Goal: Task Accomplishment & Management: Manage account settings

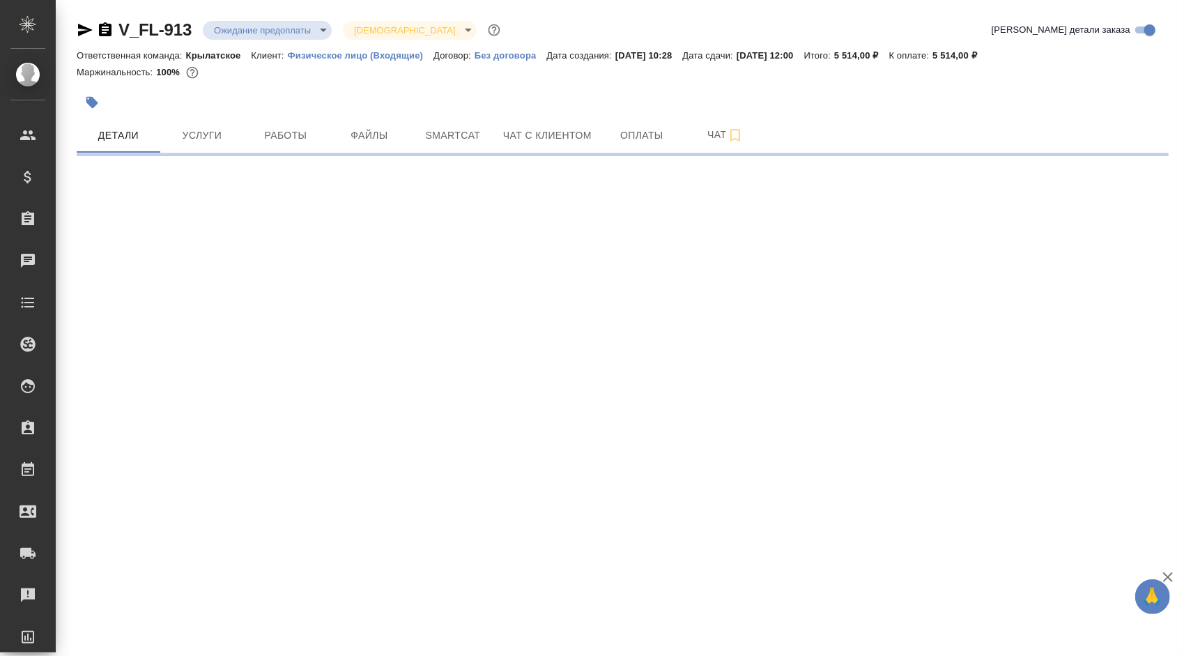
select select "RU"
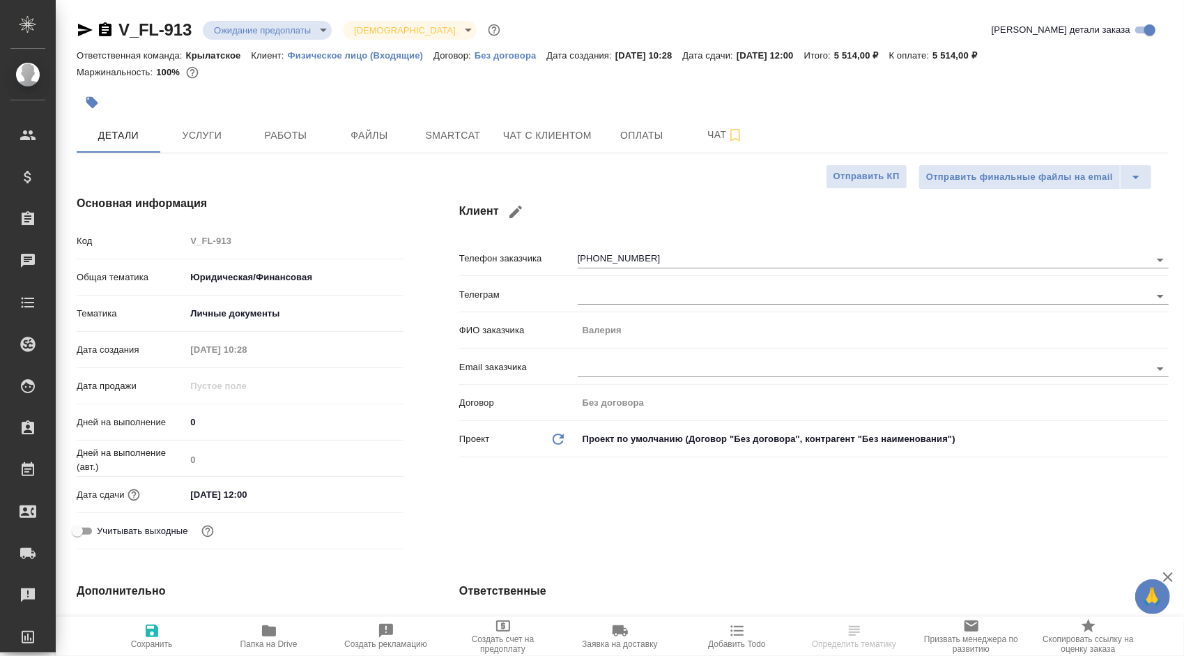
type textarea "x"
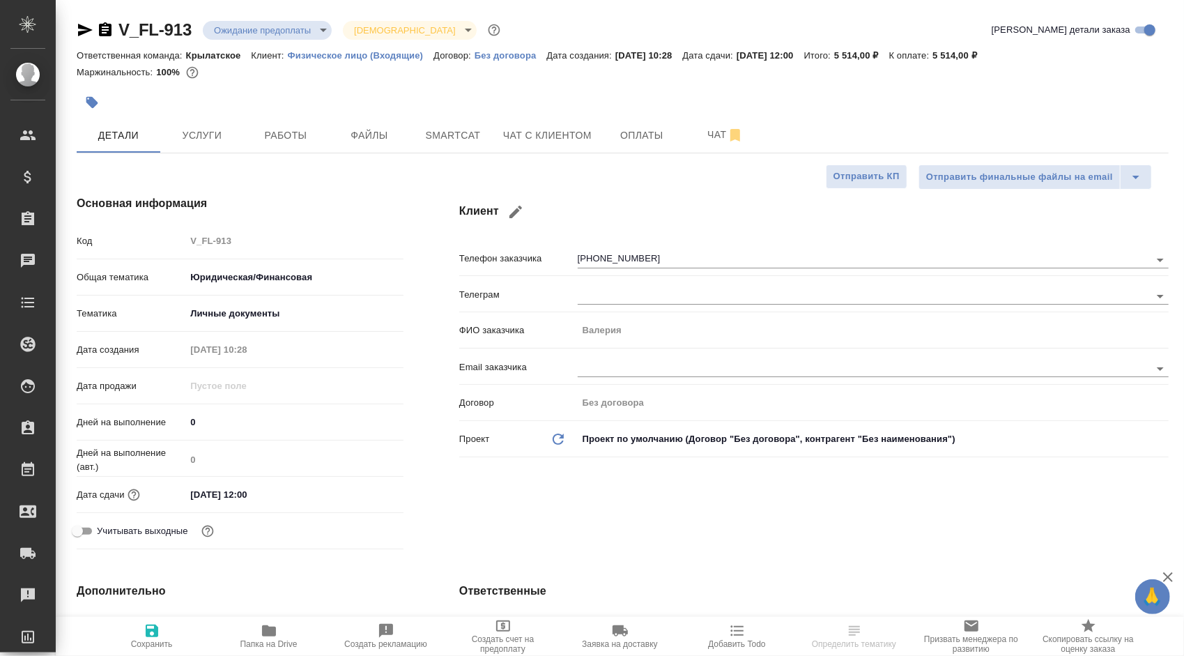
type textarea "x"
type input "Гудина Александра"
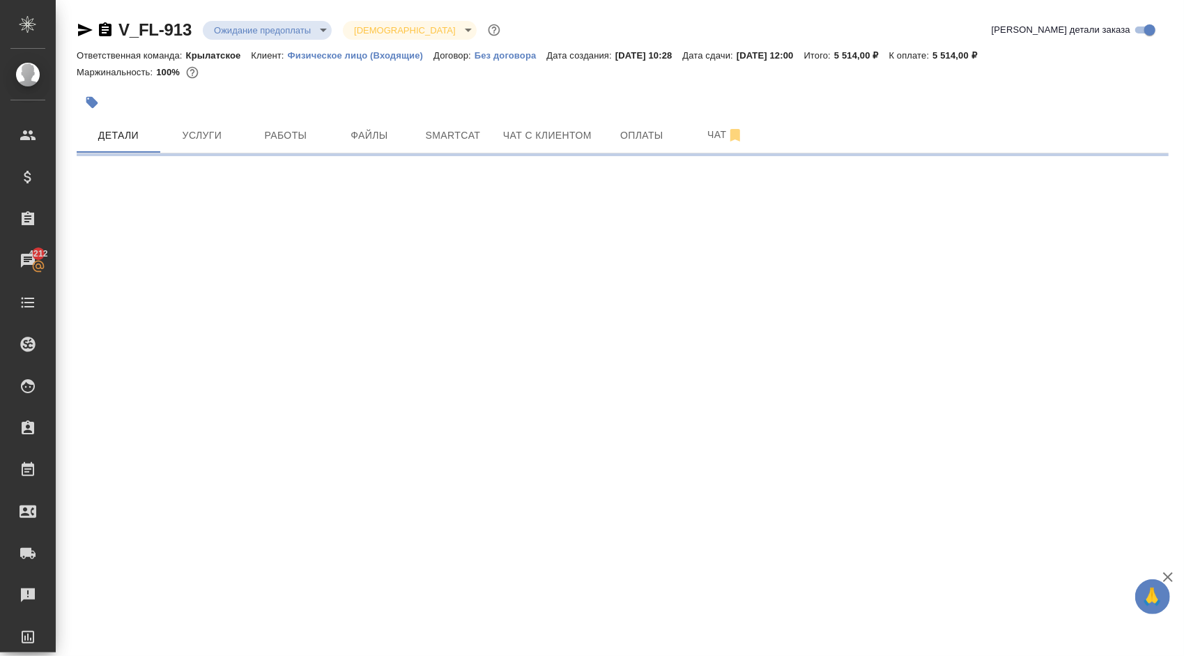
select select "RU"
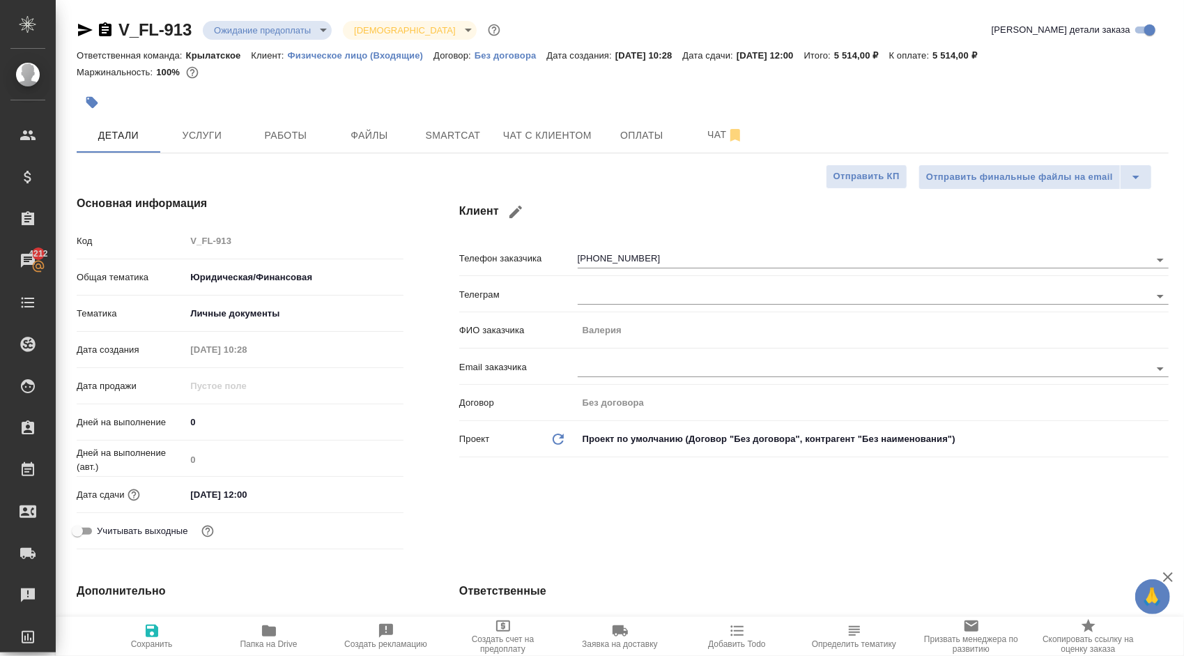
type textarea "x"
click at [573, 130] on span "Чат с клиентом" at bounding box center [547, 135] width 88 height 17
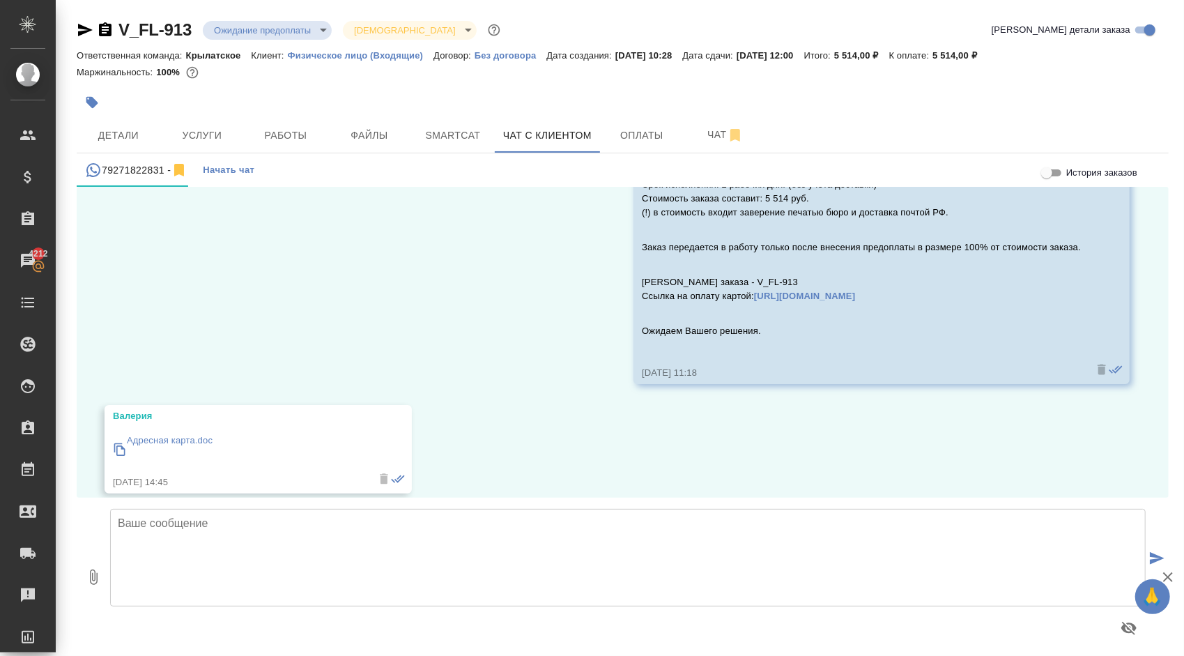
scroll to position [887, 0]
click at [135, 283] on div "27.06, пятница Гудина Александра (менеджер) Валерия, добрый день! В продолжение…" at bounding box center [623, 342] width 1092 height 311
click at [193, 431] on p "Адресная карта.doc" at bounding box center [170, 438] width 86 height 14
click at [242, 131] on button "Услуги" at bounding box center [202, 135] width 84 height 35
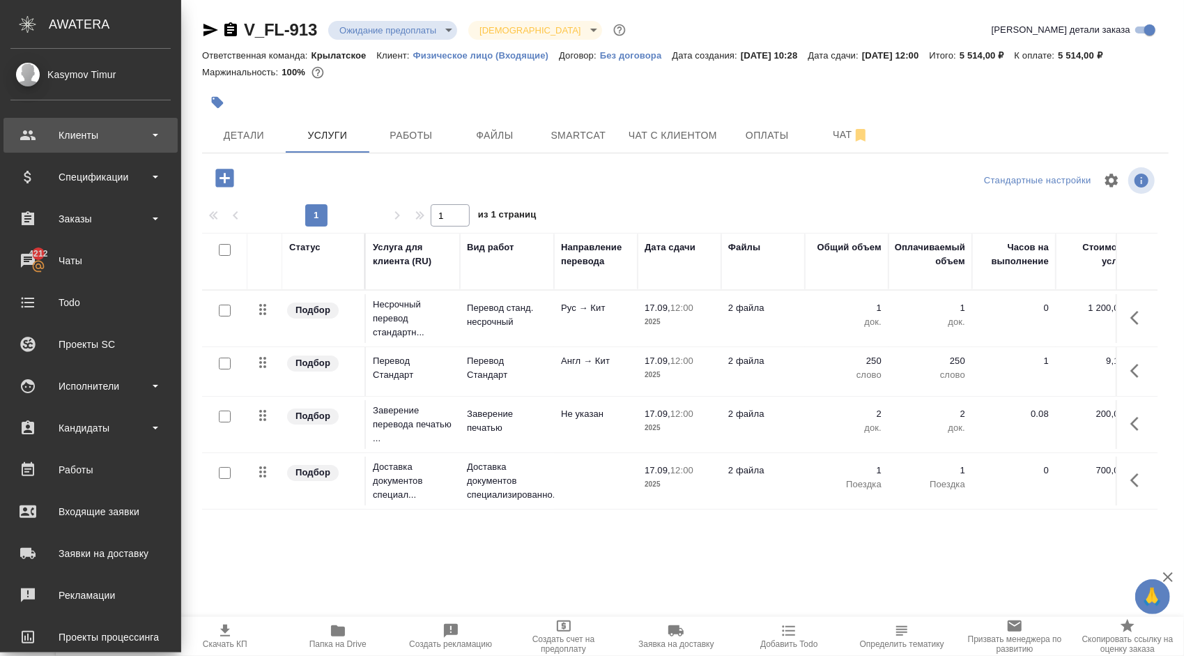
click at [60, 123] on div "Клиенты" at bounding box center [90, 135] width 174 height 35
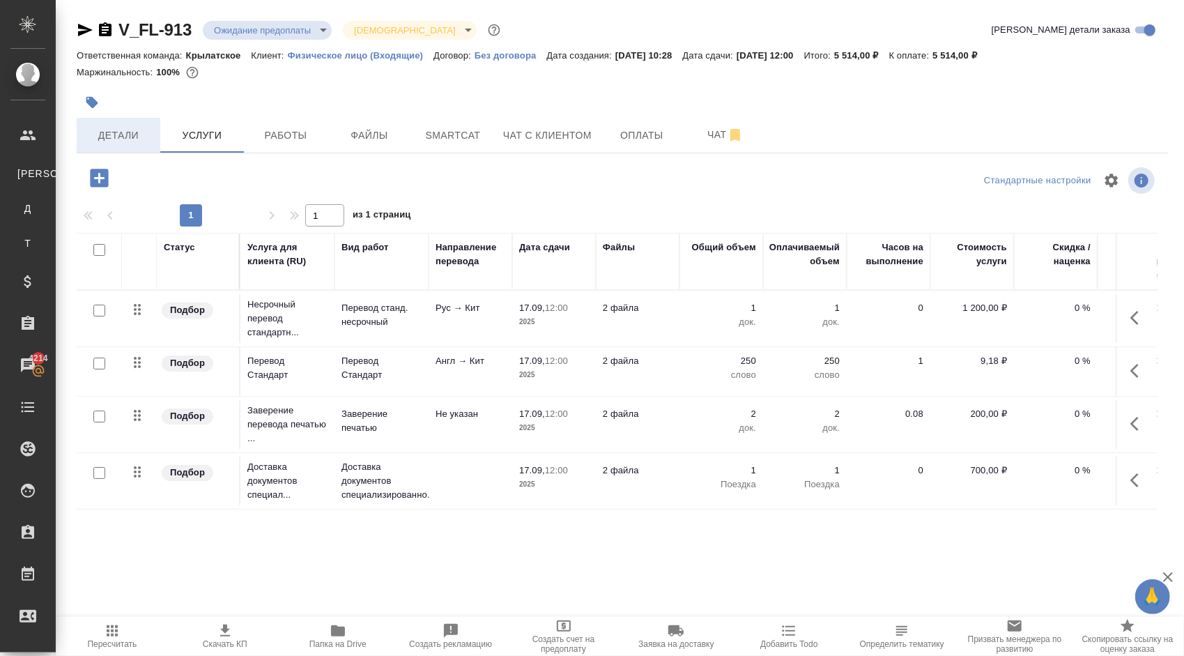
click at [120, 120] on button "Детали" at bounding box center [119, 135] width 84 height 35
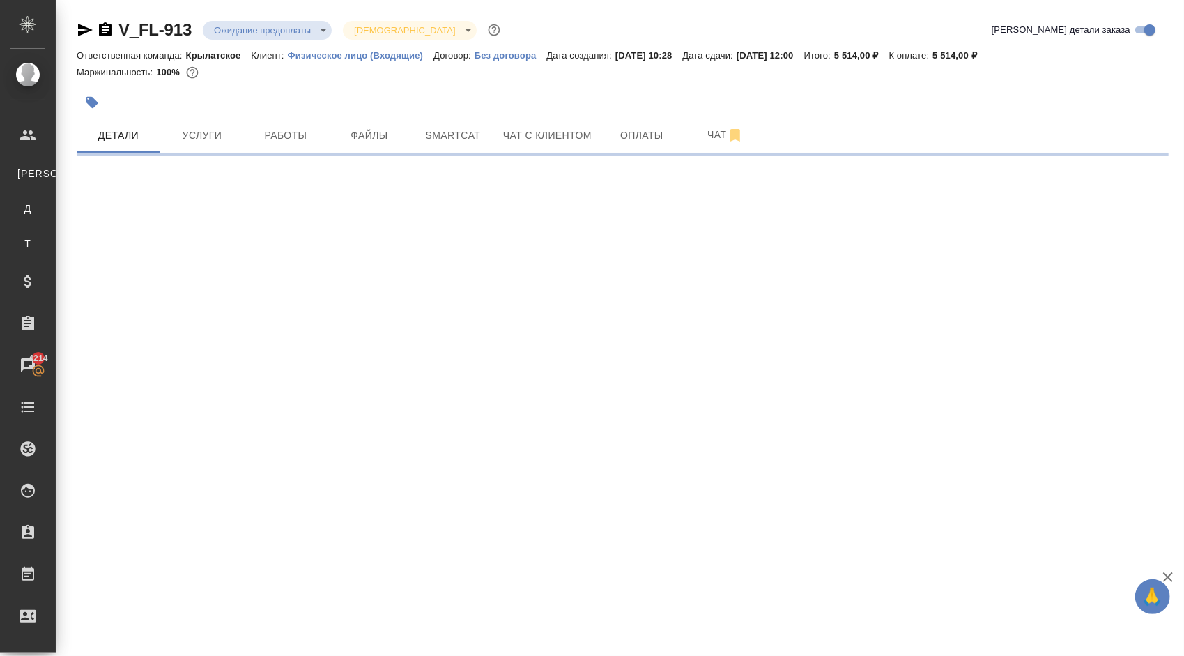
select select "RU"
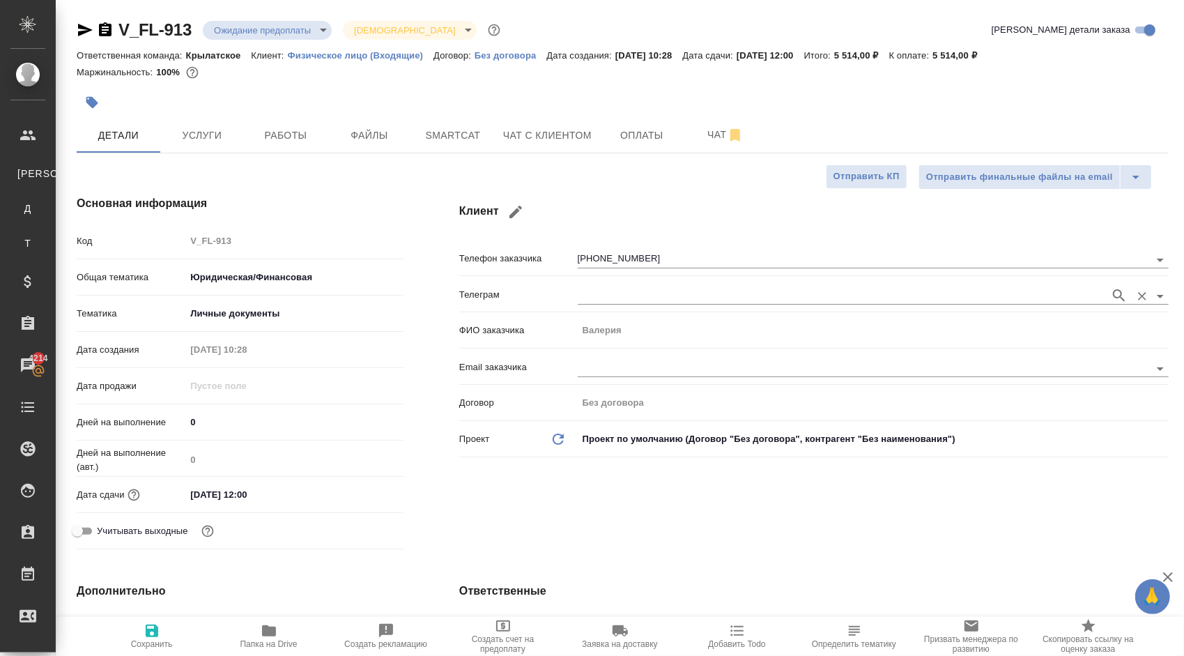
type textarea "x"
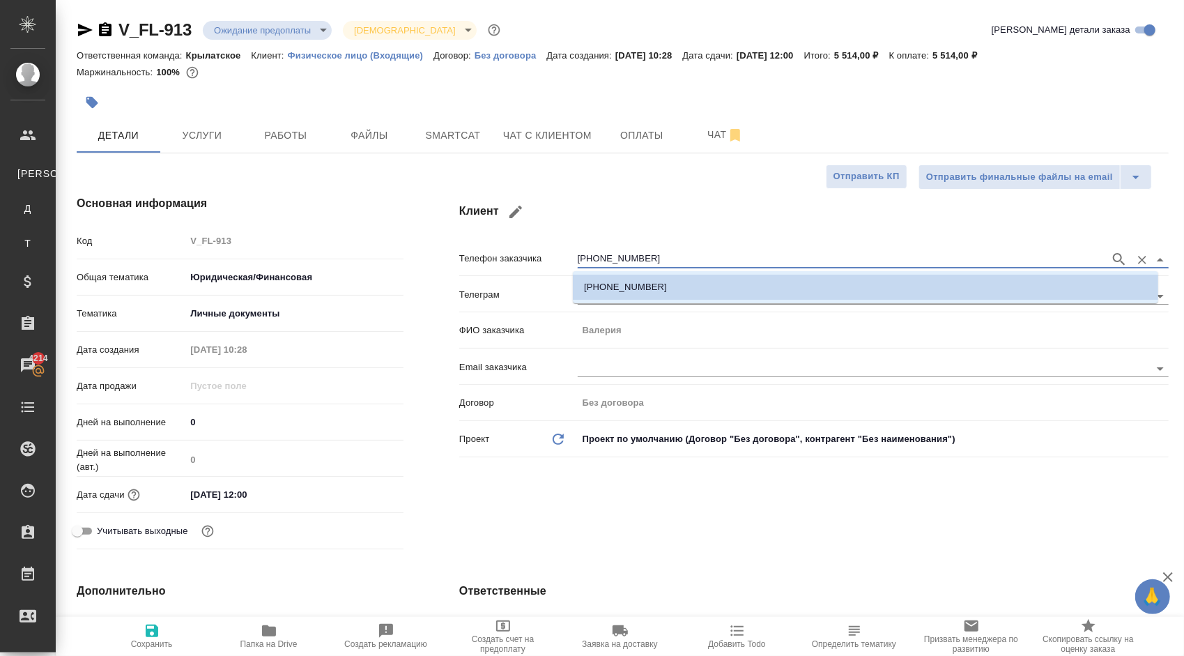
drag, startPoint x: 650, startPoint y: 257, endPoint x: 542, endPoint y: 254, distance: 108.0
click at [542, 254] on div "Телефон заказчика +79271822831" at bounding box center [813, 257] width 709 height 24
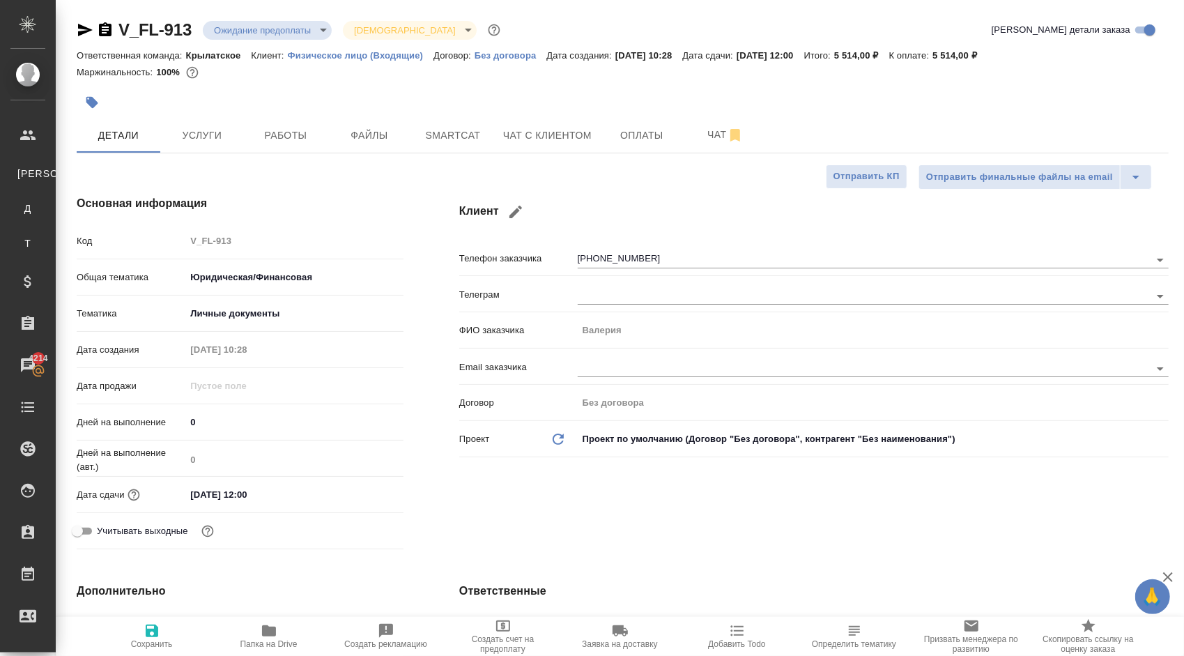
type textarea "x"
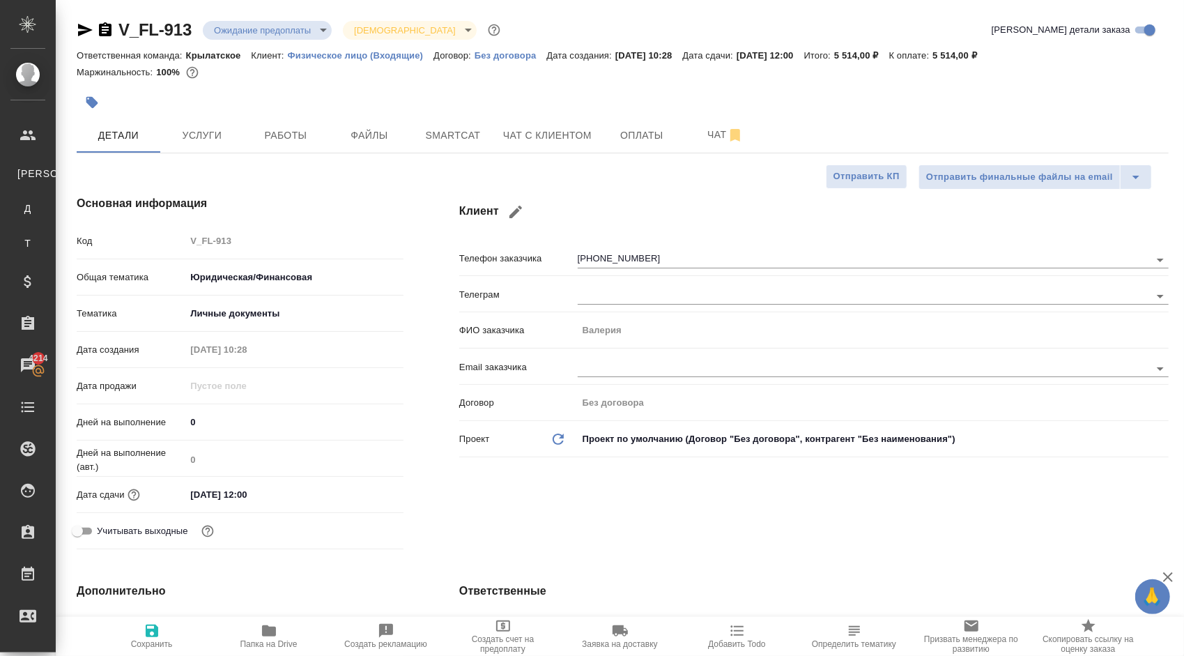
type textarea "x"
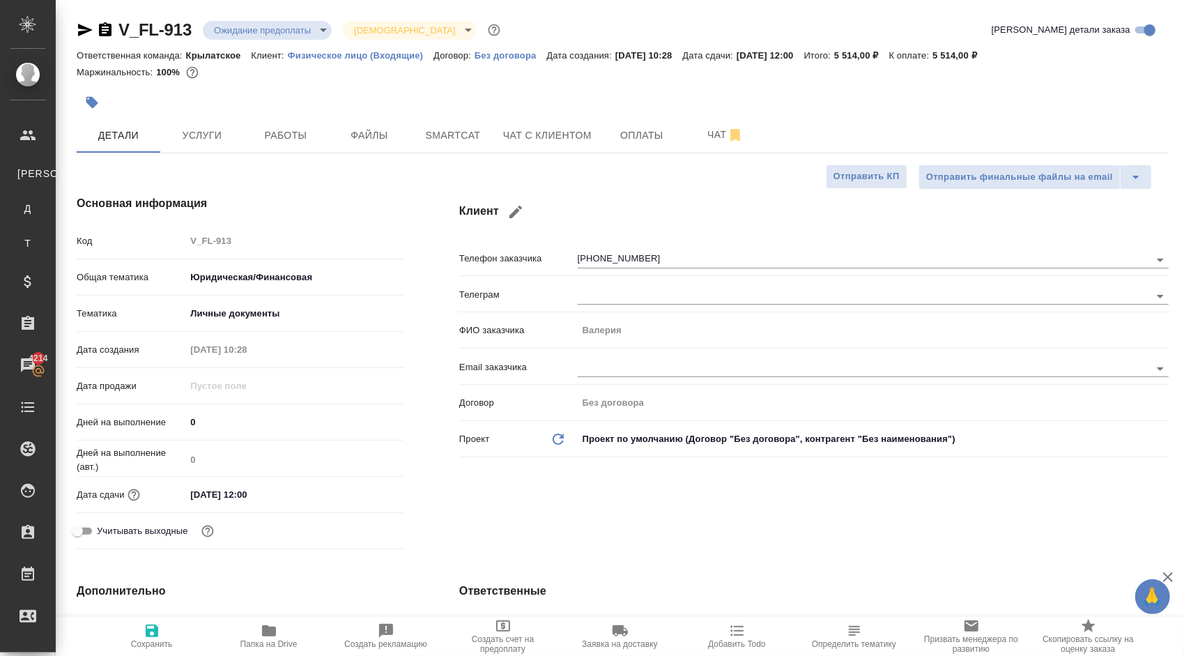
type textarea "x"
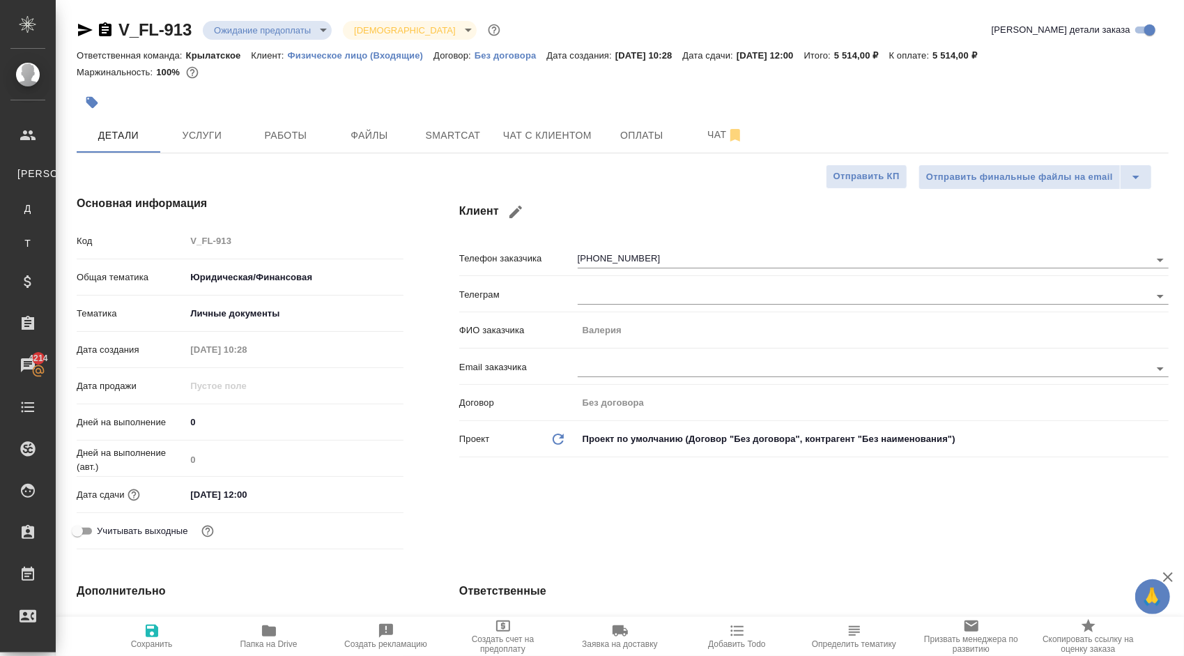
type textarea "x"
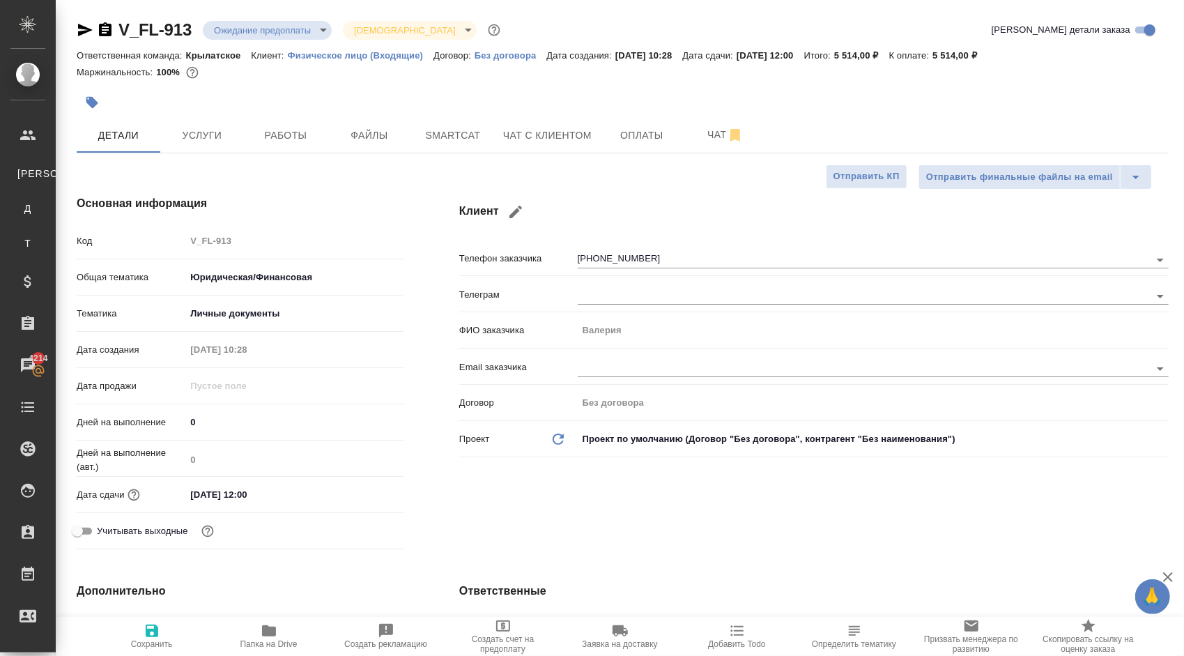
type textarea "x"
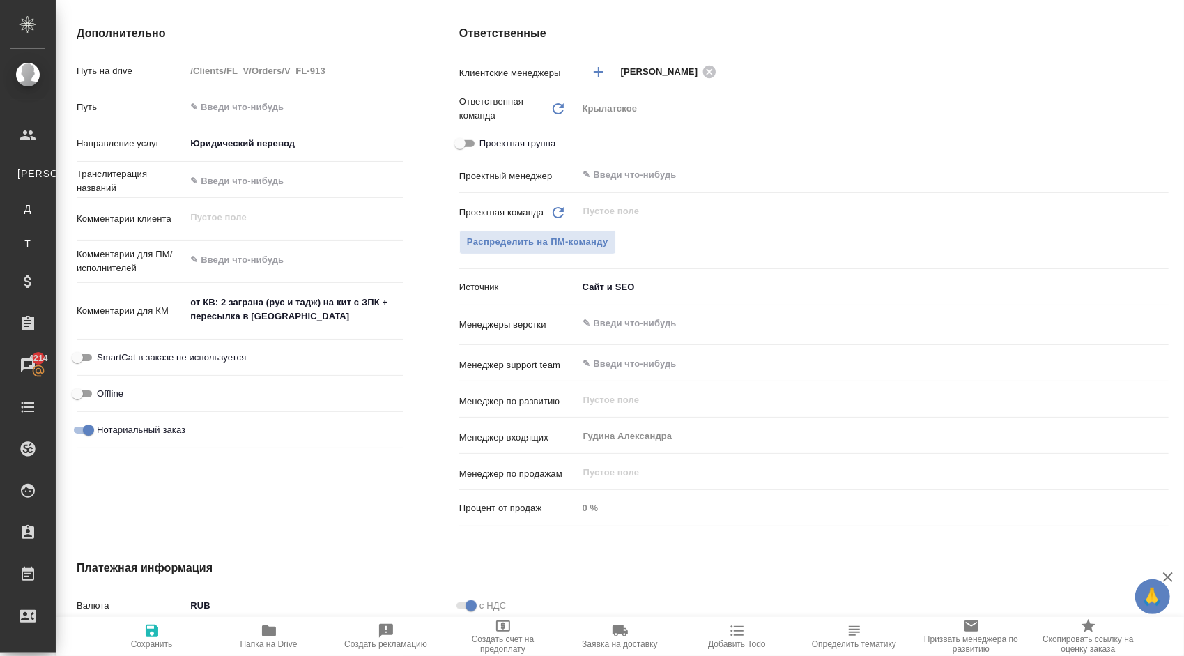
scroll to position [488, 0]
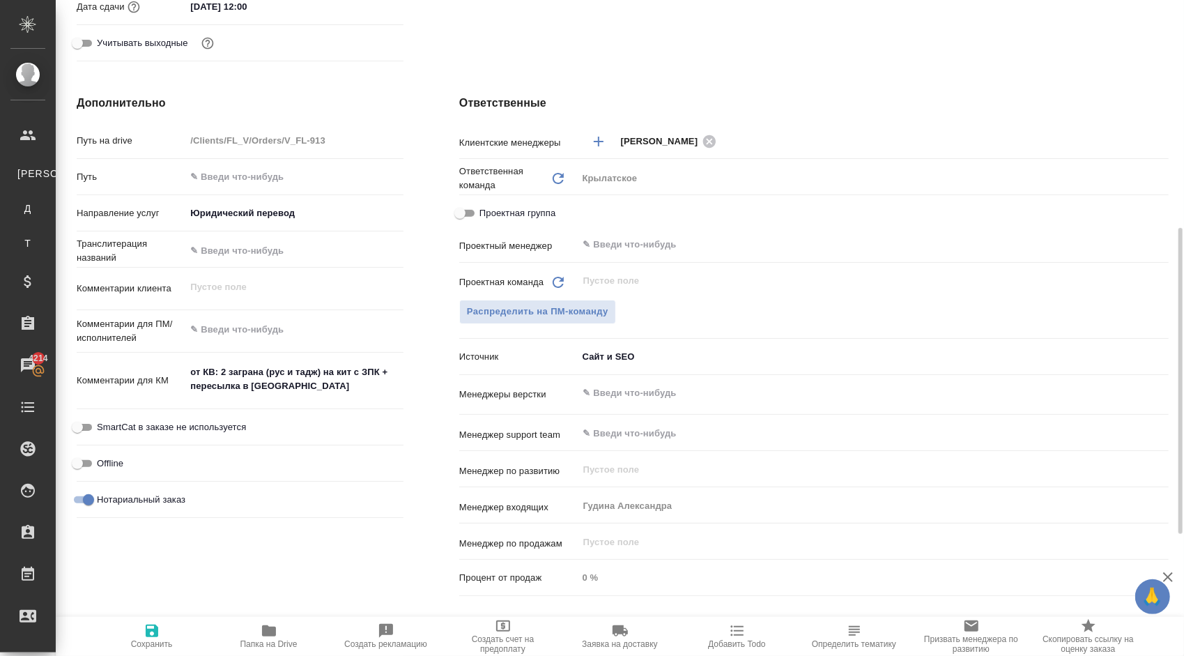
type textarea "x"
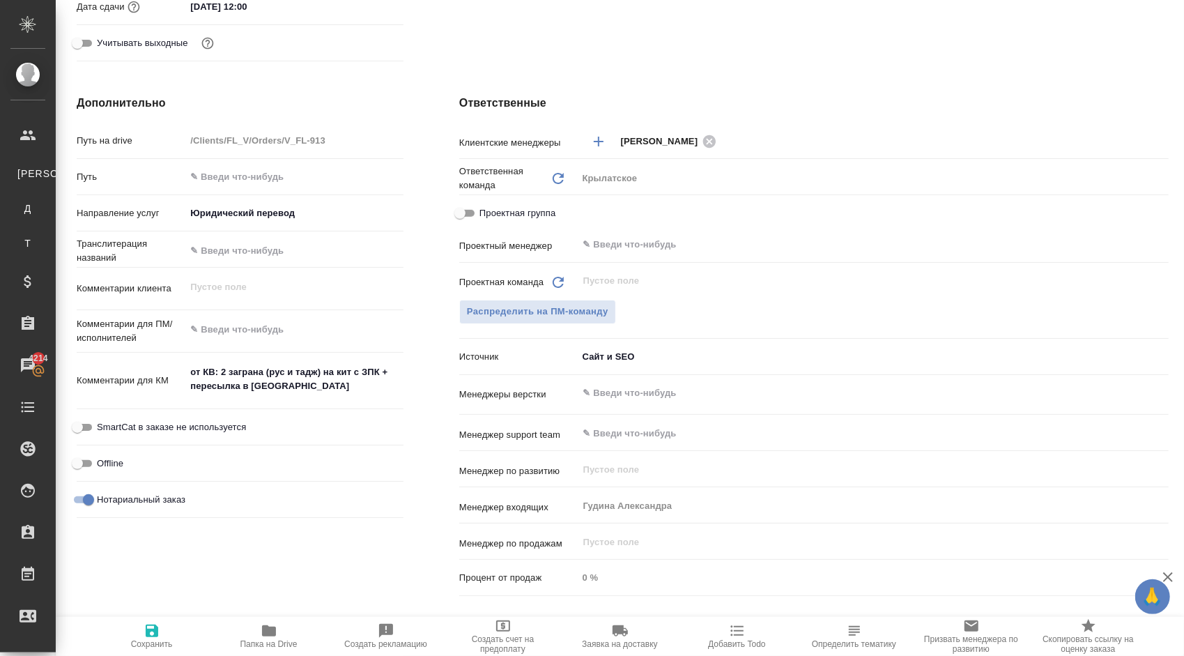
type textarea "x"
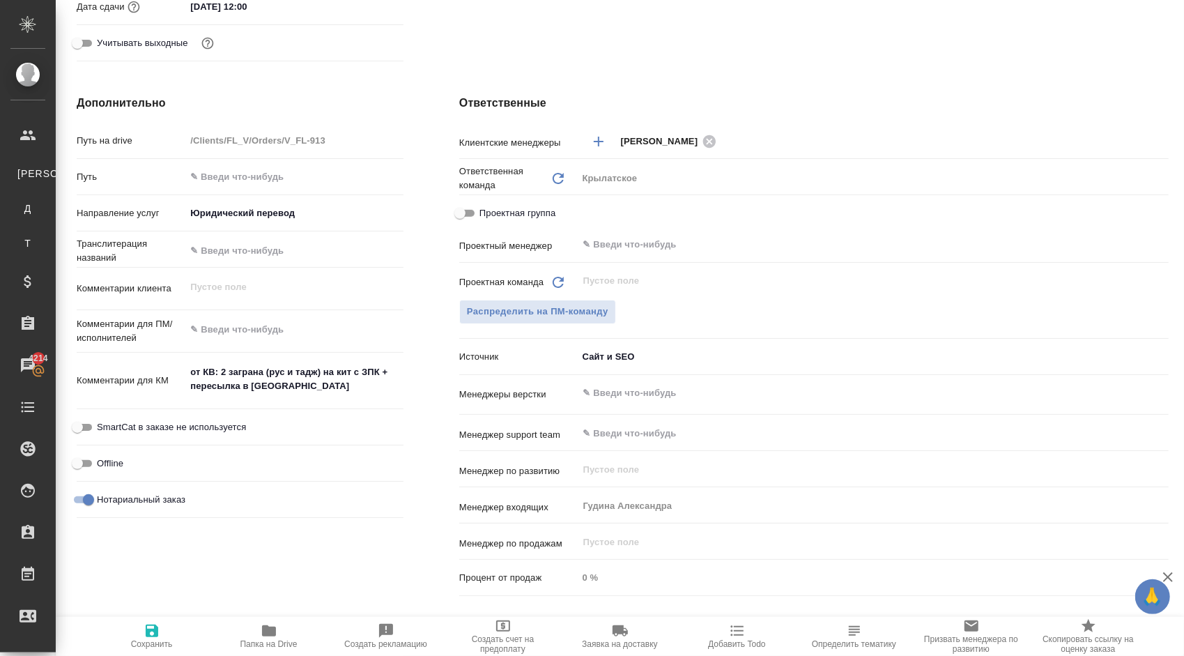
type textarea "x"
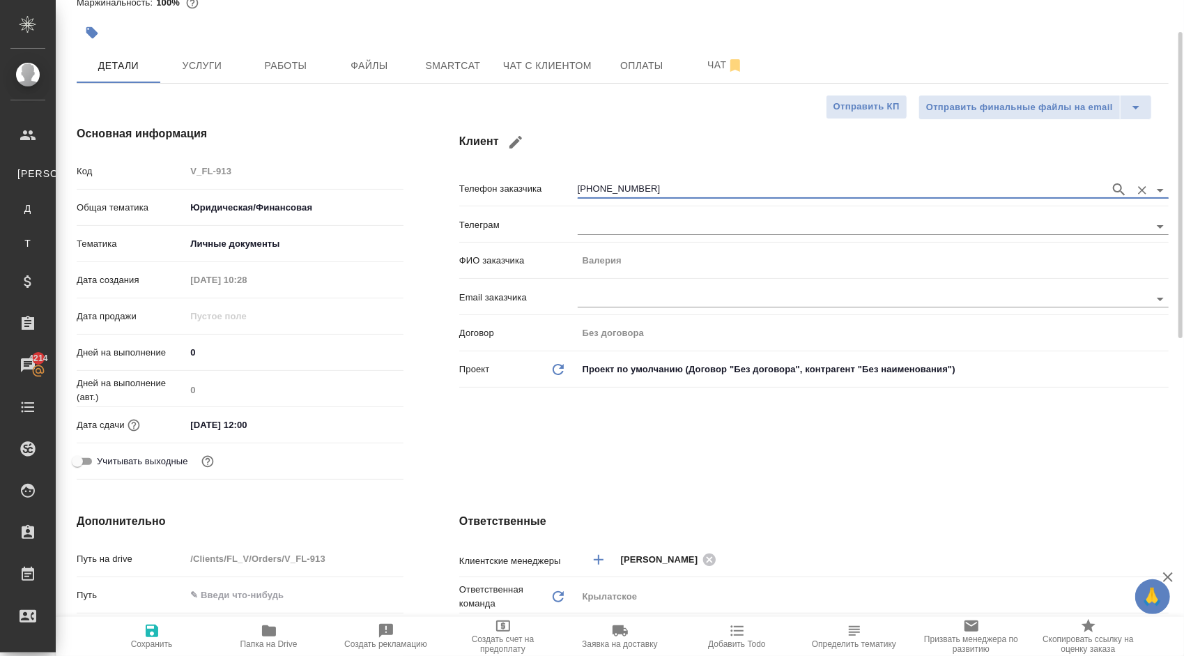
scroll to position [0, 0]
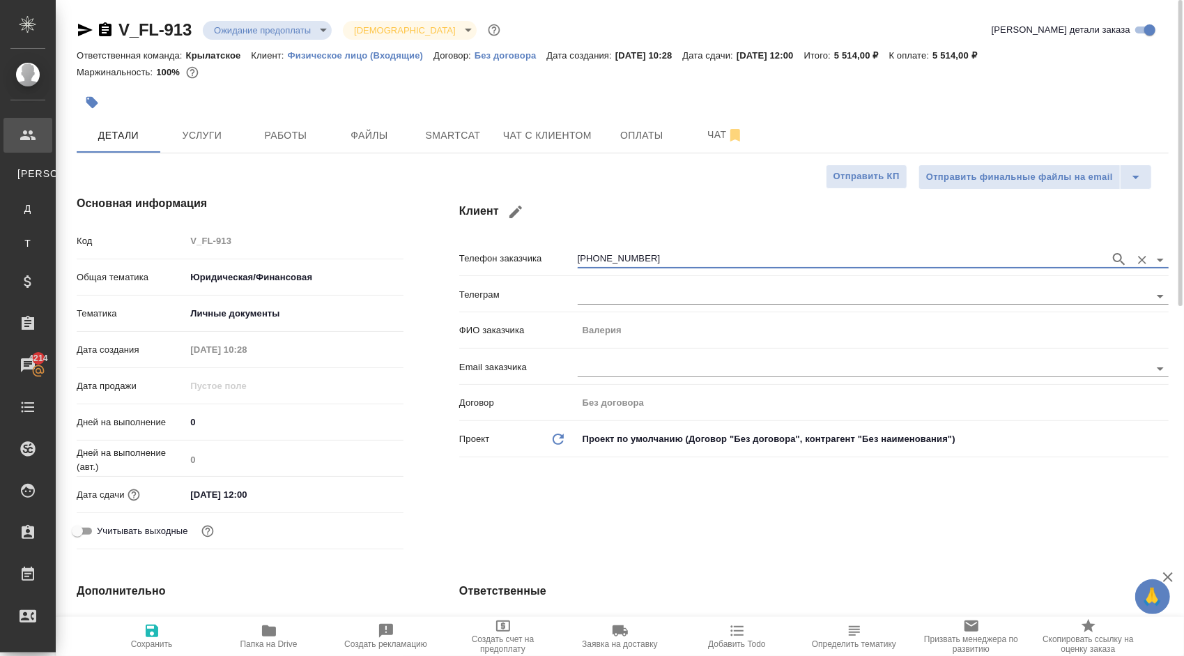
type textarea "x"
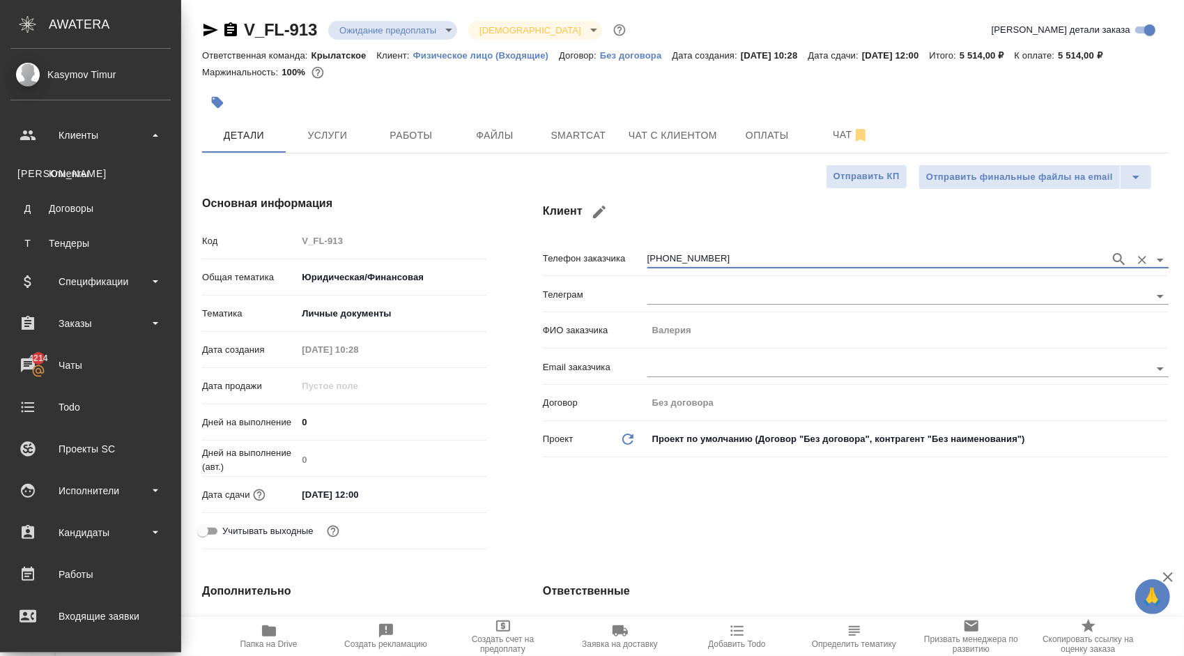
type textarea "x"
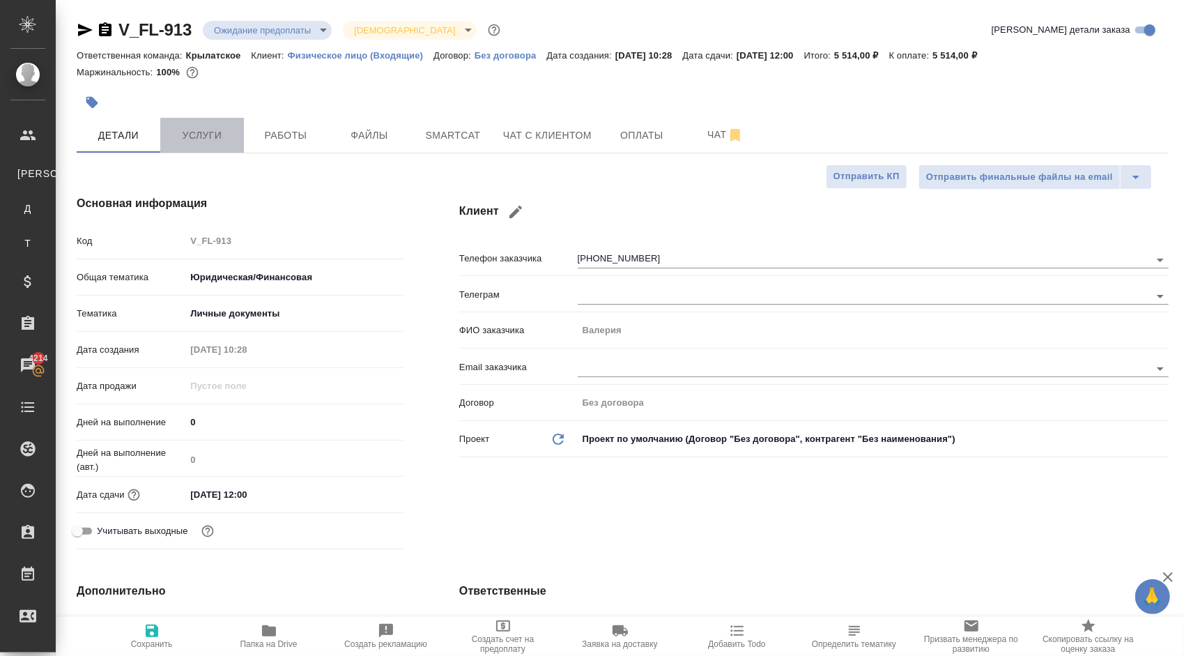
click at [220, 137] on span "Услуги" at bounding box center [202, 135] width 67 height 17
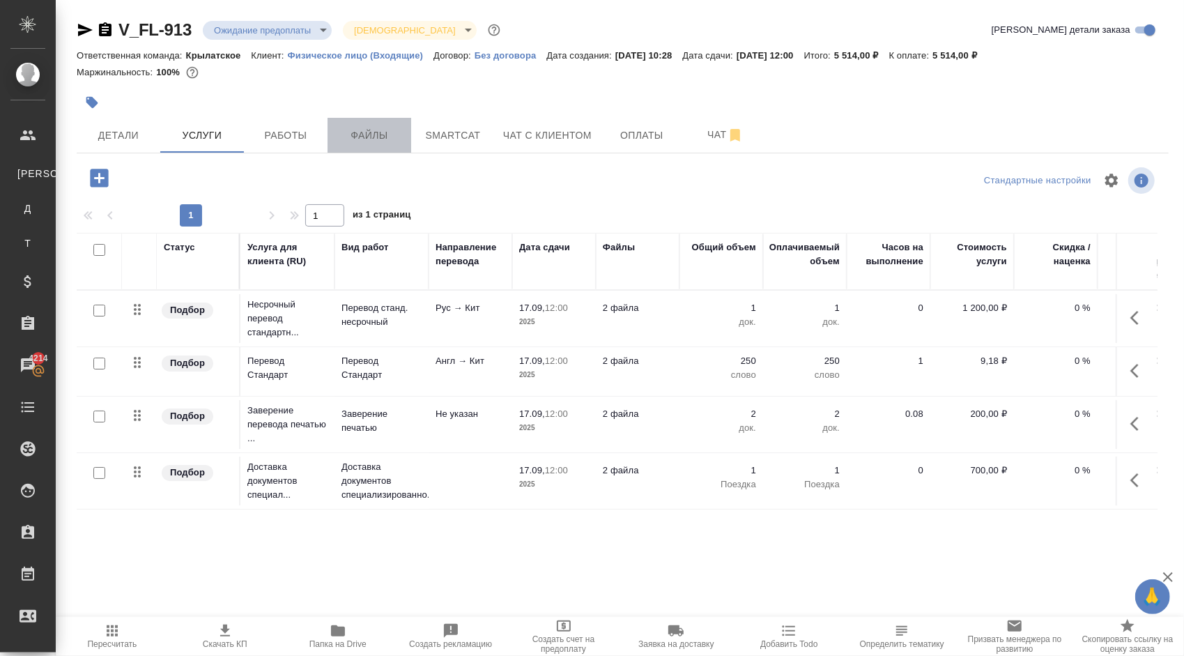
click at [349, 132] on span "Файлы" at bounding box center [369, 135] width 67 height 17
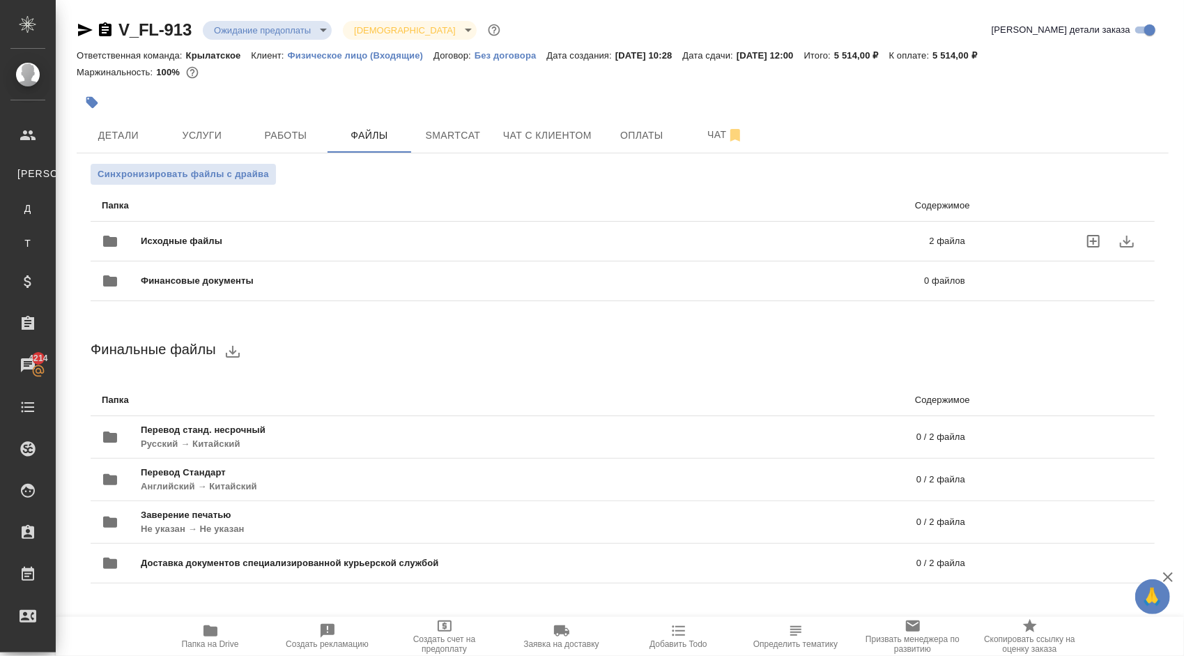
click at [215, 236] on span "Исходные файлы" at bounding box center [358, 241] width 435 height 14
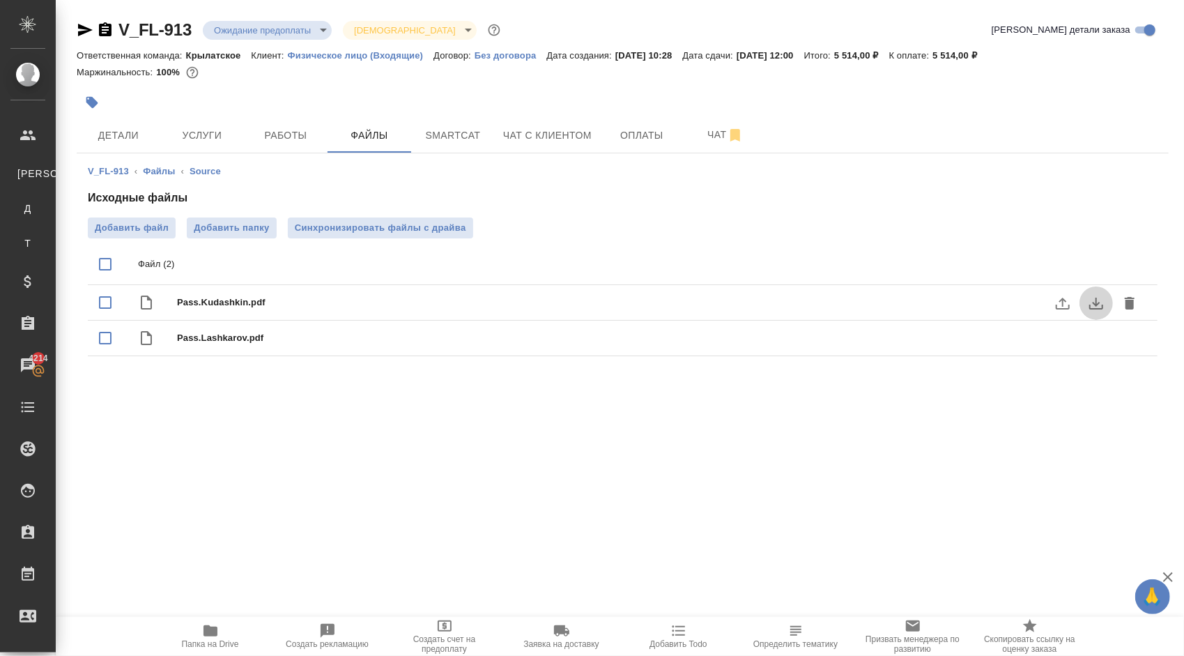
click at [1107, 302] on button "download" at bounding box center [1095, 302] width 33 height 33
click at [1113, 436] on div ".cls-1 fill:#fff; AWATERA Kasymov Timur Клиенты К Клиенты Д Договоры Т Тендеры …" at bounding box center [592, 328] width 1184 height 656
click at [1105, 344] on button "download" at bounding box center [1095, 338] width 33 height 33
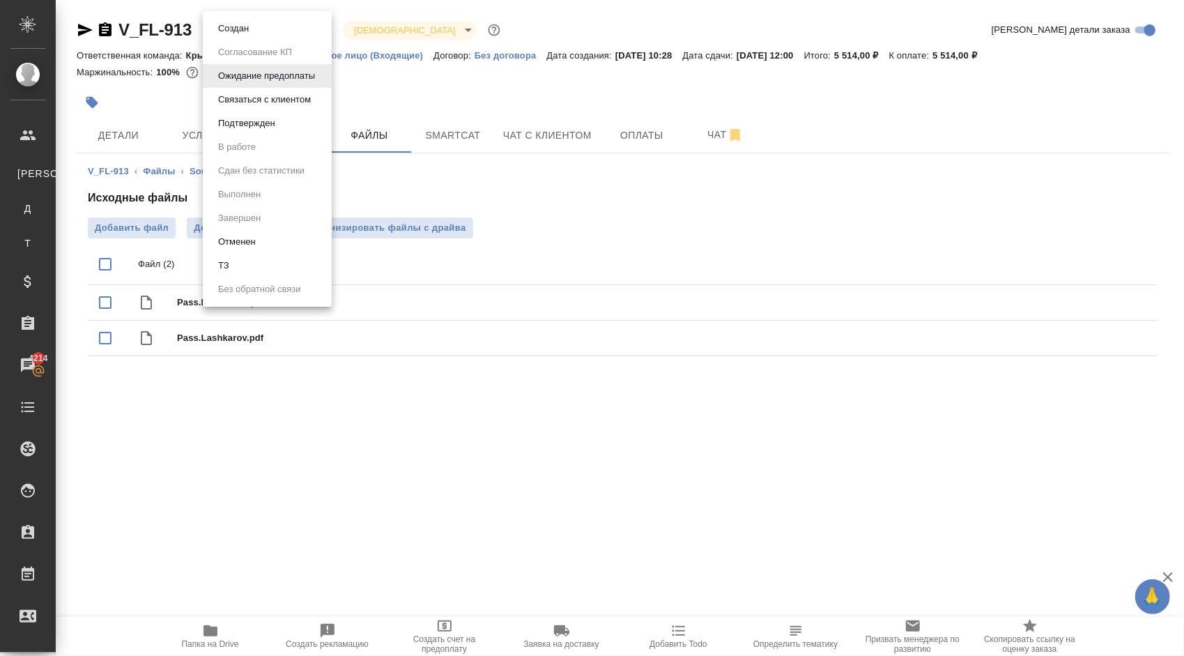
click at [251, 25] on body "🙏 .cls-1 fill:#fff; AWATERA Kasymov Timur Клиенты К Клиенты Д Договоры Т Тендер…" at bounding box center [592, 328] width 1184 height 656
click at [260, 245] on li "Отменен" at bounding box center [267, 242] width 129 height 24
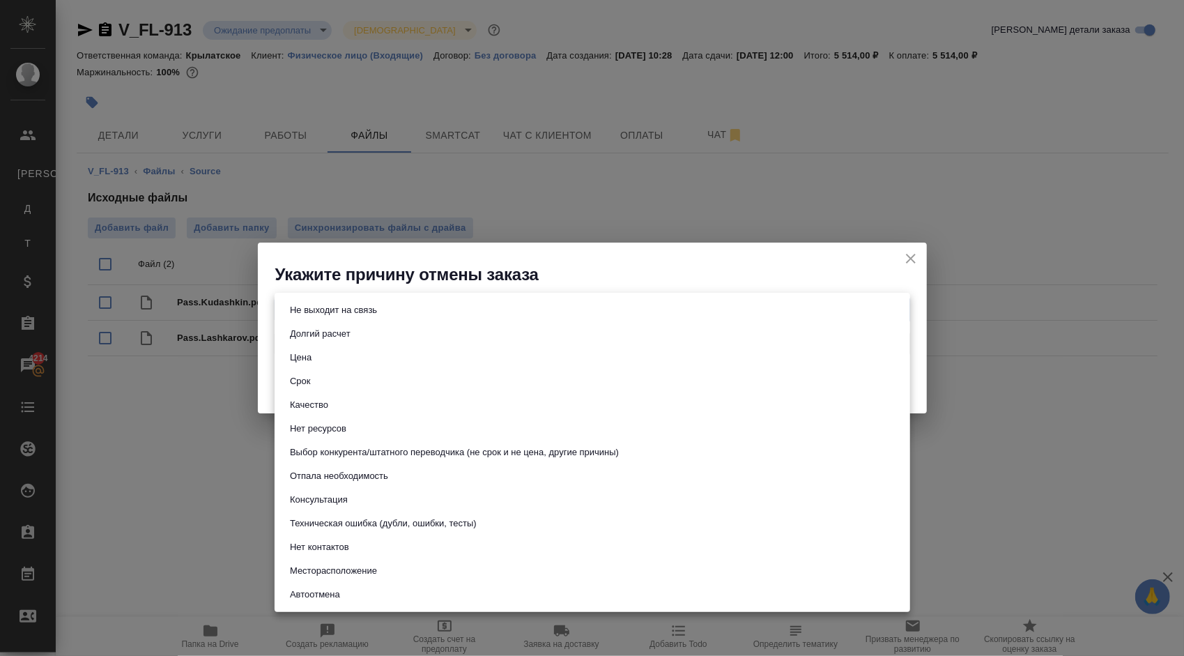
click at [406, 302] on body "🙏 .cls-1 fill:#fff; AWATERA Kasymov Timur Клиенты К Клиенты Д Договоры Т Тендер…" at bounding box center [592, 328] width 1184 height 656
click at [421, 520] on button "Техническая ошибка (дубли, ошибки, тесты)" at bounding box center [383, 523] width 195 height 15
type input "technicalError"
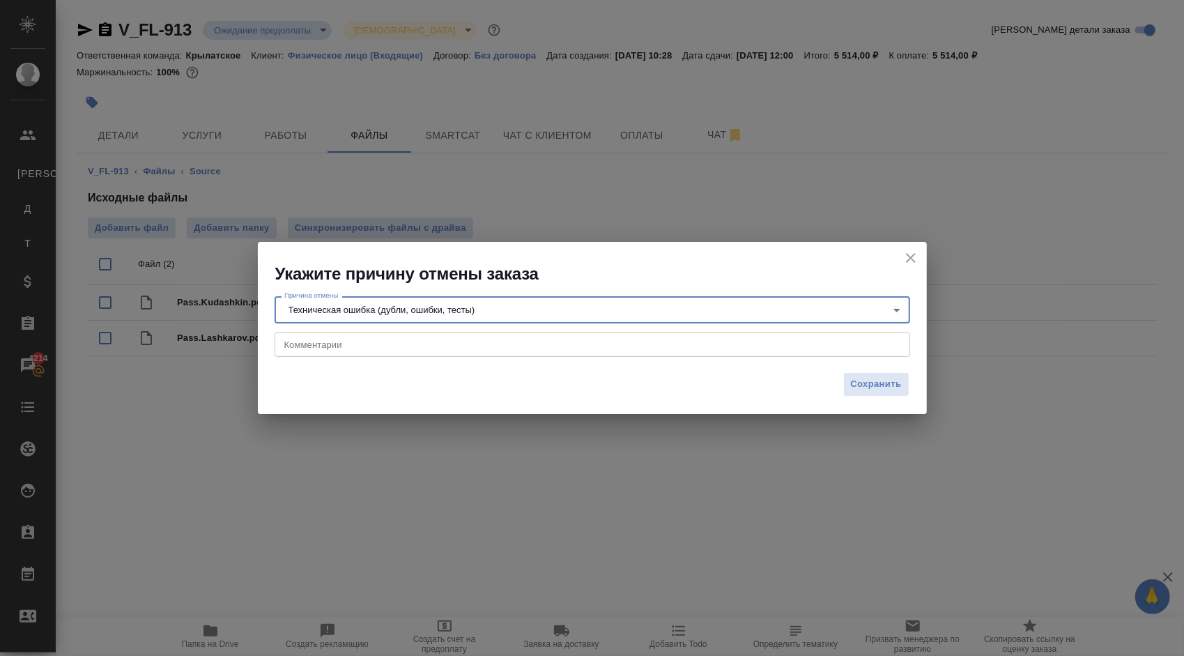
click at [390, 348] on textarea at bounding box center [592, 344] width 616 height 10
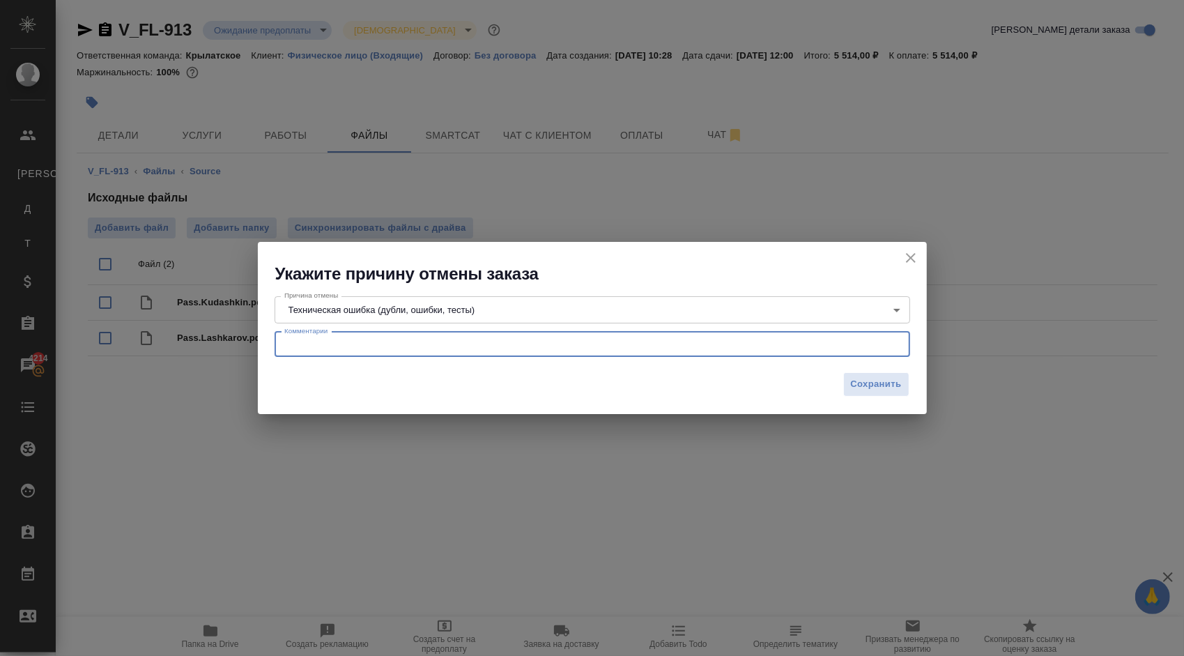
paste textarea "KRL_ASTZ-1"
type textarea "KRL_ASTZ-1"
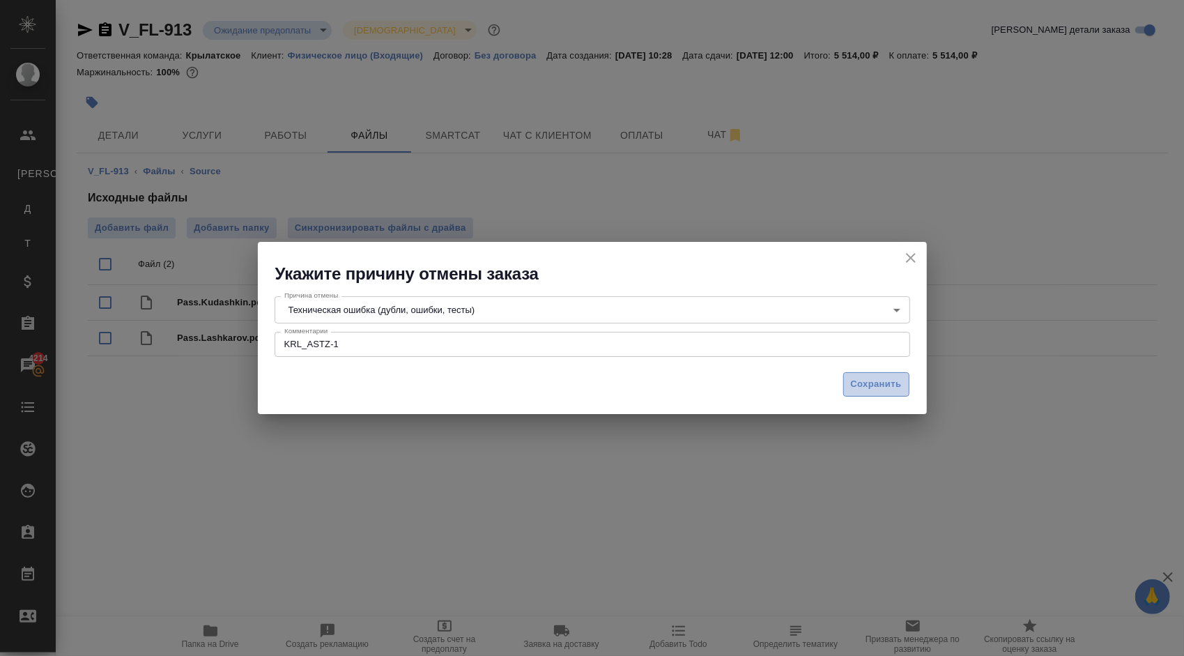
click at [875, 390] on span "Сохранить" at bounding box center [876, 384] width 51 height 16
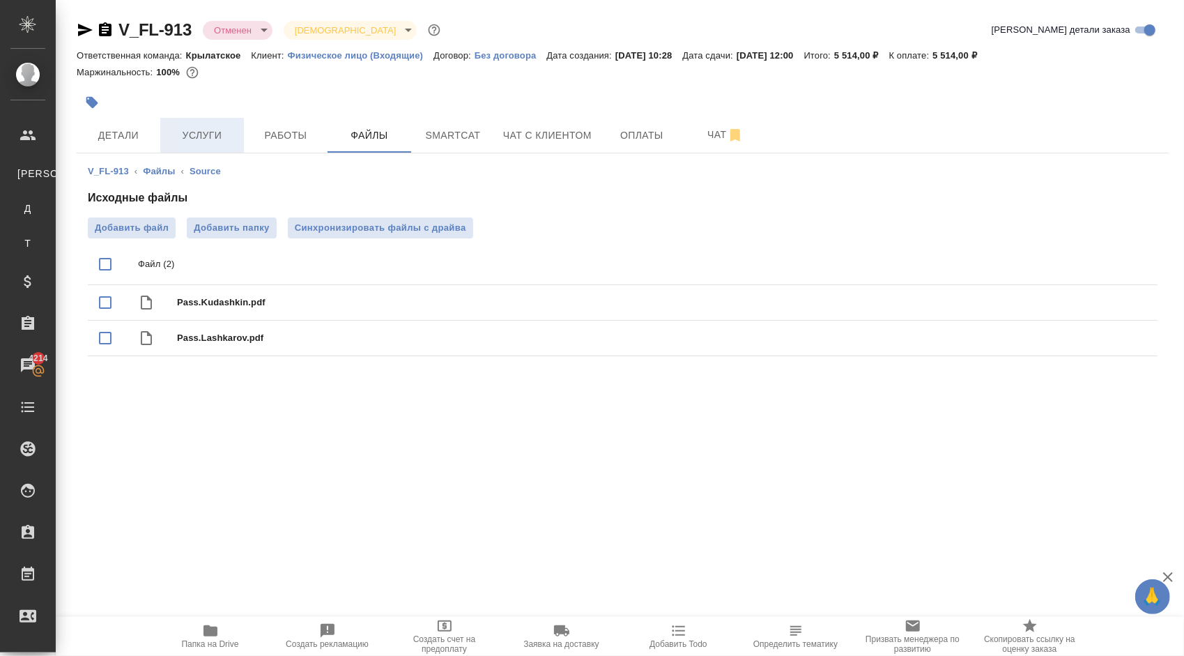
click at [185, 146] on button "Услуги" at bounding box center [202, 135] width 84 height 35
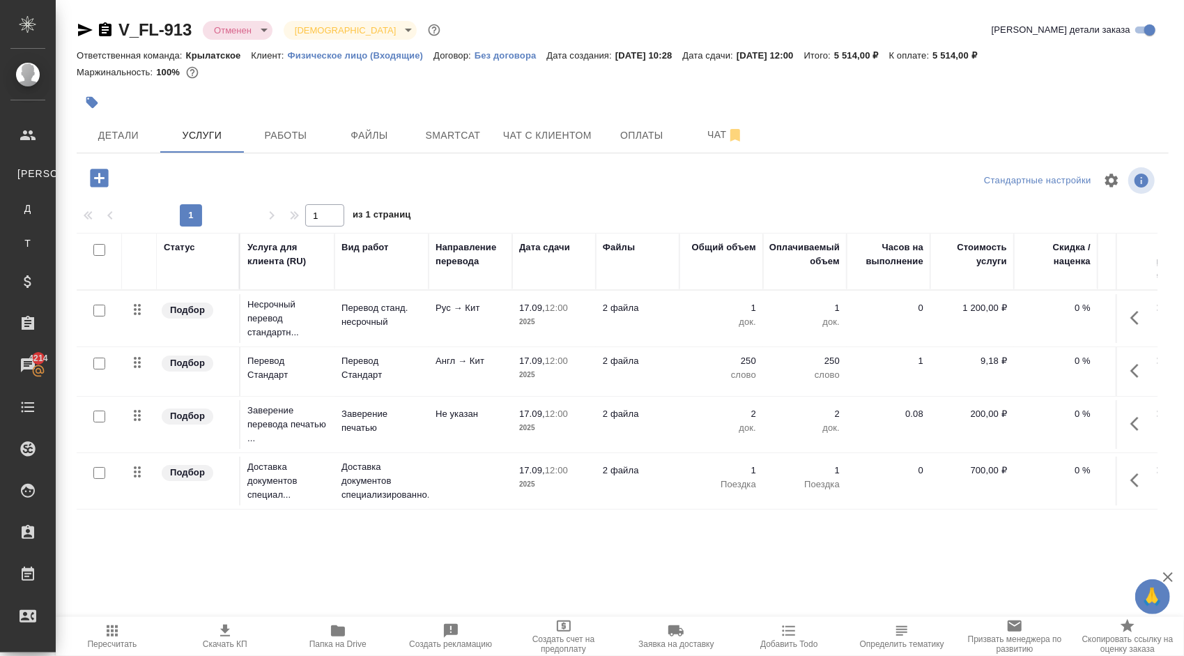
click at [1137, 374] on icon "button" at bounding box center [1138, 370] width 17 height 17
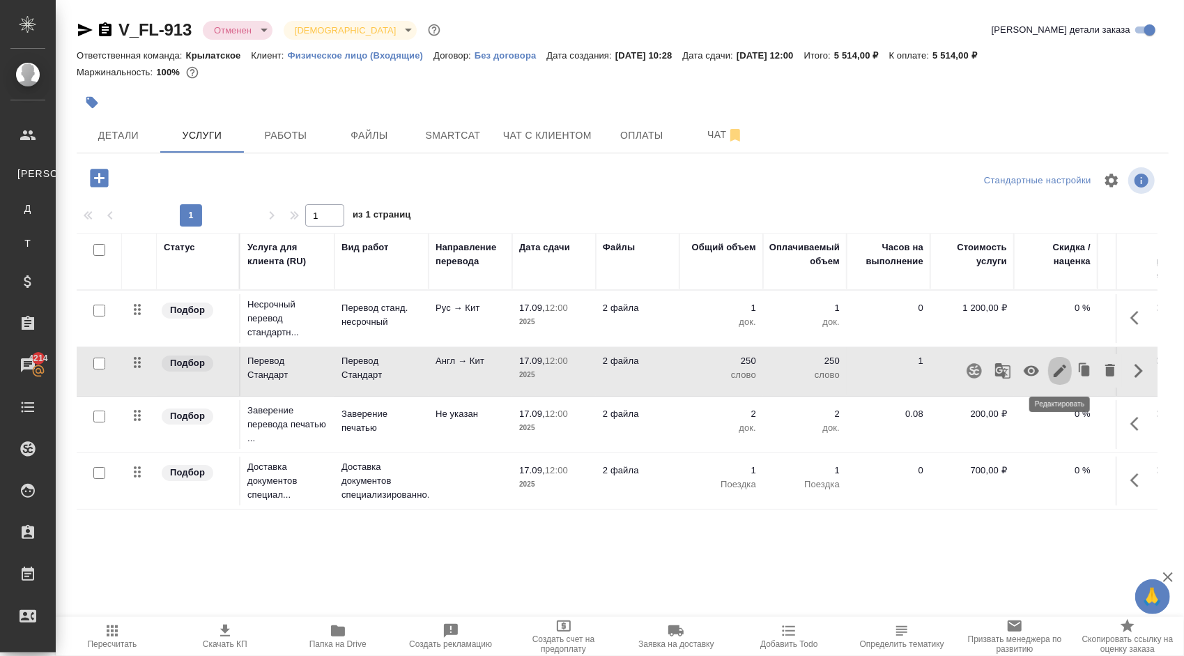
click at [1063, 364] on icon "button" at bounding box center [1060, 370] width 17 height 17
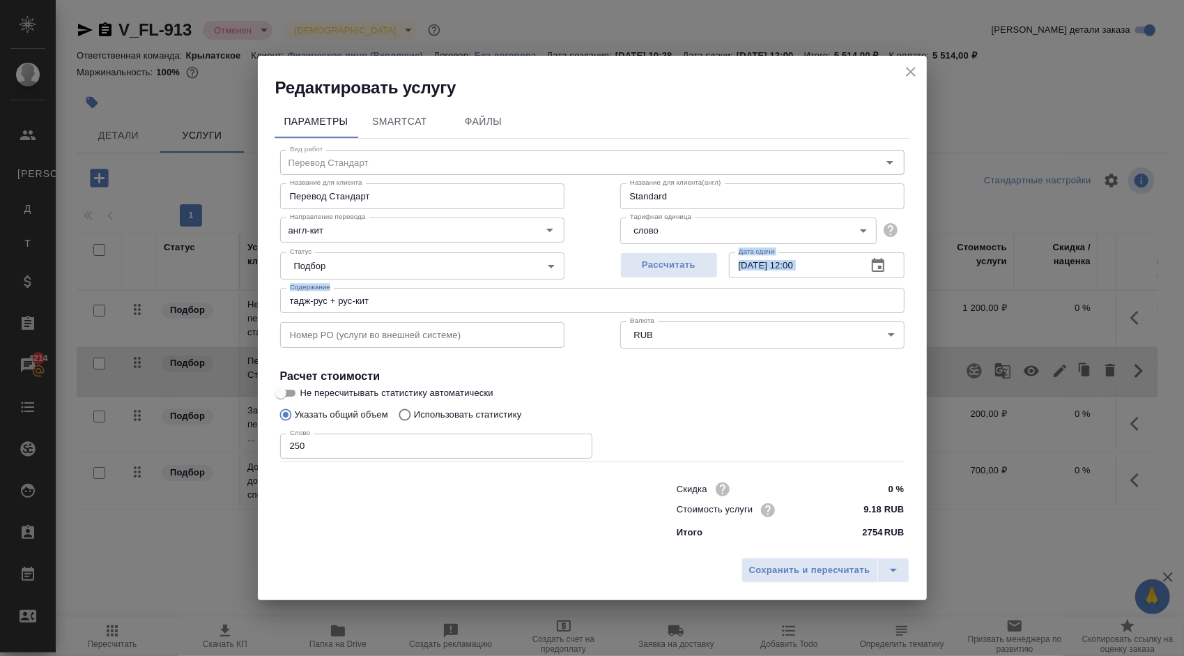
drag, startPoint x: 463, startPoint y: 286, endPoint x: 431, endPoint y: 291, distance: 32.5
click at [431, 291] on div "Вид работ Перевод Стандарт Вид работ Название для клиента Перевод Стандарт Назв…" at bounding box center [593, 342] width 636 height 406
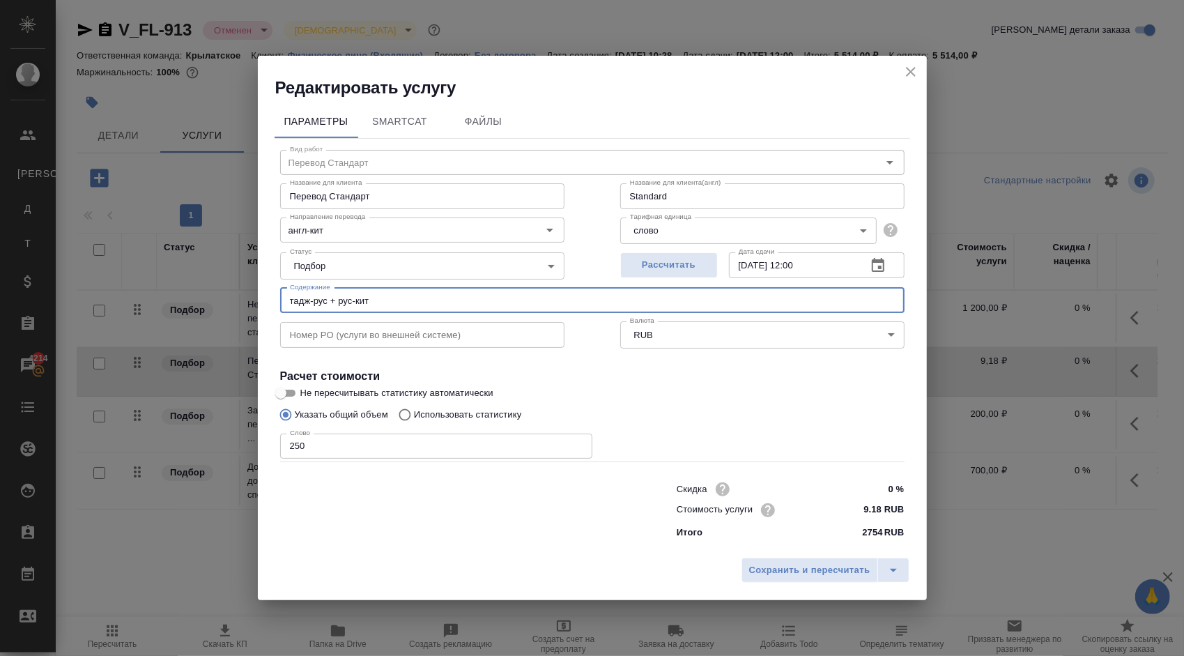
click at [431, 293] on input "тадж-рус + рус-кит" at bounding box center [592, 300] width 624 height 25
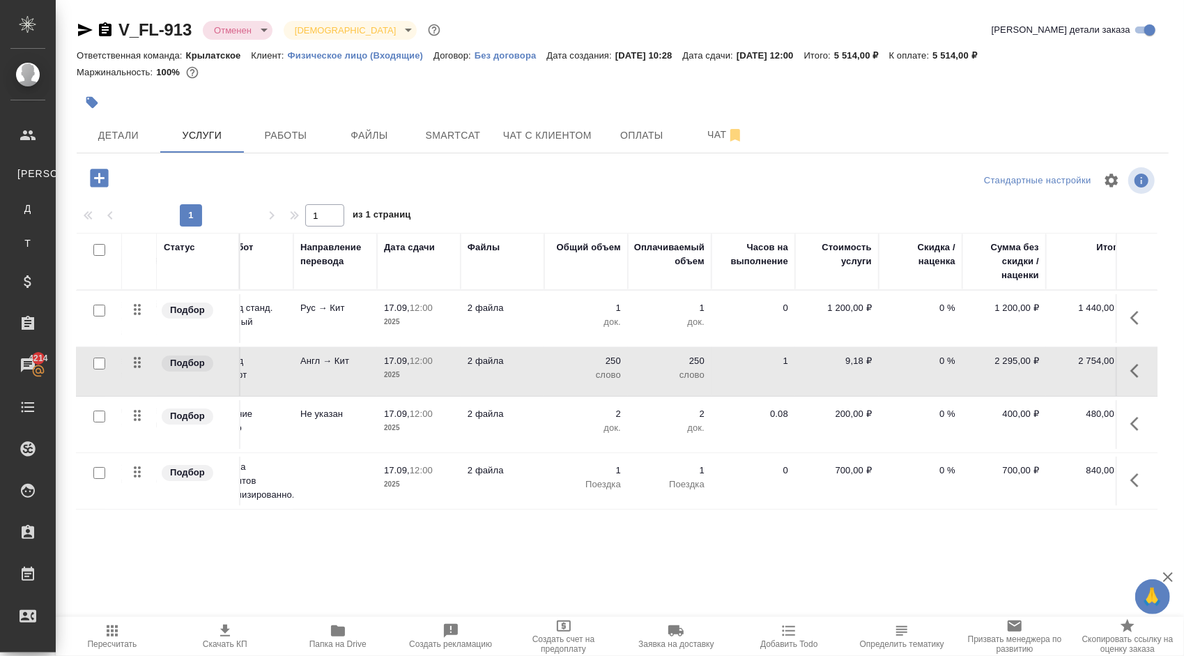
scroll to position [0, 149]
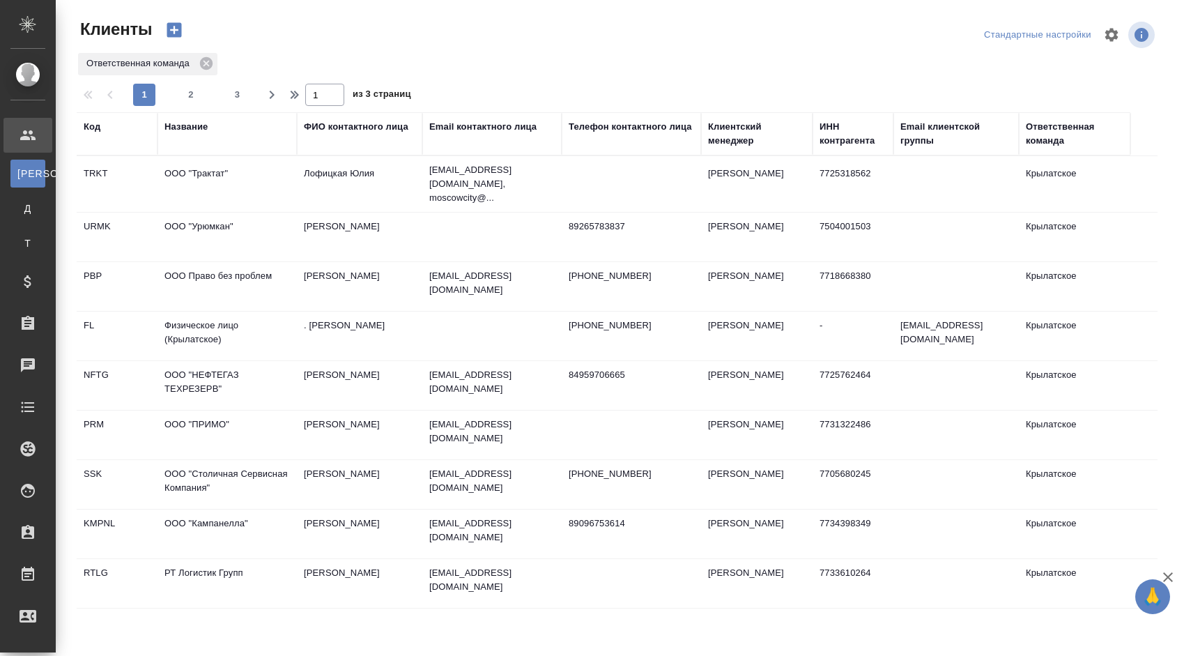
select select "RU"
click at [171, 29] on icon "button" at bounding box center [174, 30] width 20 height 20
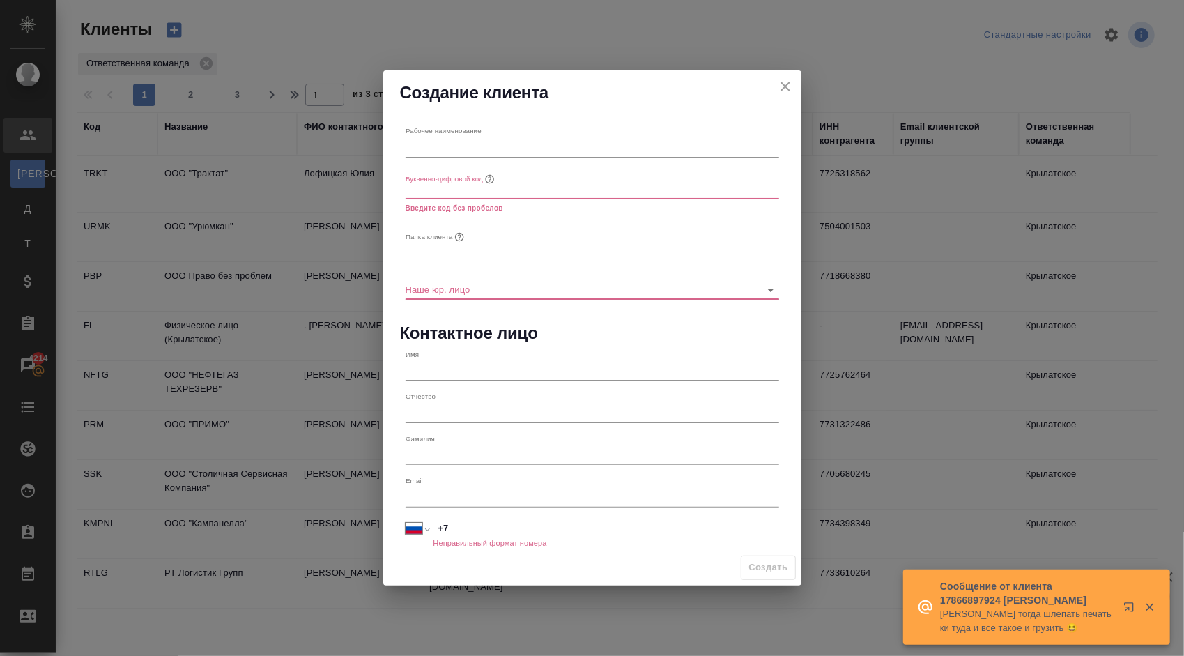
click at [458, 137] on input "text" at bounding box center [593, 147] width 374 height 20
paste input "АО "АСТЗ""
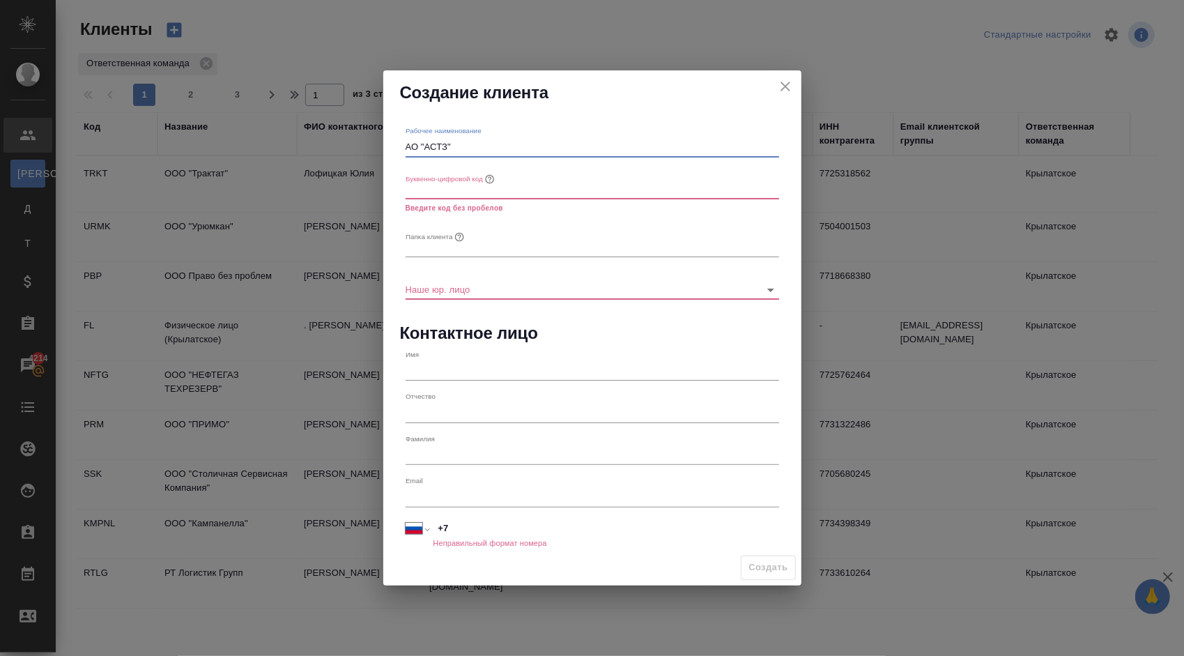
type input "АО "АСТЗ""
click at [531, 187] on input "text" at bounding box center [593, 190] width 374 height 20
click at [460, 193] on input "text" at bounding box center [593, 190] width 374 height 20
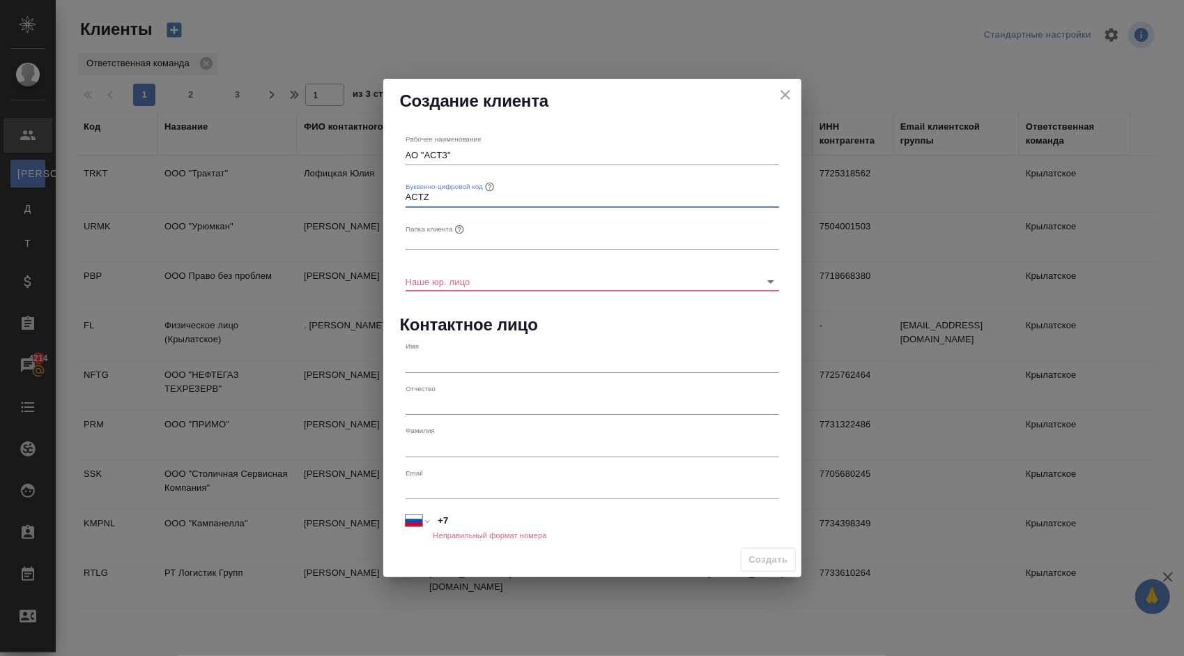
click at [417, 198] on input "ACTZ" at bounding box center [593, 197] width 374 height 20
type input "ASTZ"
drag, startPoint x: 463, startPoint y: 156, endPoint x: 362, endPoint y: 160, distance: 101.1
click at [362, 160] on div "Создание клиента Рабочее наименование АО "АСТЗ" Буквенно-цифровой код ASTZ Папк…" at bounding box center [592, 328] width 1184 height 656
click at [425, 234] on input "text" at bounding box center [593, 240] width 374 height 20
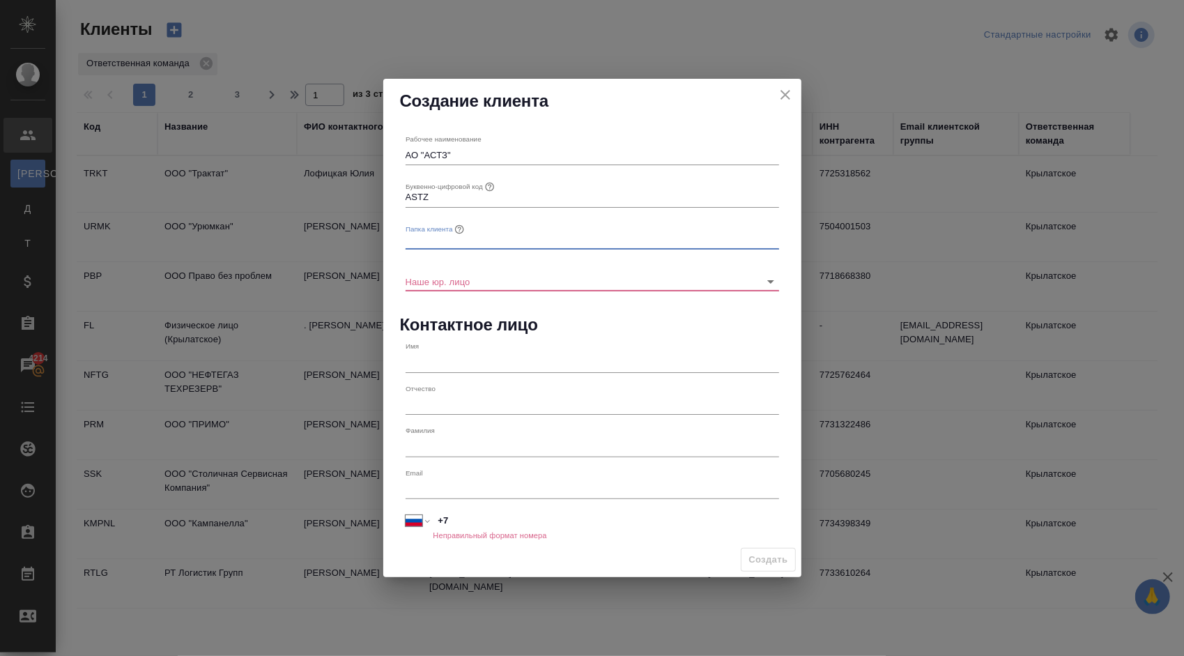
paste input "АО "АСТЗ""
type input "АО "АСТЗ""
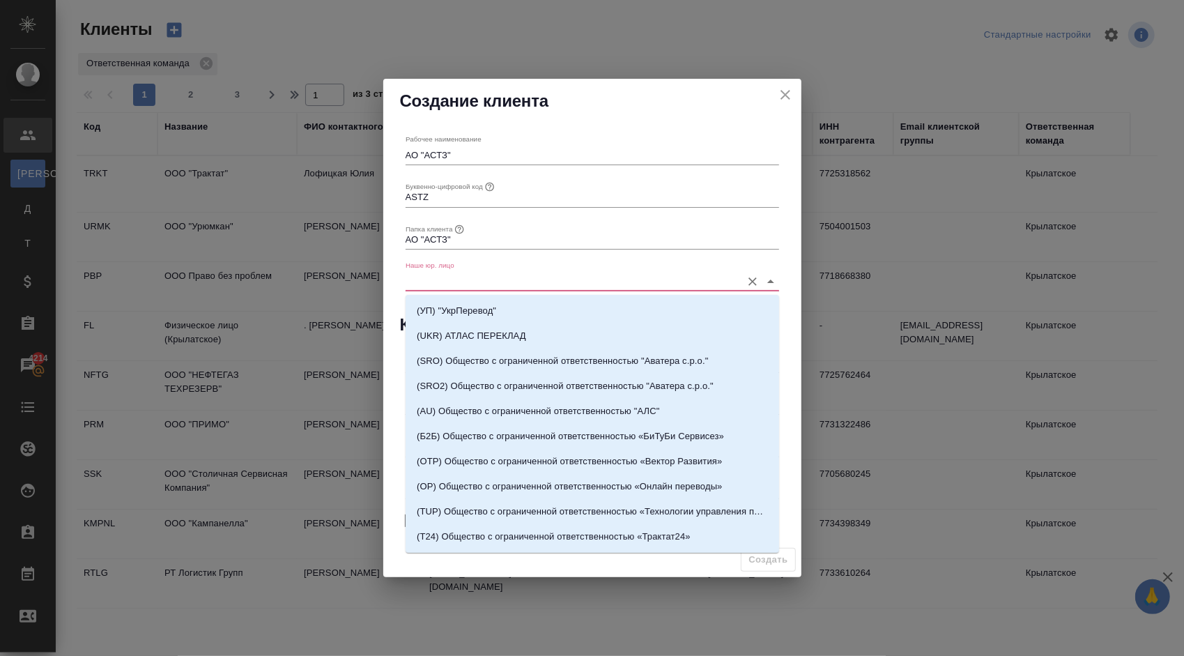
click at [496, 281] on input "Наше юр. лицо" at bounding box center [570, 281] width 329 height 19
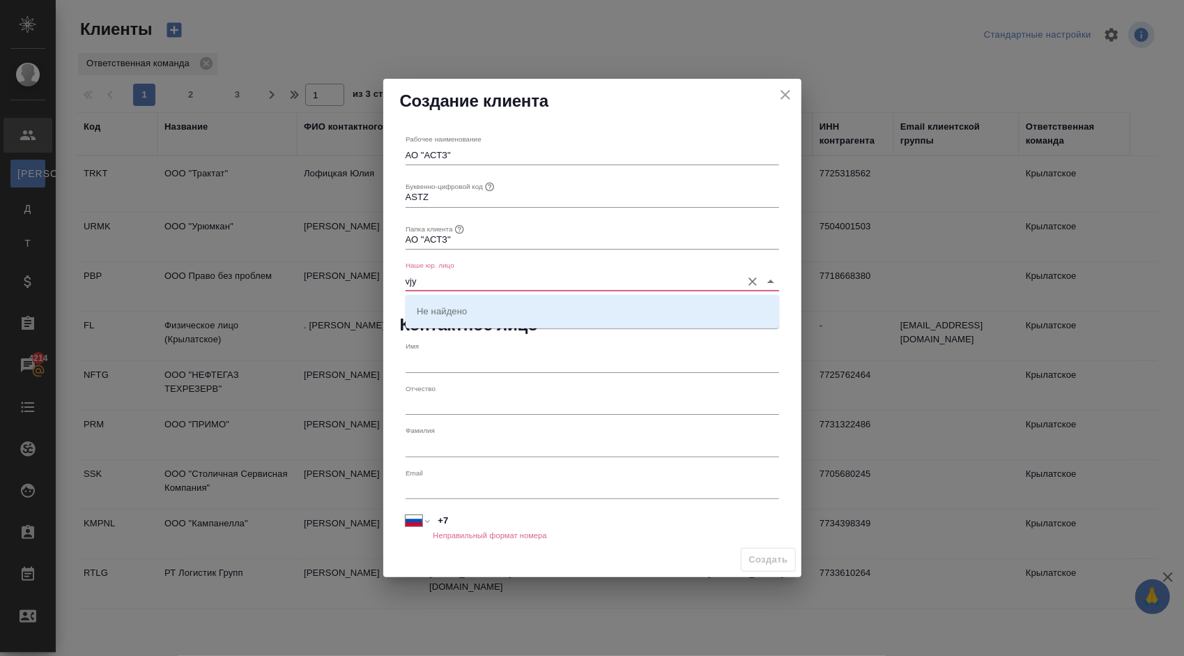
drag, startPoint x: 439, startPoint y: 280, endPoint x: 360, endPoint y: 271, distance: 80.0
click at [360, 271] on div "Создание клиента Рабочее наименование АО "АСТЗ" Буквенно-цифровой код ASTZ Папк…" at bounding box center [592, 328] width 1184 height 656
drag, startPoint x: 449, startPoint y: 282, endPoint x: 340, endPoint y: 277, distance: 108.8
click at [340, 277] on div "Создание клиента Рабочее наименование АО "АСТЗ" Буквенно-цифровой код ASTZ Папк…" at bounding box center [592, 328] width 1184 height 656
click at [463, 308] on p "(МБ) ООО "Монблан"" at bounding box center [462, 311] width 91 height 14
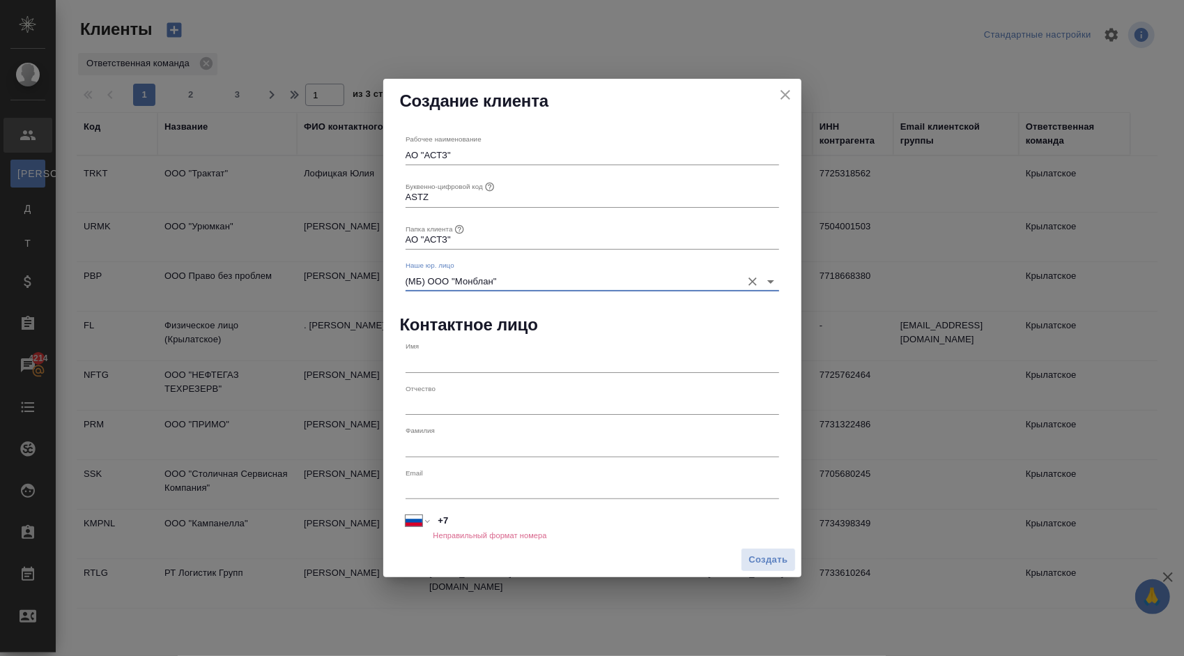
type input "(МБ) ООО "Монблан""
click at [483, 358] on input "text" at bounding box center [593, 363] width 374 height 20
click at [472, 516] on input "+7" at bounding box center [606, 520] width 346 height 20
paste input "79271822831"
select select "KZ"
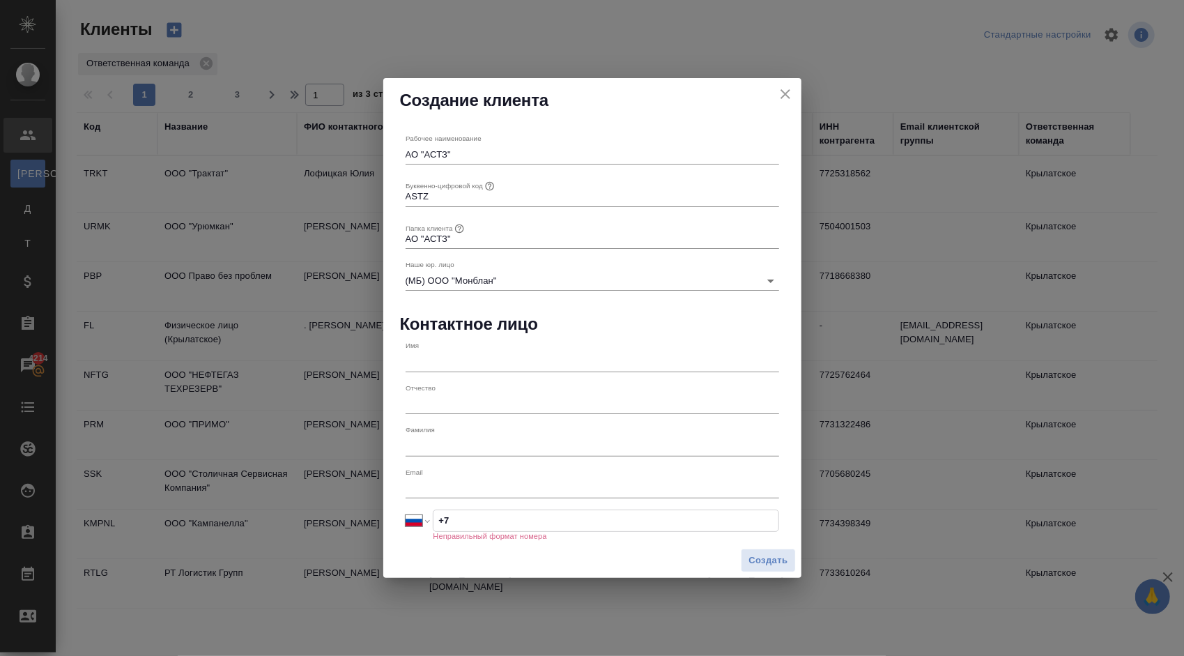
type input "+7 79271822831"
click at [459, 523] on input "+7 79271822831" at bounding box center [605, 520] width 344 height 20
select select "RU"
type input "+7 927 182 28 31"
click at [442, 357] on input "text" at bounding box center [593, 363] width 374 height 20
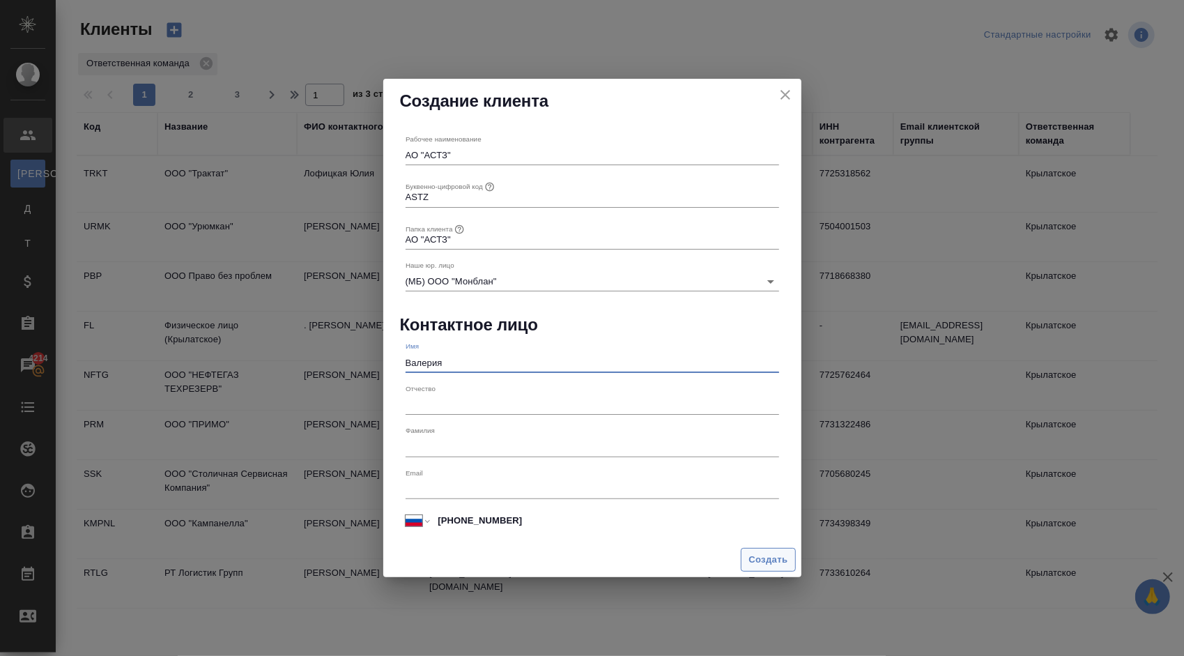
type input "Валерия"
click at [777, 557] on span "Создать" at bounding box center [767, 560] width 39 height 16
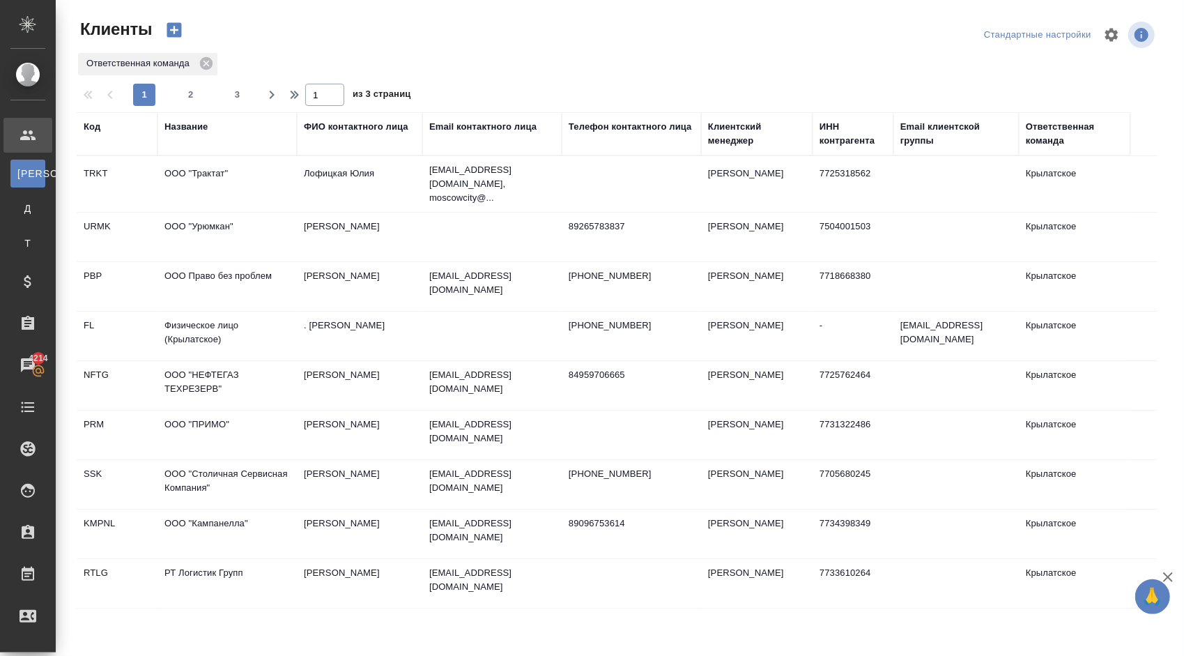
type input "+7"
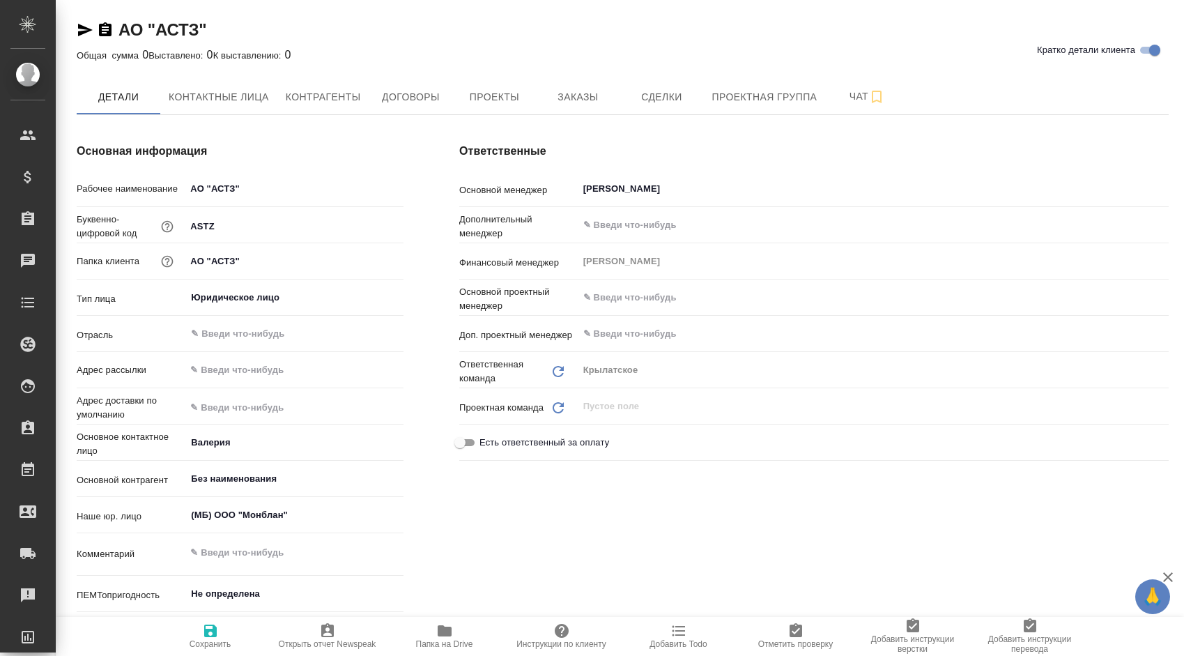
type textarea "x"
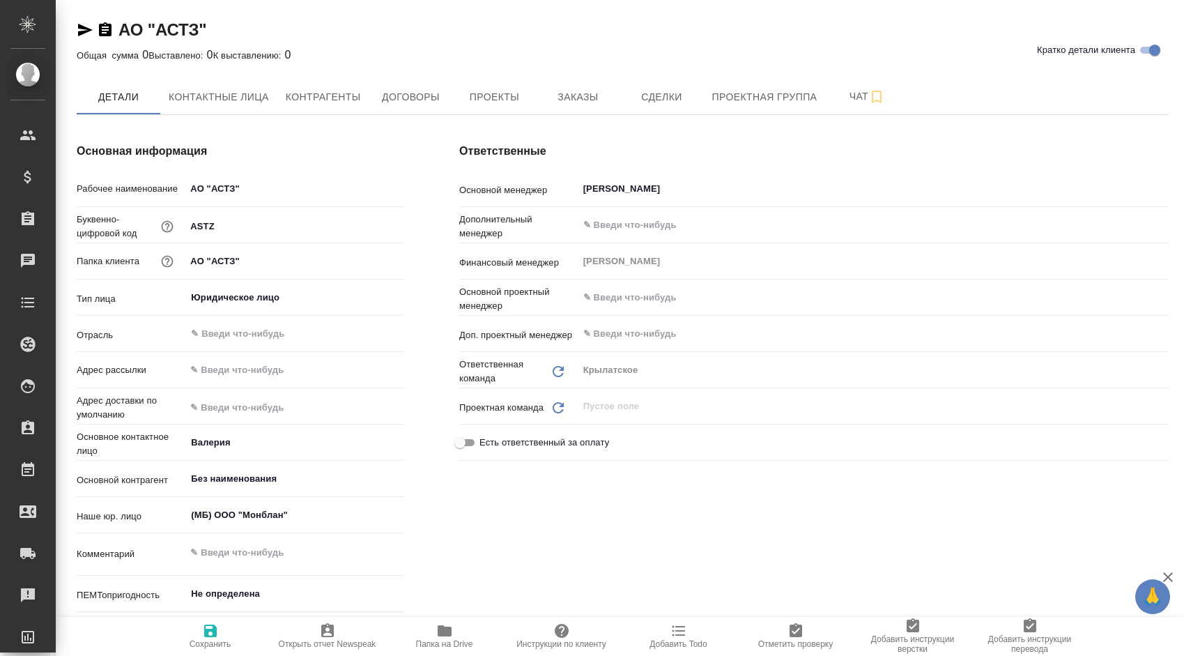
type textarea "x"
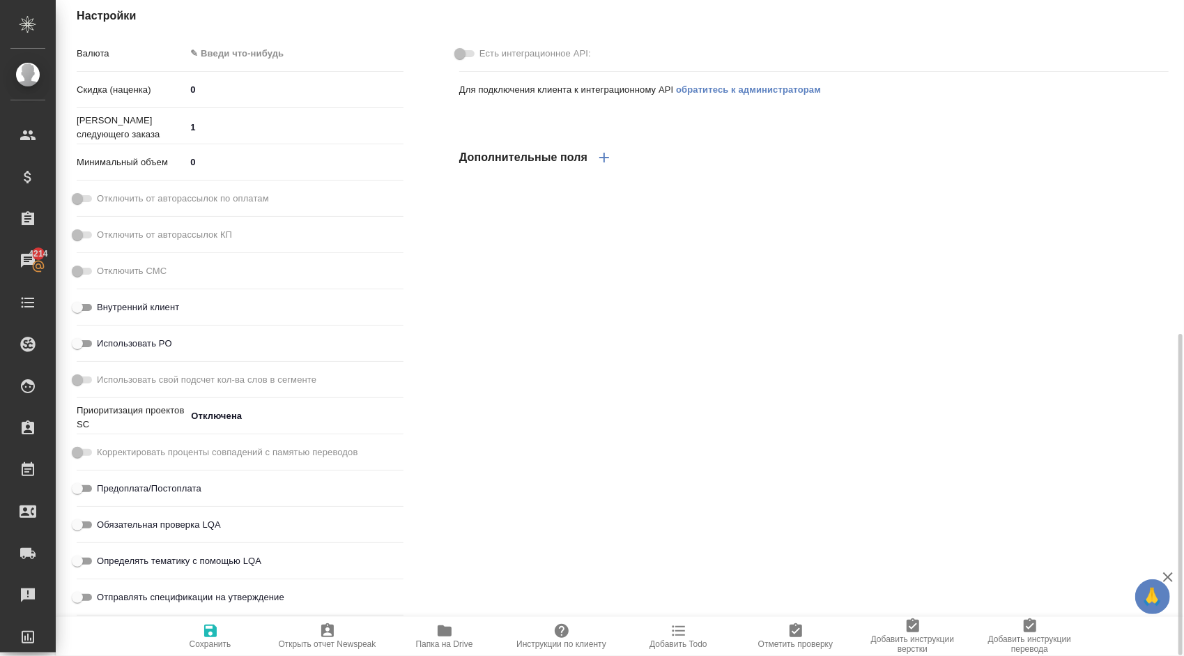
scroll to position [401, 0]
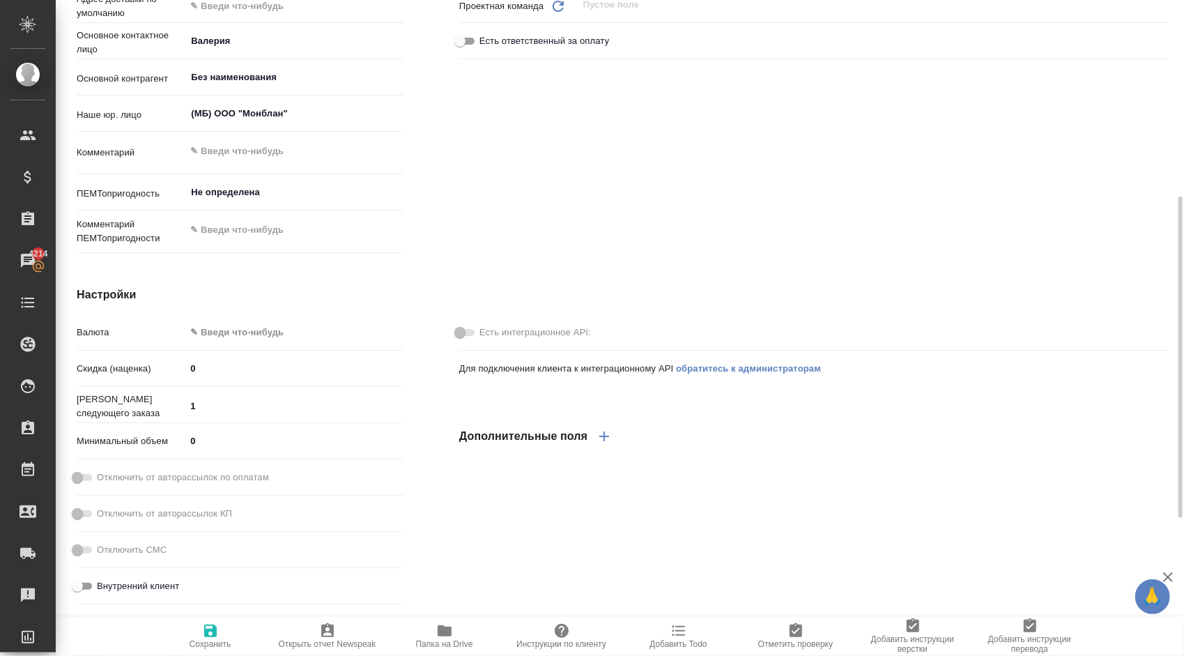
drag, startPoint x: 266, startPoint y: 317, endPoint x: 268, endPoint y: 330, distance: 13.3
click at [265, 318] on div "Настройки Валюта ✎ Введи что-нибудь Скидка (наценка) 0 Номер следующего заказа …" at bounding box center [240, 593] width 383 height 669
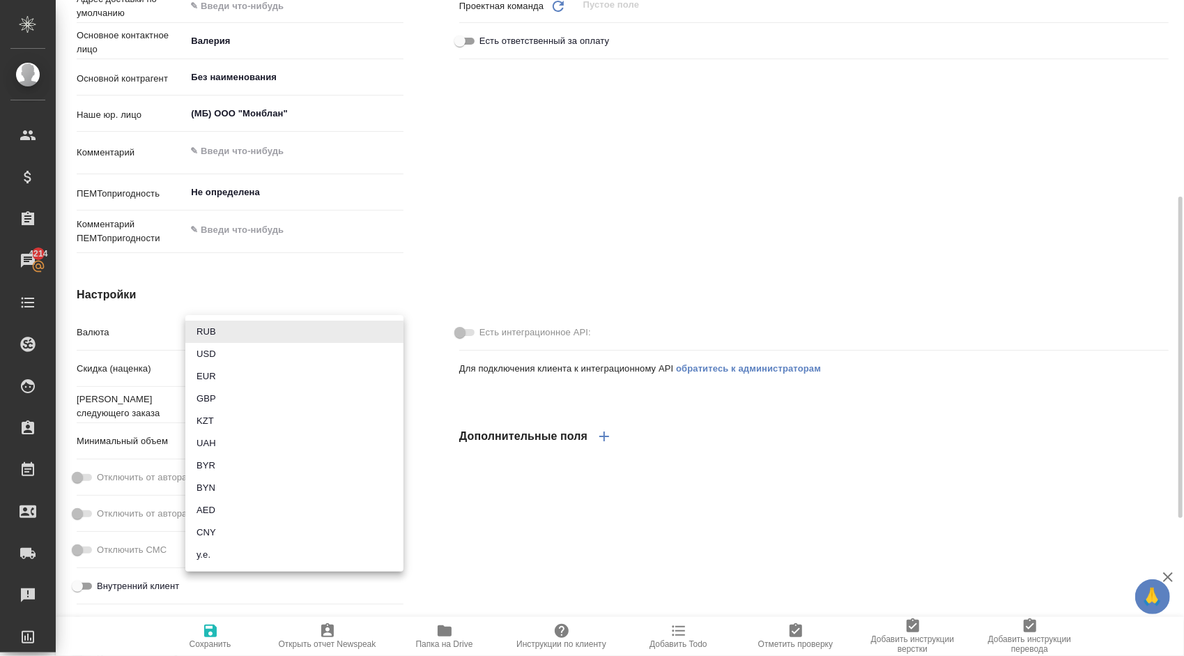
click at [268, 330] on body "🙏 .cls-1 fill:#fff; AWATERA Kasymov Timur Клиенты Спецификации Заказы 4214 Чаты…" at bounding box center [592, 328] width 1184 height 656
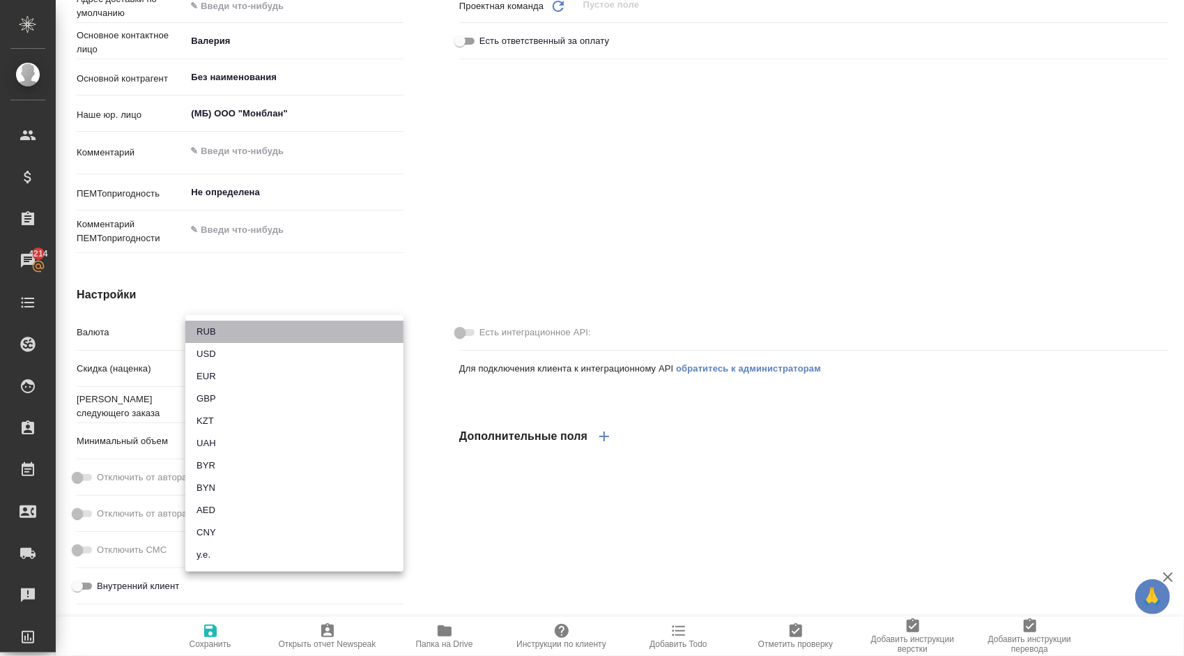
click at [213, 328] on li "RUB" at bounding box center [294, 332] width 218 height 22
type textarea "x"
type input "RUB"
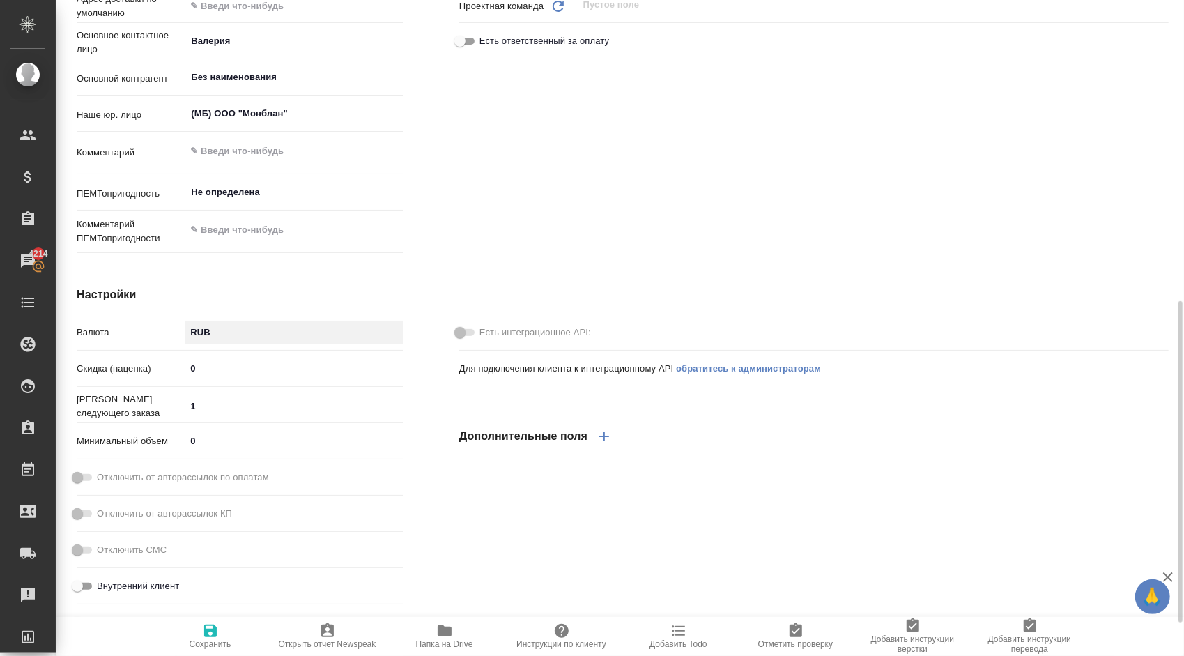
scroll to position [471, 0]
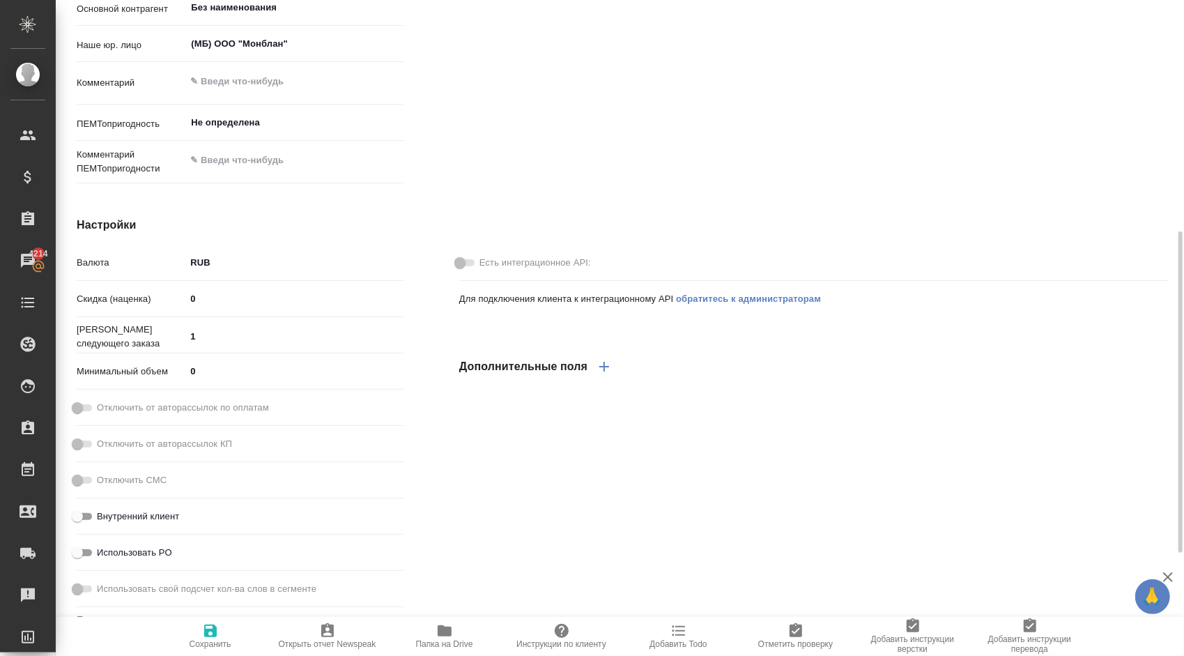
drag, startPoint x: 201, startPoint y: 624, endPoint x: 216, endPoint y: 615, distance: 17.2
click at [202, 624] on icon "button" at bounding box center [210, 630] width 17 height 17
type textarea "x"
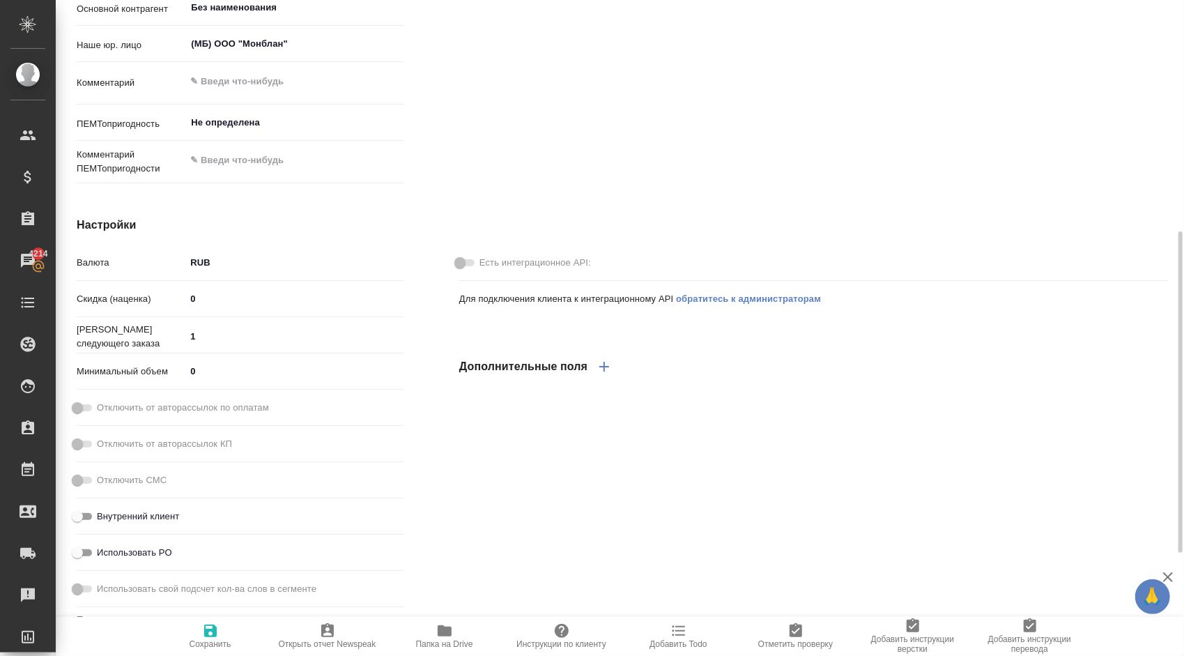
type textarea "x"
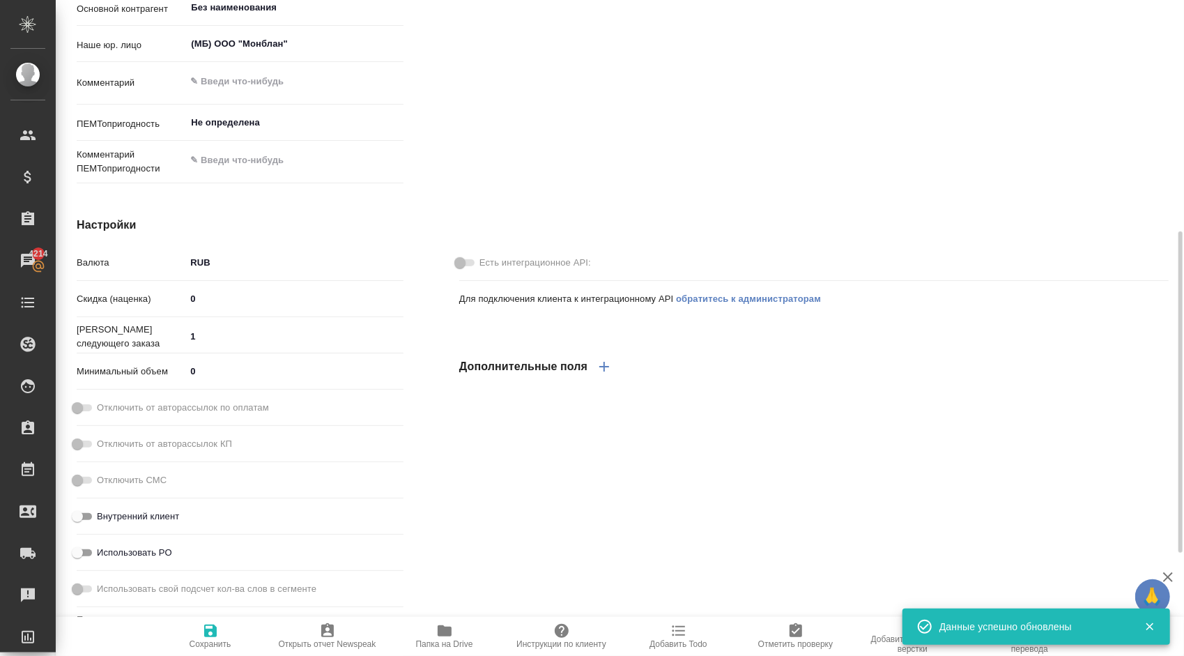
type textarea "x"
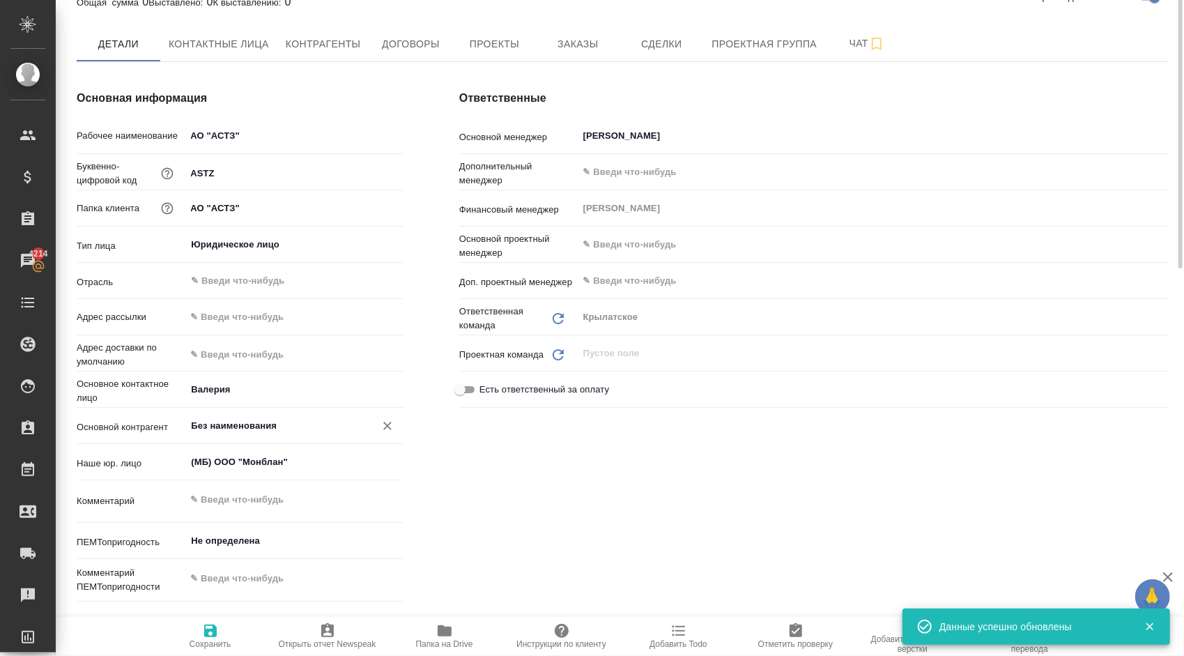
scroll to position [0, 0]
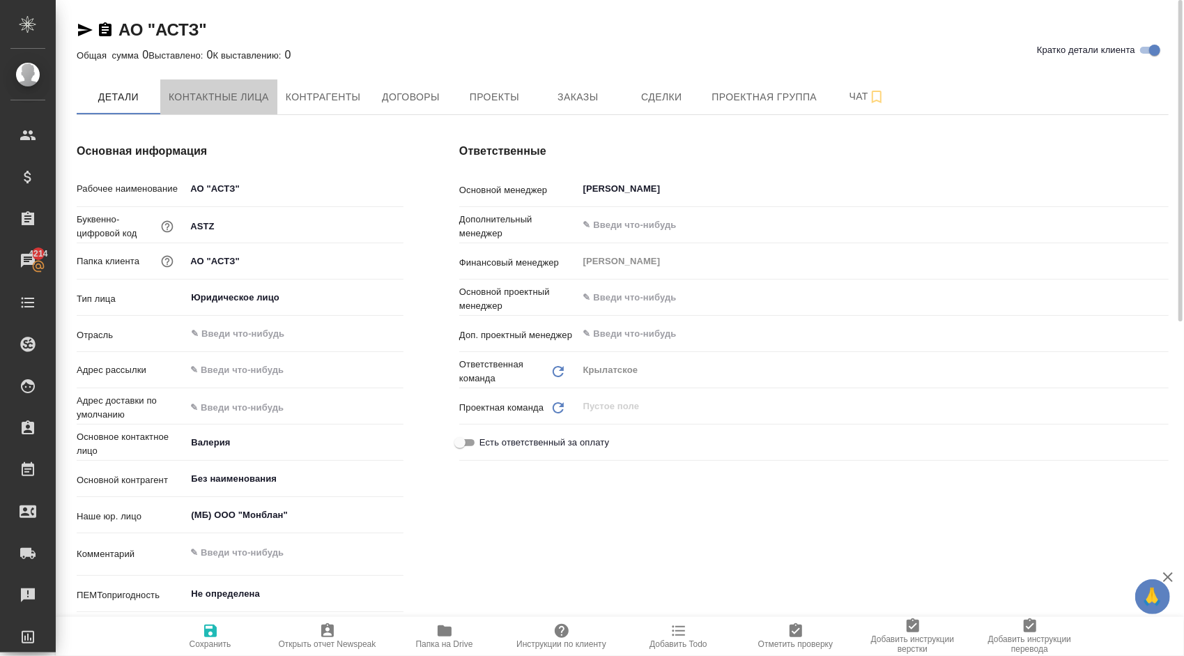
drag, startPoint x: 245, startPoint y: 96, endPoint x: 330, endPoint y: 123, distance: 89.9
click at [315, 125] on div "АО "АСТЗ" Кратко детали клиента Общая сумма 0 Выставлено: 0 К выставлению: 0 Де…" at bounding box center [622, 668] width 1107 height 1337
click at [338, 83] on button "Контрагенты" at bounding box center [323, 96] width 92 height 35
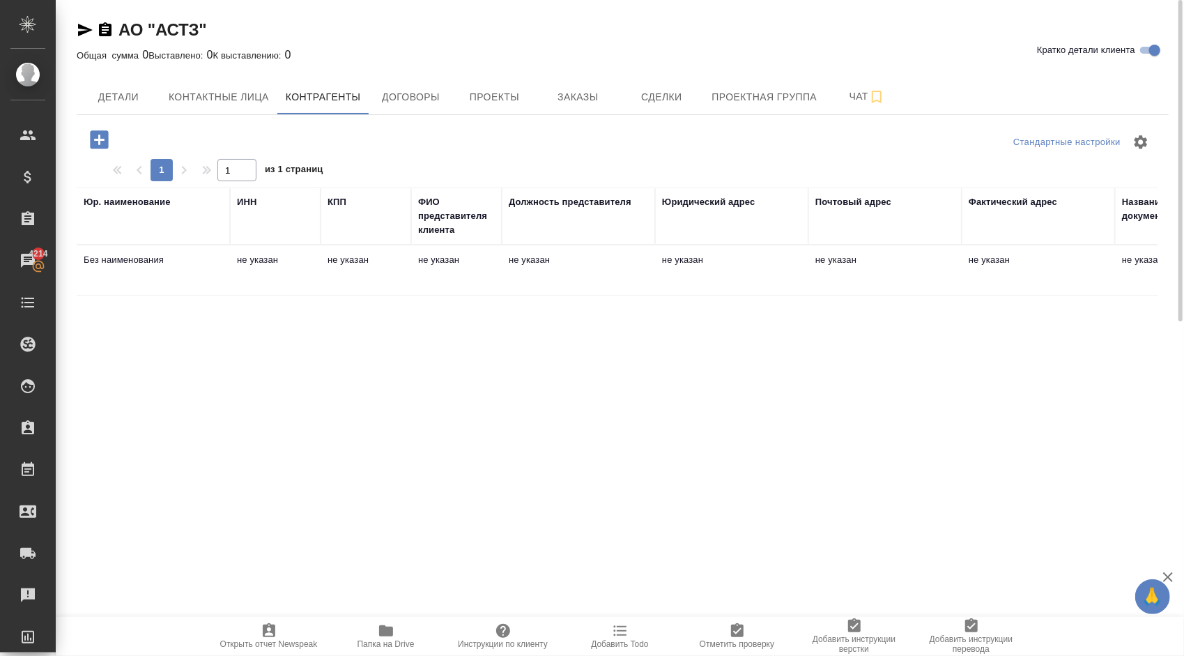
click at [668, 268] on td "не указан" at bounding box center [731, 270] width 153 height 49
click at [669, 269] on td "не указан" at bounding box center [731, 270] width 153 height 49
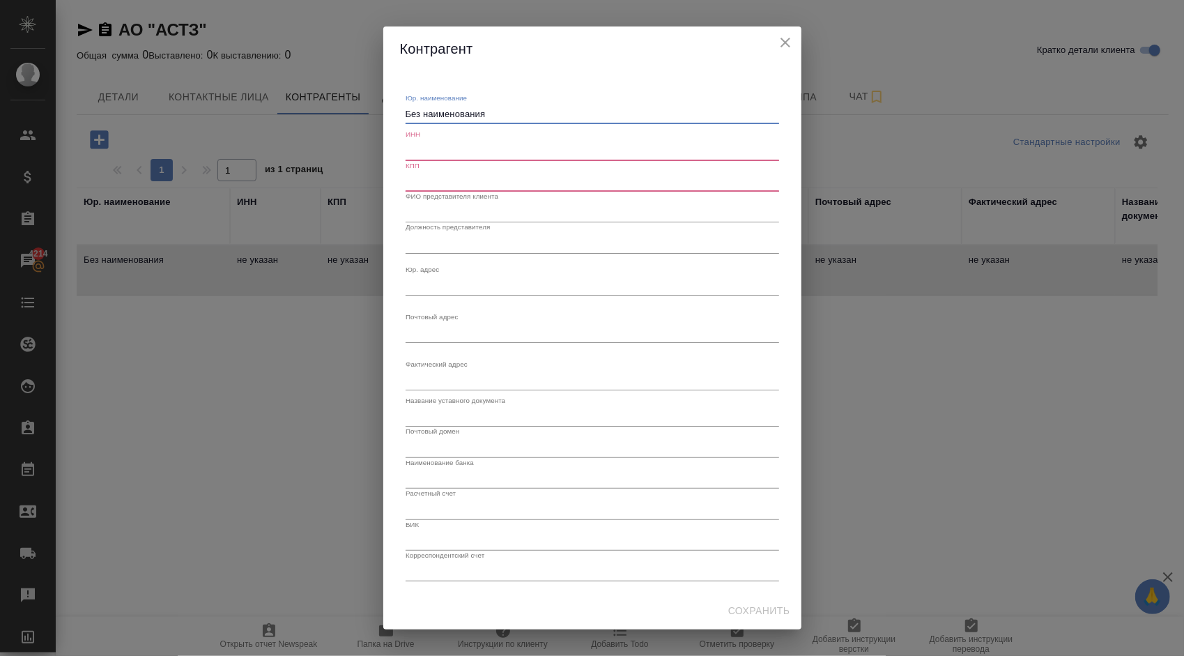
drag, startPoint x: 539, startPoint y: 114, endPoint x: 340, endPoint y: 113, distance: 199.3
click at [340, 113] on div "Контрагент Юр. наименование Без наименования x ИНН КПП ФИО представителя клиент…" at bounding box center [592, 328] width 1184 height 656
paste textarea "КЦИОНЕРНОЕ ОБЩЕСТВО "АРДАТОВСКИЙ СВЕТОТЕХНИЧЕСКИЙ ЗАВОД»"
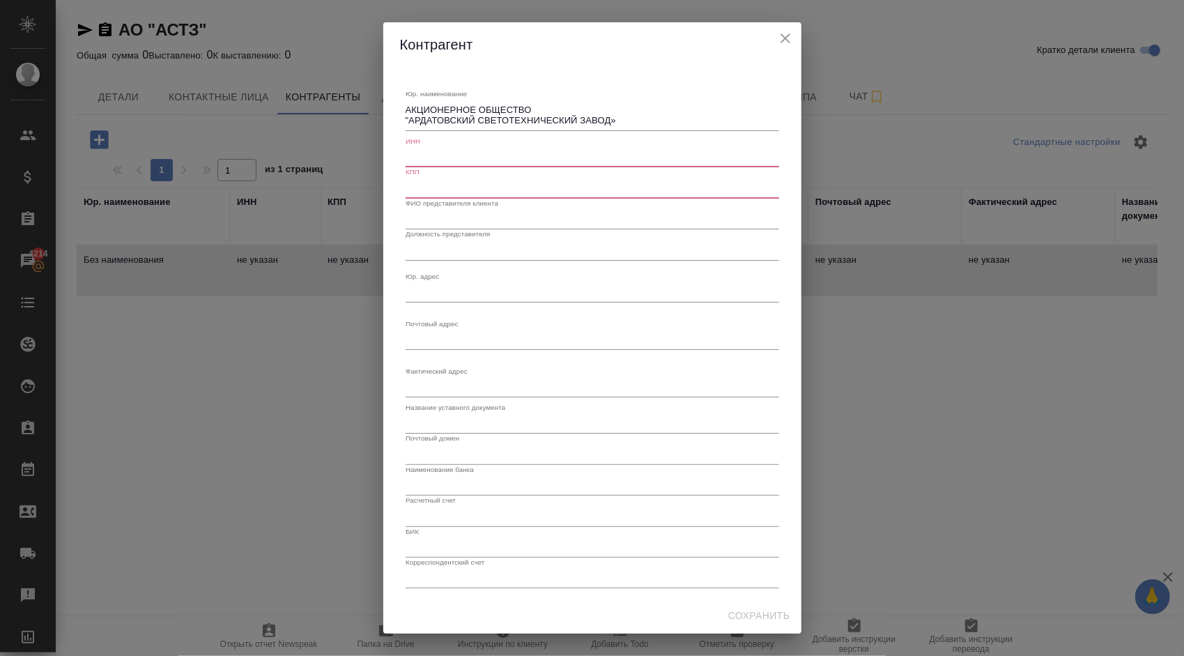
click at [494, 152] on input "text" at bounding box center [593, 158] width 374 height 20
click at [404, 116] on div "Юр. наименование АКЦИОНЕРНОЕ ОБЩЕСТВО "АРДАТОВСКИЙ СВЕТОТЕХНИЧЕСКИЙ ЗАВОД» x ИН…" at bounding box center [592, 332] width 385 height 521
click at [404, 118] on div "Юр. наименование АКЦИОНЕРНОЕ ОБЩЕСТВО "АРДАТОВСКИЙ СВЕТОТЕХНИЧЕСКИЙ ЗАВОД» x ИН…" at bounding box center [592, 332] width 385 height 521
click at [406, 120] on textarea "АКЦИОНЕРНОЕ ОБЩЕСТВО "АРДАТОВСКИЙ СВЕТОТЕХНИЧЕСКИЙ ЗАВОД»" at bounding box center [593, 116] width 374 height 22
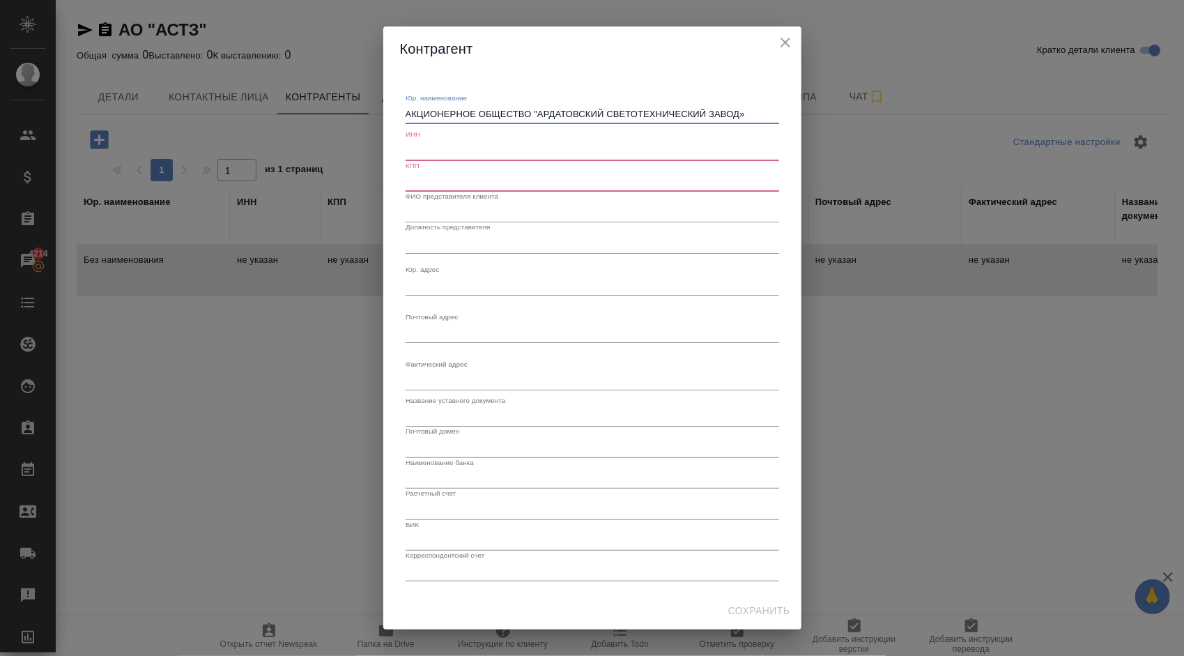
type textarea "АКЦИОНЕРНОЕ ОБЩЕСТВО "АРДАТОВСКИЙ СВЕТОТЕХНИЧЕСКИЙ ЗАВОД»"
click at [626, 154] on input "text" at bounding box center [593, 151] width 374 height 20
paste input "1301011495"
paste input "130101001"
type input "1301011495"
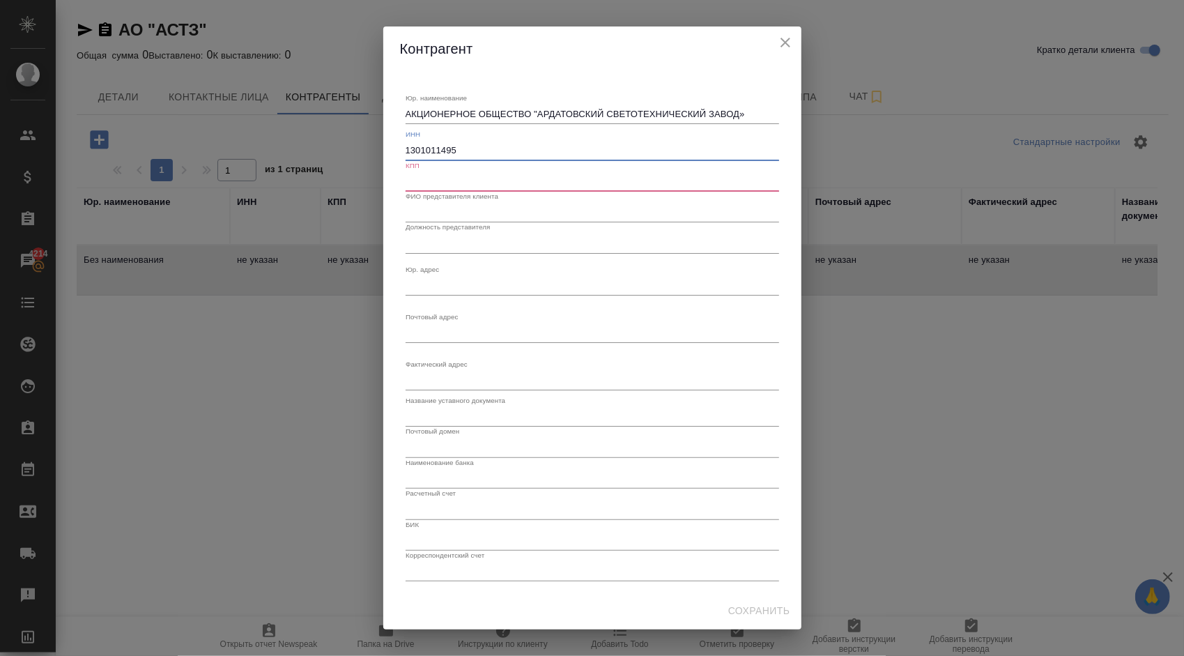
click at [475, 178] on input "text" at bounding box center [593, 182] width 374 height 20
paste input "130101001"
type input "130101001"
click at [491, 211] on input "text" at bounding box center [593, 213] width 374 height 20
paste input "Аверьянов Григорий Васильевич"
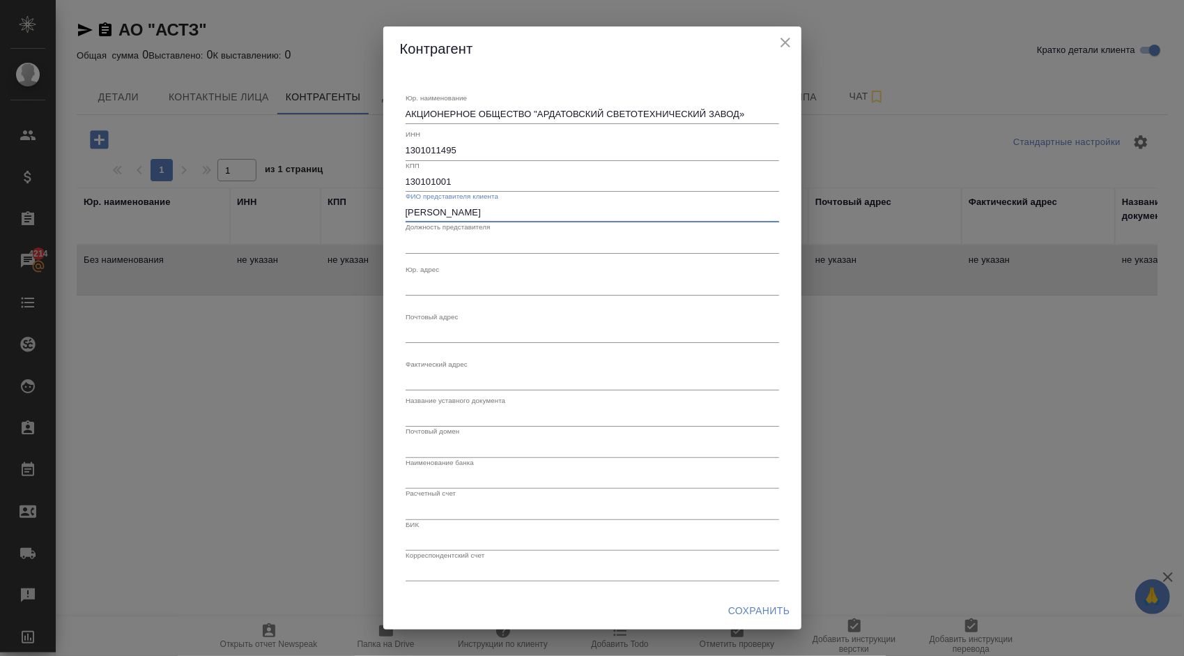
type input "Аверьянов Григорий Васильевич"
click at [447, 245] on input "text" at bounding box center [593, 243] width 374 height 20
type input "Генеральный директор"
click at [490, 416] on input "text" at bounding box center [593, 417] width 374 height 20
type input "Устав"
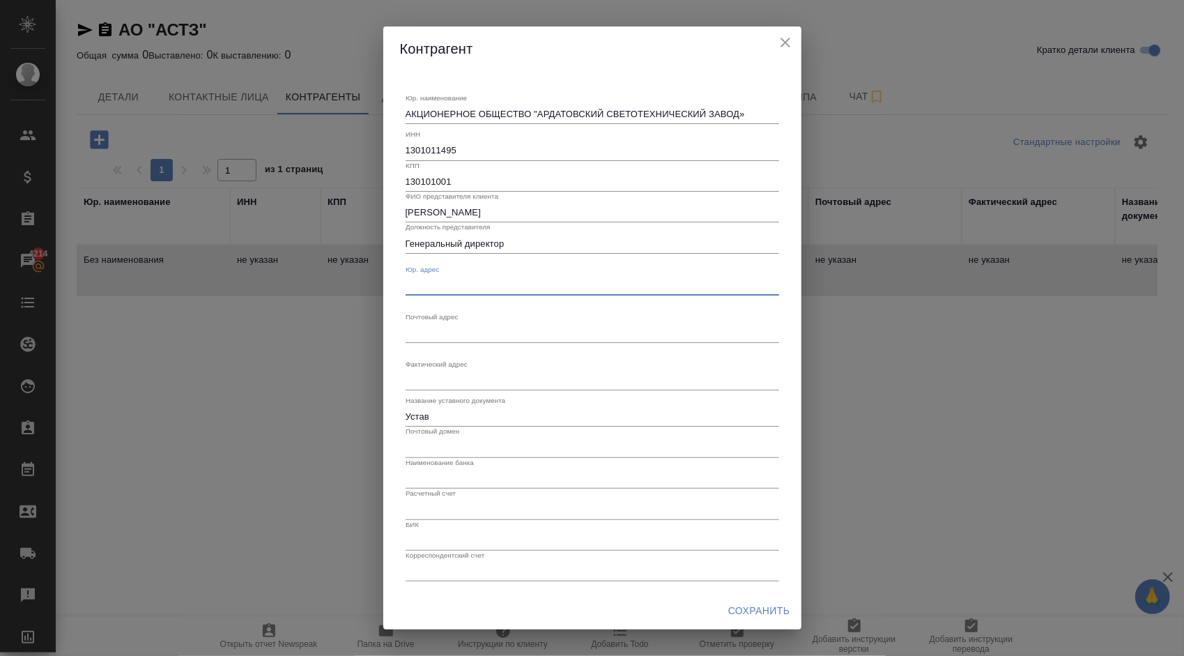
click at [460, 286] on textarea "Юр. наименование" at bounding box center [593, 285] width 374 height 10
paste textarea "431890, Республика Мордовия, Ардатовский район, р.п. Тургенево, ул. Заводская, …"
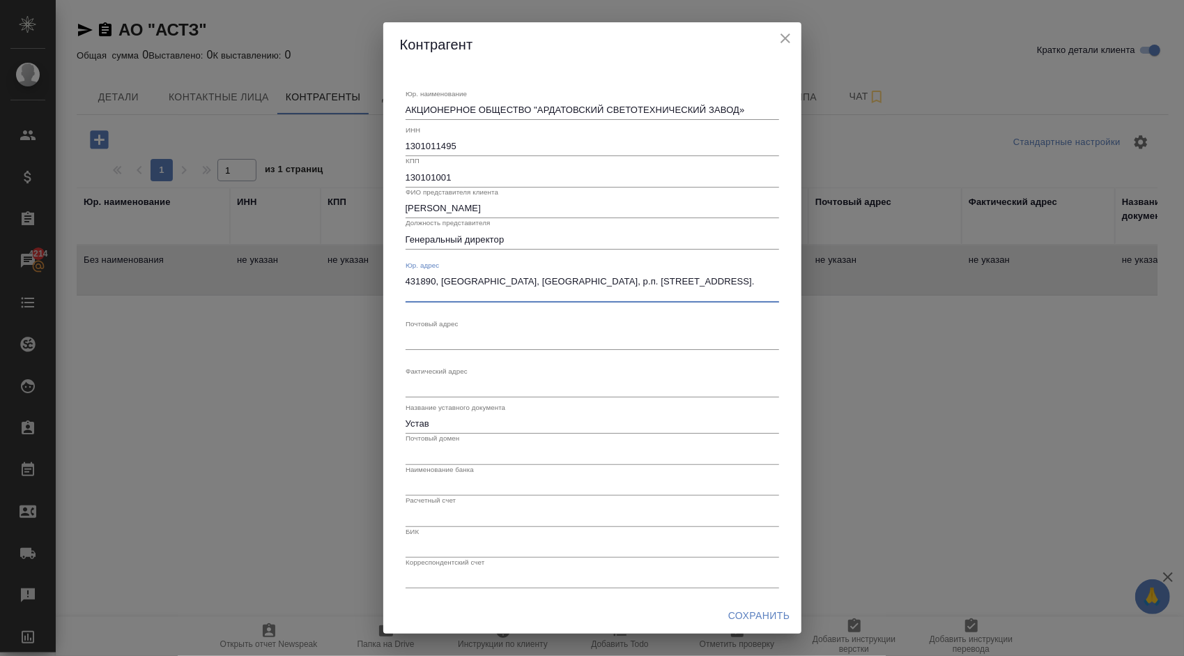
type textarea "431890, Республика Мордовия, Ардатовский район, р.п. Тургенево, ул. Заводская, …"
click at [449, 339] on textarea "Юр. наименование" at bounding box center [593, 339] width 374 height 10
paste textarea "431890, Республика Мордовия, Ардатовский район, р.п. Тургенево, ул. Заводская, …"
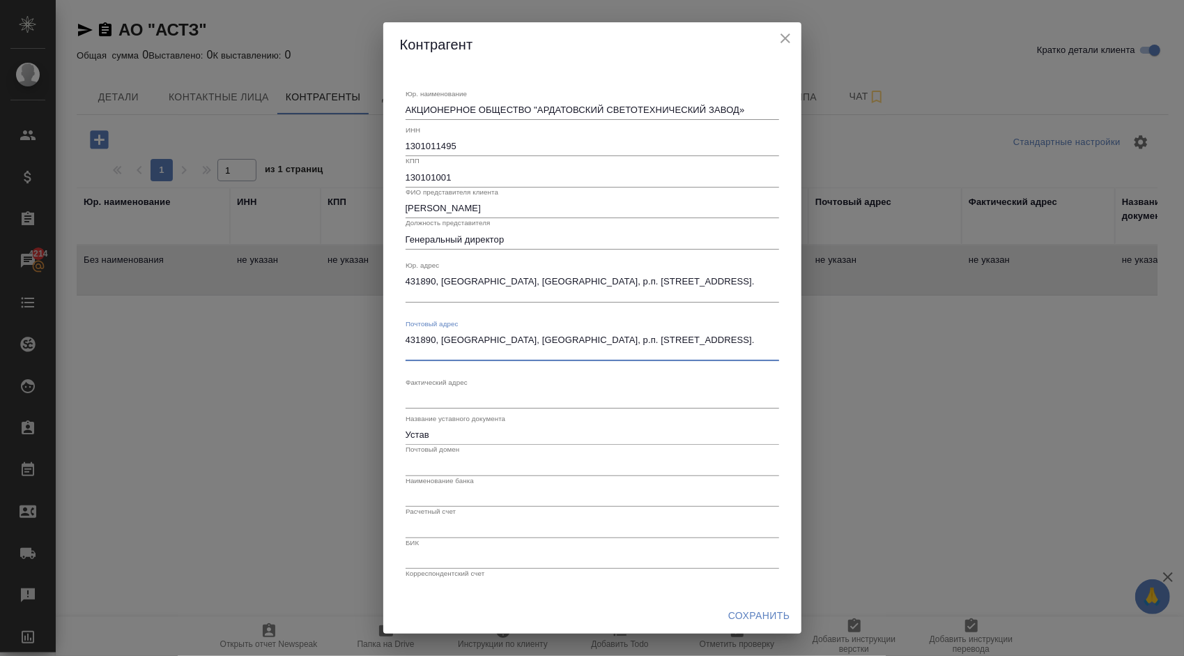
type textarea "431890, Республика Мордовия, Ардатовский район, р.п. Тургенево, ул. Заводская, …"
click at [425, 400] on textarea "Юр. наименование" at bounding box center [593, 398] width 374 height 10
paste textarea "431890, Республика Мордовия, Ардатовский район, р.п. Тургенево, ул. Заводская, …"
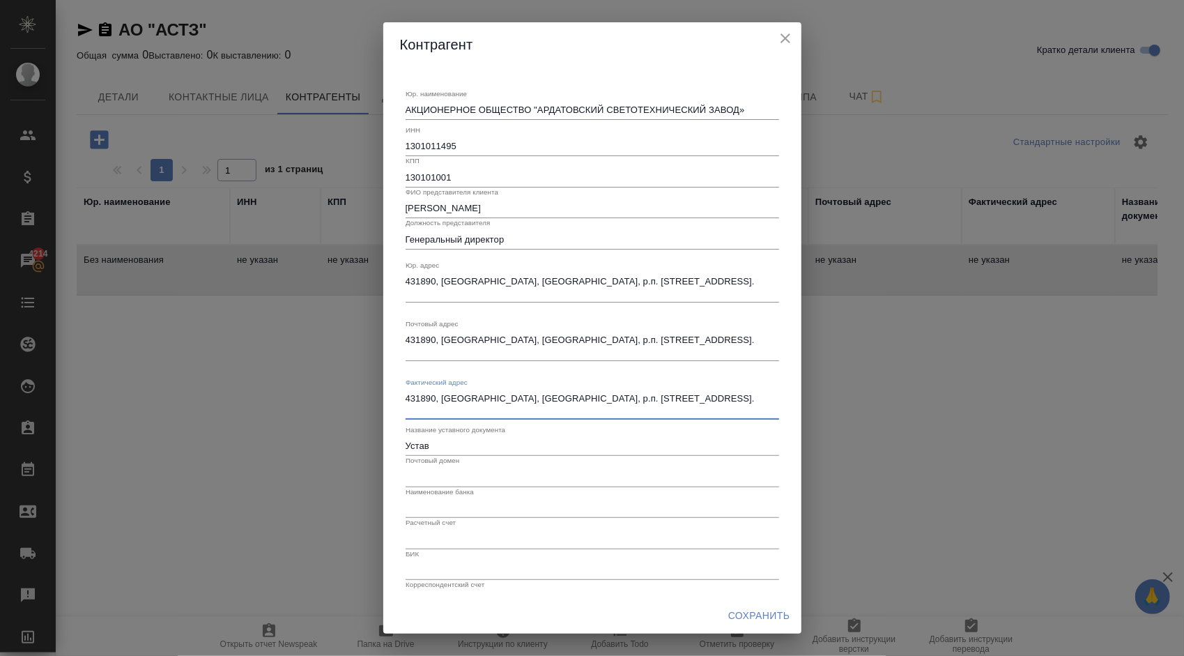
type textarea "431890, Республика Мордовия, Ардатовский район, р.п. Тургенево, ул. Заводская, …"
click at [434, 478] on input "text" at bounding box center [593, 477] width 374 height 20
click at [441, 511] on input "text" at bounding box center [593, 508] width 374 height 20
paste input "ПАО «АК БАРС» БАНК г. Казань"
type input "ПАО «АК БАРС» БАНК г. Казань"
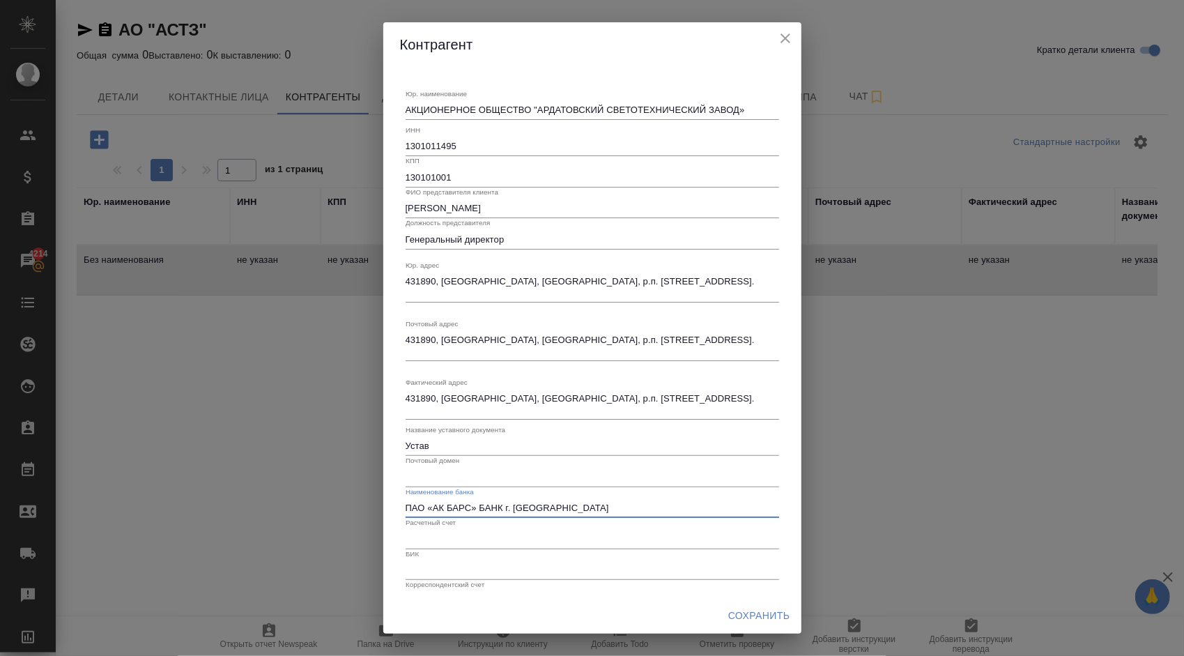
click at [525, 534] on input "text" at bounding box center [593, 539] width 374 height 20
paste input "40702810400700001168"
type input "40702810400700001168"
click at [480, 567] on input "text" at bounding box center [593, 570] width 374 height 20
paste input "049205805"
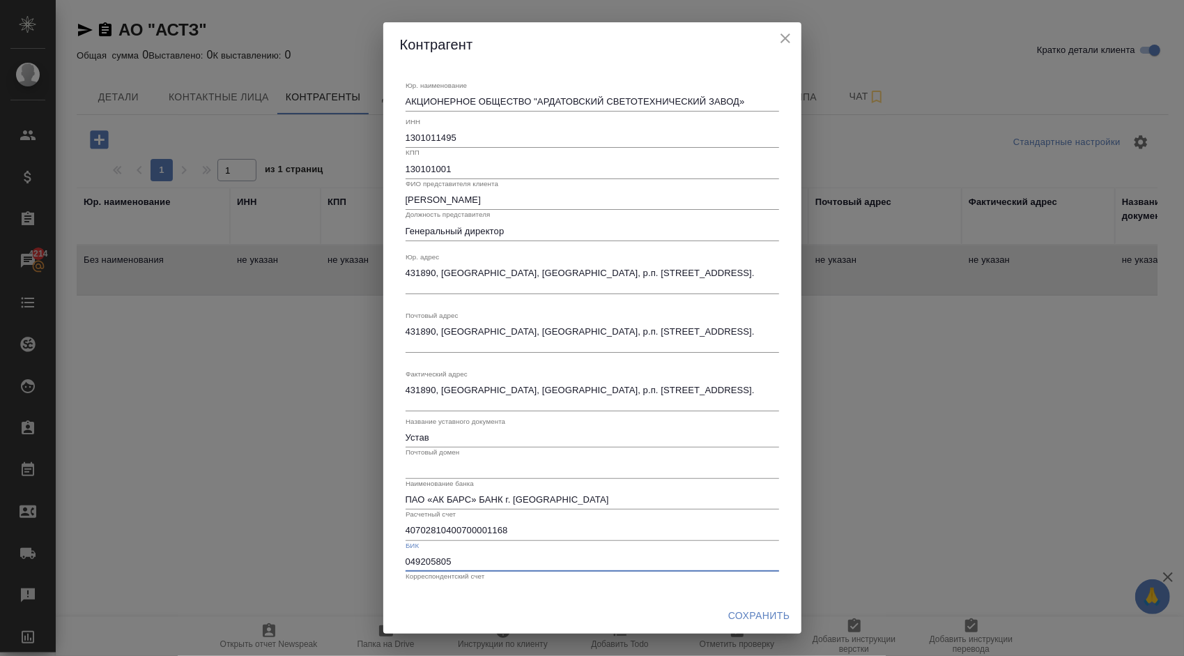
scroll to position [25, 0]
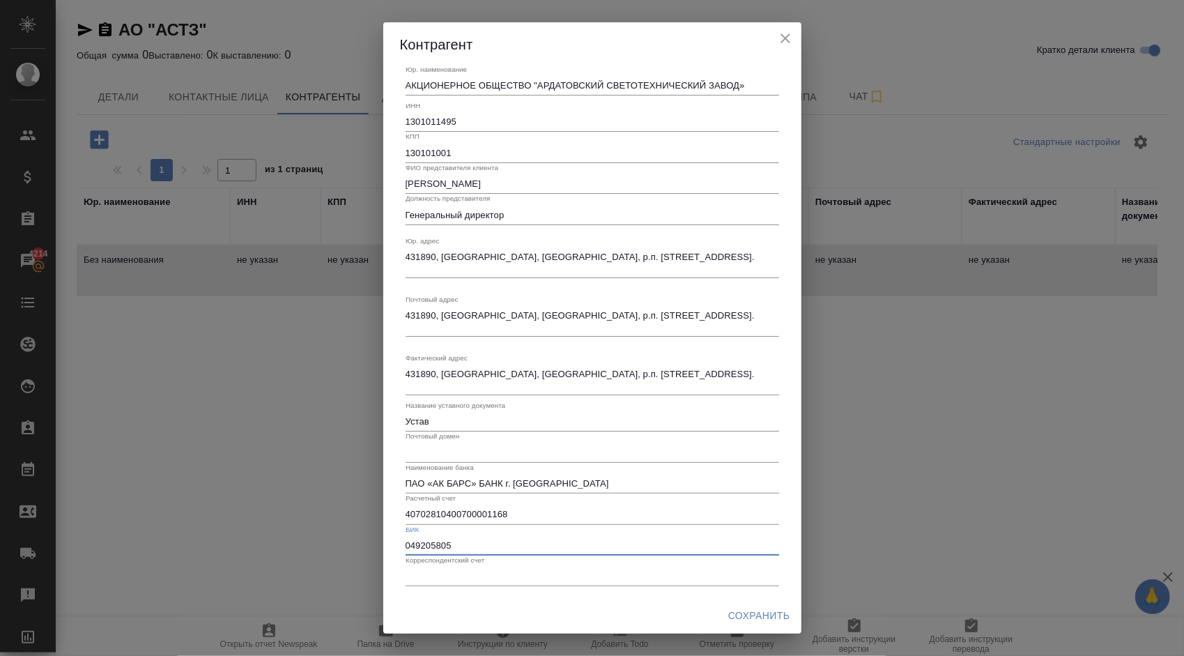
type input "049205805"
click at [518, 564] on div "Корреспондентский счет" at bounding box center [593, 570] width 374 height 31
click at [523, 573] on input "text" at bounding box center [593, 577] width 374 height 20
paste input "30101810000000000805"
type input "30101810000000000805"
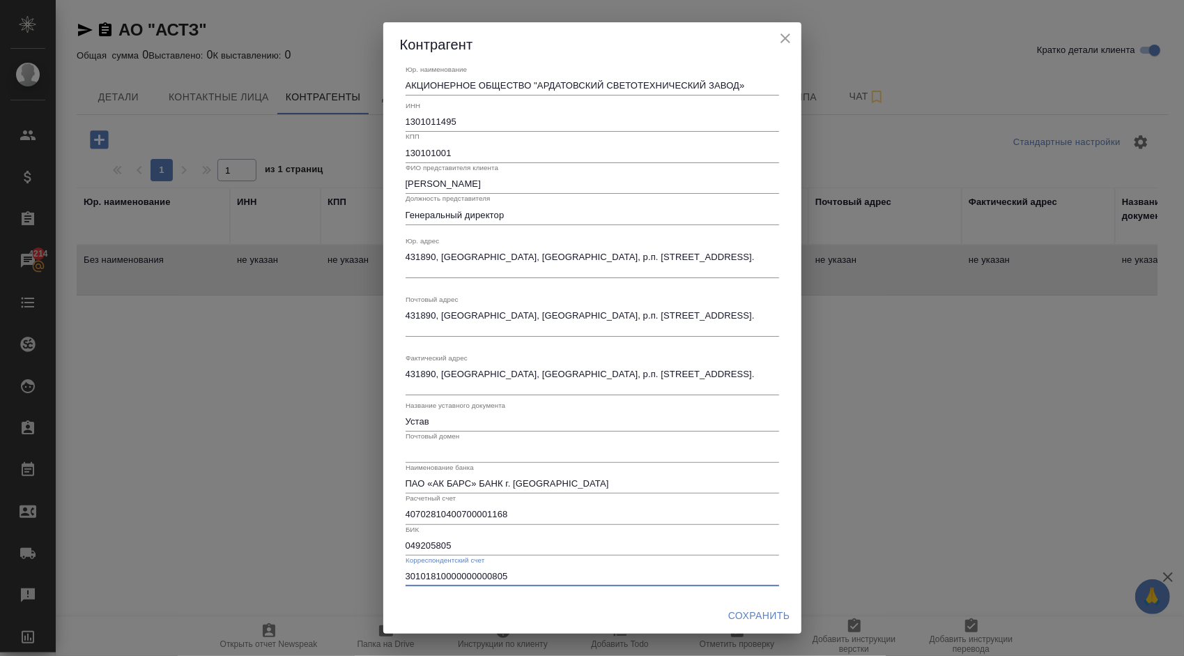
click at [754, 613] on span "Сохранить" at bounding box center [759, 615] width 62 height 17
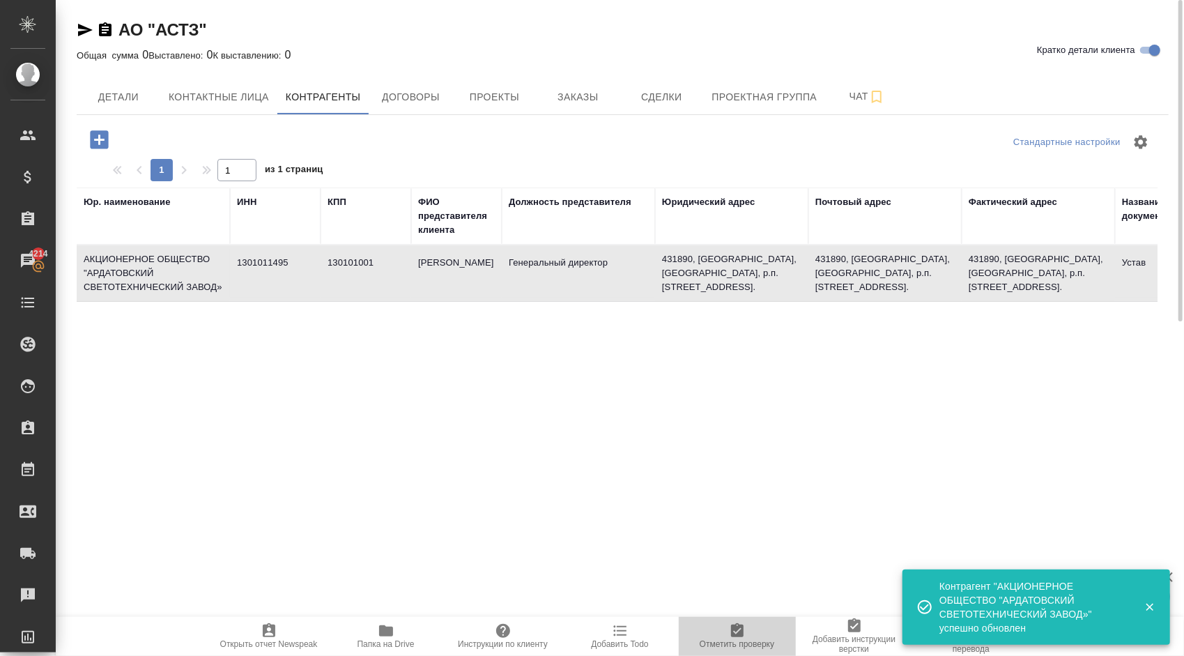
click at [694, 622] on button "Отметить проверку" at bounding box center [737, 636] width 117 height 39
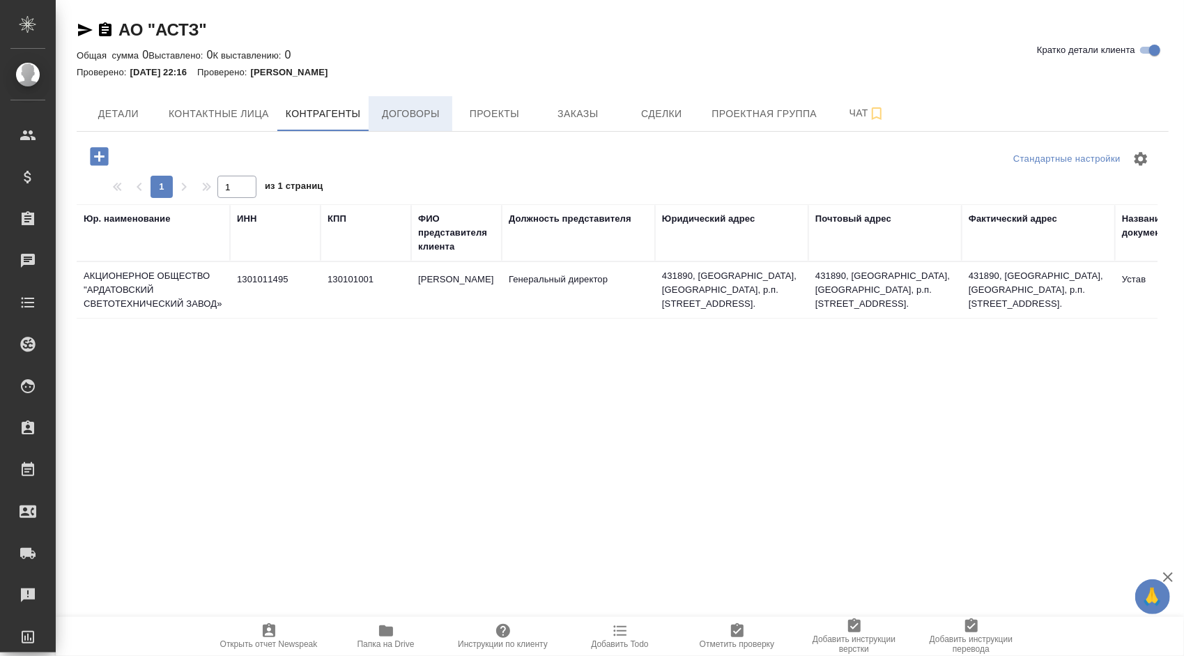
click at [426, 108] on span "Договоры" at bounding box center [410, 113] width 67 height 17
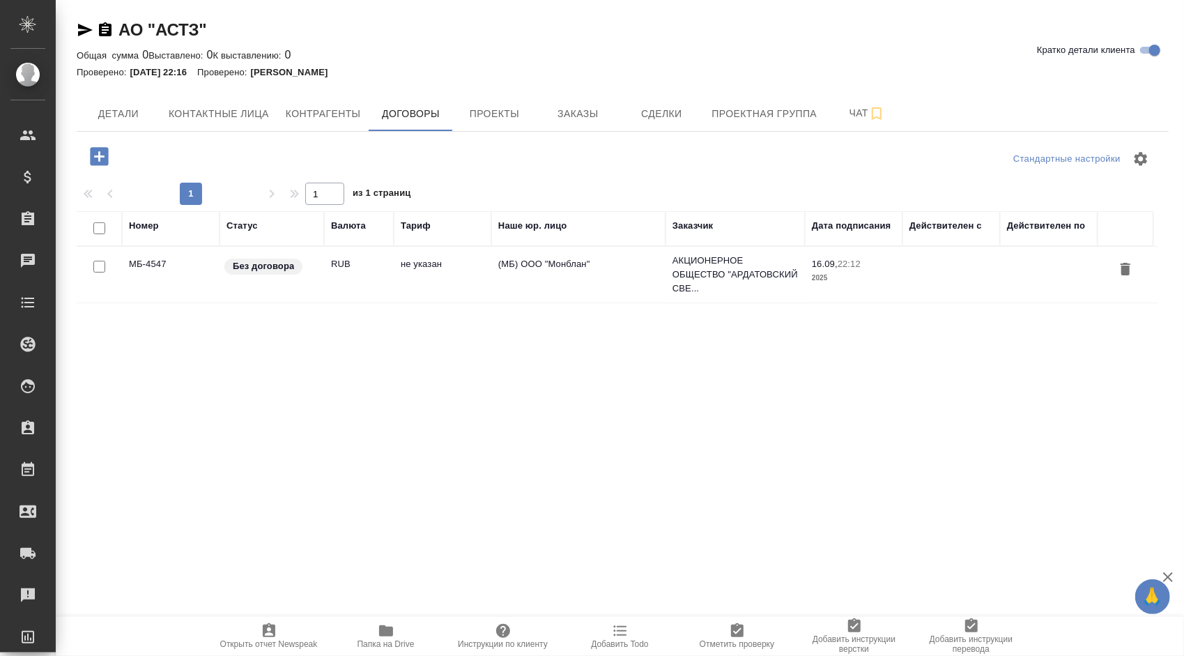
click at [419, 274] on td "не указан" at bounding box center [443, 274] width 98 height 49
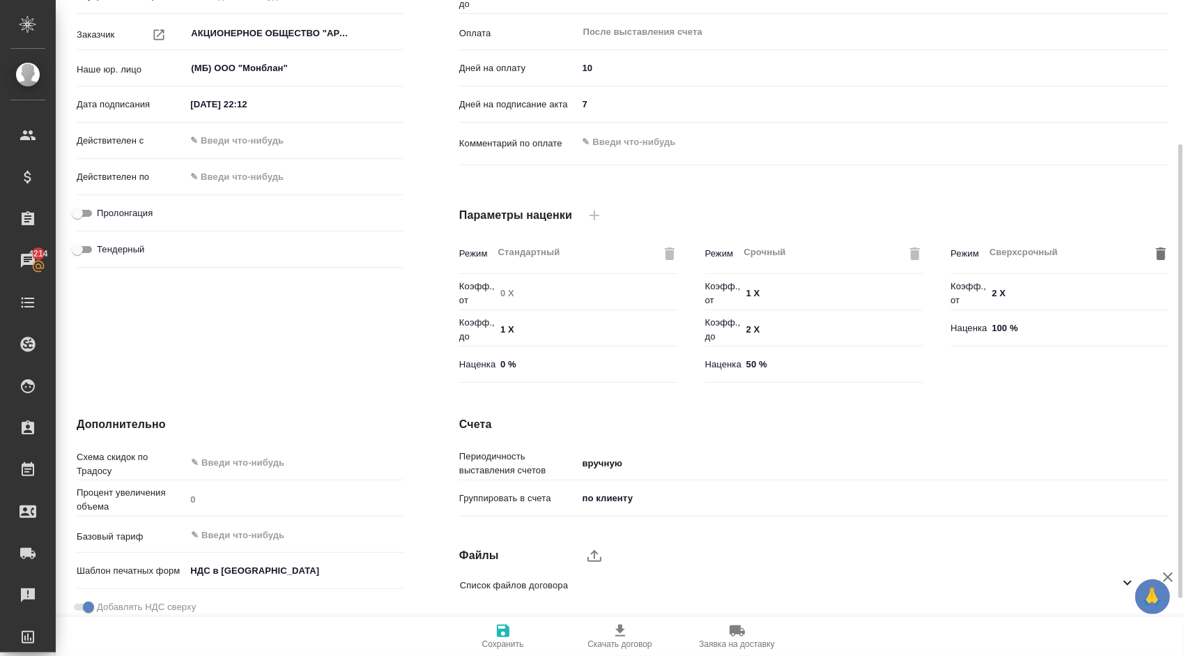
scroll to position [292, 0]
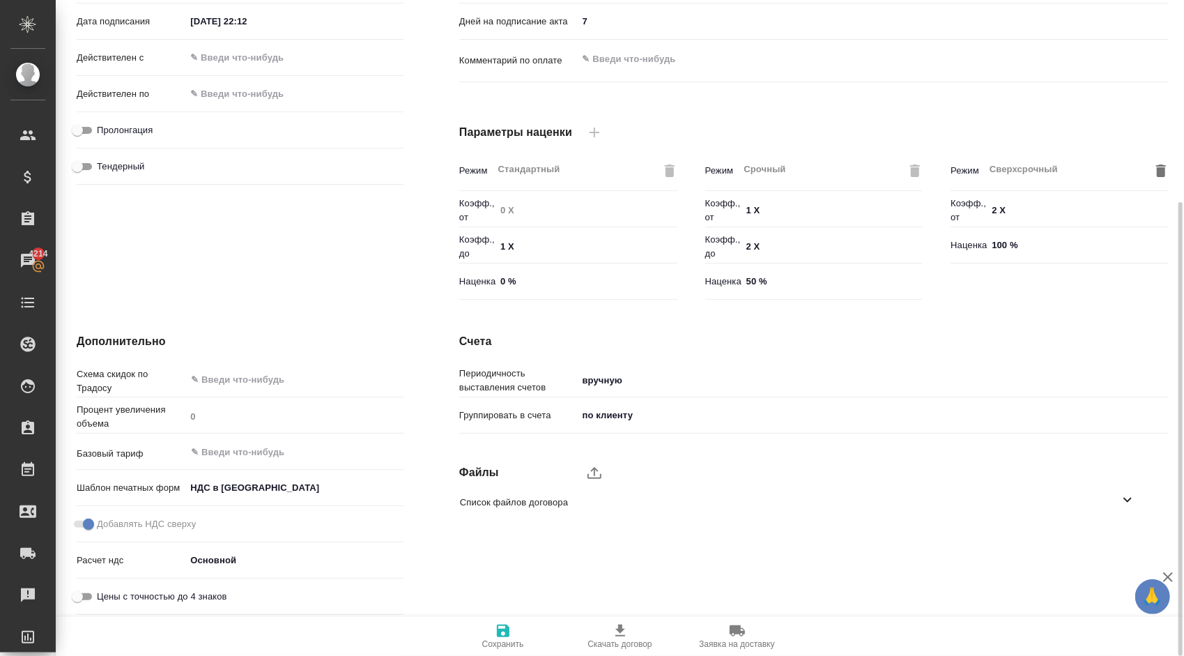
click at [603, 412] on body "🙏 .cls-1 fill:#fff; AWATERA [PERSON_NAME] Спецификации Заказы 4214 Чаты Todo Пр…" at bounding box center [592, 328] width 1184 height 656
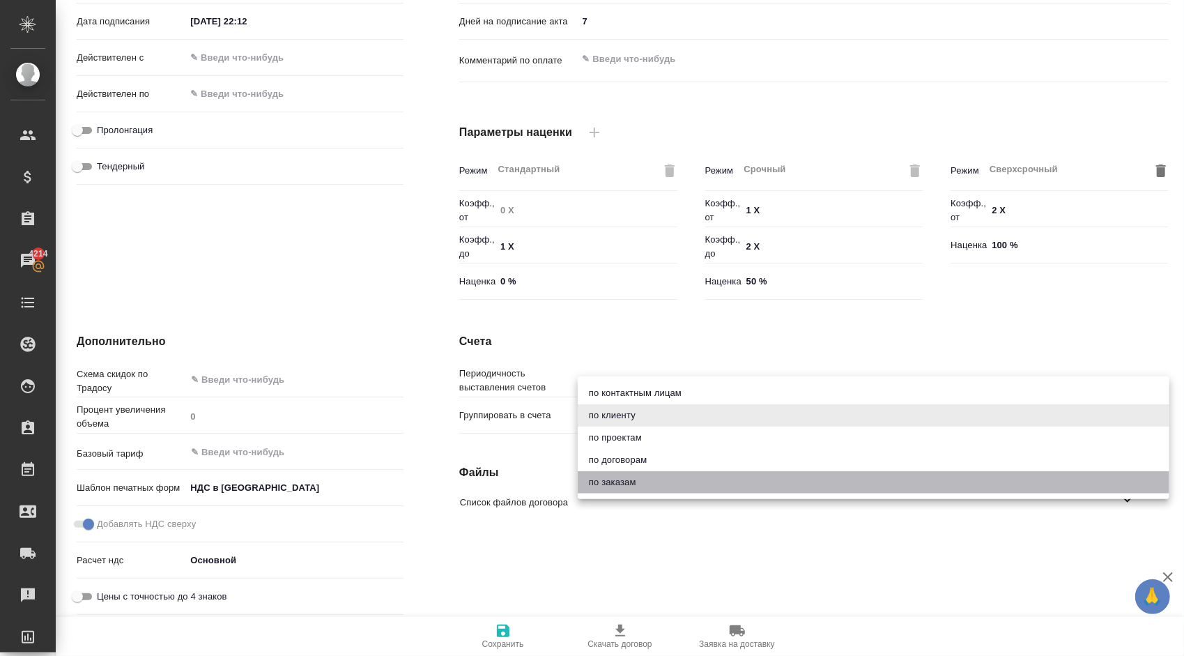
click at [629, 478] on li "по заказам" at bounding box center [874, 482] width 592 height 22
type textarea "x"
type input "order"
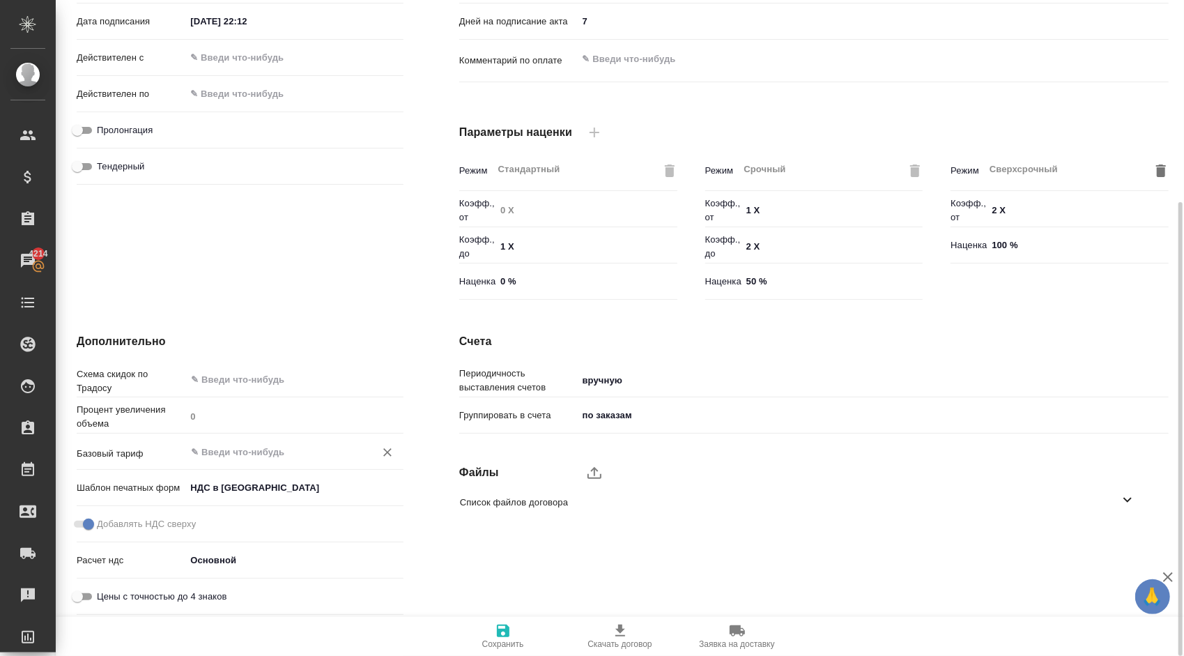
click at [262, 445] on input "text" at bounding box center [271, 451] width 163 height 17
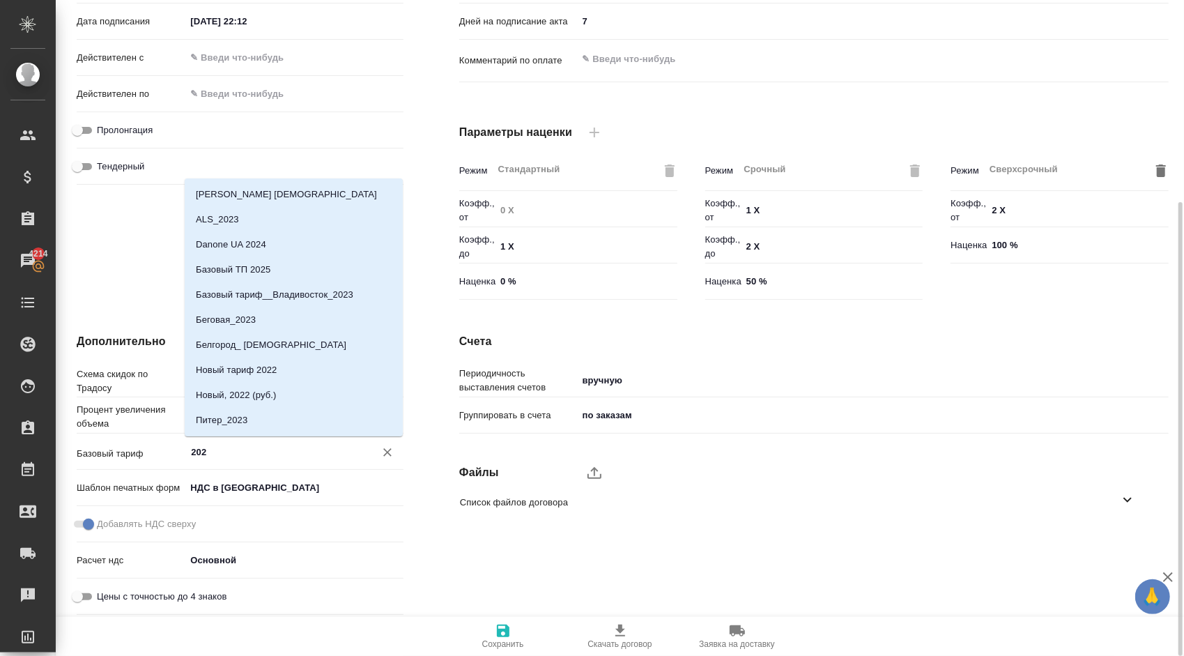
type input "2025"
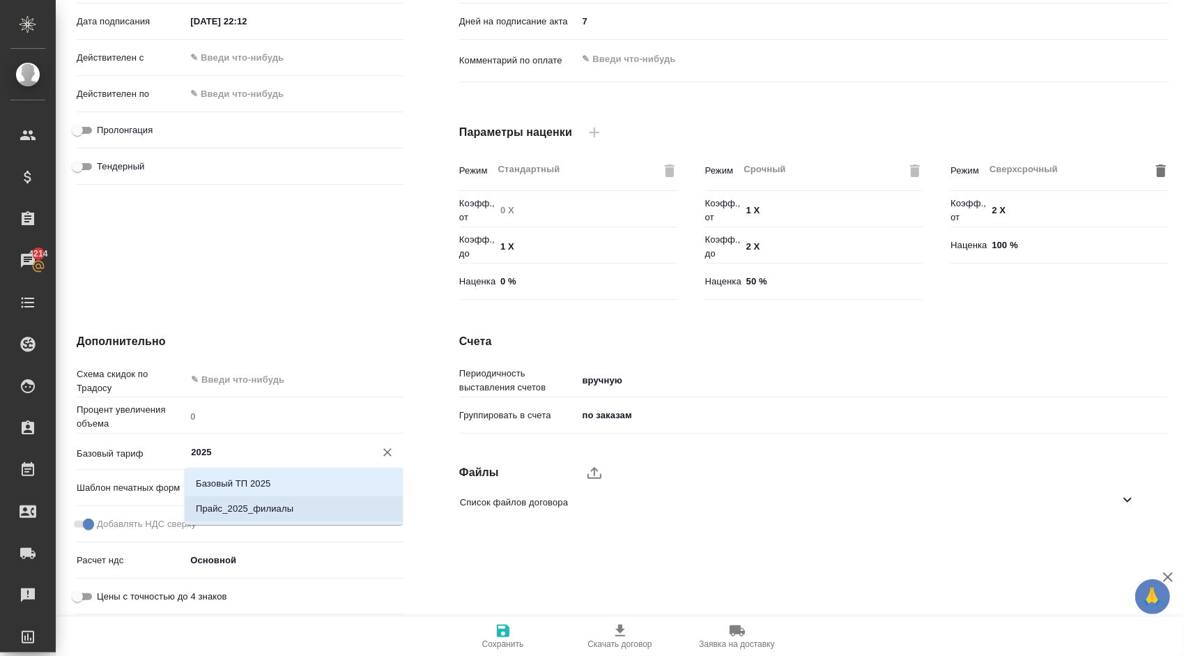
click at [297, 506] on li "Прайс_2025_филиалы" at bounding box center [294, 508] width 218 height 25
type textarea "x"
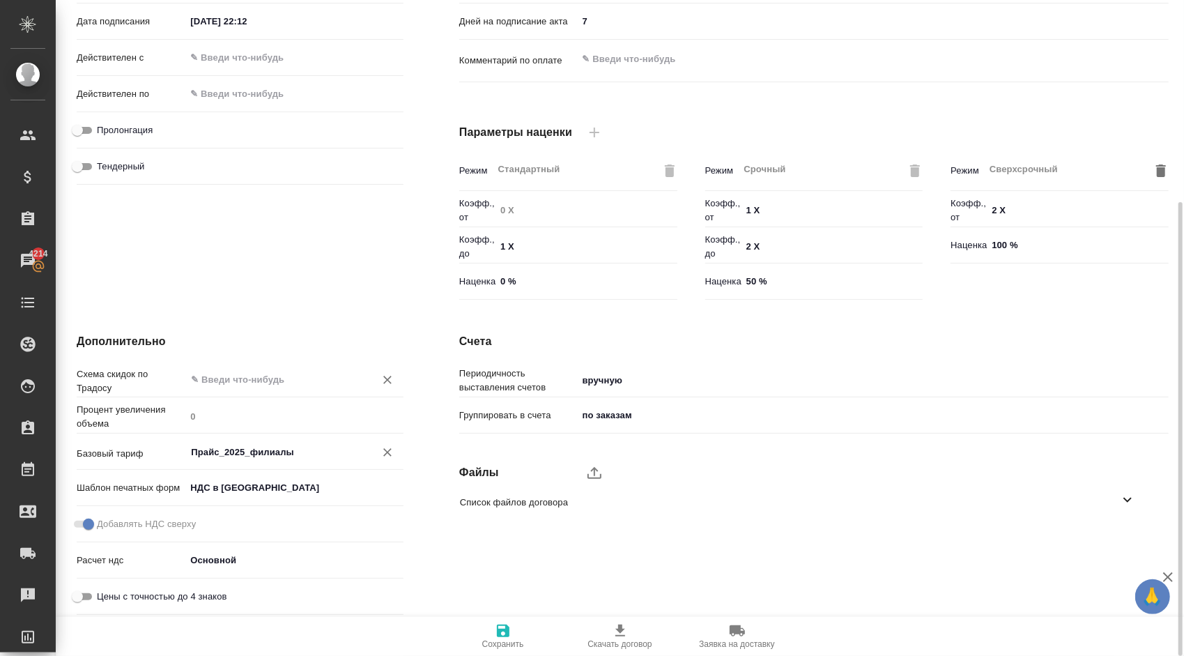
type input "Прайс_2025_филиалы"
click at [247, 385] on input "text" at bounding box center [271, 379] width 163 height 17
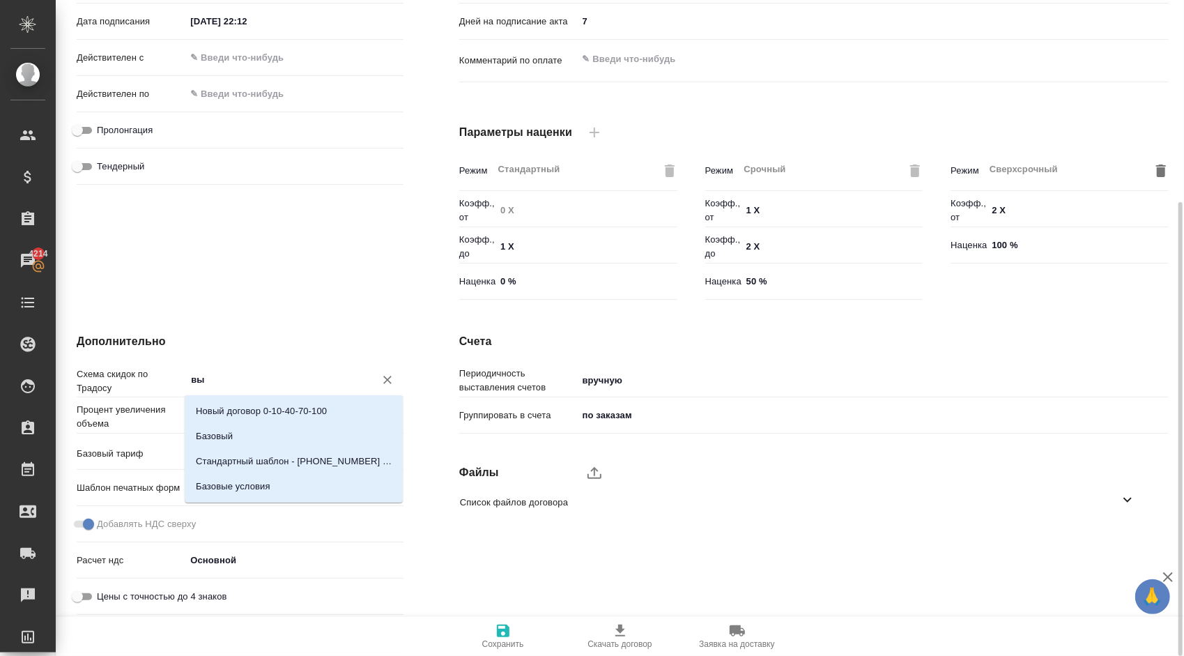
type input "выб"
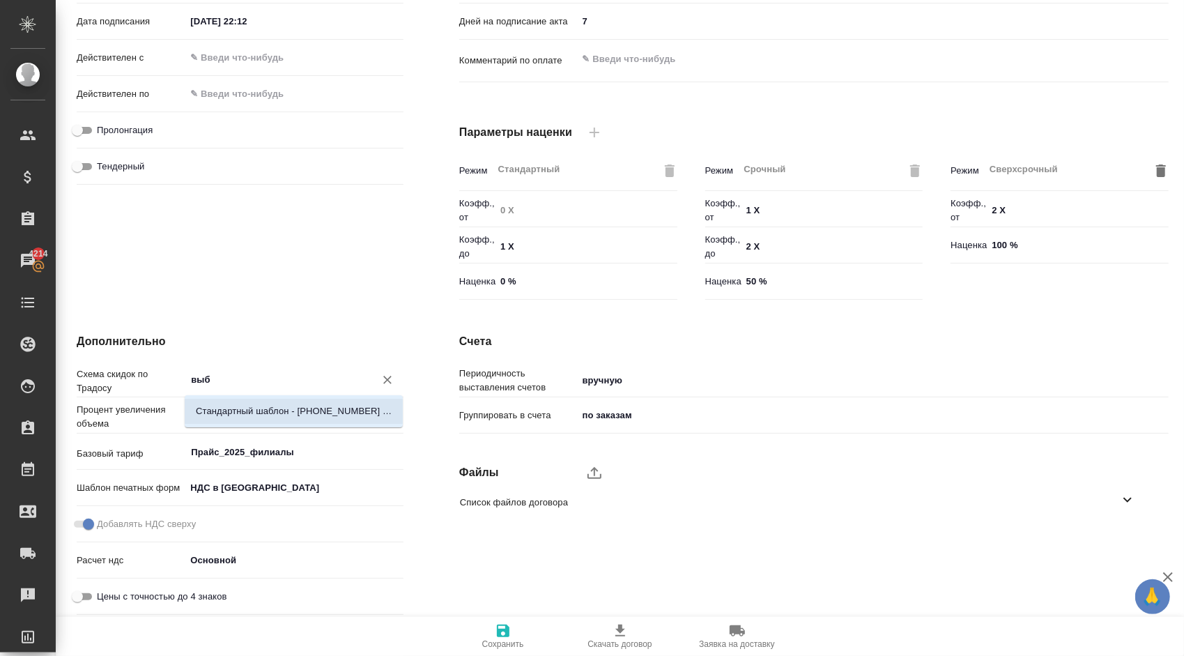
click at [267, 416] on p "Стандартный шаблон - [PHONE_NUMBER] - ВЫБЕРИ МЕНЯ!" at bounding box center [294, 411] width 196 height 14
type textarea "x"
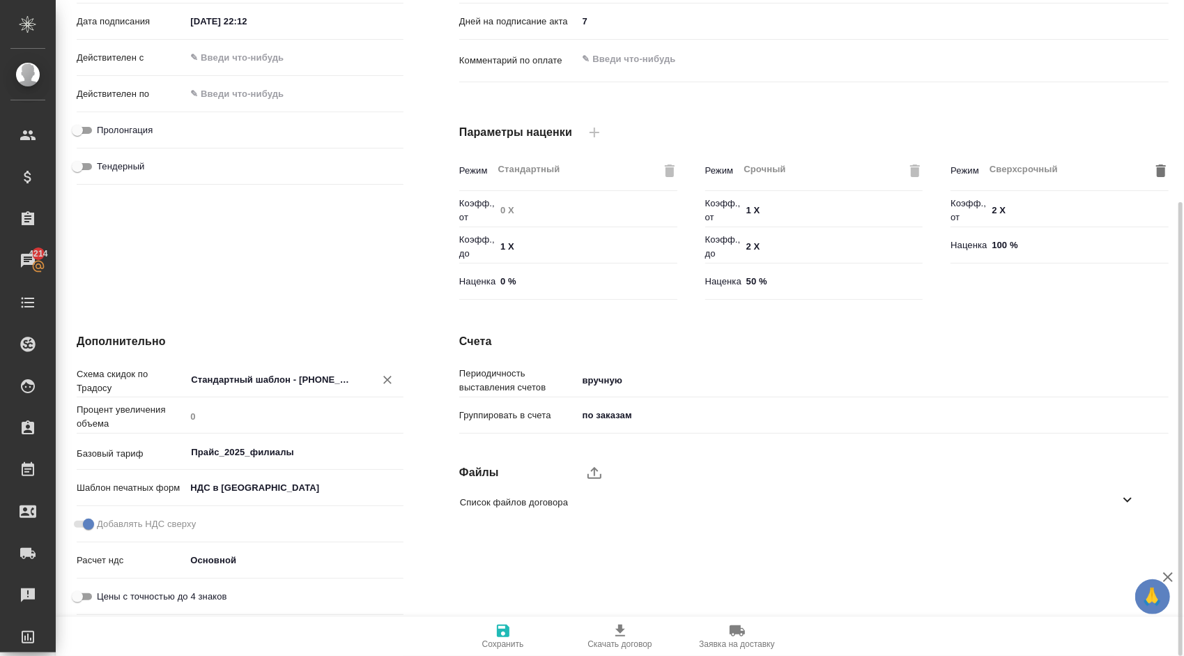
type input "Стандартный шаблон - [PHONE_NUMBER] - ВЫБЕРИ МЕНЯ!"
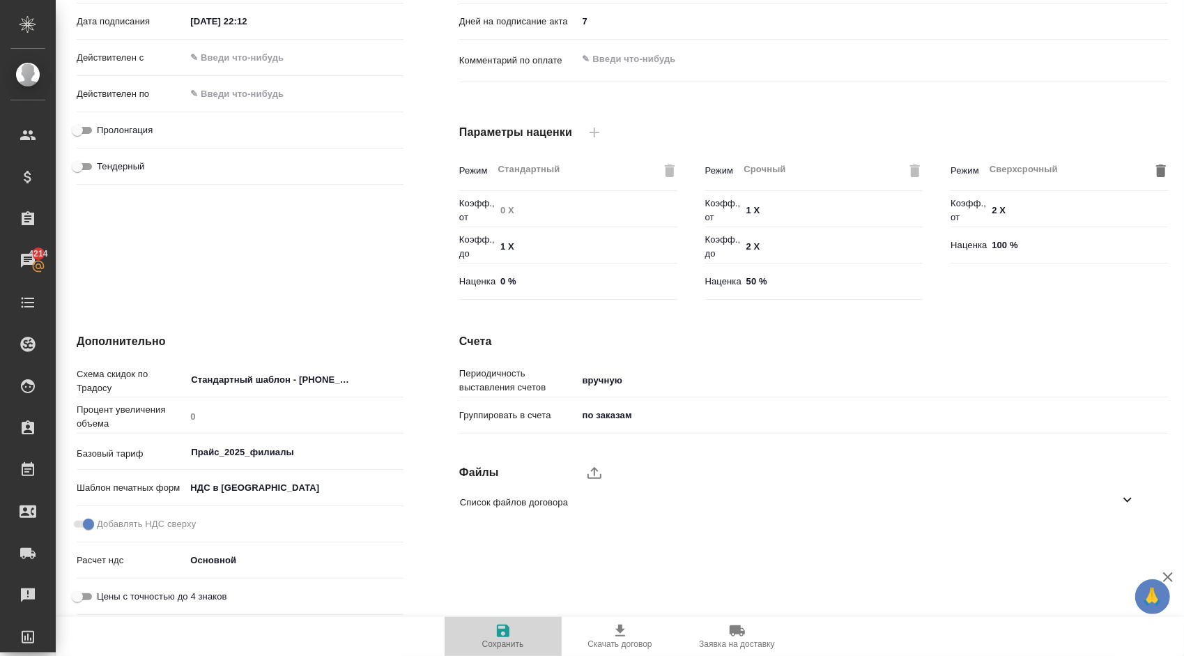
click at [519, 633] on span "Сохранить" at bounding box center [503, 635] width 100 height 26
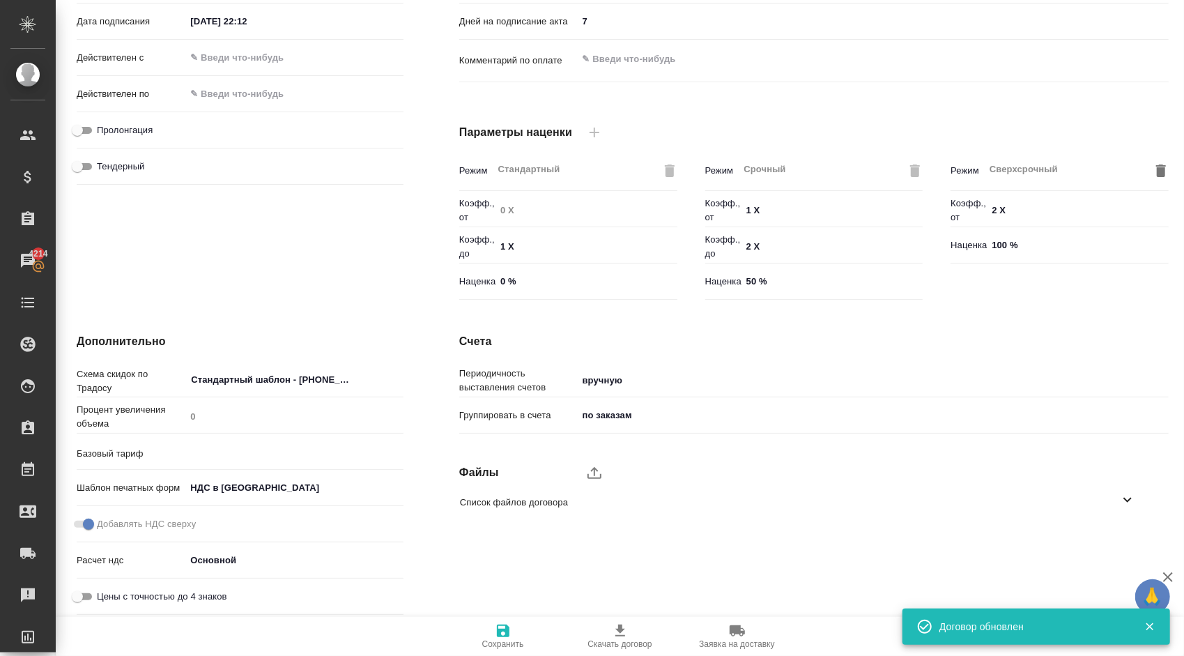
type input "Прайс_2025_филиалы"
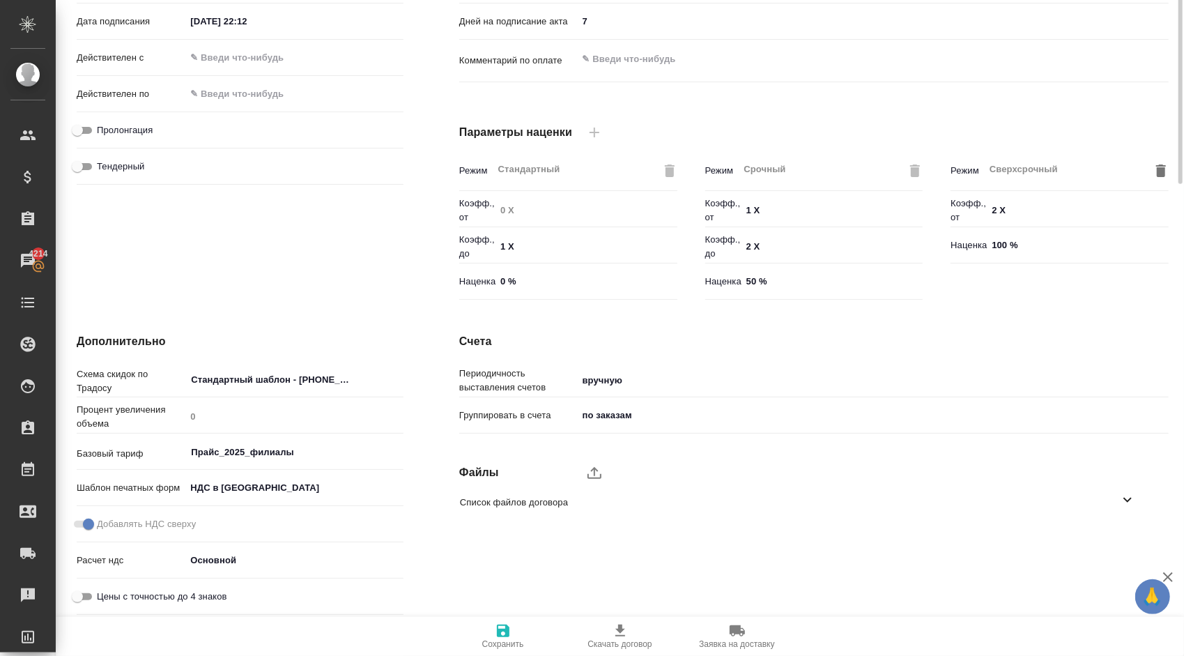
scroll to position [0, 0]
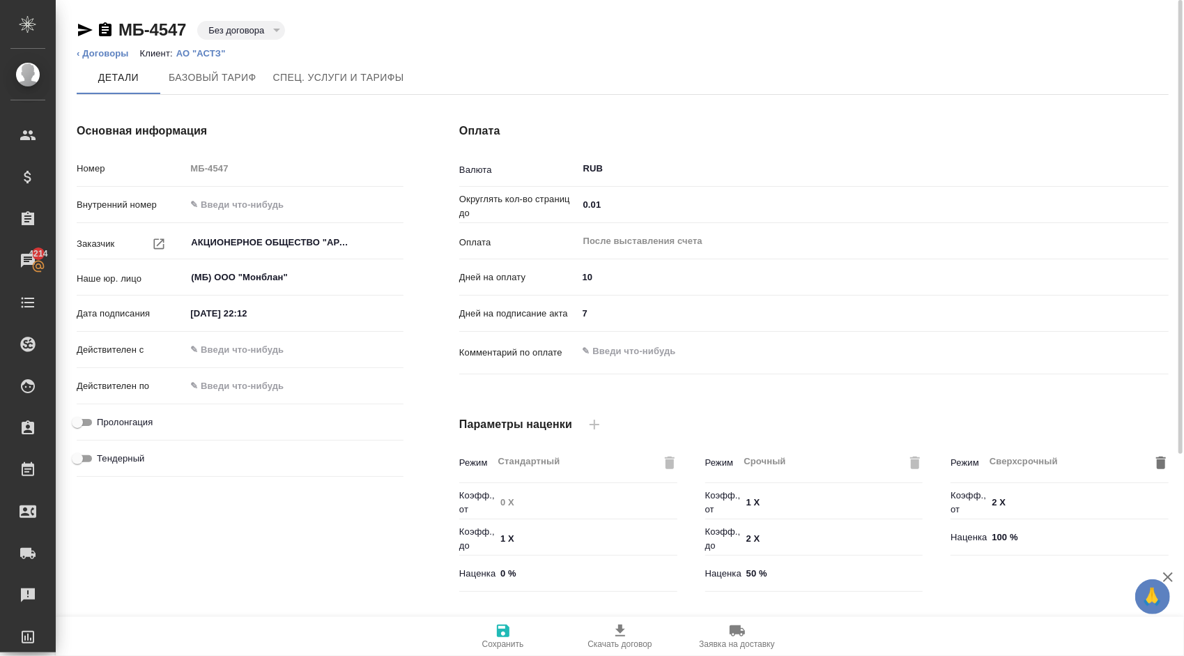
drag, startPoint x: 103, startPoint y: 63, endPoint x: 116, endPoint y: 39, distance: 27.4
click at [116, 39] on div "МБ-4547 Без договора draft ‹ Договоры Клиент: АО "АСТЗ" [PERSON_NAME] тариф Спе…" at bounding box center [622, 474] width 1107 height 948
click at [503, 624] on icon "button" at bounding box center [503, 630] width 17 height 17
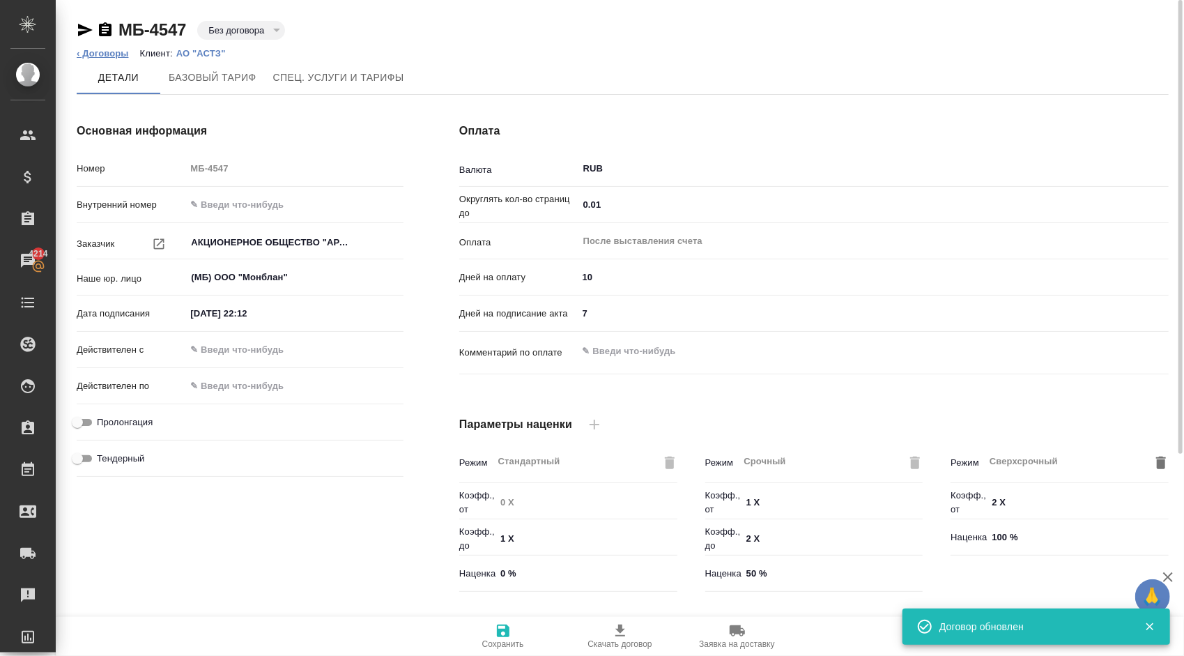
click at [107, 50] on link "‹ Договоры" at bounding box center [103, 53] width 52 height 10
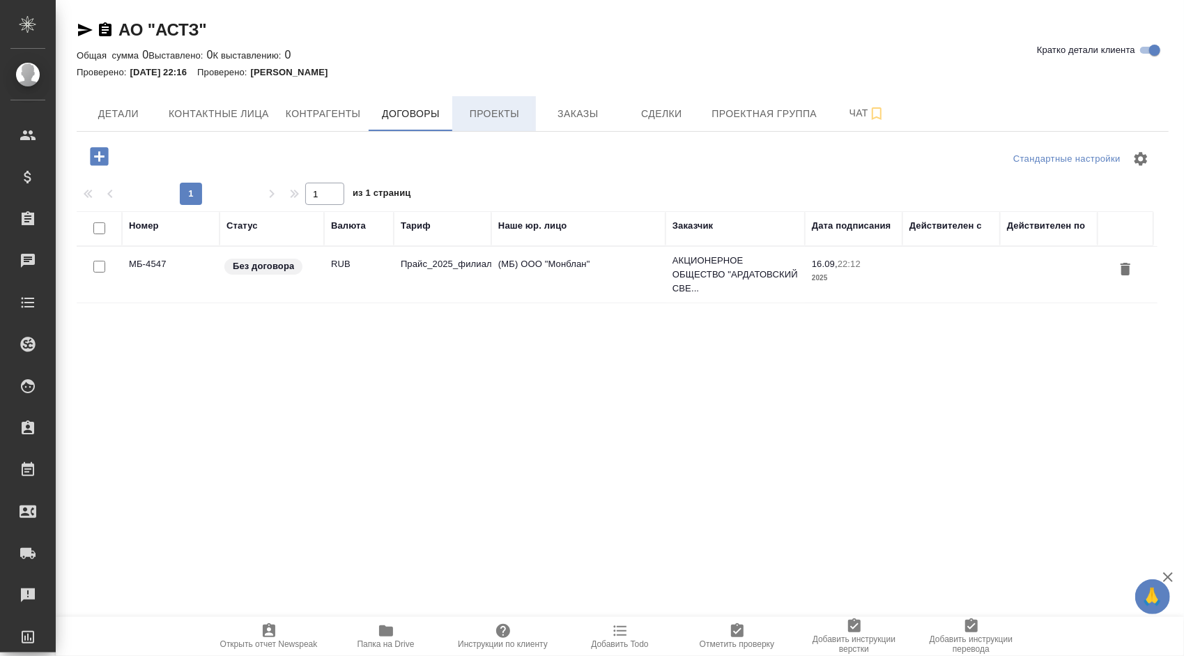
click at [470, 121] on span "Проекты" at bounding box center [494, 113] width 67 height 17
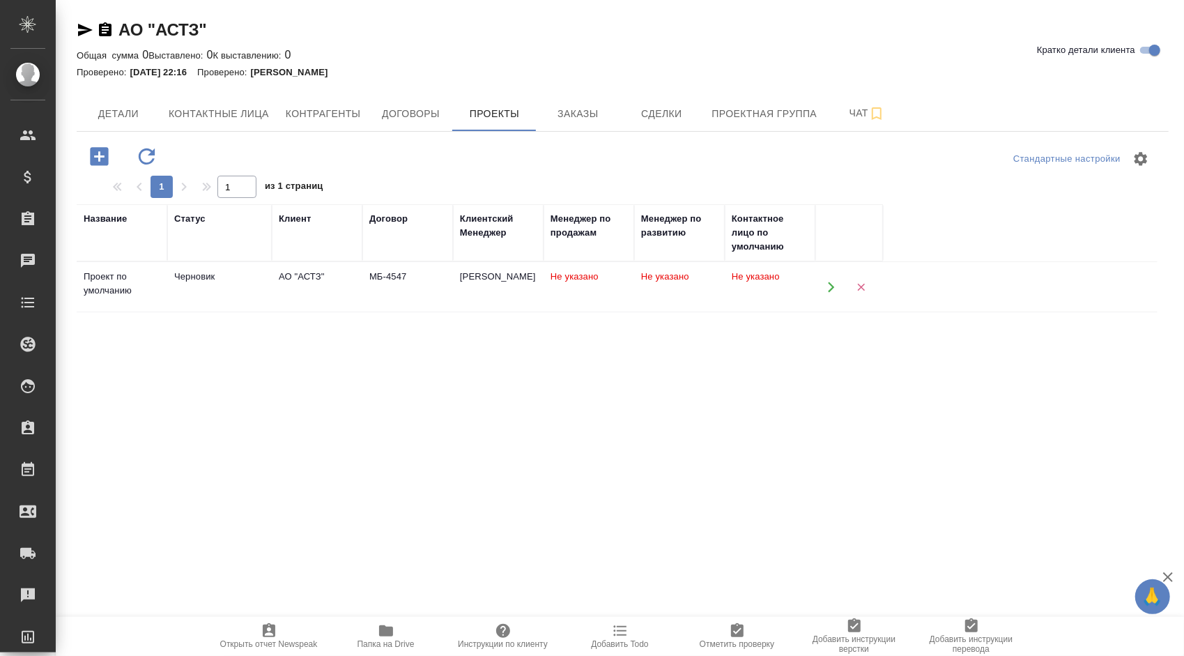
click at [511, 280] on div "[PERSON_NAME]" at bounding box center [498, 277] width 77 height 14
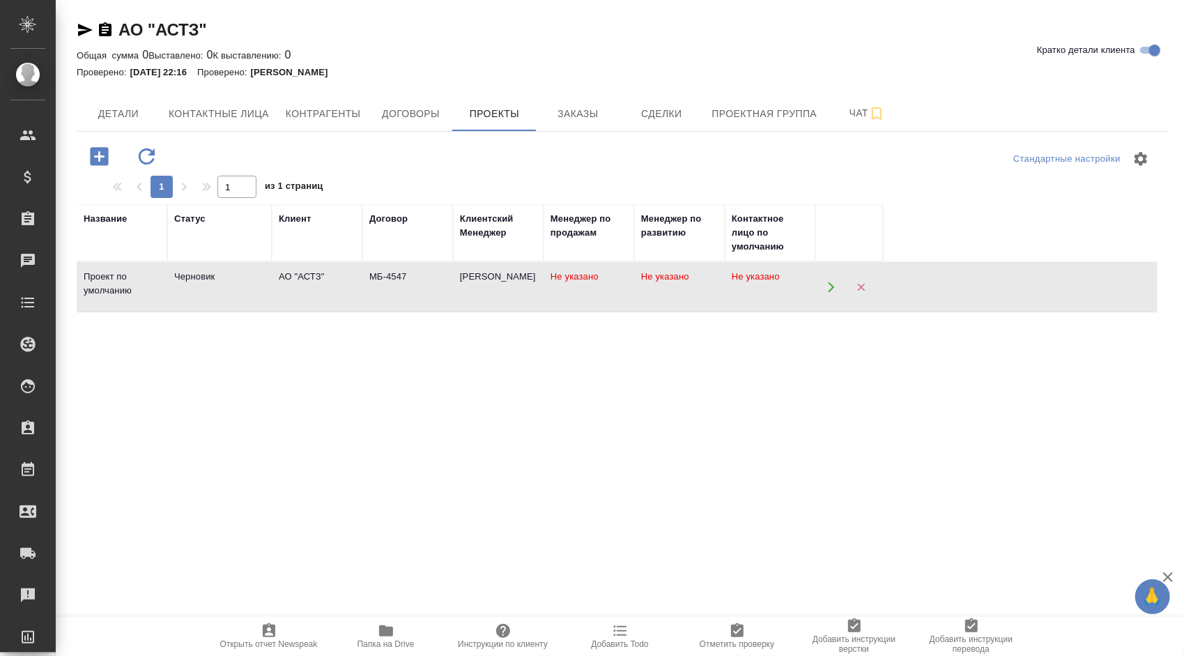
click at [511, 280] on div "[PERSON_NAME]" at bounding box center [498, 277] width 77 height 14
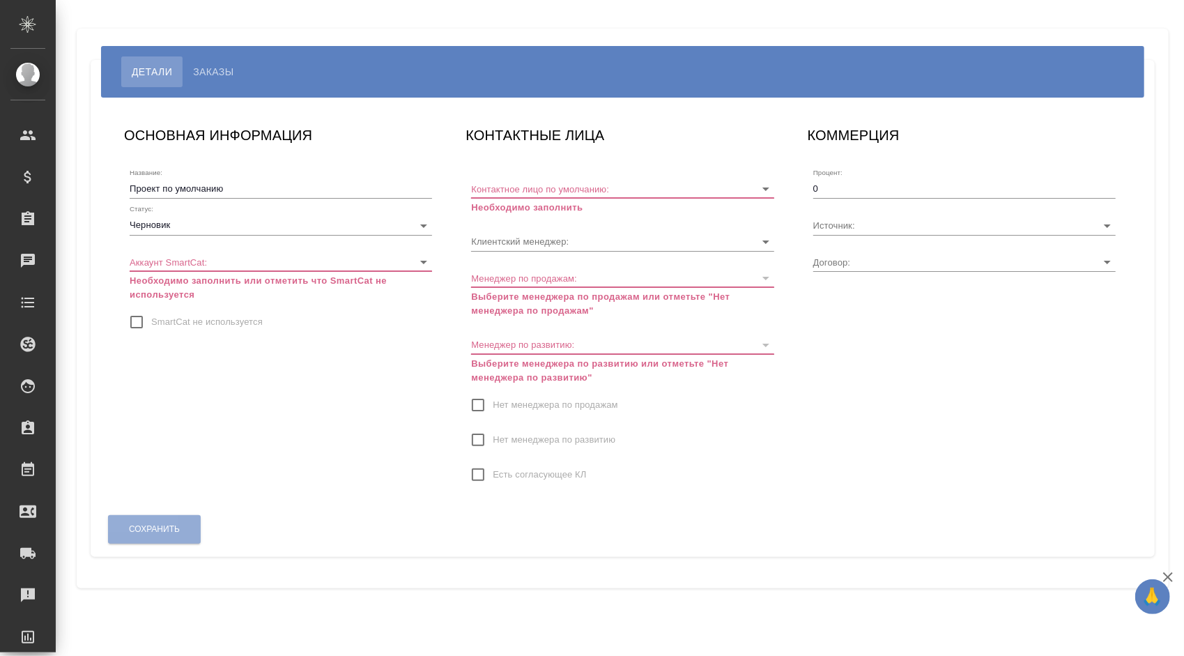
type input "МБ-4547"
type input "[PERSON_NAME]"
drag, startPoint x: 233, startPoint y: 186, endPoint x: 86, endPoint y: 208, distance: 147.9
click at [86, 208] on div "Детали Заказы ОСНОВНАЯ ИНФОРМАЦИЯ Название: Проект по умолчанию Статус: Чернови…" at bounding box center [623, 309] width 1092 height 560
paste input "О "АСТЗ""
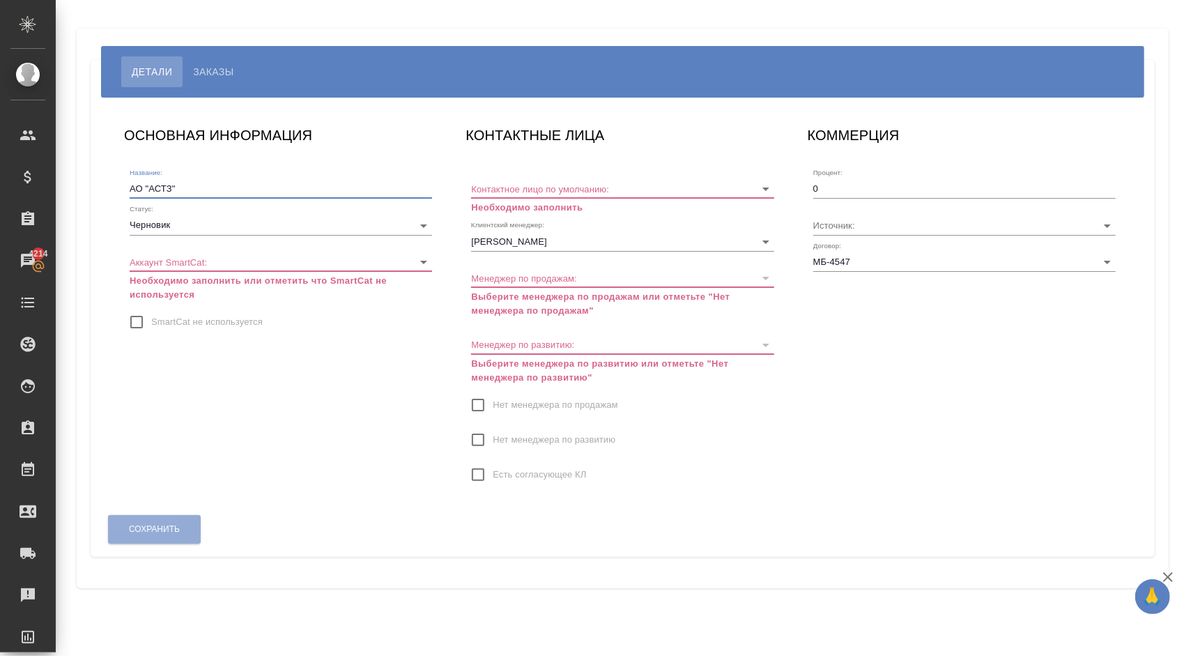
type input "АО "АСТЗ""
click at [289, 231] on body "🙏 .cls-1 fill:#fff; AWATERA Kasymov Timur Клиенты Спецификации Заказы 4214 Чаты…" at bounding box center [592, 328] width 1184 height 656
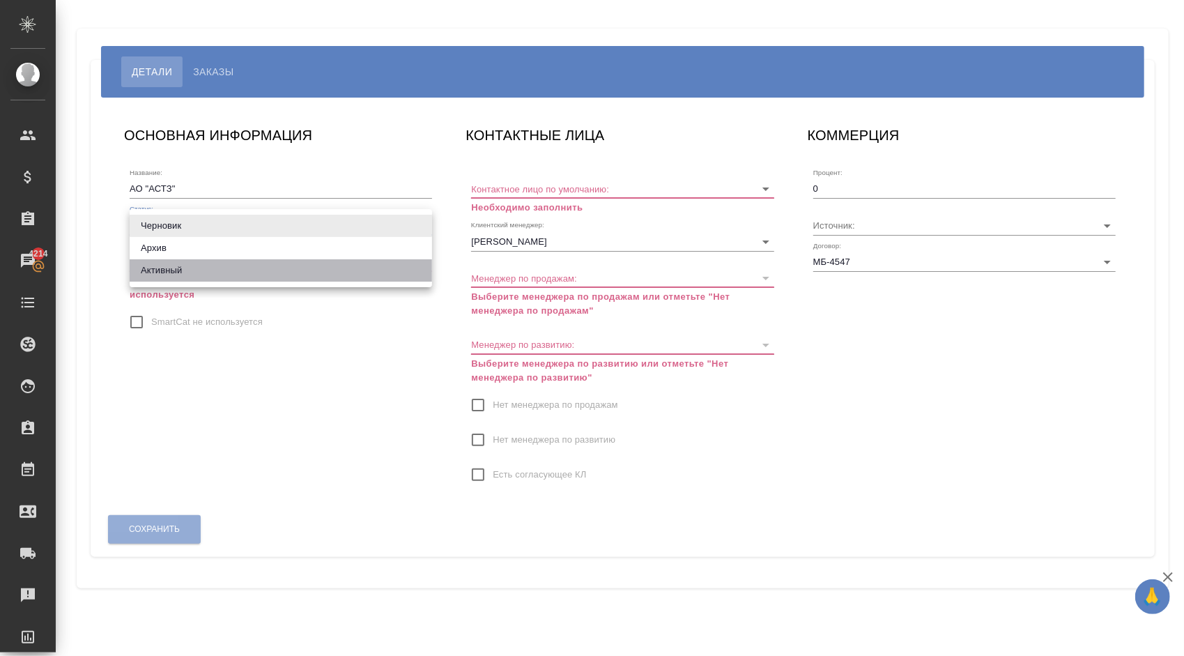
click at [172, 261] on li "Активный" at bounding box center [281, 270] width 302 height 22
type input "active"
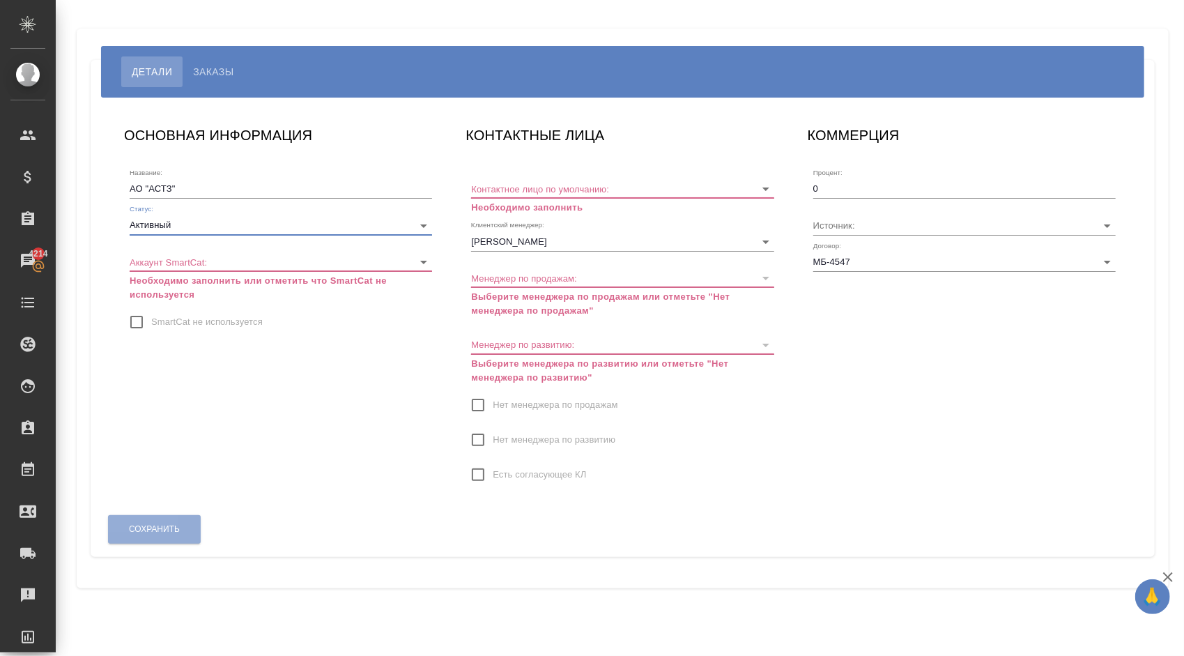
click at [205, 265] on body "🙏 .cls-1 fill:#fff; AWATERA Kasymov Timur Клиенты Спецификации Заказы 4214 Чаты…" at bounding box center [592, 328] width 1184 height 656
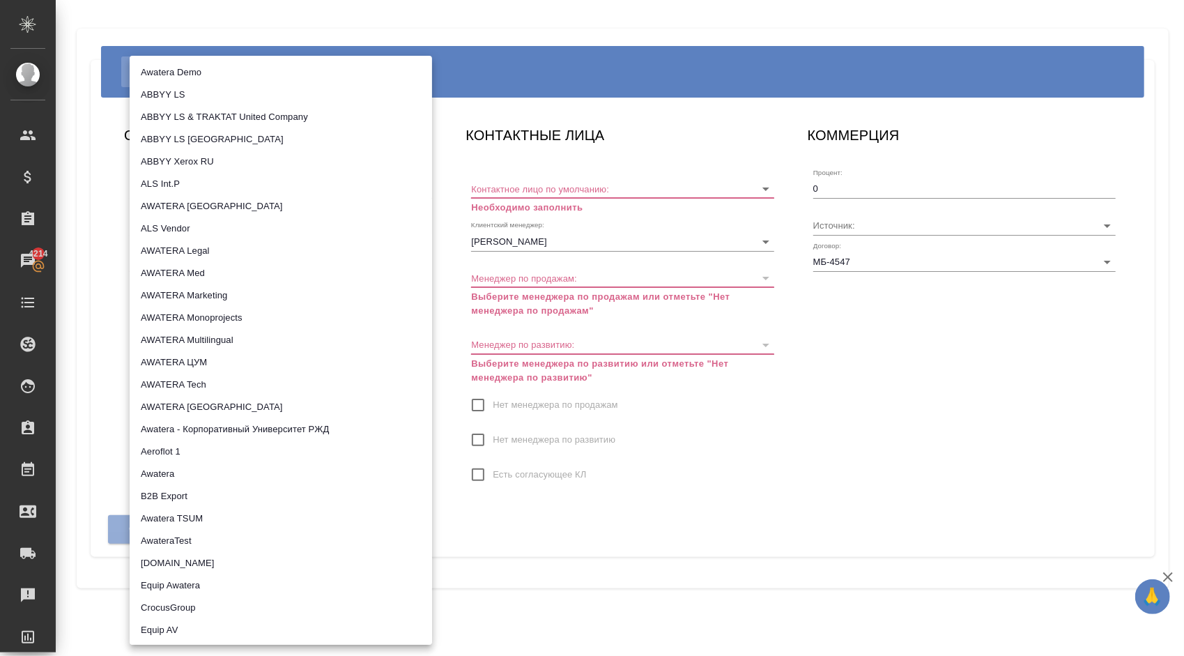
click at [476, 313] on div at bounding box center [592, 328] width 1184 height 656
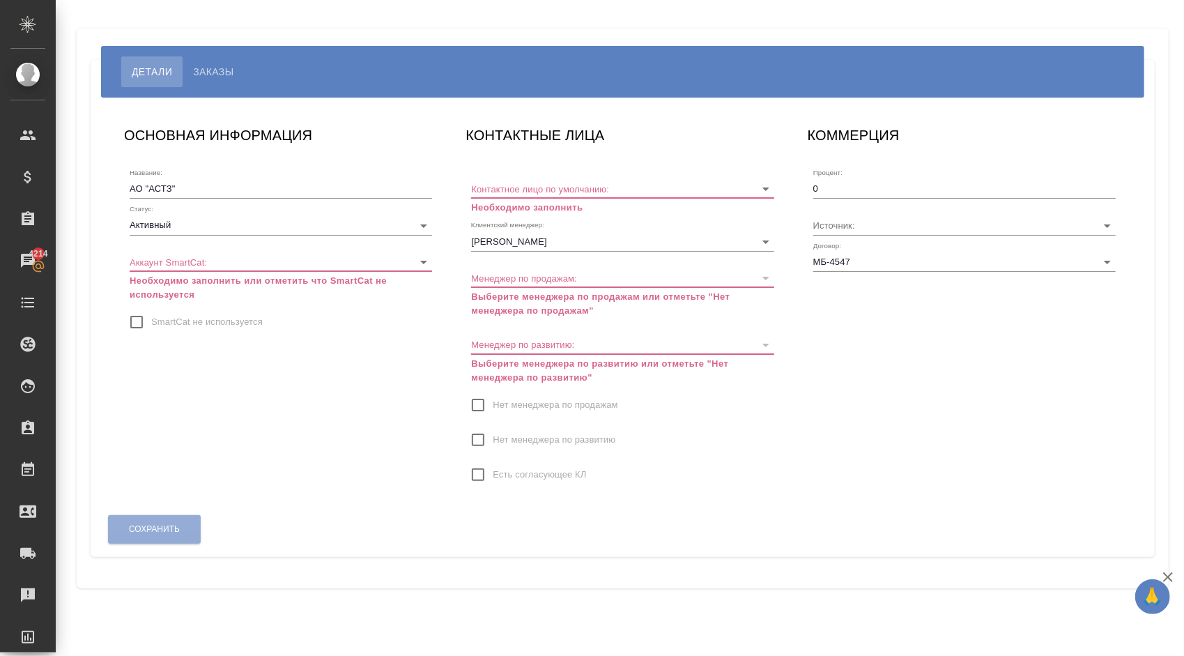
click at [226, 315] on span "SmartCat не используется" at bounding box center [206, 322] width 111 height 14
click at [151, 315] on input "SmartCat не используется" at bounding box center [136, 321] width 29 height 29
checkbox input "true"
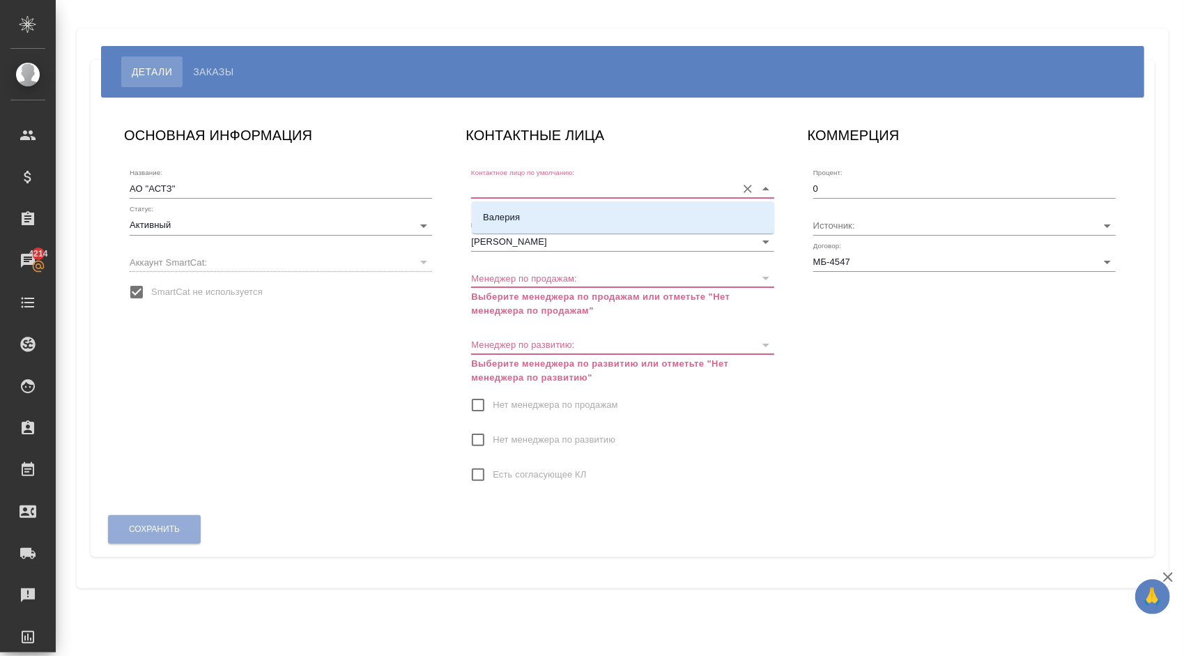
click at [574, 179] on input "Контактное лицо по умолчанию:" at bounding box center [600, 188] width 258 height 19
click at [557, 207] on li "Валерия" at bounding box center [623, 217] width 302 height 25
type input "Валерия"
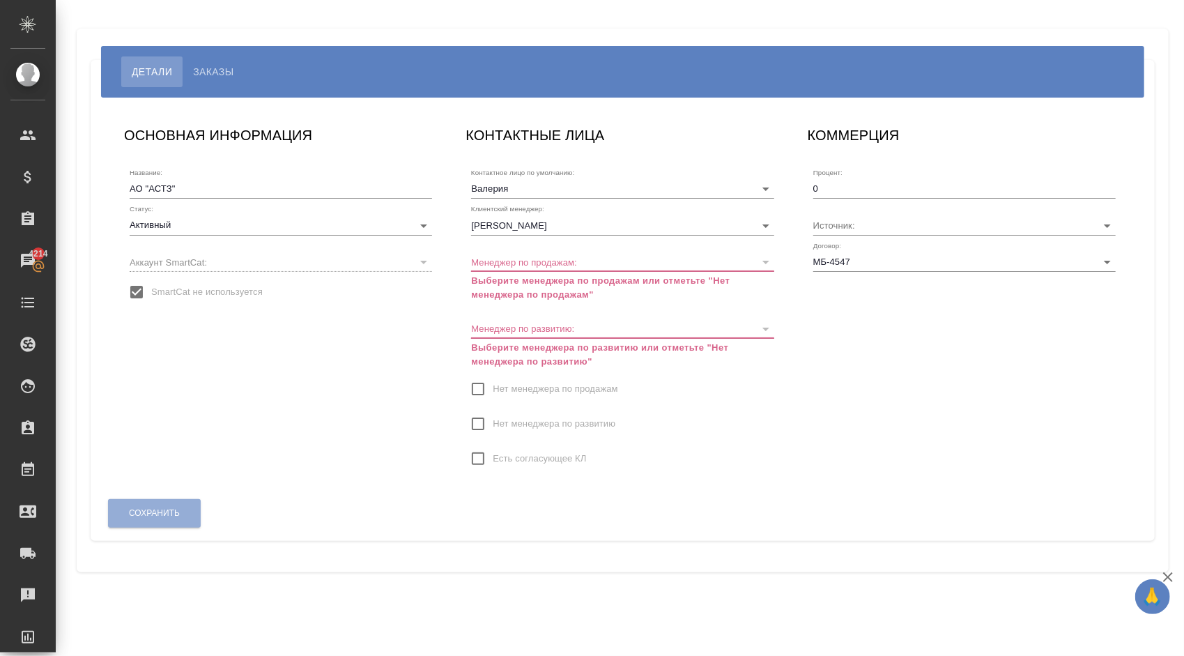
click at [498, 394] on span "Нет менеджера по продажам" at bounding box center [555, 389] width 125 height 14
click at [493, 394] on input "Нет менеджера по продажам" at bounding box center [477, 388] width 29 height 29
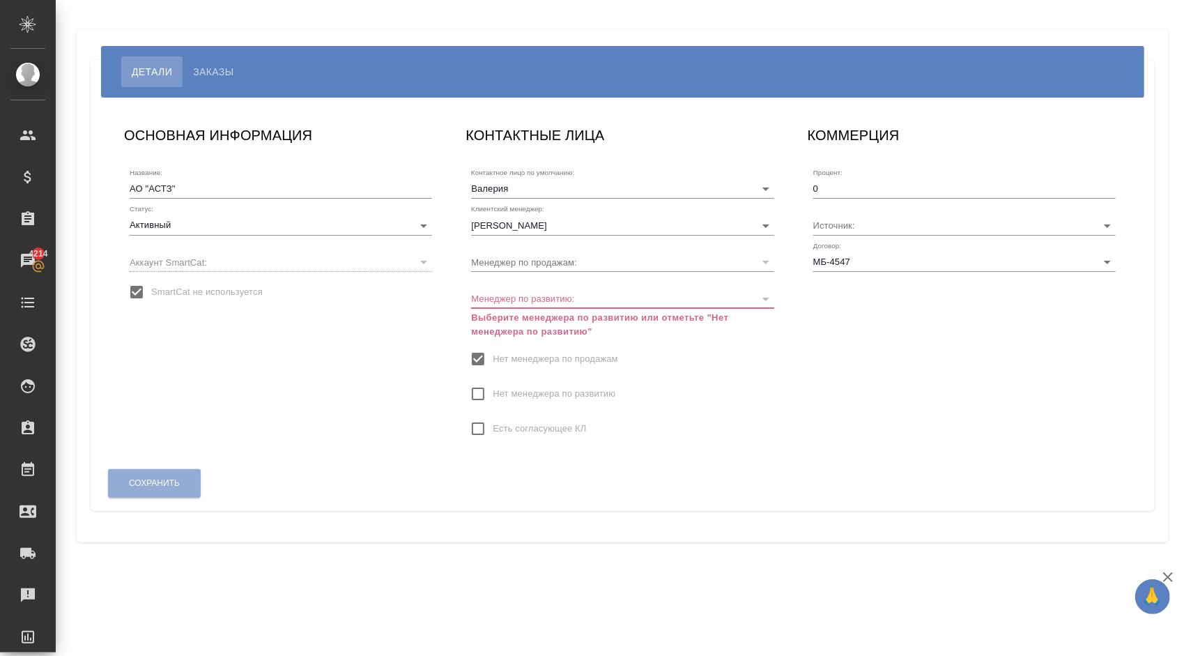
click at [498, 394] on span "Нет менеджера по развитию" at bounding box center [554, 394] width 123 height 14
click at [493, 394] on input "Нет менеджера по развитию" at bounding box center [477, 393] width 29 height 29
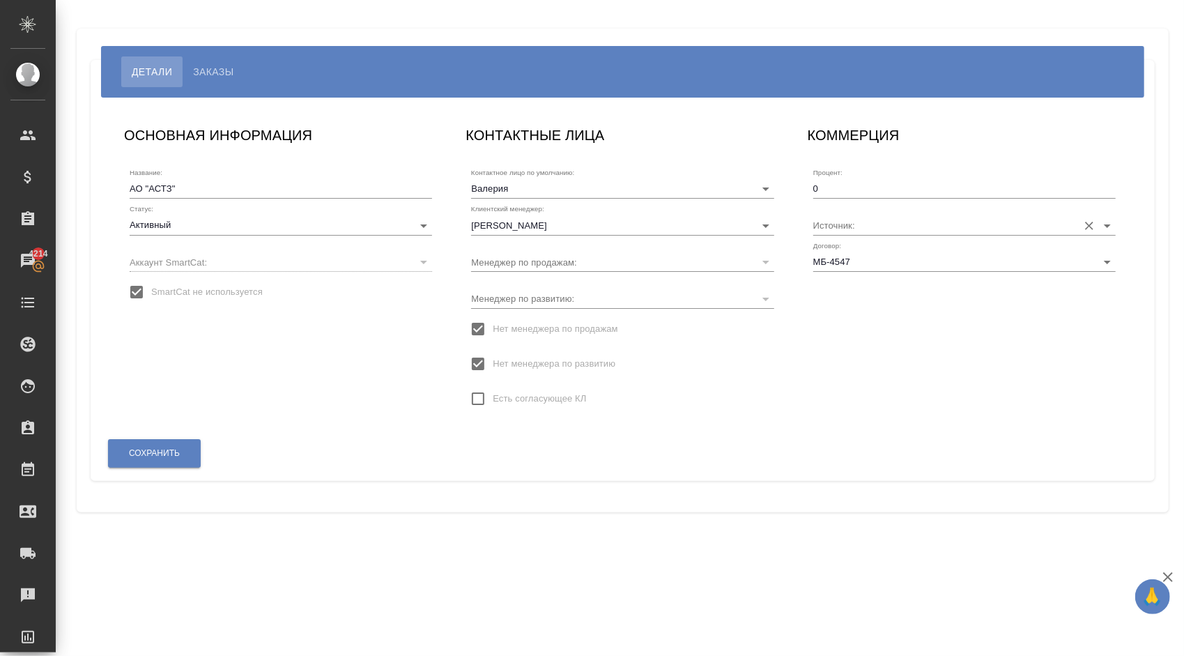
click at [847, 217] on input "Источник:" at bounding box center [942, 224] width 258 height 19
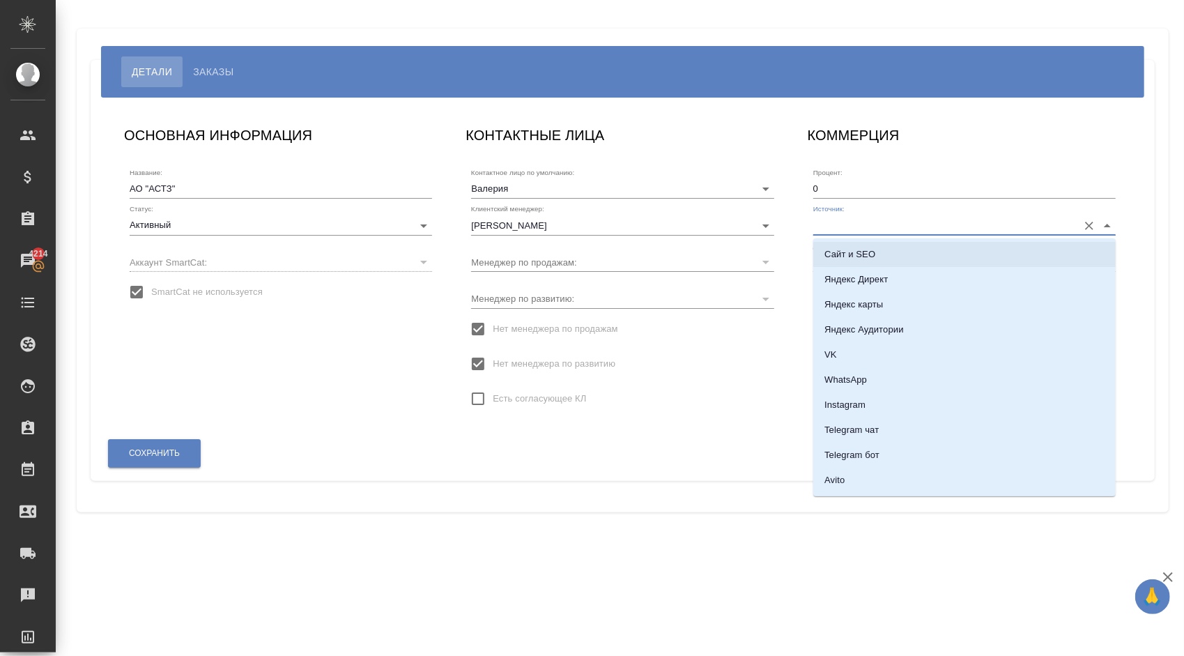
click at [918, 255] on li "Сайт и SEO" at bounding box center [964, 254] width 302 height 25
type input "Сайт и SEO"
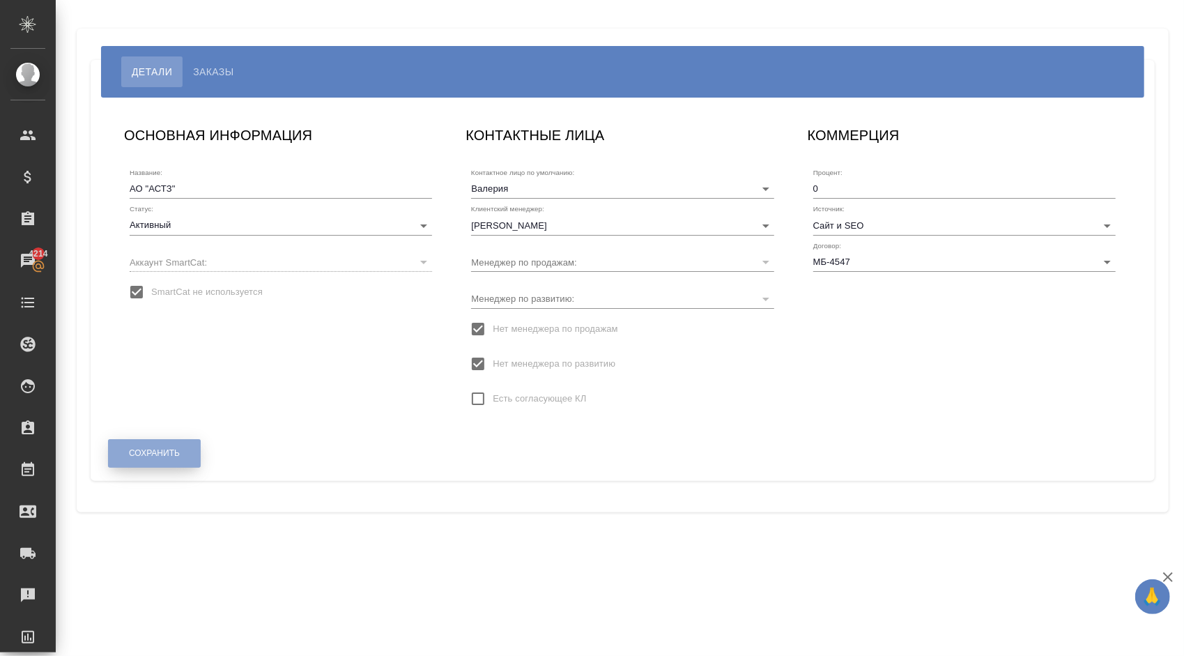
click at [180, 456] on button "Сохранить" at bounding box center [154, 453] width 93 height 29
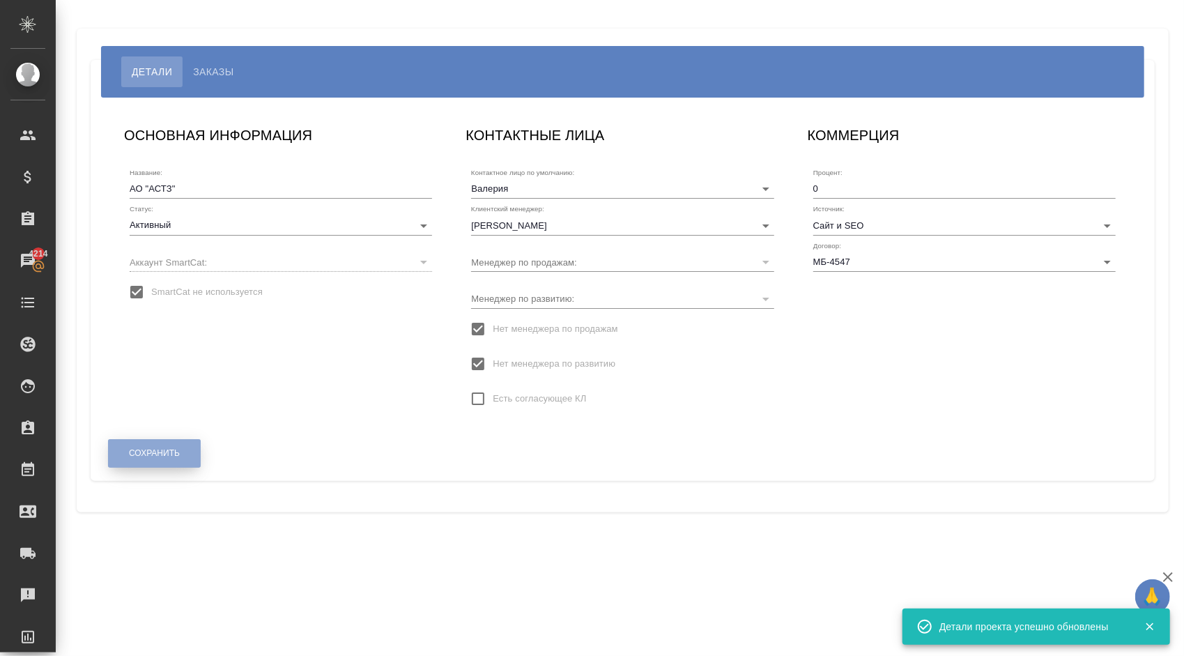
click at [168, 459] on span "Сохранить" at bounding box center [154, 453] width 51 height 12
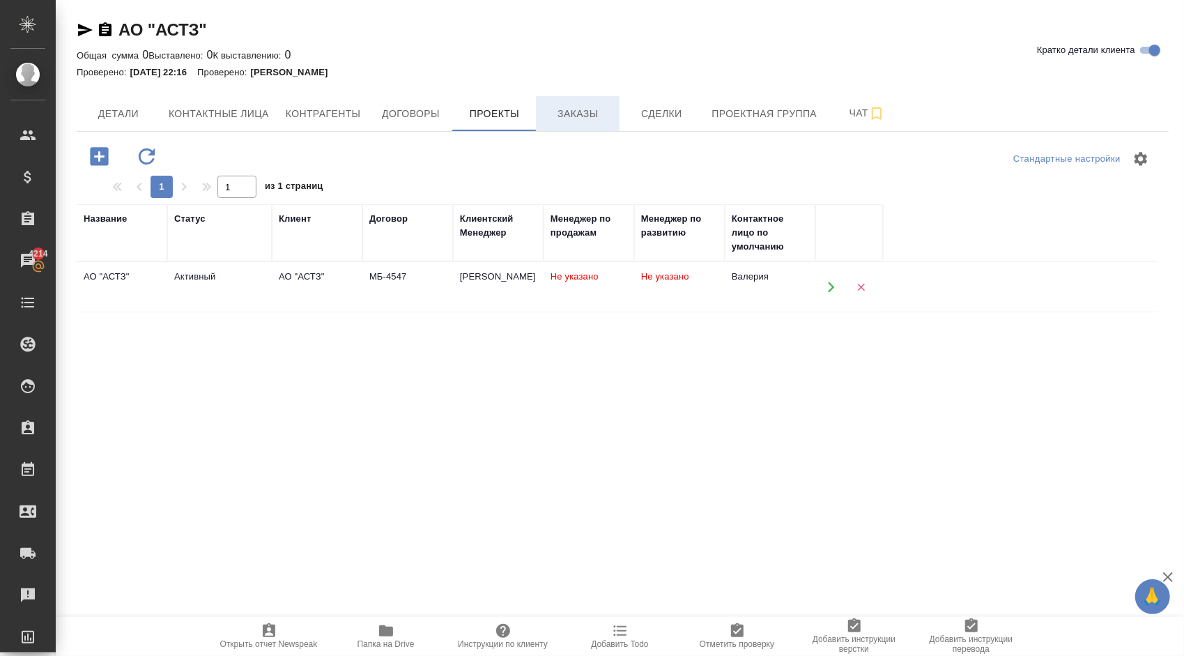
click at [585, 108] on span "Заказы" at bounding box center [577, 113] width 67 height 17
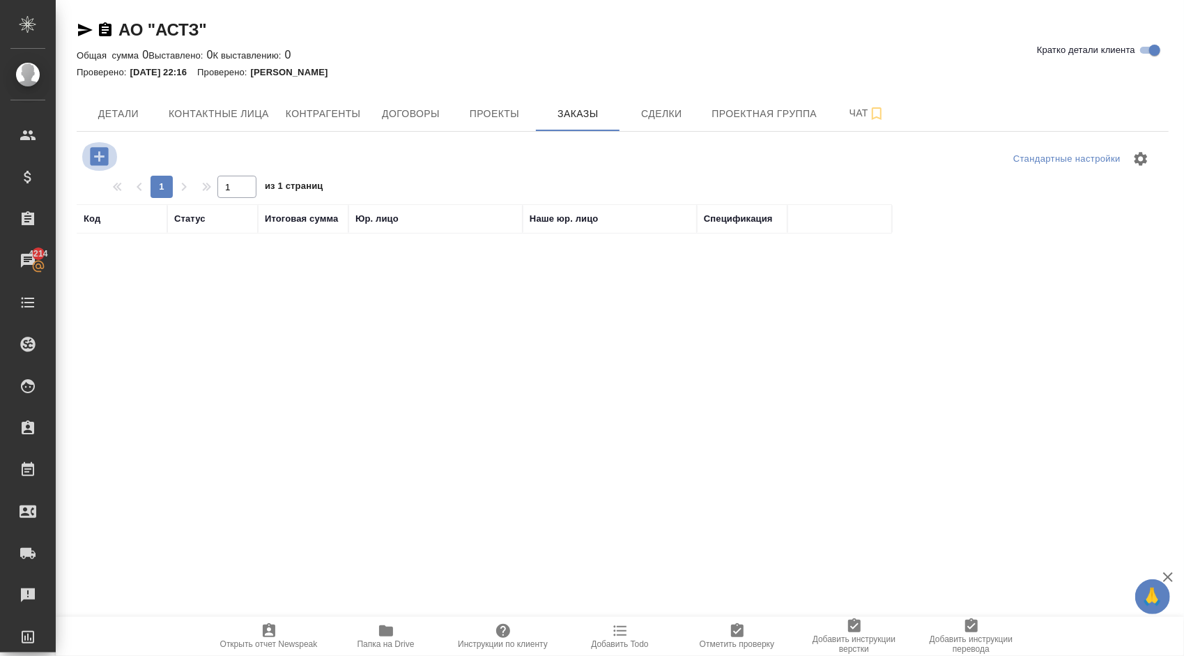
click at [98, 153] on icon "button" at bounding box center [99, 156] width 24 height 24
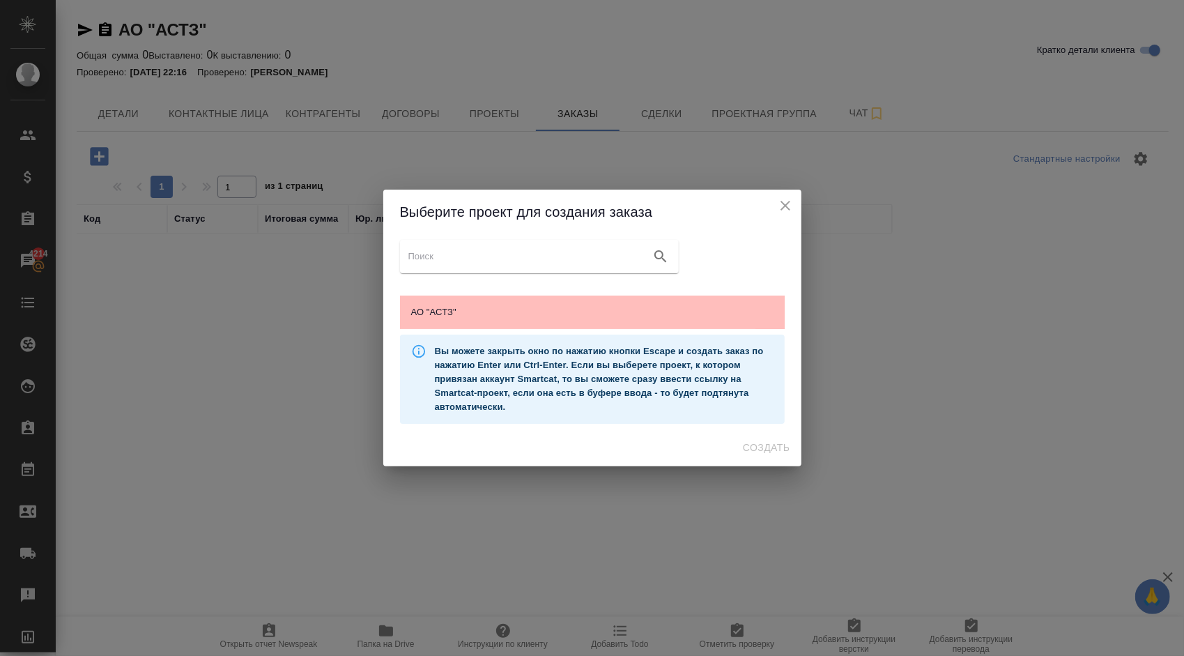
drag, startPoint x: 493, startPoint y: 312, endPoint x: 498, endPoint y: 321, distance: 9.7
click at [493, 314] on span "АО "АСТЗ"" at bounding box center [592, 312] width 362 height 14
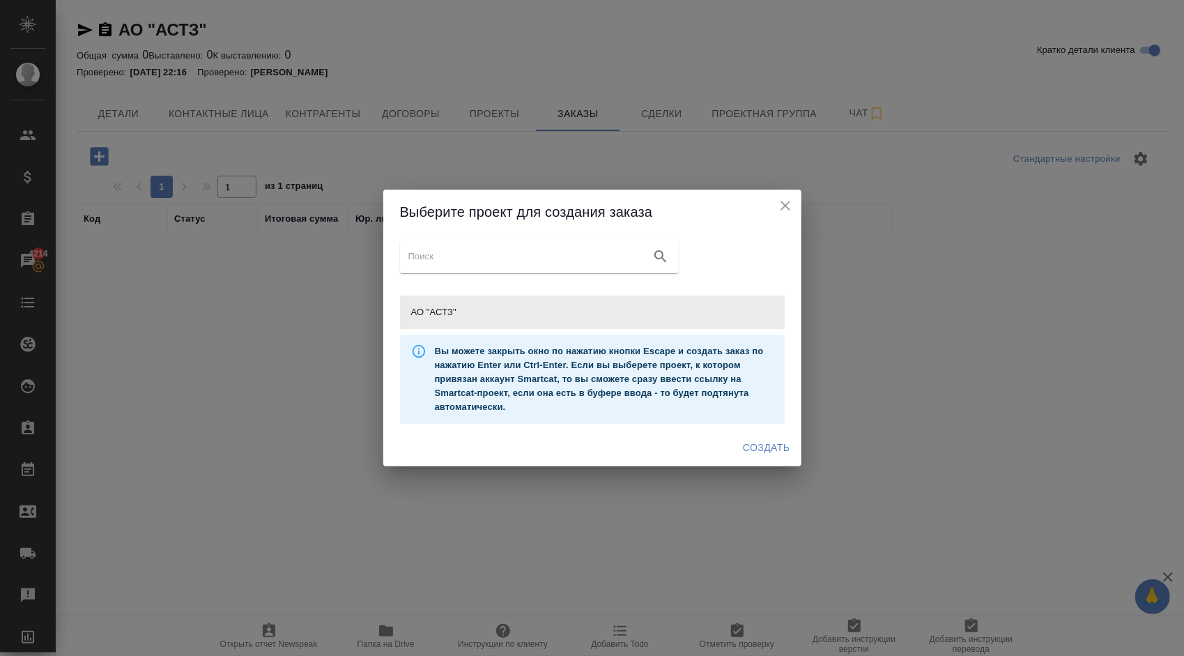
click at [782, 205] on icon "close" at bounding box center [785, 205] width 17 height 17
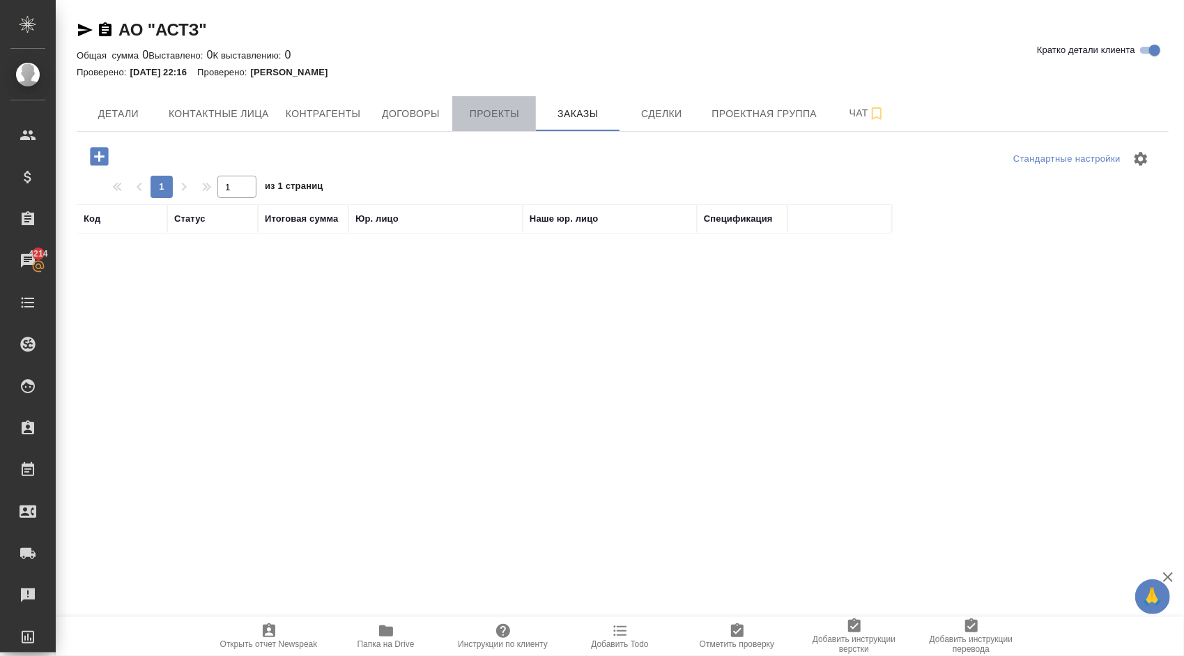
click at [499, 111] on span "Проекты" at bounding box center [494, 113] width 67 height 17
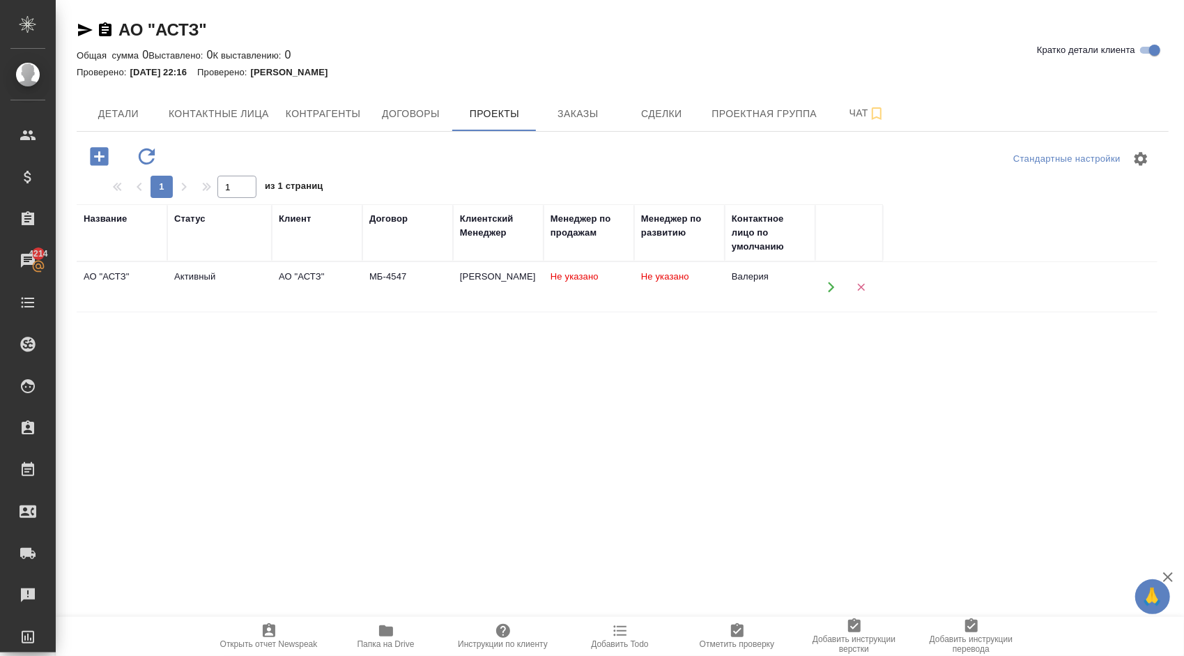
click at [406, 298] on td "МБ-4547" at bounding box center [407, 287] width 91 height 49
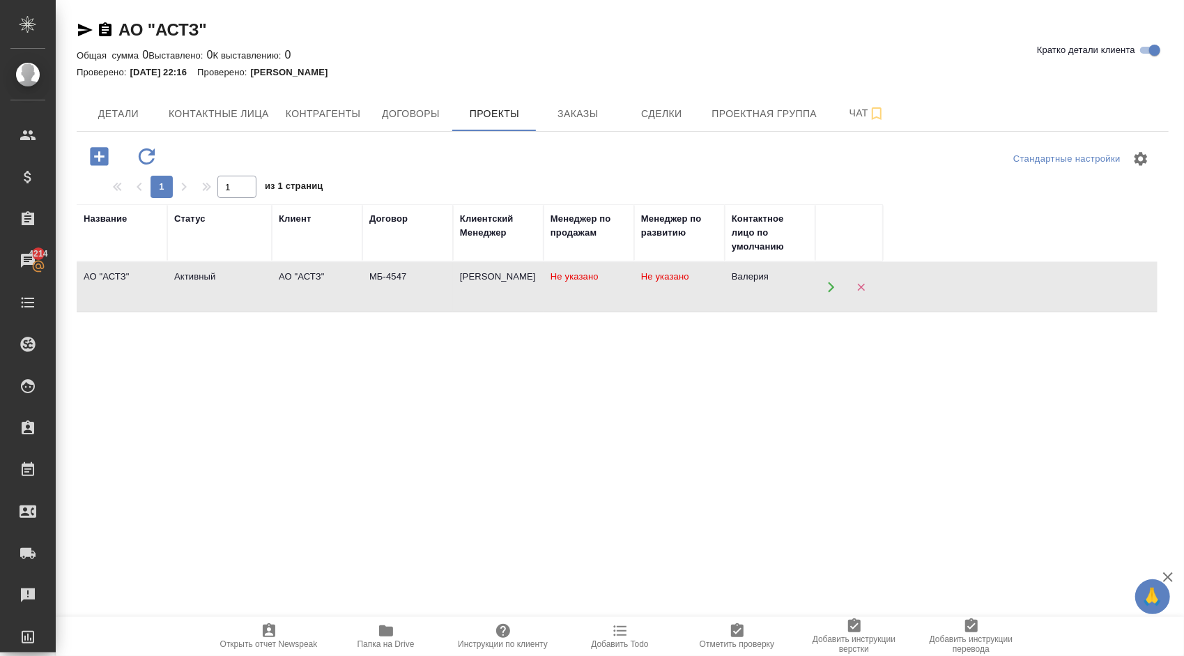
click at [406, 298] on td "МБ-4547" at bounding box center [407, 287] width 91 height 49
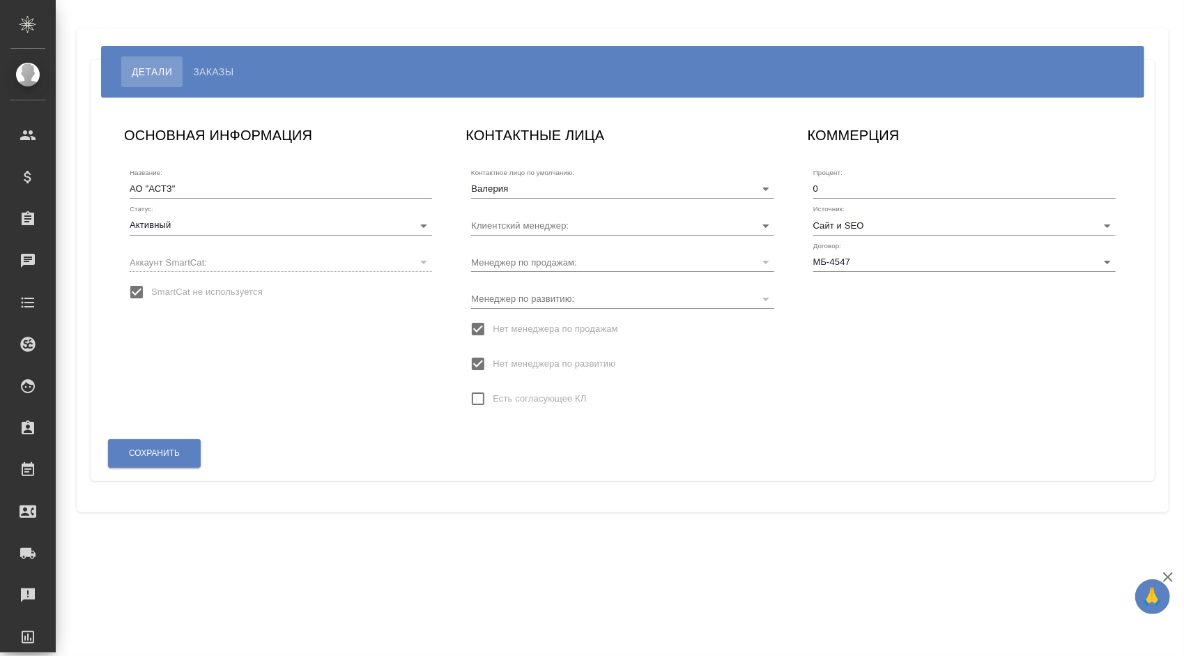
type input "[PERSON_NAME]"
click at [174, 316] on div "Название: АО "АСТЗ" Статус: Активный active Аккаунт SmartCat: ​ SmartCat не исп…" at bounding box center [281, 237] width 314 height 161
click at [177, 295] on span "SmartCat не используется" at bounding box center [206, 292] width 111 height 14
click at [151, 295] on input "SmartCat не используется" at bounding box center [136, 291] width 29 height 29
checkbox input "false"
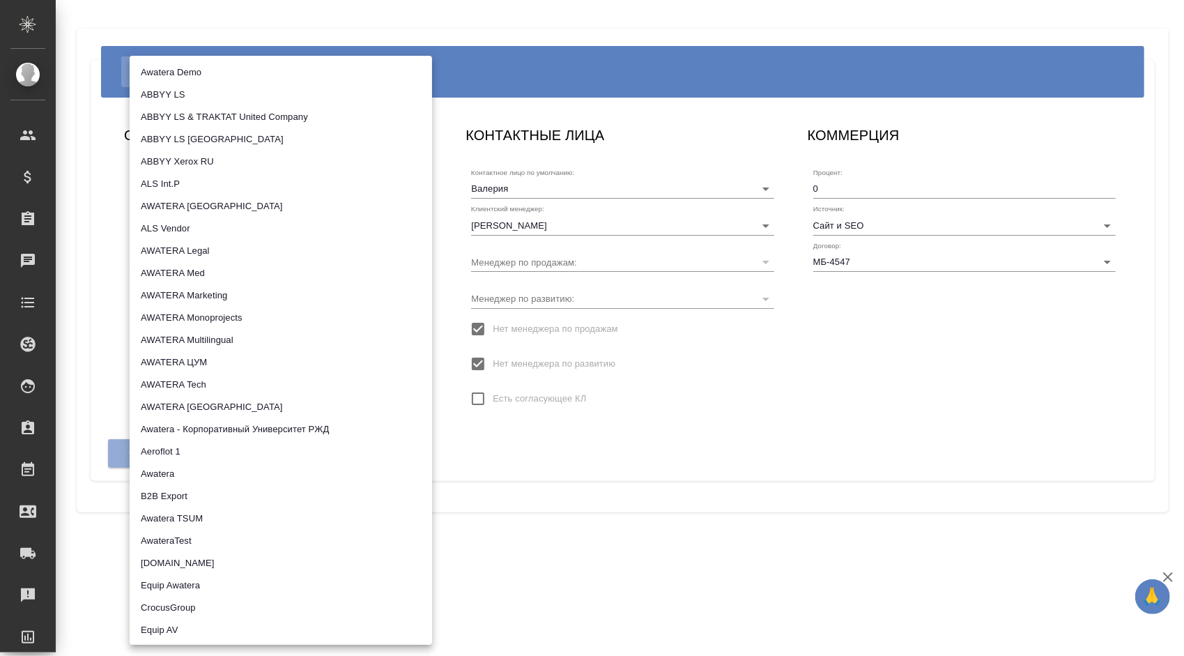
click at [194, 261] on body "🙏 .cls-1 fill:#fff; AWATERA [PERSON_NAME] Клиенты Спецификации Заказы Чаты Todo…" at bounding box center [592, 328] width 1184 height 656
click at [229, 380] on li "AWATERA Tech" at bounding box center [281, 385] width 302 height 22
type input "5ee7315ce042774c5440625b"
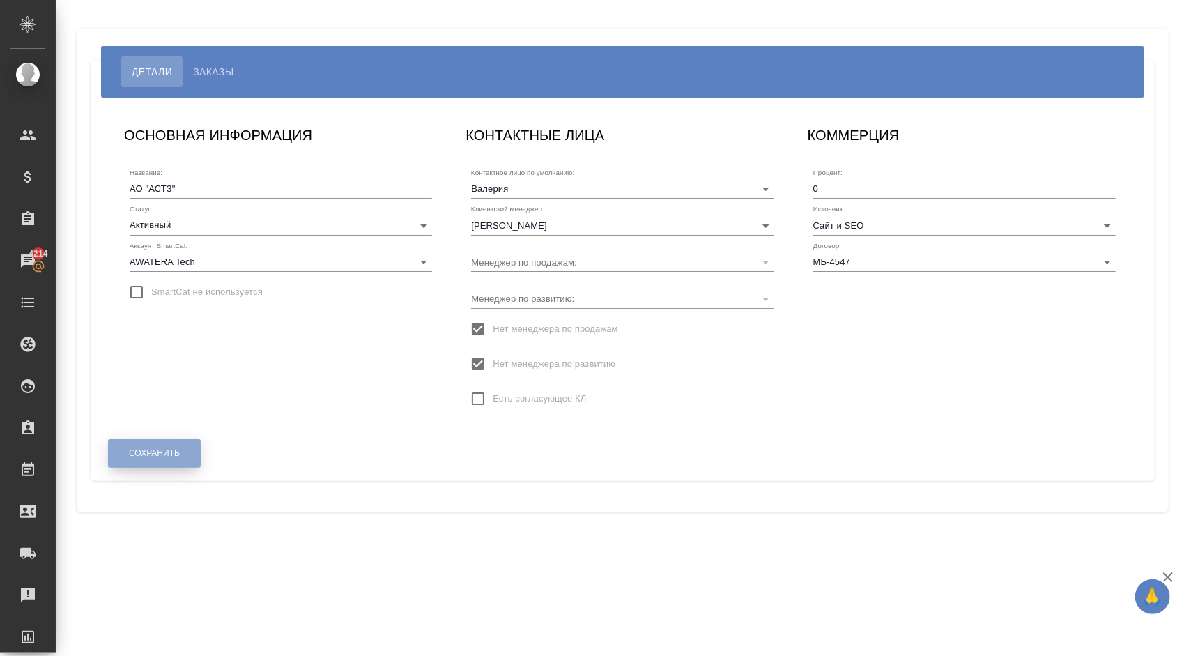
click at [170, 461] on button "Сохранить" at bounding box center [154, 453] width 93 height 29
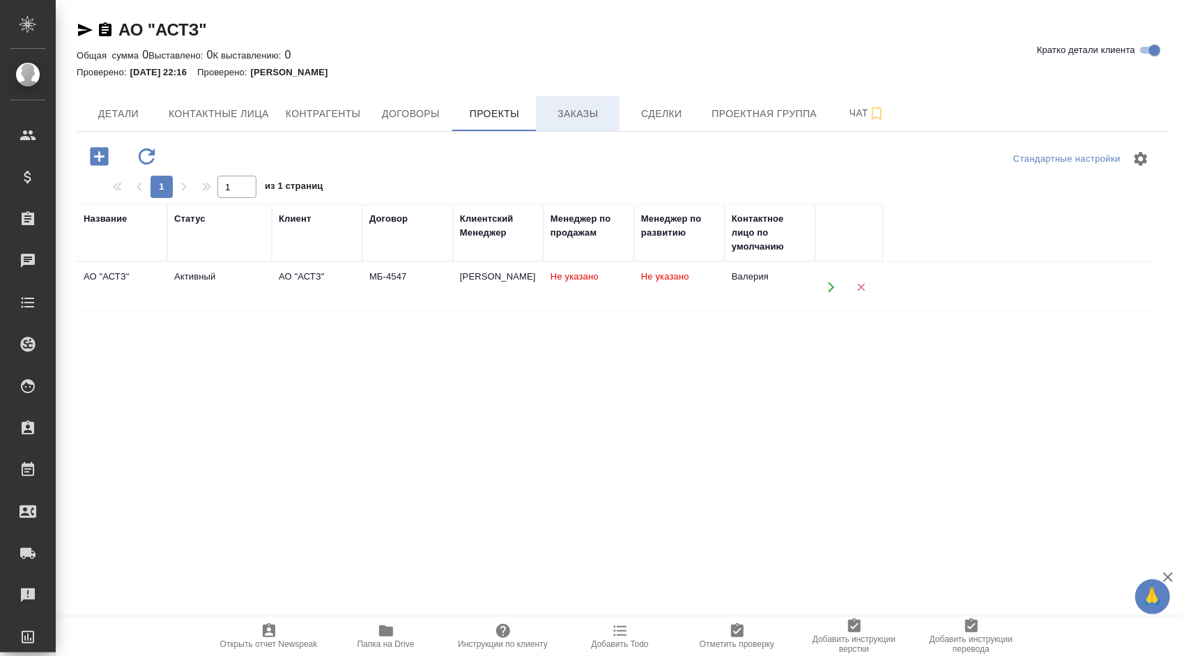
click at [601, 114] on span "Заказы" at bounding box center [577, 113] width 67 height 17
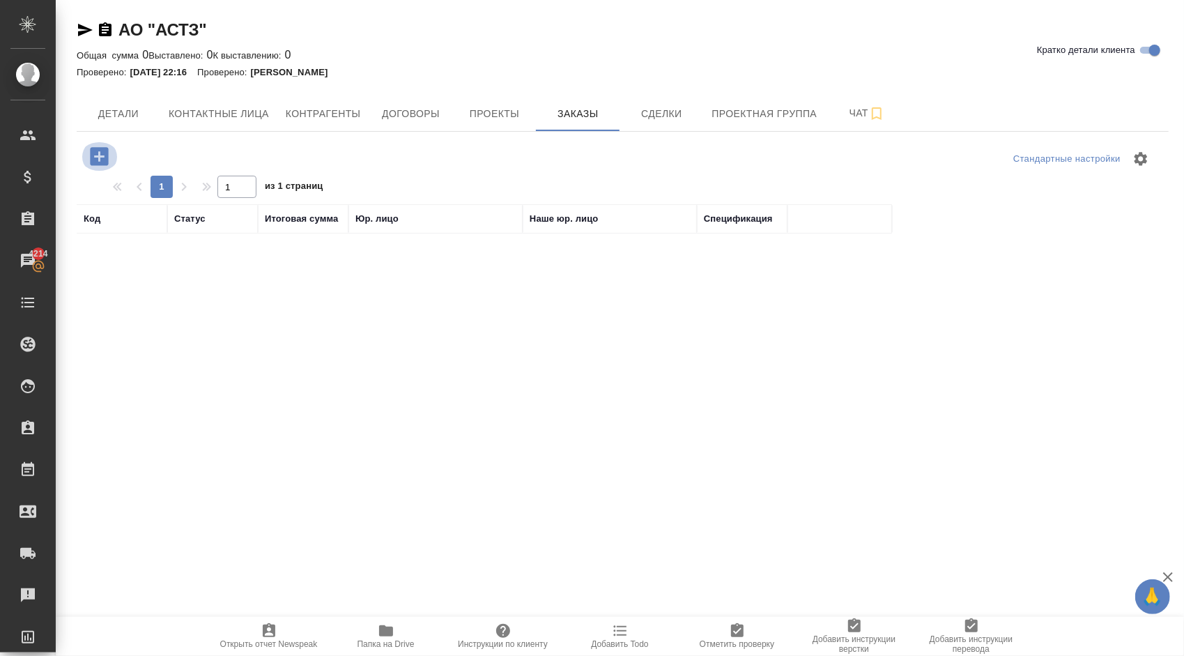
click at [105, 157] on icon "button" at bounding box center [99, 156] width 18 height 18
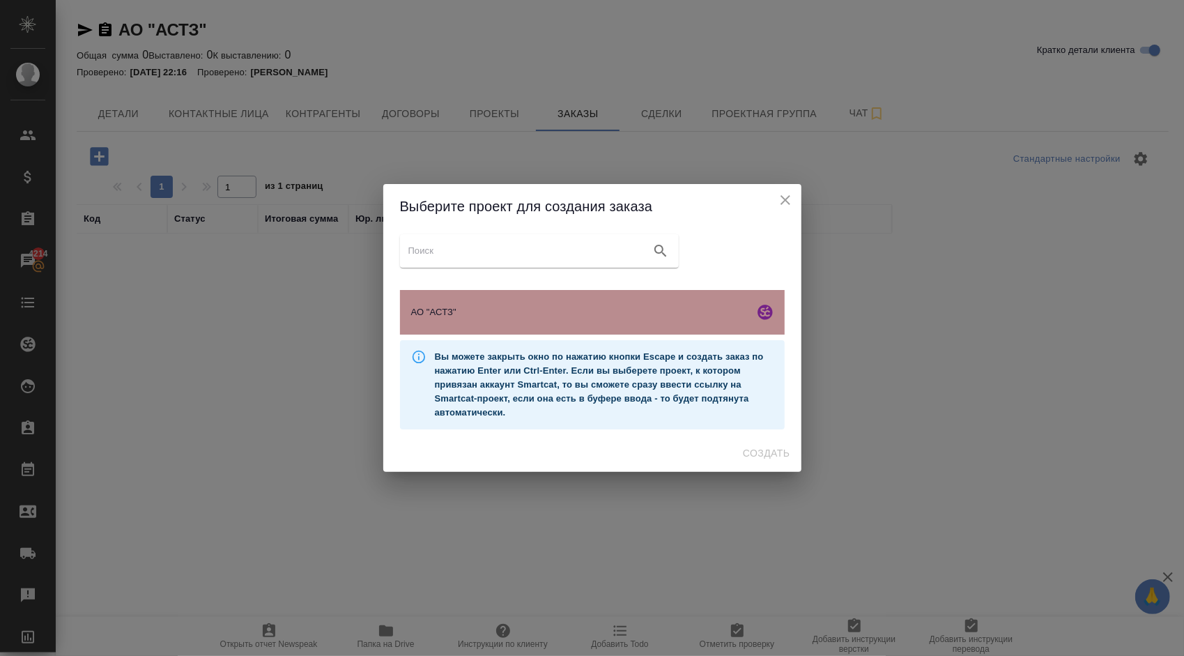
click at [642, 318] on span "АО "АСТЗ"" at bounding box center [579, 312] width 337 height 14
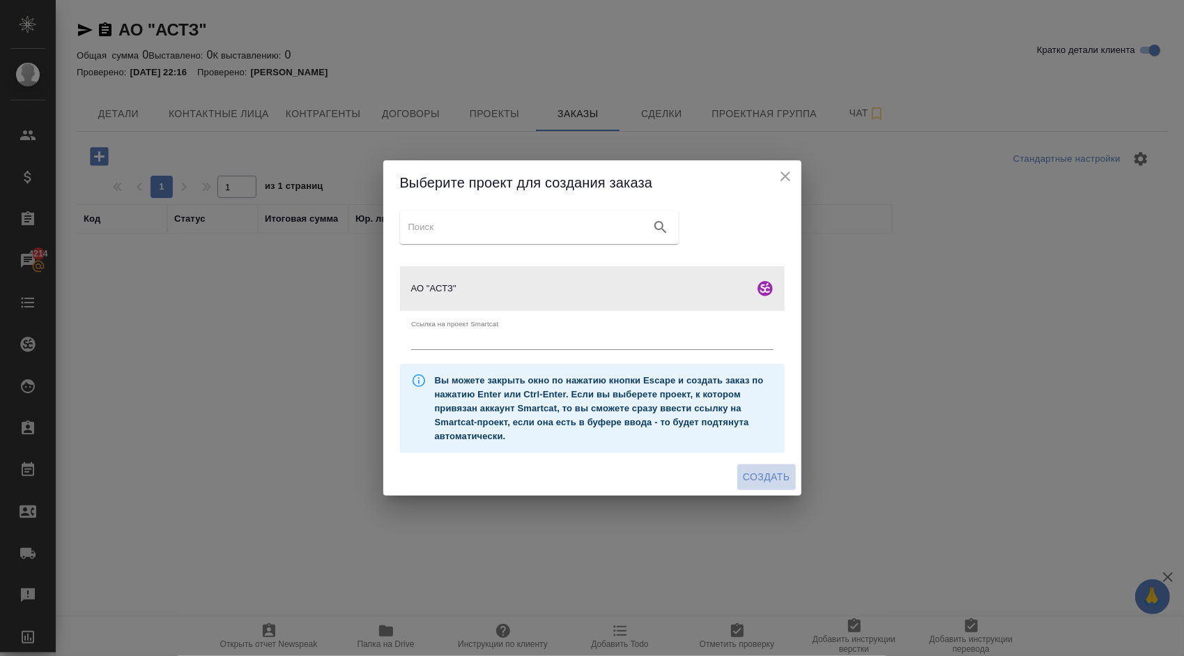
click at [794, 482] on button "Создать" at bounding box center [766, 477] width 58 height 26
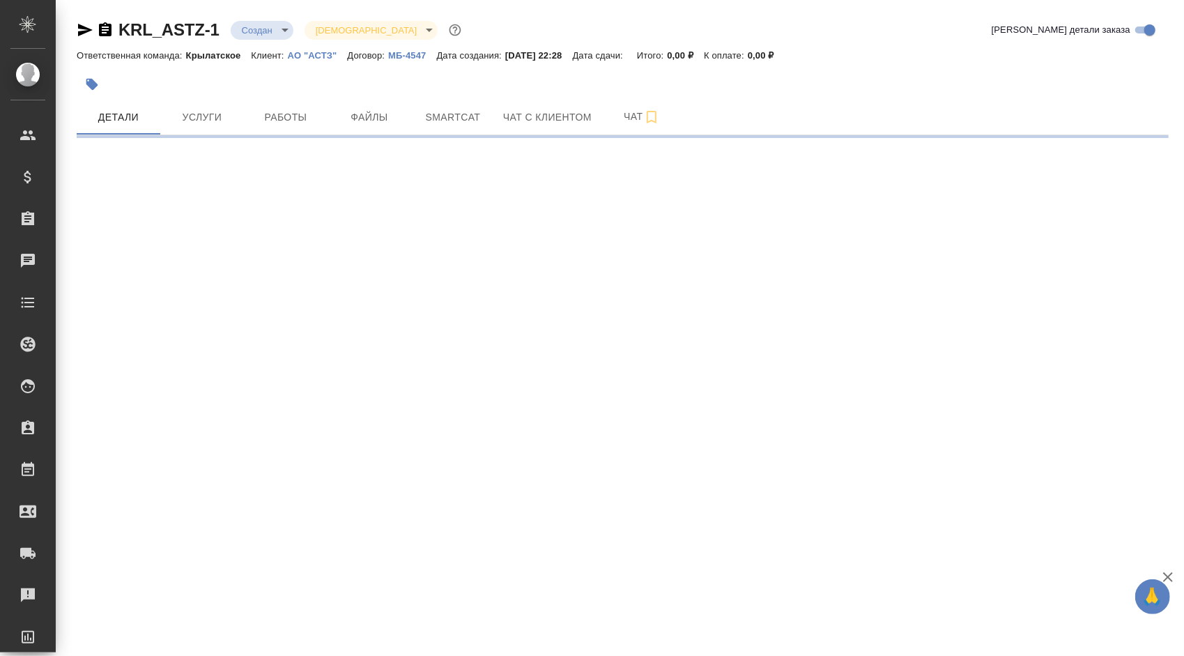
select select "RU"
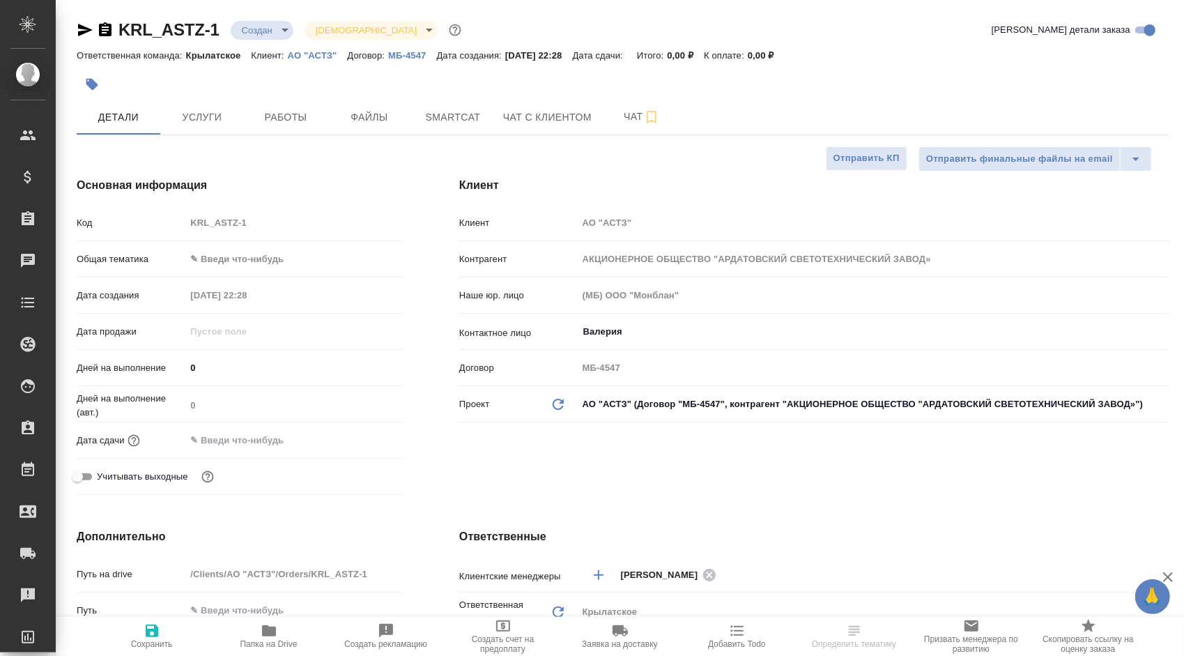
type textarea "x"
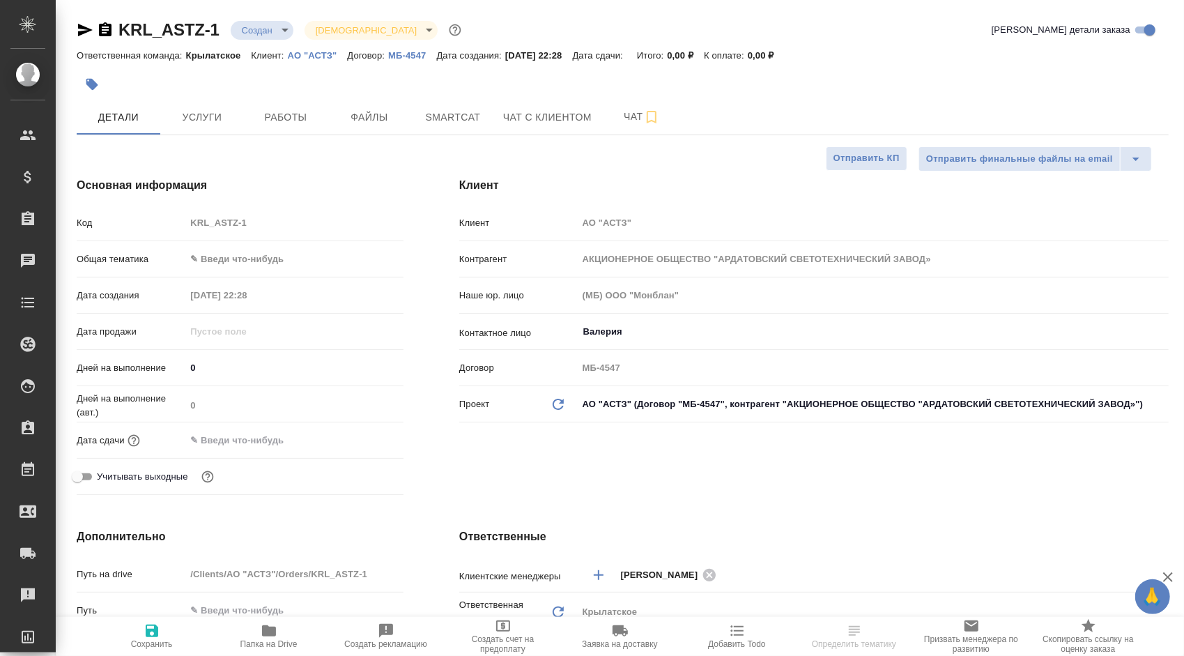
type textarea "x"
click at [295, 251] on body "🙏 .cls-1 fill:#fff; AWATERA [PERSON_NAME] Клиенты Спецификации Заказы Чаты Todo…" at bounding box center [592, 328] width 1184 height 656
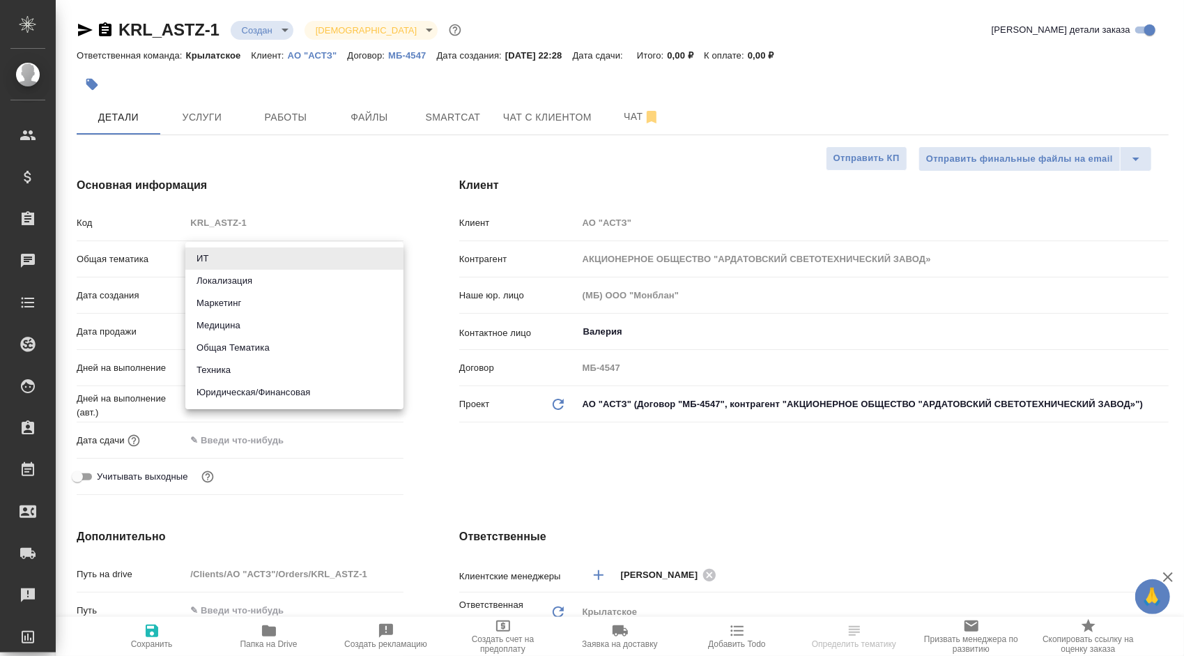
click at [272, 396] on li "Юридическая/Финансовая" at bounding box center [294, 392] width 218 height 22
type input "yr-fn"
type textarea "x"
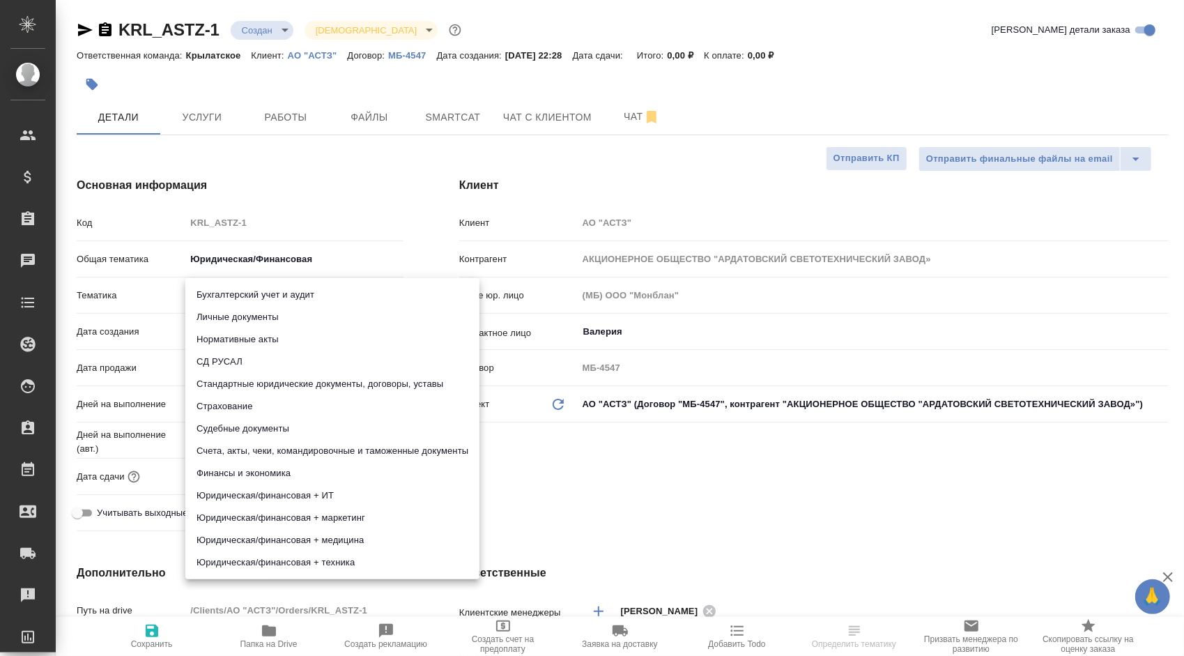
click at [208, 287] on body "🙏 .cls-1 fill:#fff; AWATERA [PERSON_NAME] Клиенты Спецификации Заказы Чаты Todo…" at bounding box center [592, 328] width 1184 height 656
click at [229, 316] on li "Личные документы" at bounding box center [332, 317] width 294 height 22
type textarea "x"
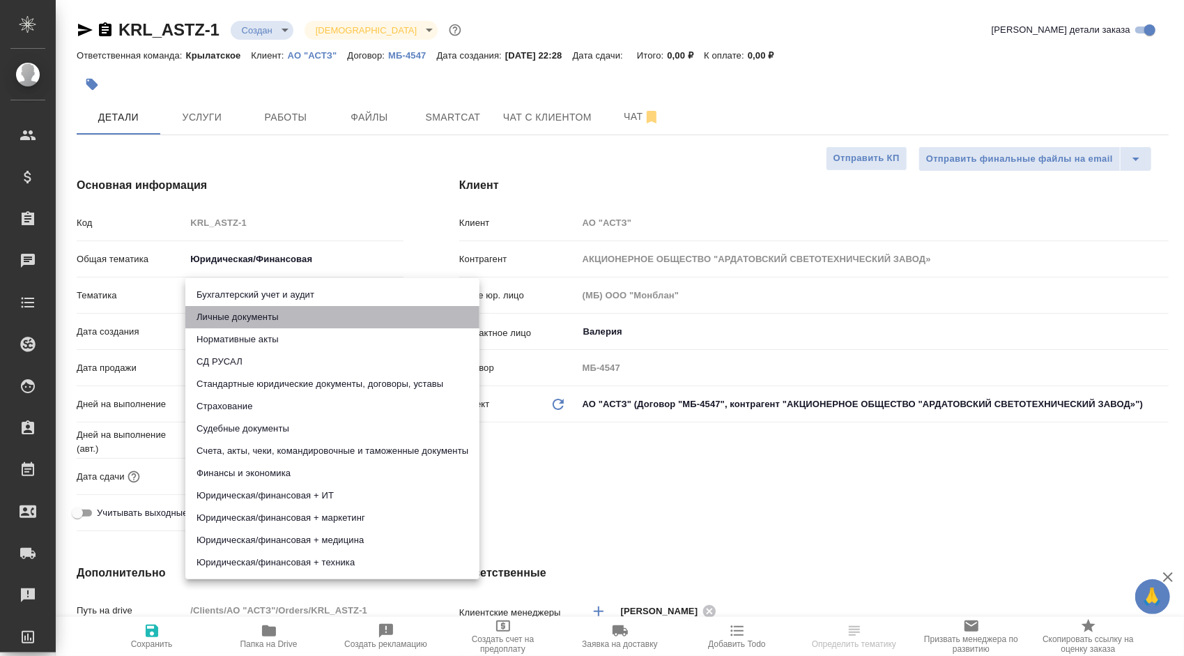
type input "5a8b8b956a9677013d343cfe"
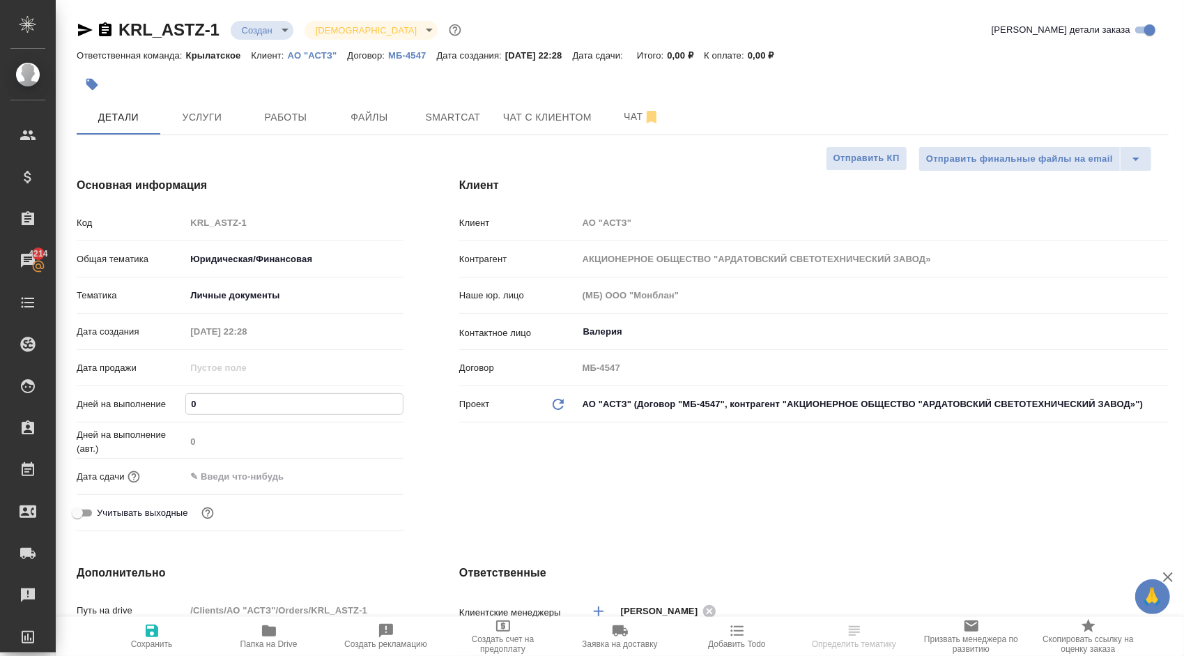
drag, startPoint x: 209, startPoint y: 407, endPoint x: 178, endPoint y: 402, distance: 31.0
click at [181, 403] on div "Дней на выполнение 0" at bounding box center [240, 404] width 327 height 24
type input "1"
type textarea "x"
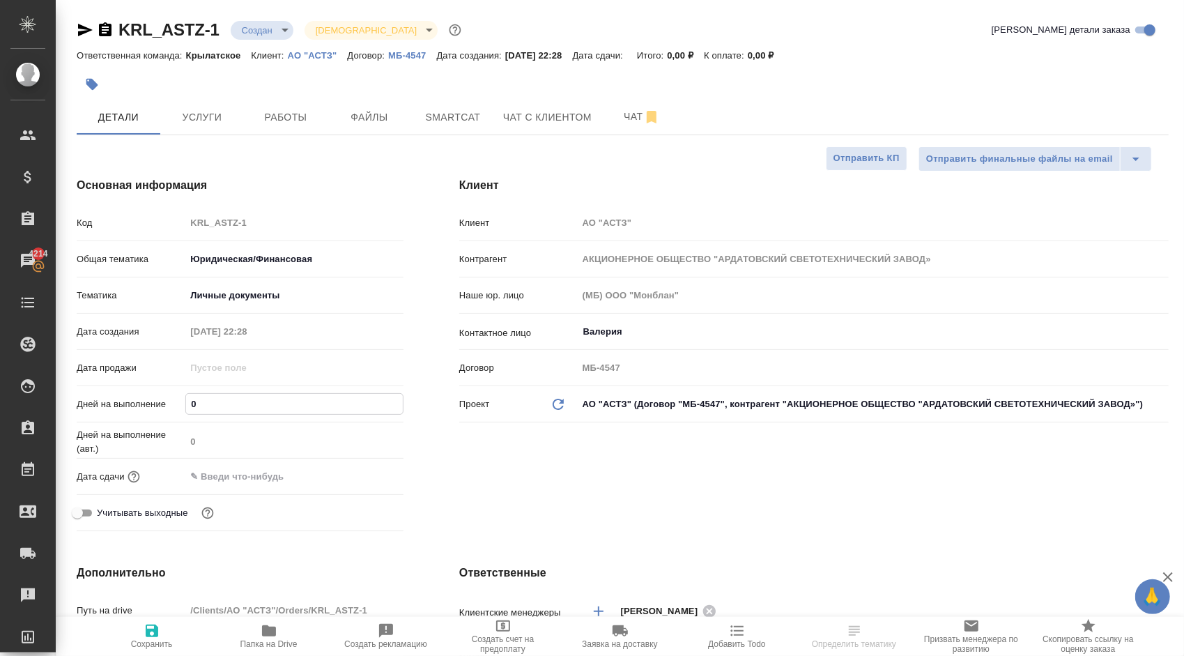
type textarea "x"
type input "10"
type textarea "x"
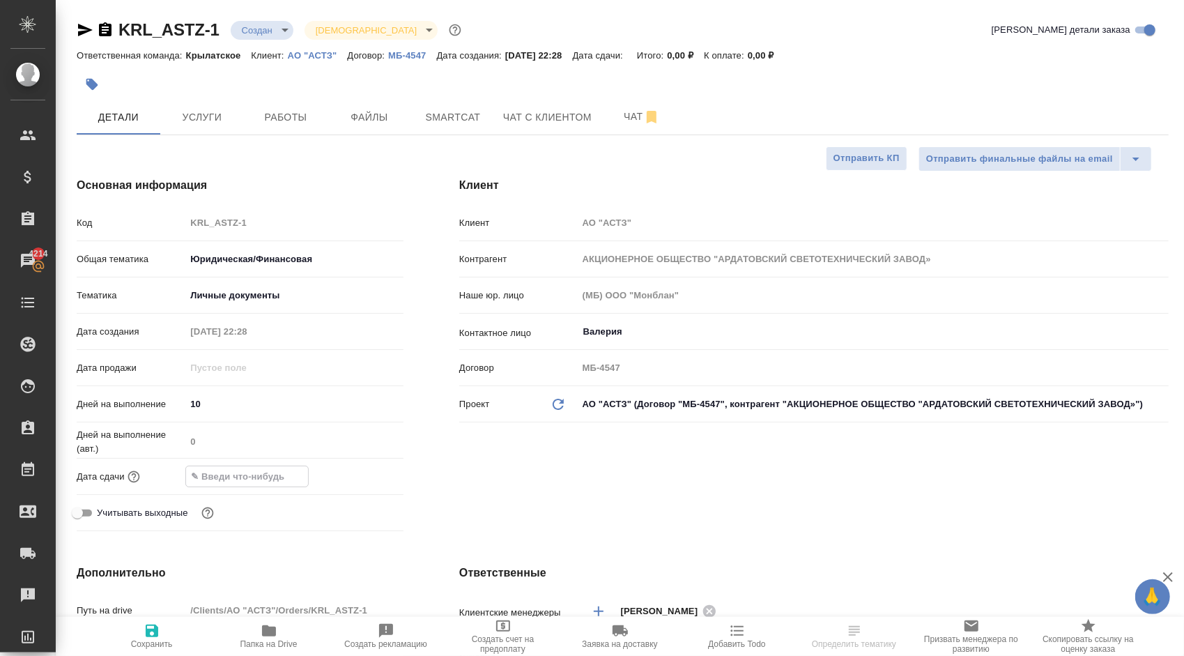
click at [258, 477] on input "text" at bounding box center [247, 476] width 122 height 20
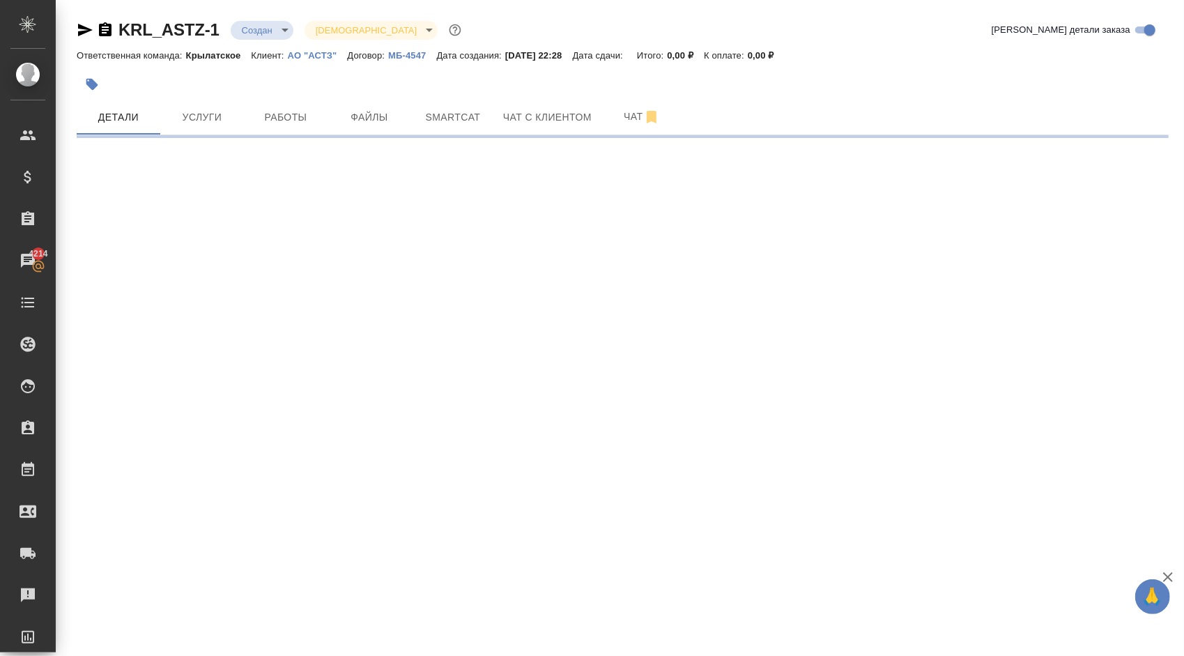
select select "RU"
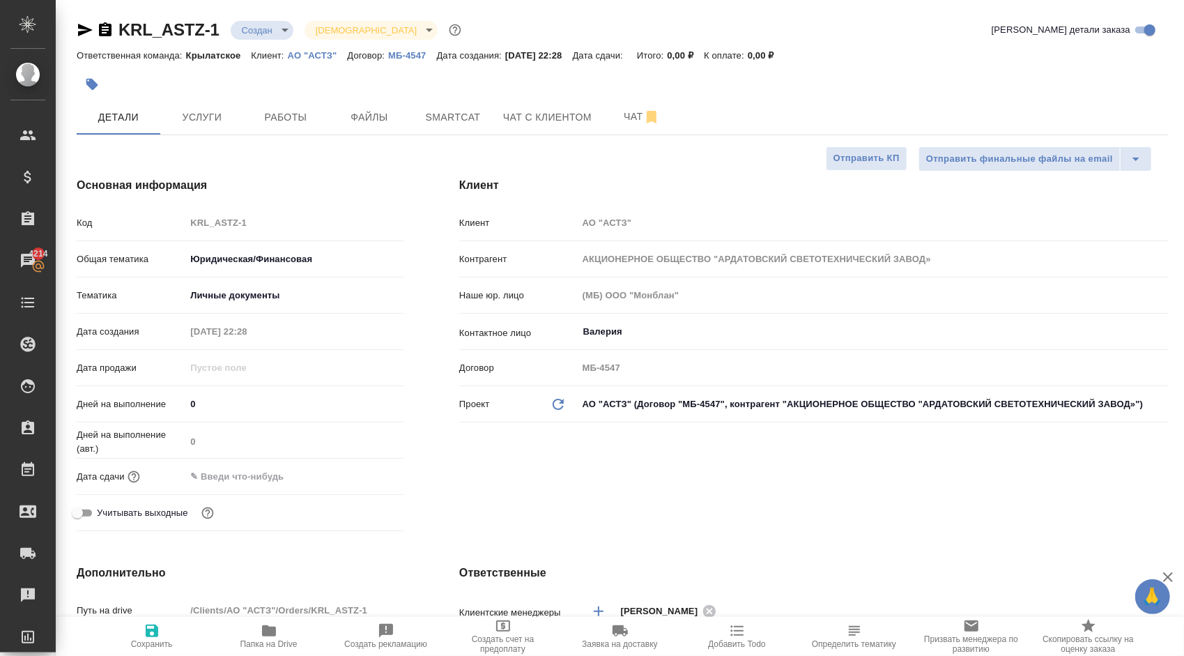
type textarea "x"
drag, startPoint x: 232, startPoint y: 403, endPoint x: 137, endPoint y: 389, distance: 95.9
click at [137, 389] on div "Код KRL_ASTZ-1 Общая тематика Юридическая/Финансовая yr-fn Тематика Личные доку…" at bounding box center [240, 373] width 327 height 326
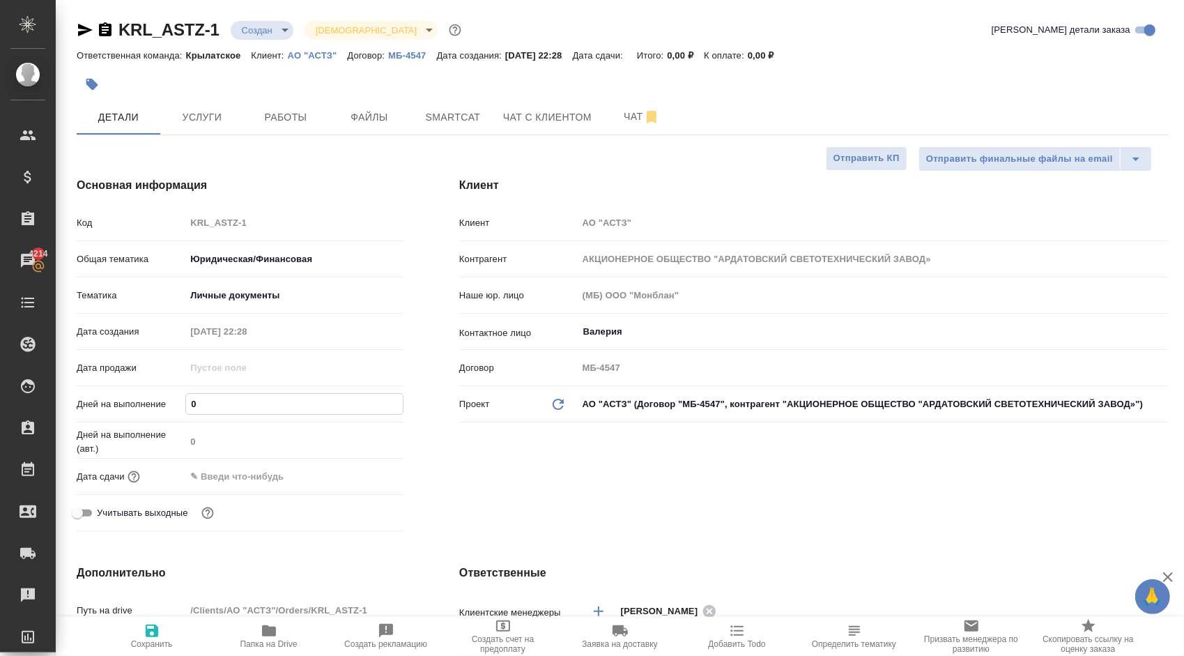
type input "1"
type textarea "x"
type input "1"
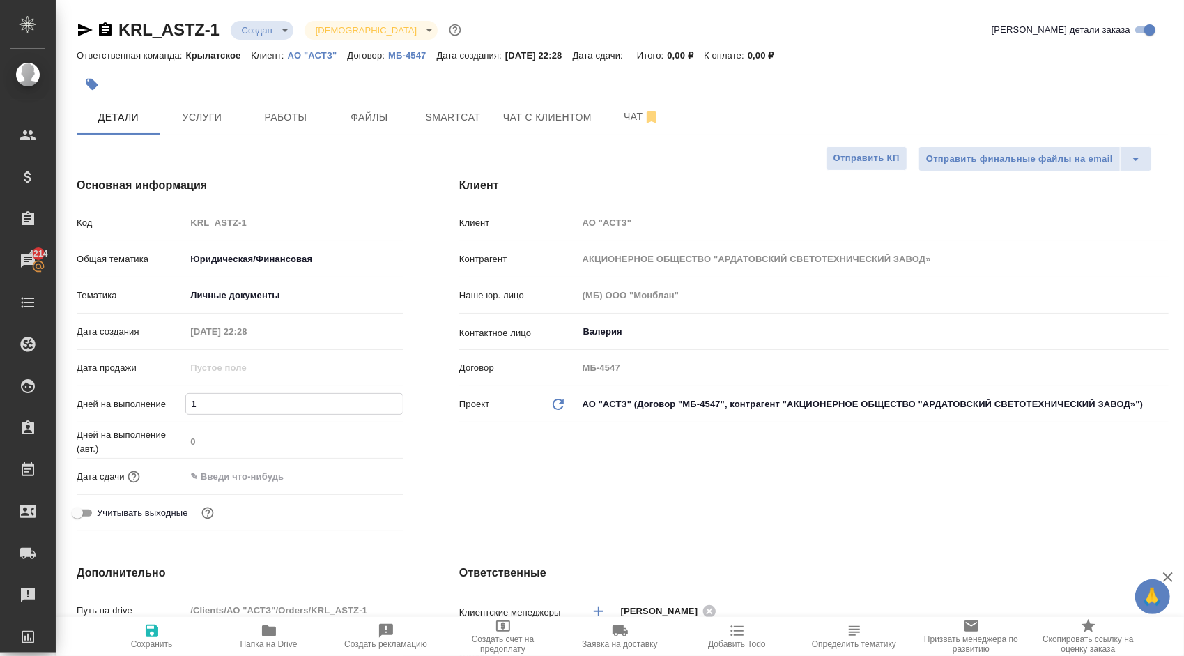
click at [608, 507] on div "Клиент Клиент АО "АСТЗ" Контрагент АКЦИОНЕРНОЕ ОБЩЕСТВО "АРДАТОВСКИЙ СВЕТОТЕХНИ…" at bounding box center [813, 356] width 765 height 415
click at [284, 467] on input "text" at bounding box center [246, 476] width 122 height 20
click at [360, 472] on icon "button" at bounding box center [363, 475] width 13 height 14
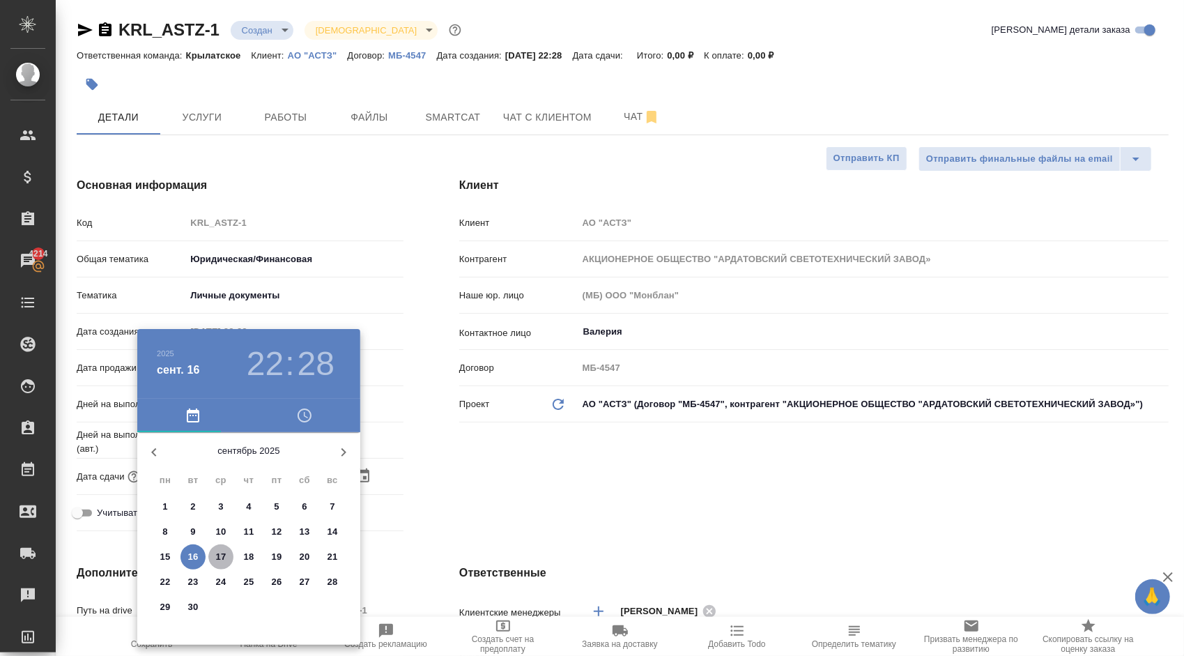
click at [220, 558] on p "17" at bounding box center [221, 557] width 10 height 14
type input "[DATE] 22:28"
type textarea "x"
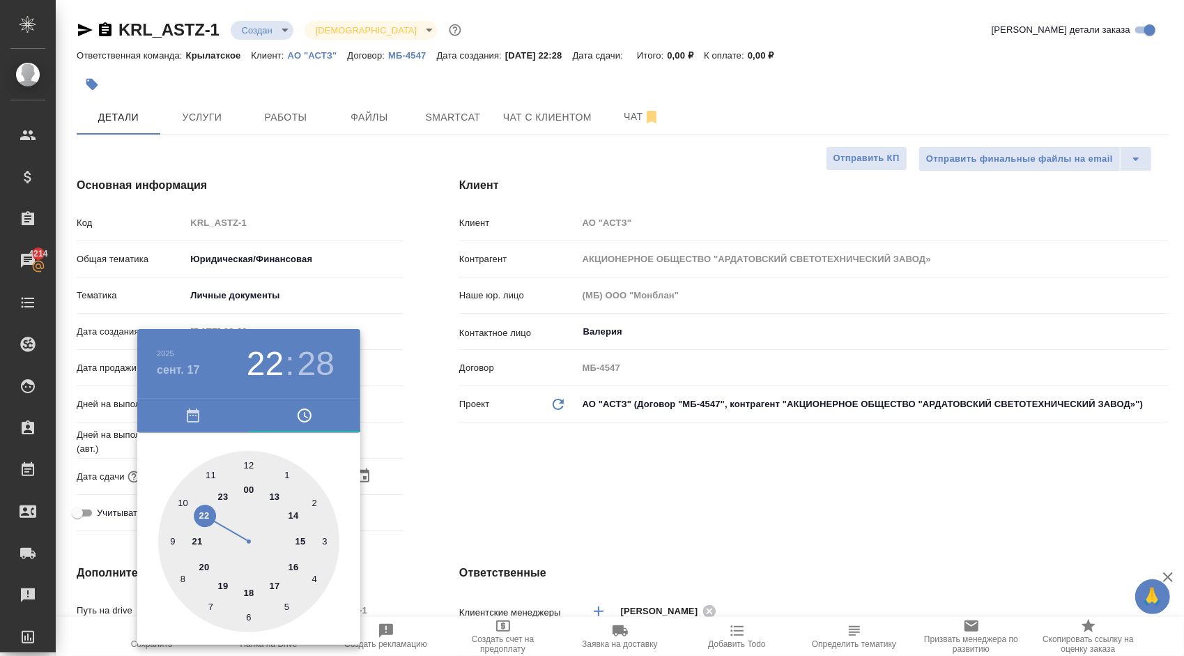
click at [295, 513] on div at bounding box center [248, 541] width 181 height 181
type input "[DATE] 14:28"
type textarea "x"
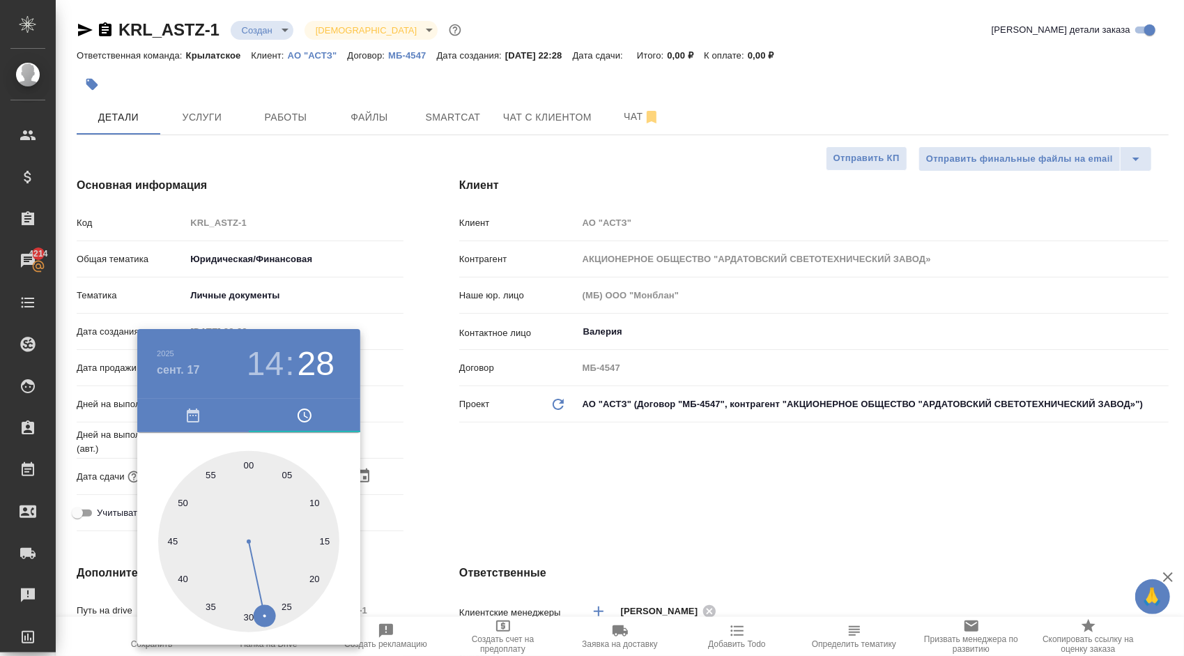
click at [248, 463] on div at bounding box center [248, 541] width 181 height 181
type input "[DATE] 14:00"
type textarea "x"
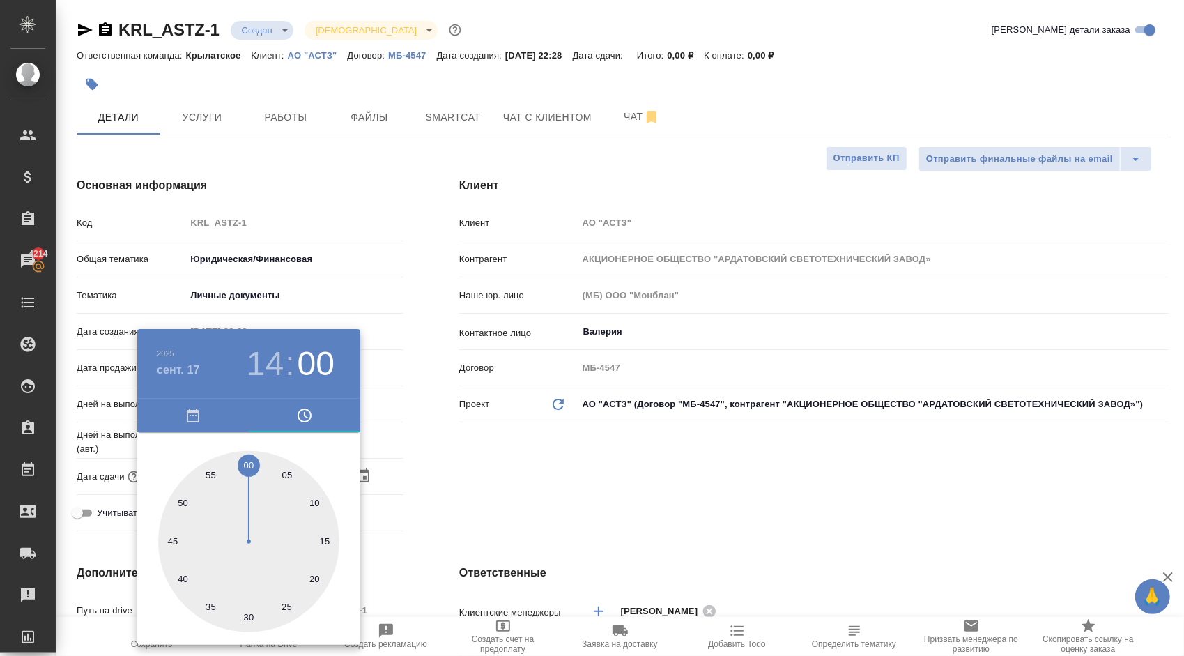
click at [504, 482] on div at bounding box center [592, 328] width 1184 height 656
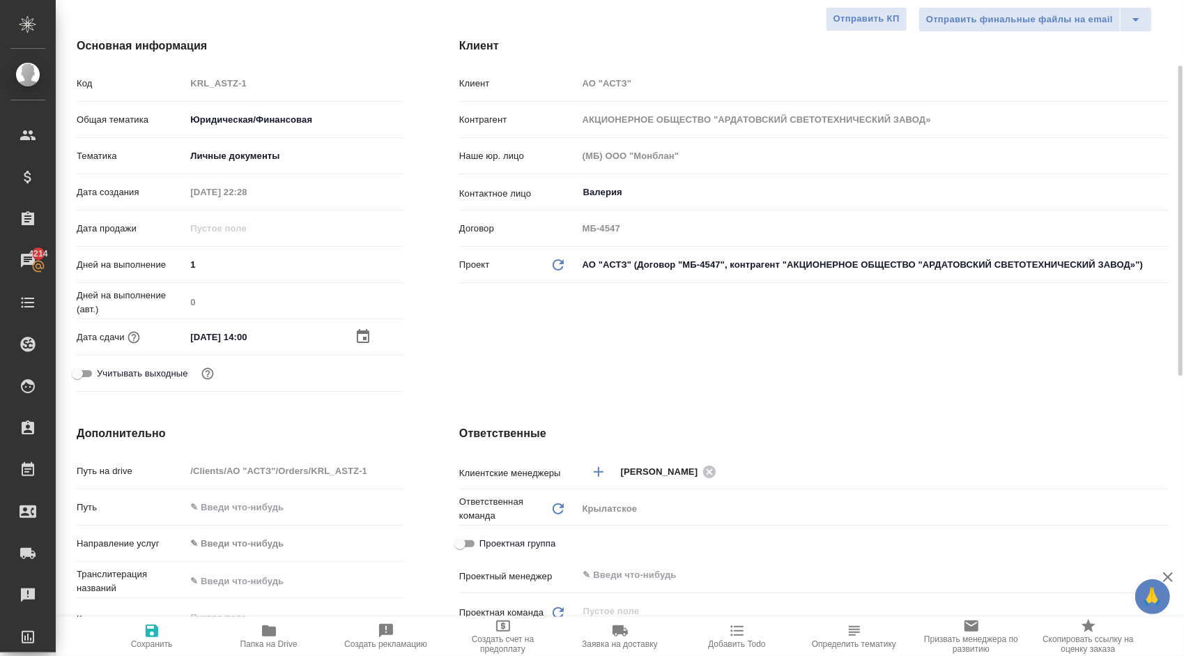
scroll to position [348, 0]
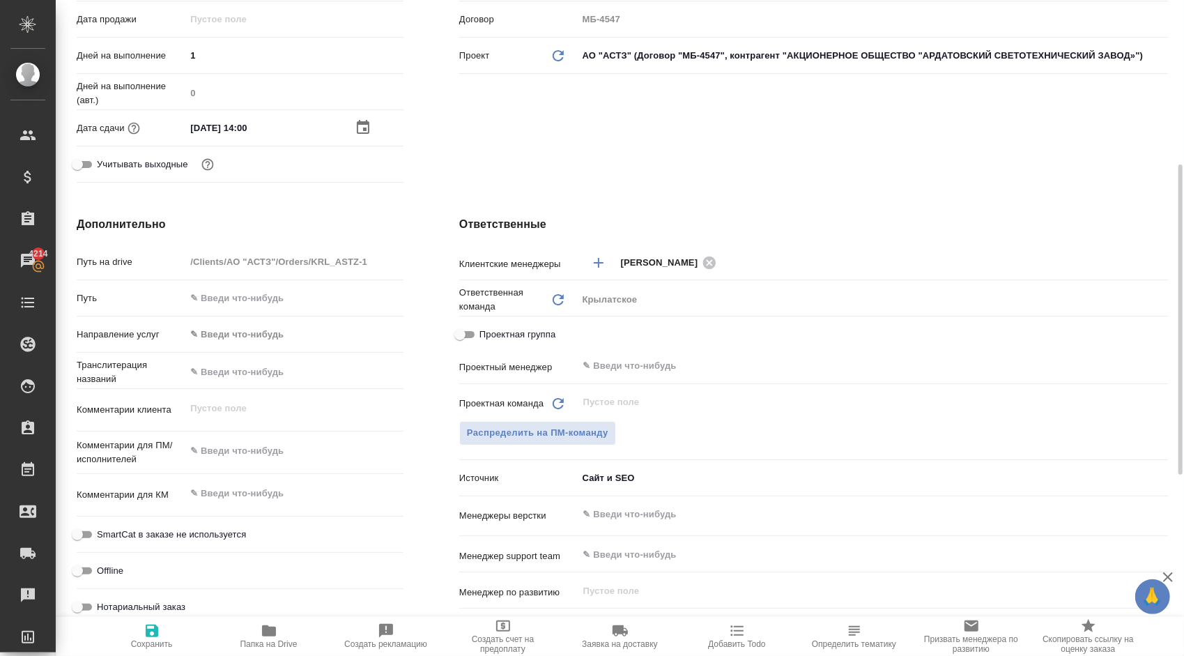
click at [282, 341] on body "🙏 .cls-1 fill:#fff; AWATERA [PERSON_NAME] Спецификации Заказы 4214 Чаты Todo Пр…" at bounding box center [592, 328] width 1184 height 656
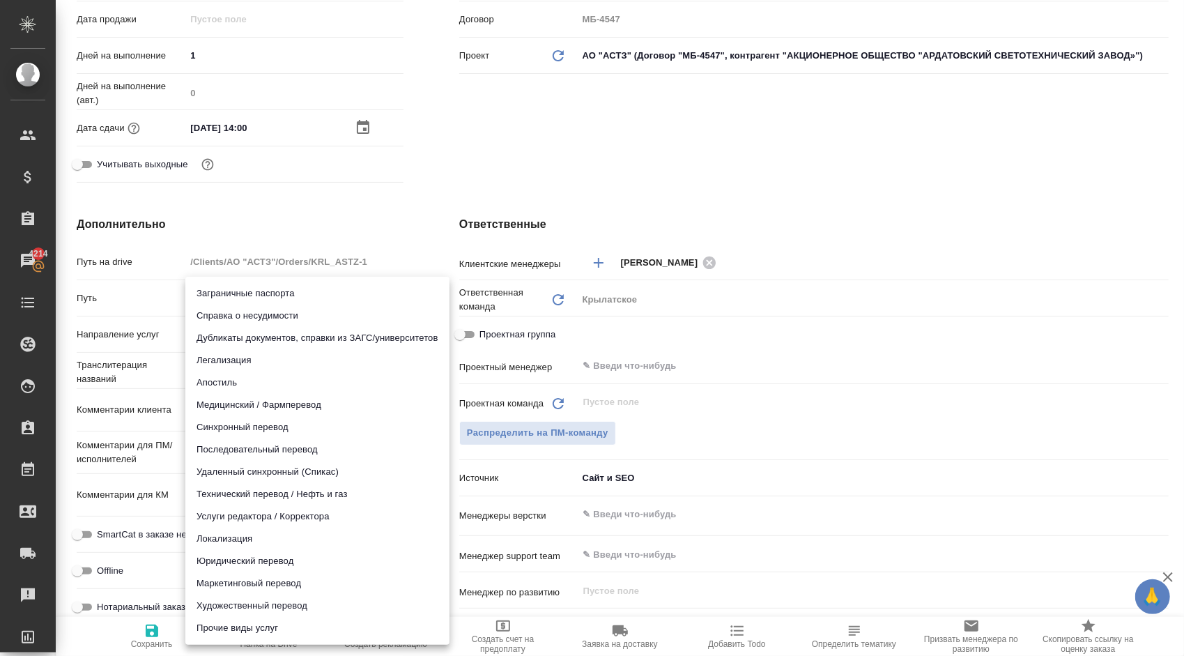
click at [263, 546] on li "Локализация" at bounding box center [317, 539] width 264 height 22
type input "localization"
type textarea "x"
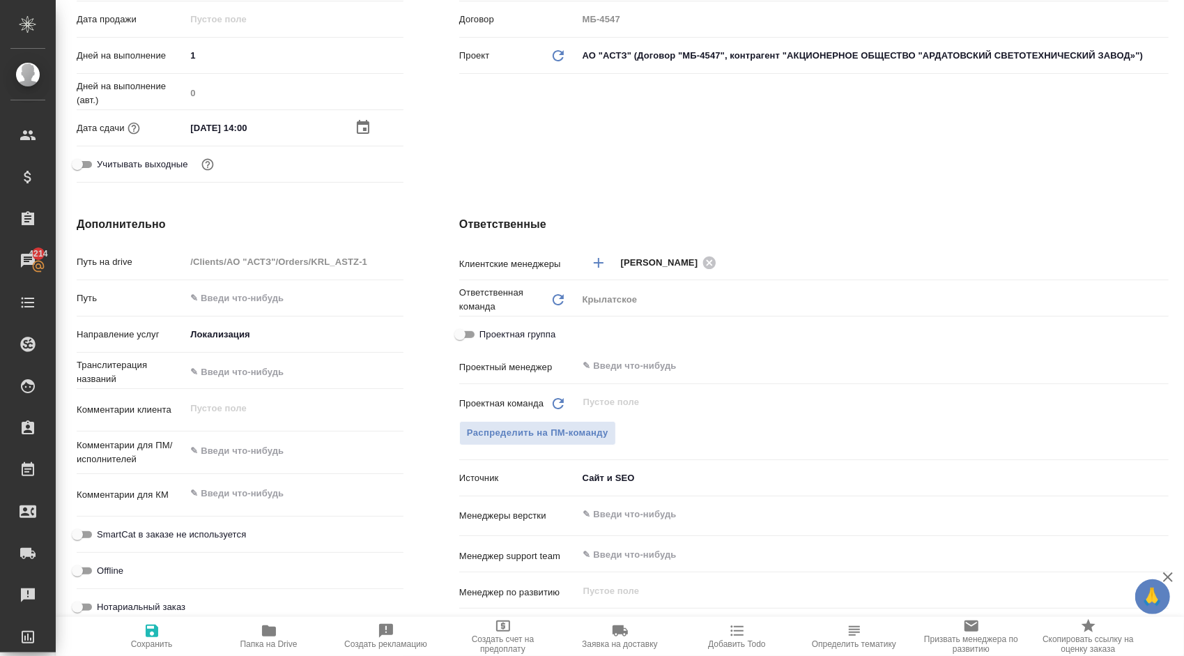
click at [263, 546] on div "Заграничные паспорта Справка о несудимости Дубликаты документов, справки из ЗАГ…" at bounding box center [592, 328] width 1184 height 656
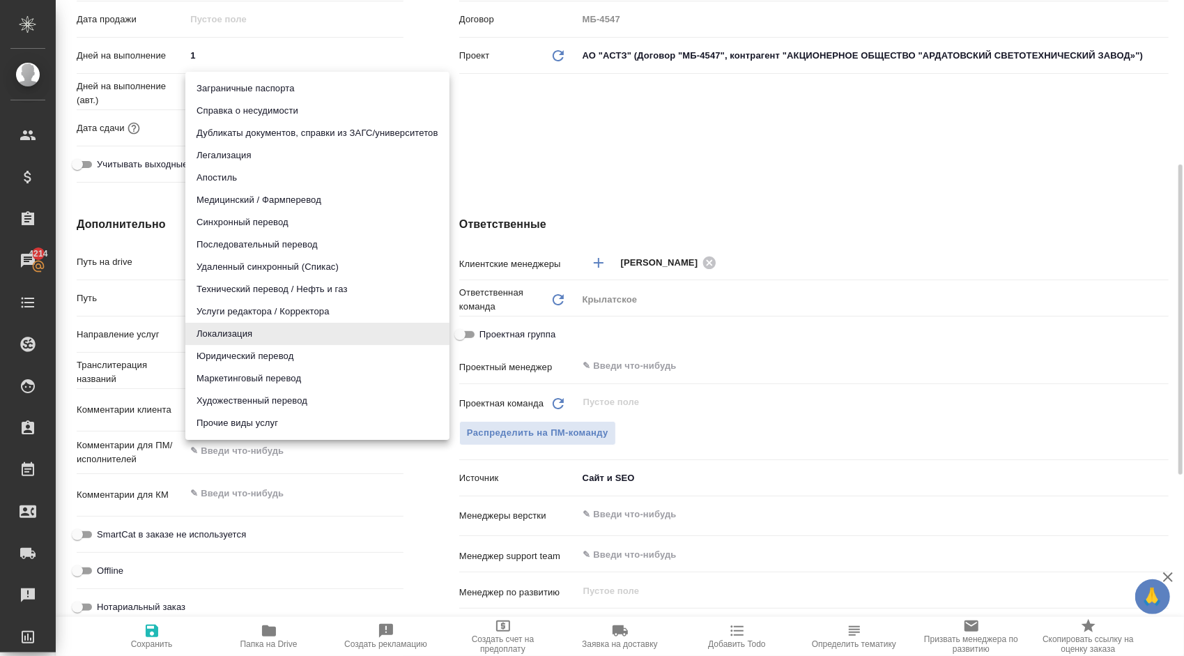
click at [224, 341] on body "🙏 .cls-1 fill:#fff; AWATERA [PERSON_NAME] Спецификации Заказы 4214 Чаты Todo Пр…" at bounding box center [592, 328] width 1184 height 656
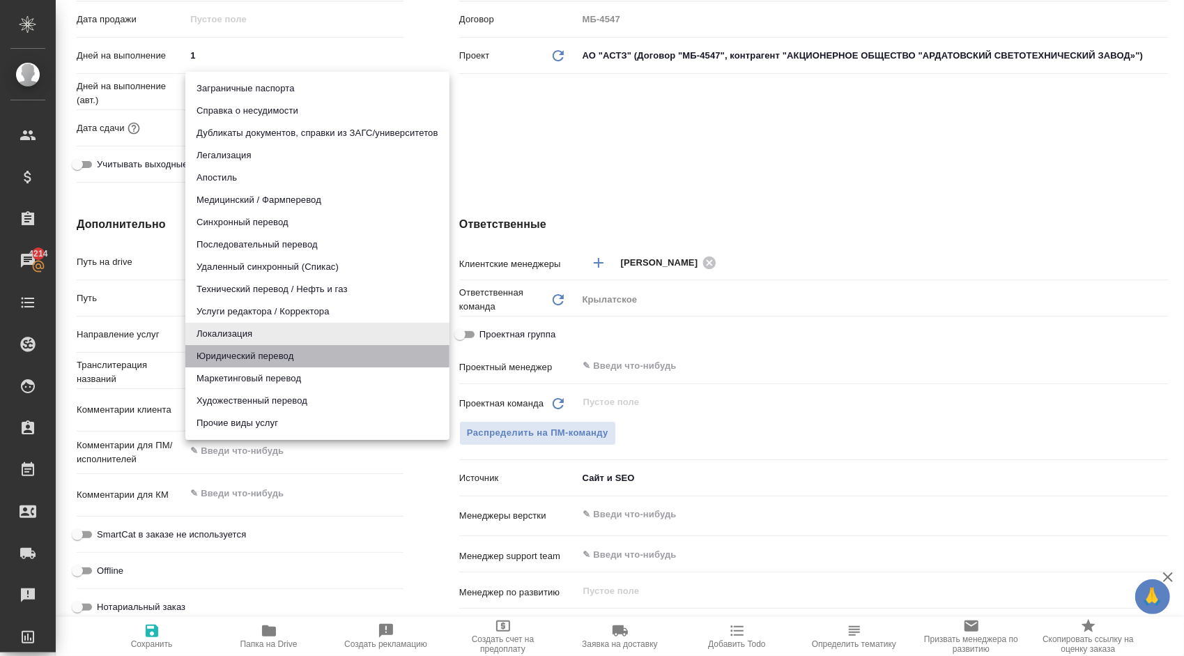
click at [236, 353] on li "Юридический перевод" at bounding box center [317, 356] width 264 height 22
type input "legalTranslation"
type textarea "x"
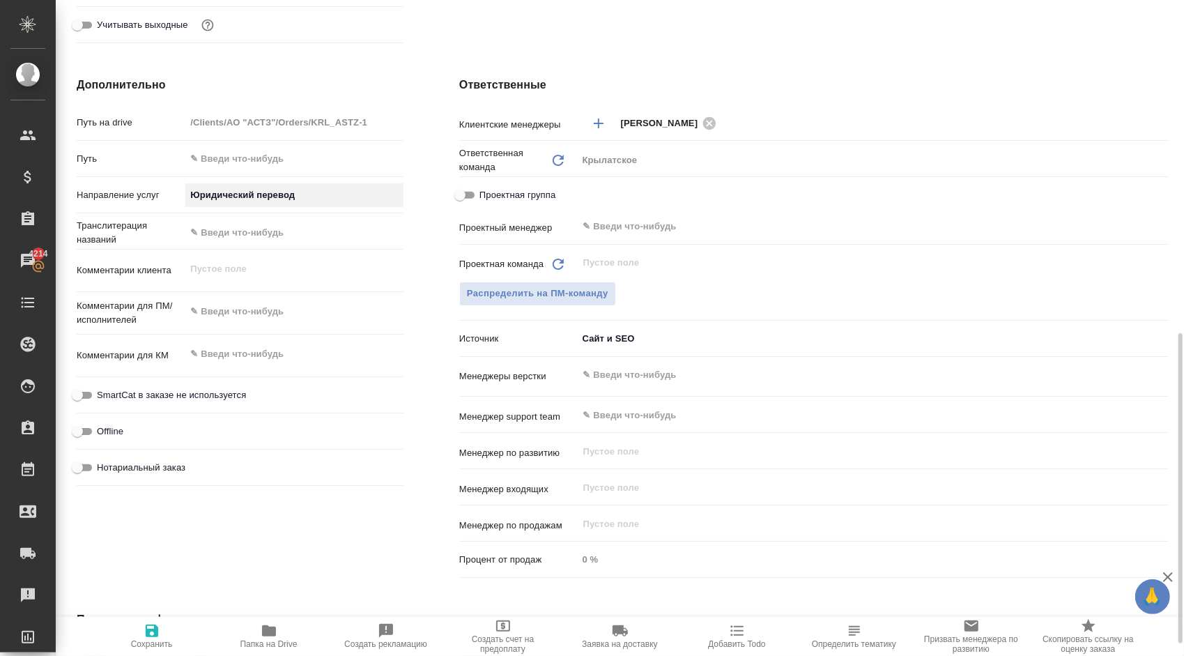
scroll to position [557, 0]
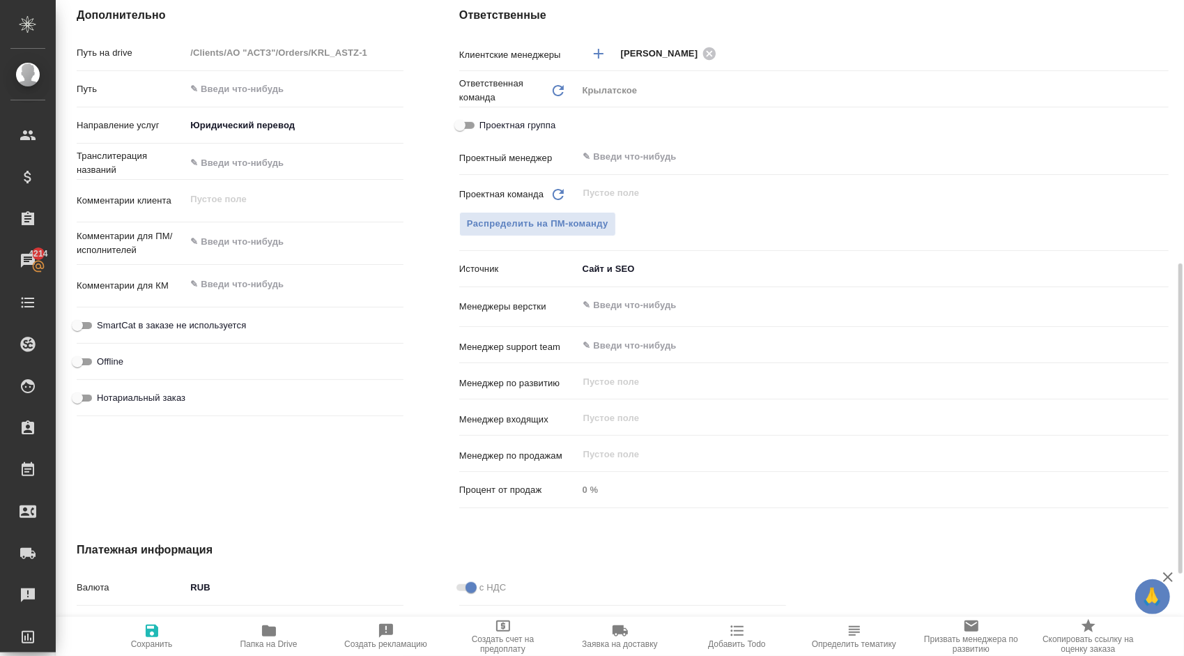
click at [124, 387] on div "Нотариальный заказ" at bounding box center [240, 397] width 327 height 24
click at [133, 396] on span "Нотариальный заказ" at bounding box center [141, 398] width 88 height 14
click at [102, 396] on input "Нотариальный заказ" at bounding box center [77, 398] width 50 height 17
checkbox input "true"
type textarea "x"
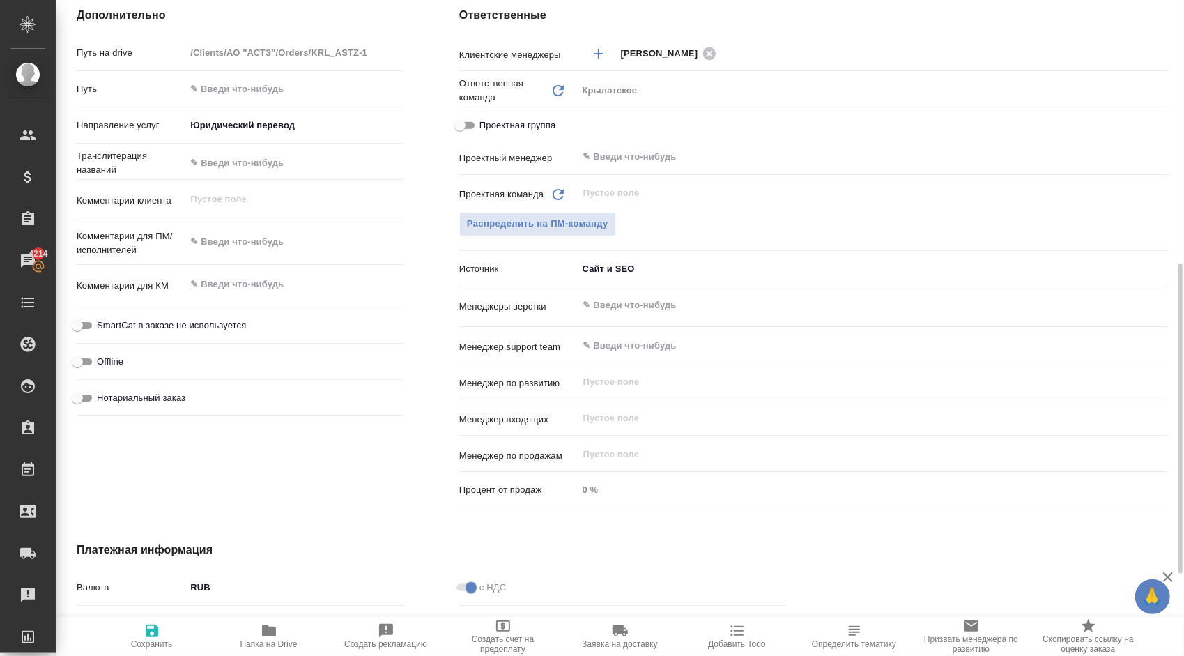
type textarea "x"
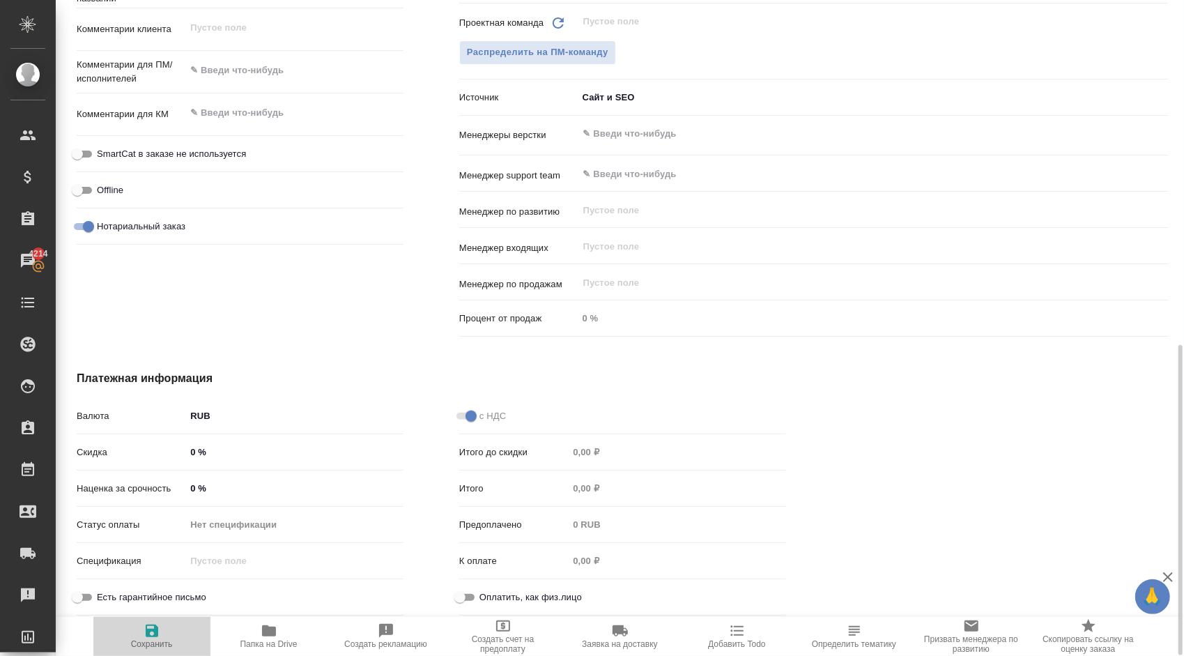
click at [194, 637] on span "Сохранить" at bounding box center [152, 635] width 100 height 26
type textarea "x"
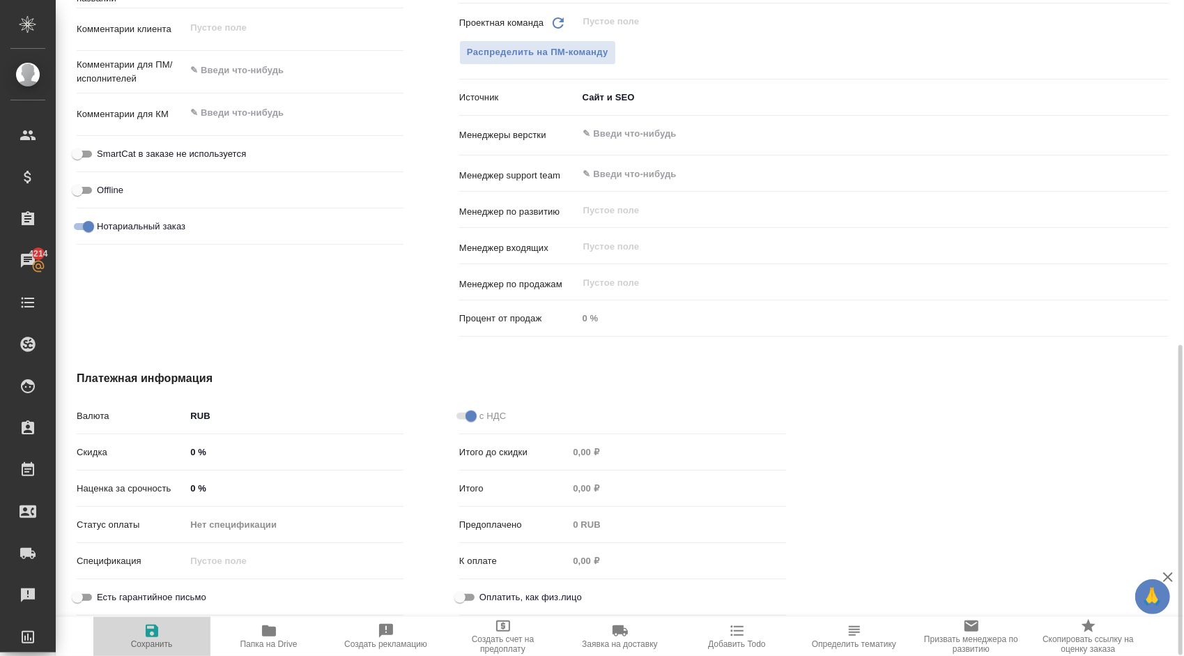
type textarea "x"
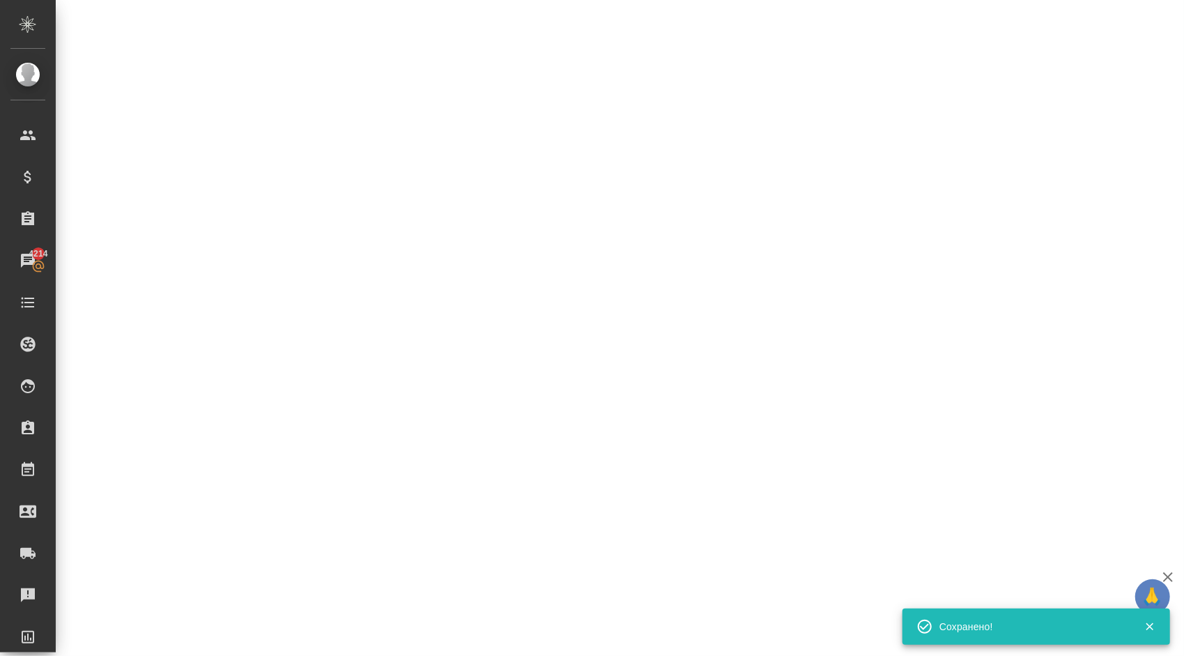
select select "RU"
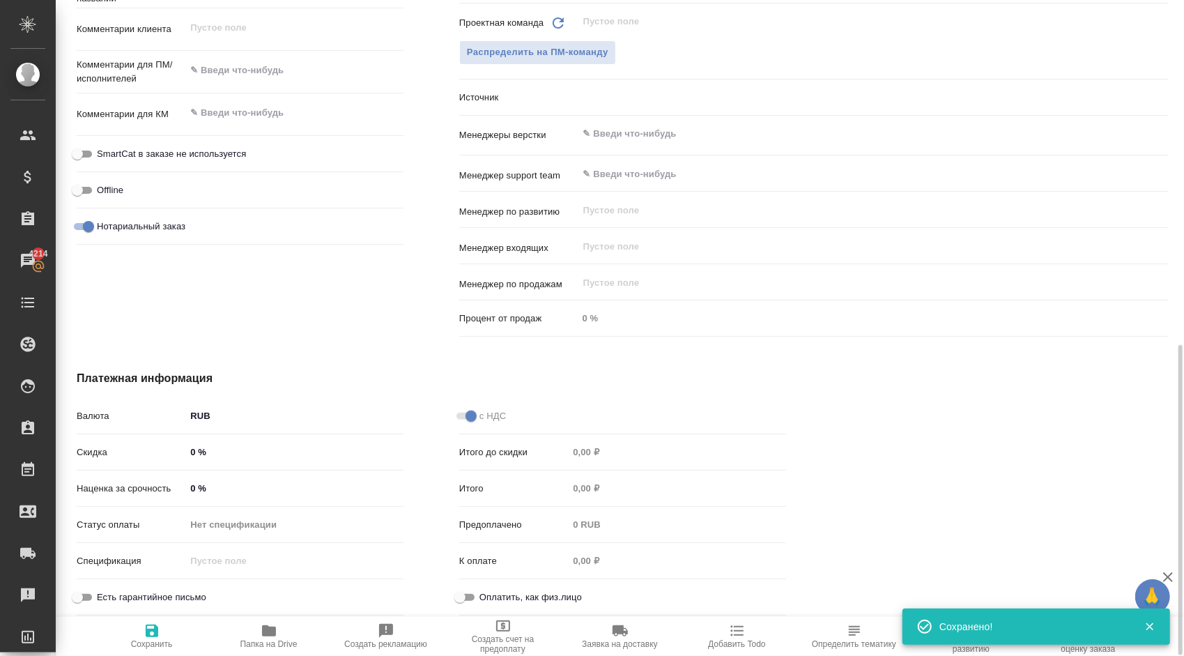
type textarea "x"
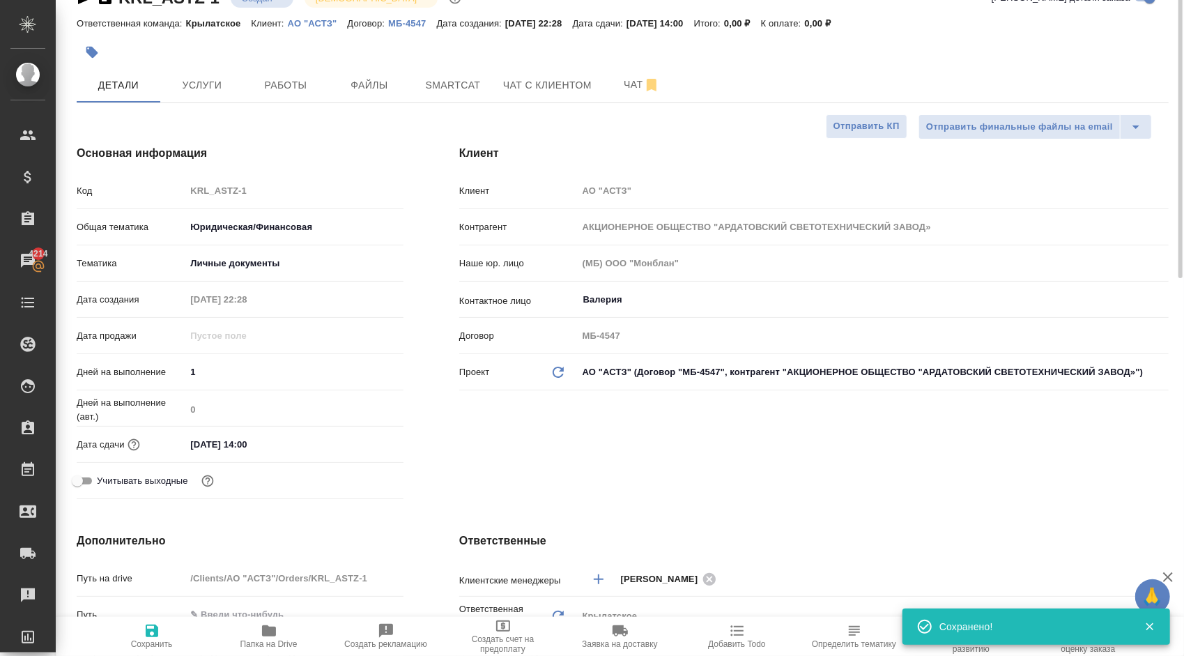
scroll to position [0, 0]
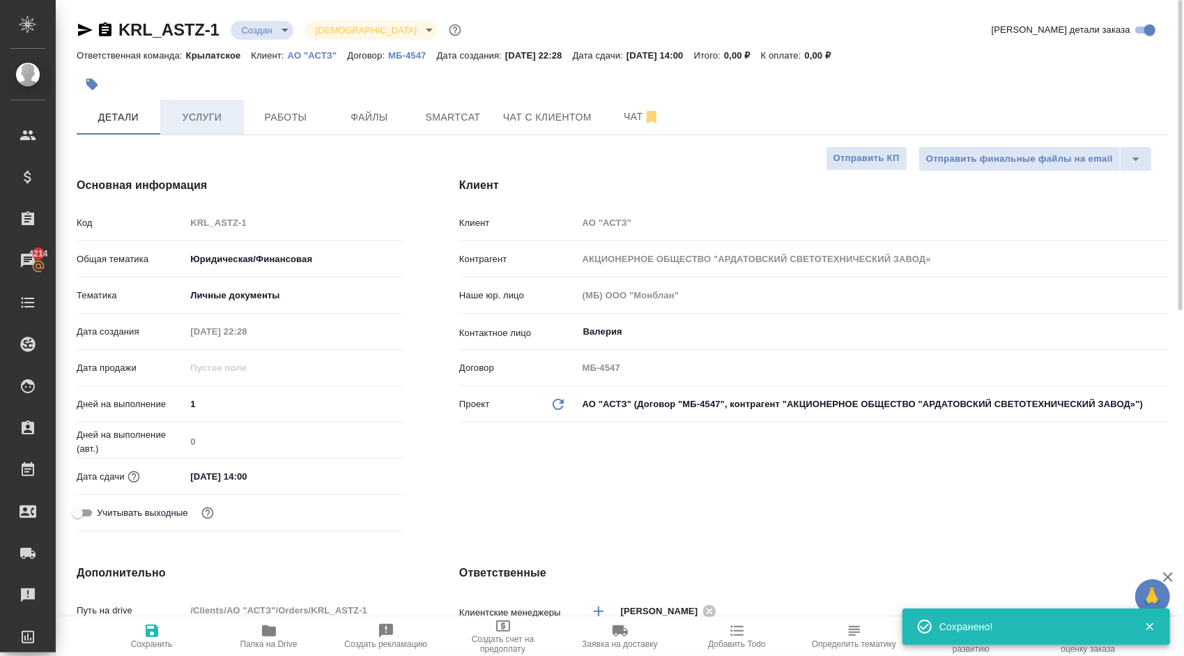
click at [192, 125] on span "Услуги" at bounding box center [202, 117] width 67 height 17
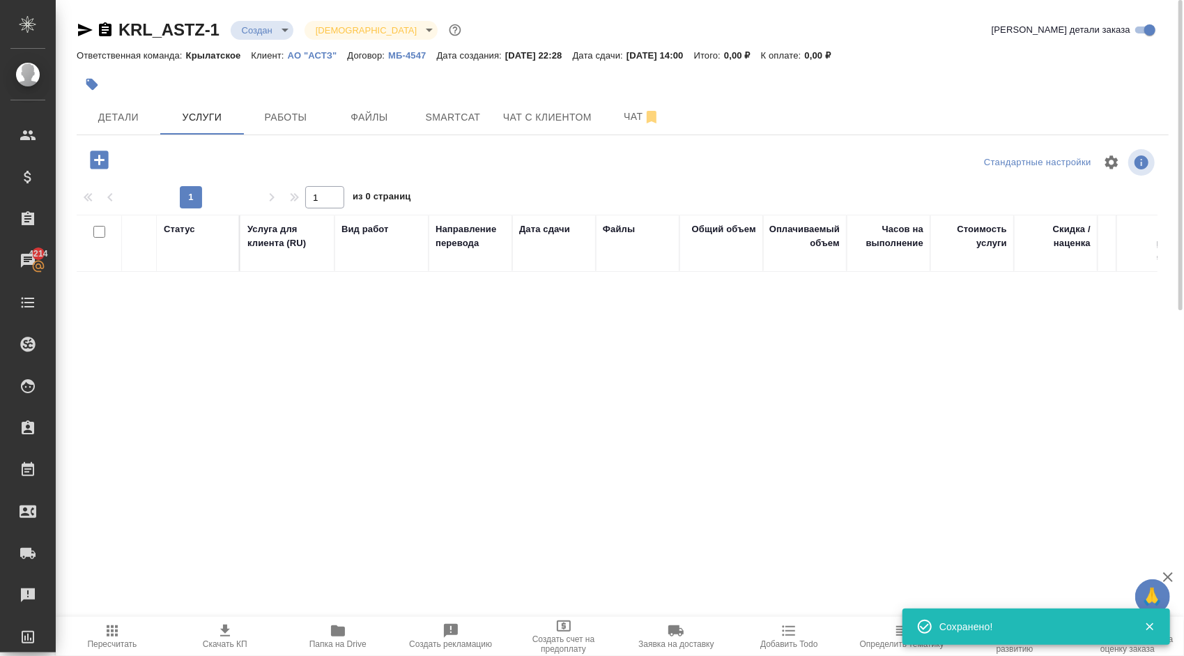
click at [120, 151] on div at bounding box center [259, 160] width 364 height 29
click at [106, 157] on icon "button" at bounding box center [99, 160] width 18 height 18
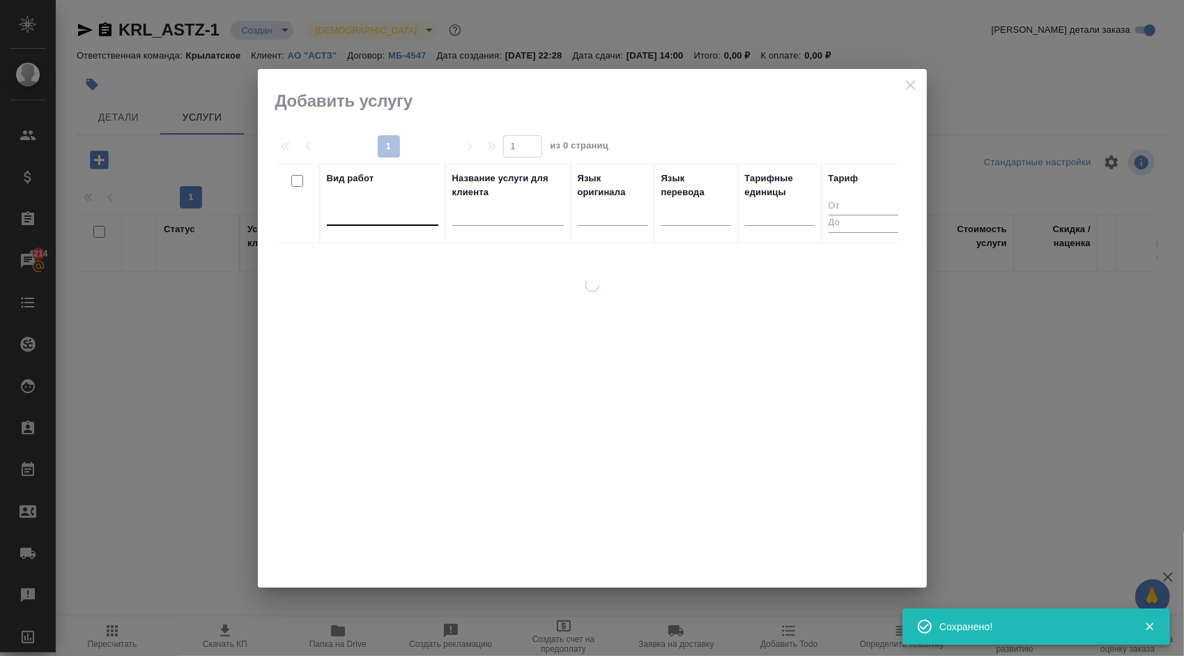
click at [372, 211] on div at bounding box center [382, 211] width 111 height 20
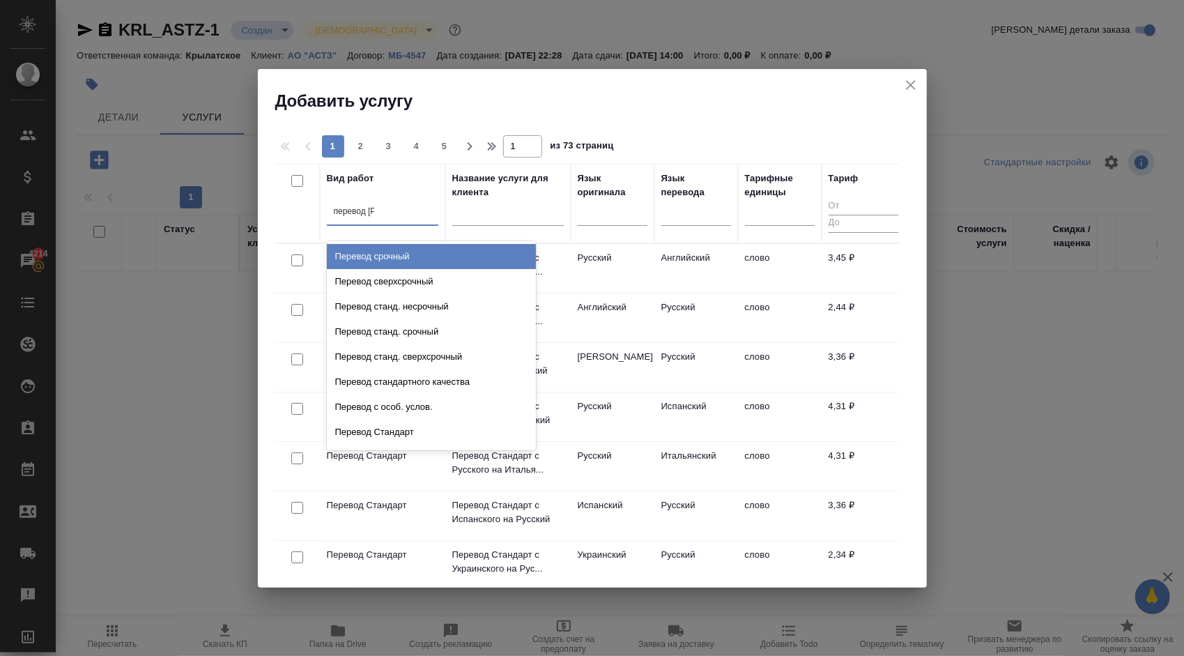
type input "перевод ст"
click at [445, 245] on div "Перевод станд. несрочный" at bounding box center [431, 256] width 209 height 25
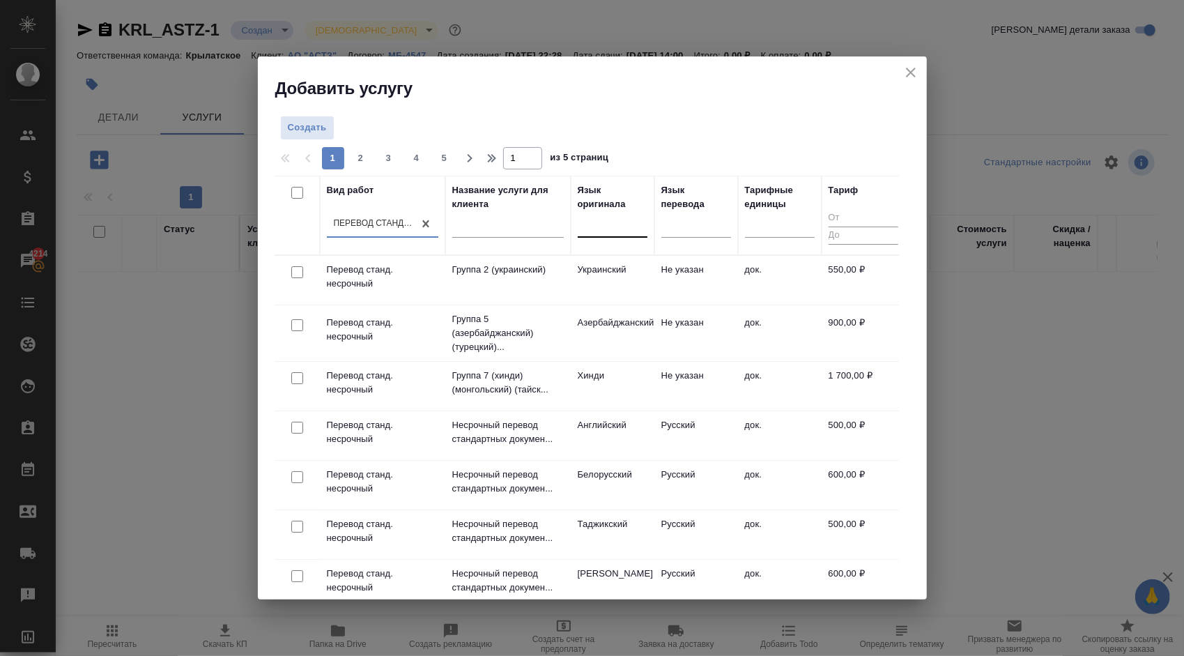
click at [617, 222] on div at bounding box center [613, 223] width 70 height 20
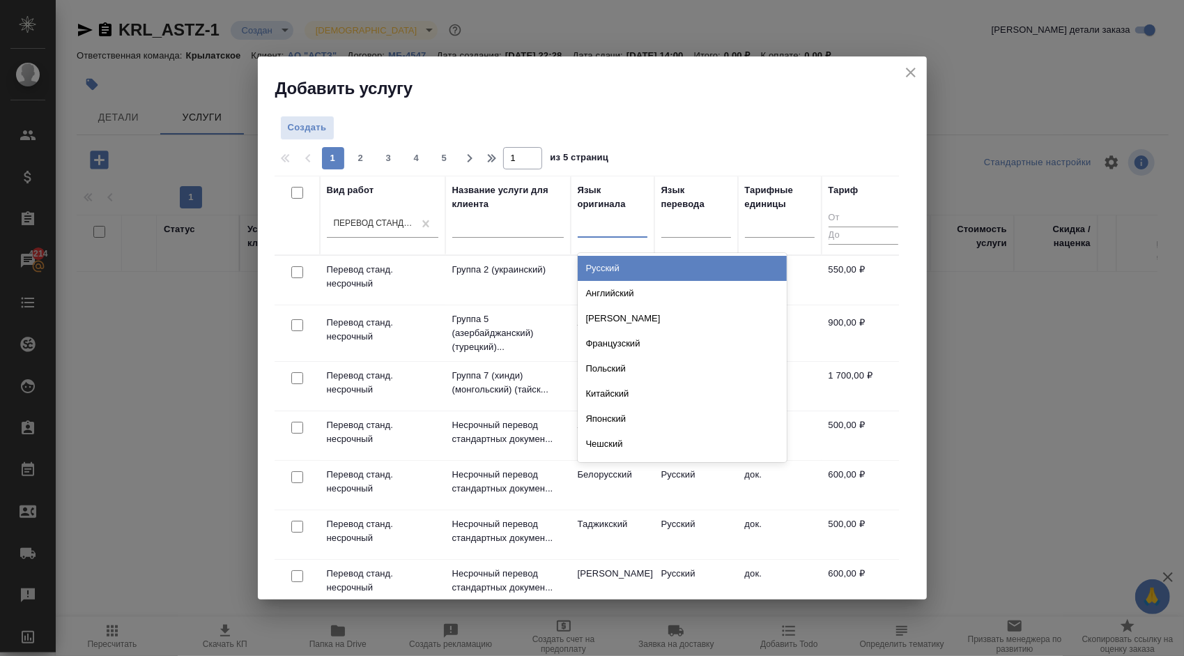
click at [623, 257] on div "Русский" at bounding box center [682, 268] width 209 height 25
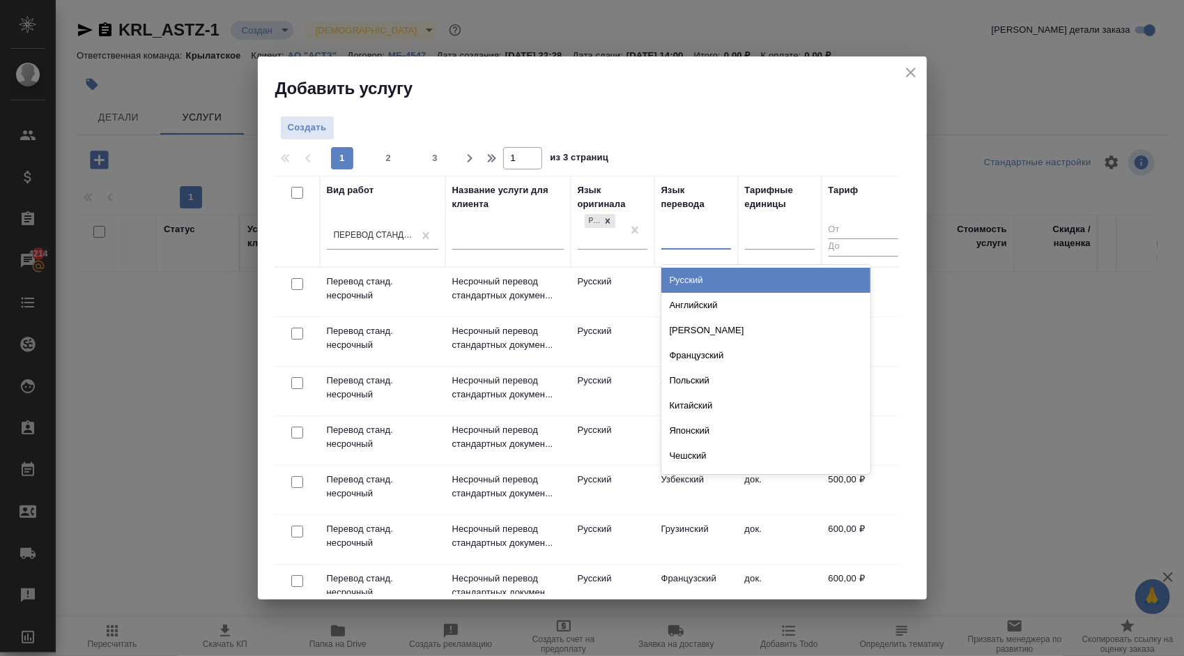
click at [665, 237] on div at bounding box center [696, 235] width 70 height 20
type input "кит"
click at [744, 284] on div "Китайский" at bounding box center [765, 280] width 209 height 25
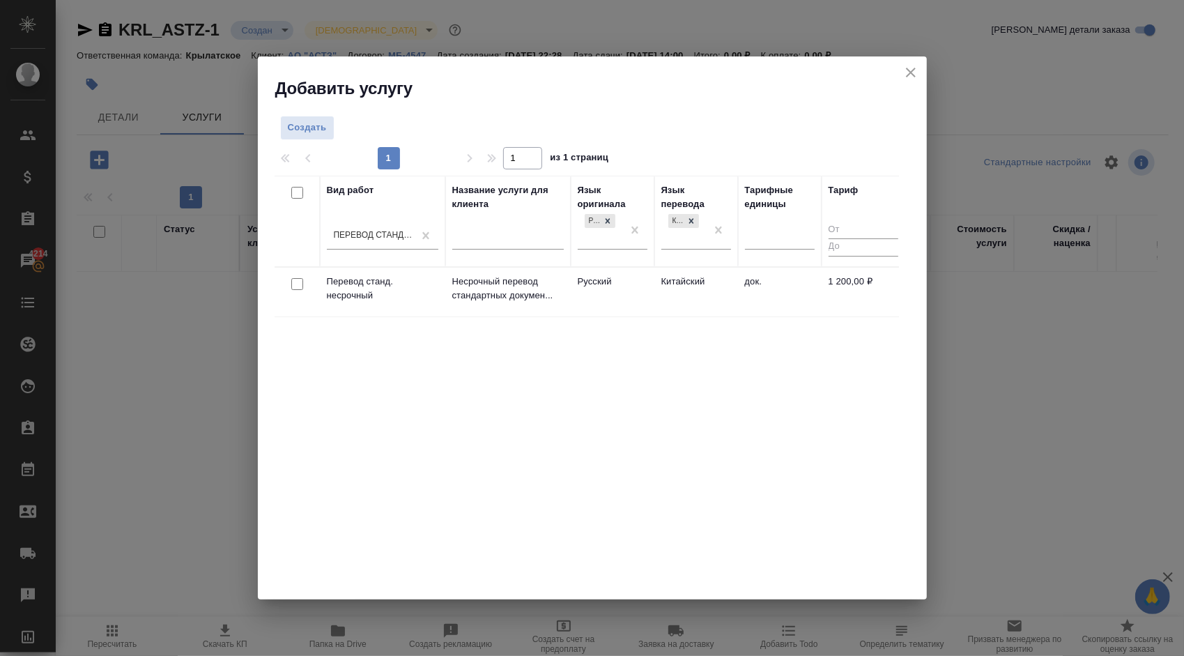
click at [680, 276] on td "Китайский" at bounding box center [696, 292] width 84 height 49
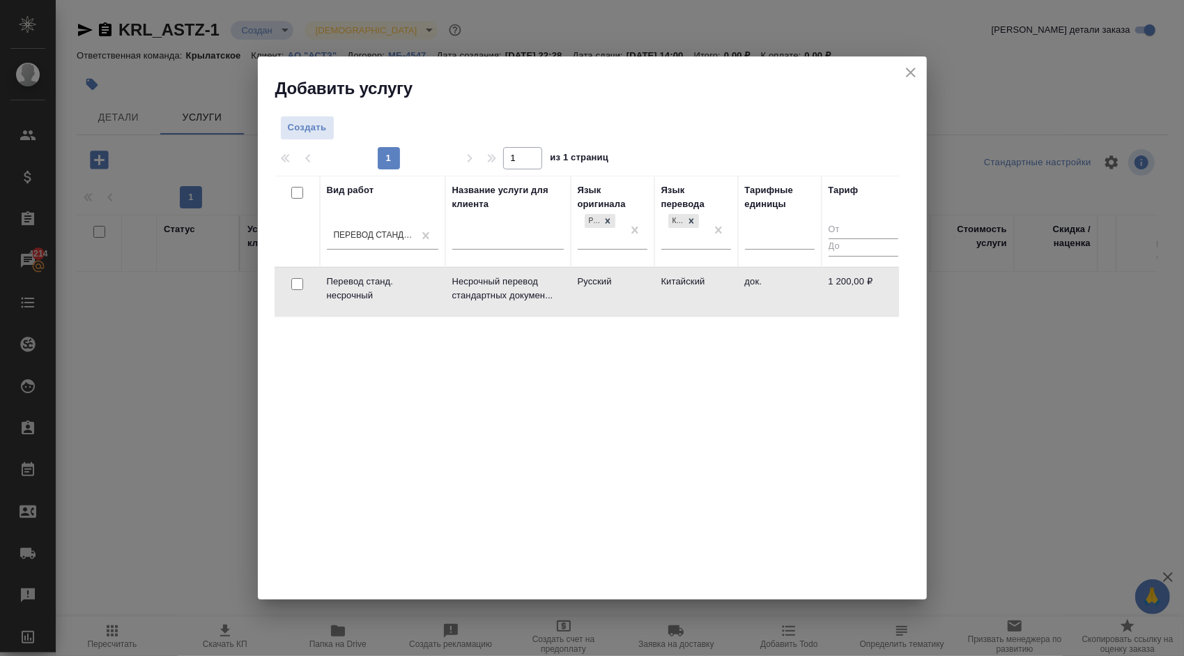
click at [680, 276] on td "Китайский" at bounding box center [696, 292] width 84 height 49
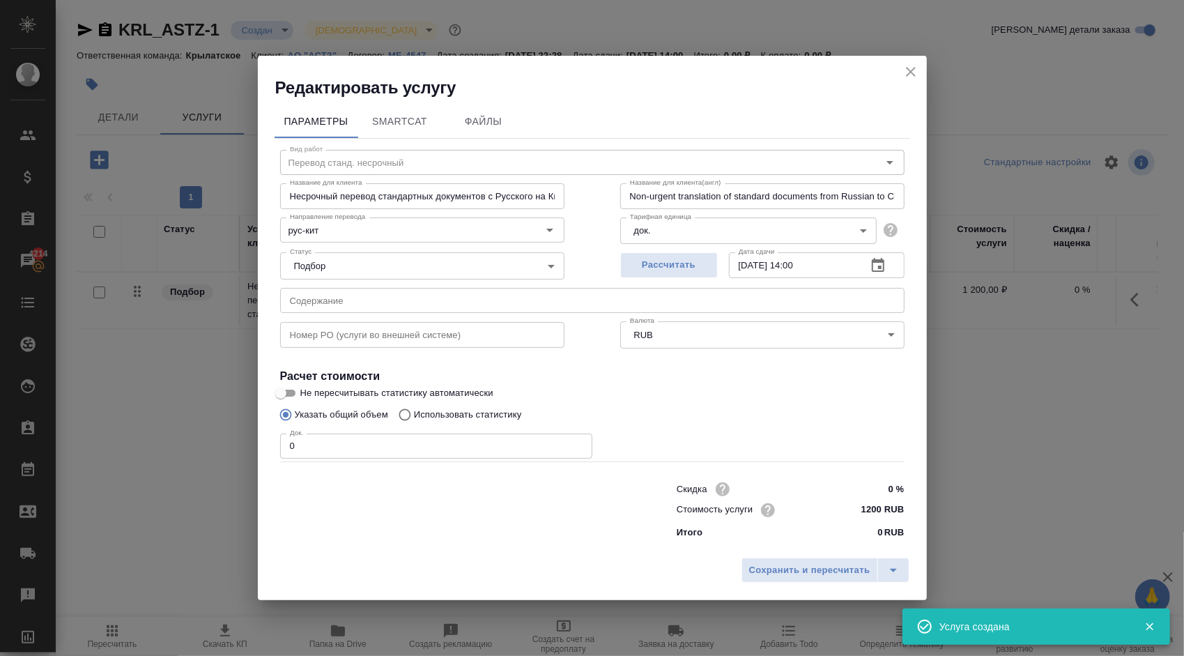
drag, startPoint x: 308, startPoint y: 448, endPoint x: 247, endPoint y: 442, distance: 60.9
click at [247, 442] on div "Редактировать услугу Параметры SmartCat Файлы Вид работ Перевод станд. несрочны…" at bounding box center [592, 328] width 1184 height 656
type input "1"
click at [838, 580] on button "Сохранить и пересчитать" at bounding box center [809, 569] width 137 height 25
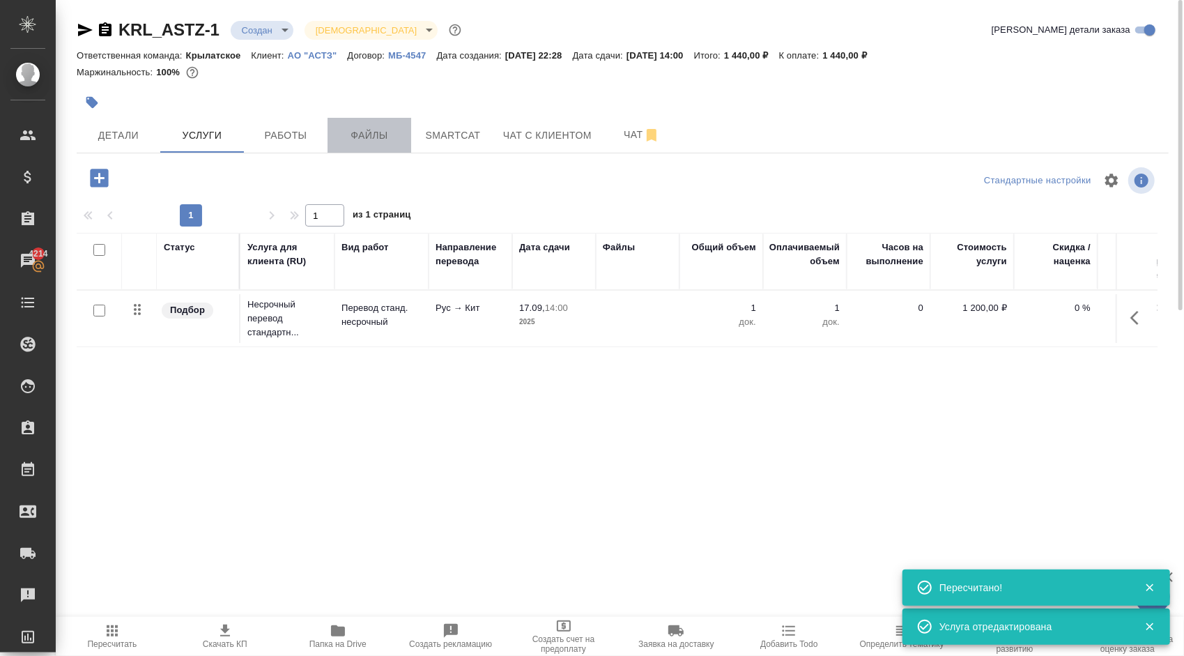
click at [373, 134] on span "Файлы" at bounding box center [369, 135] width 67 height 17
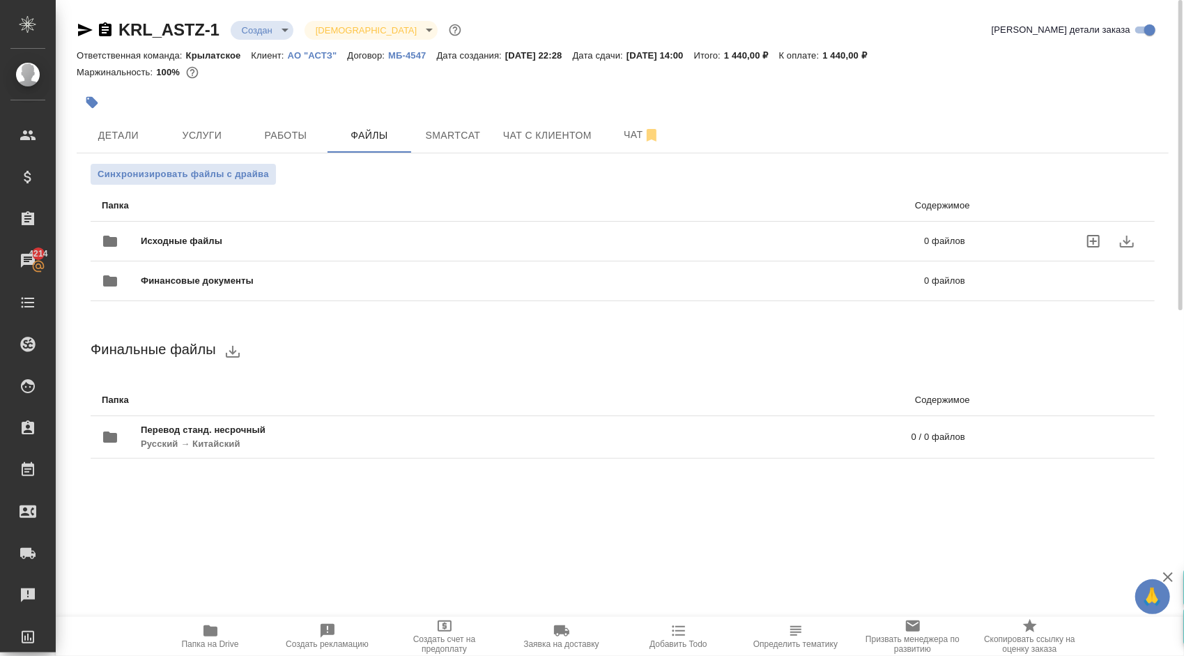
click at [176, 228] on div "Исходные файлы 0 файлов" at bounding box center [533, 240] width 863 height 33
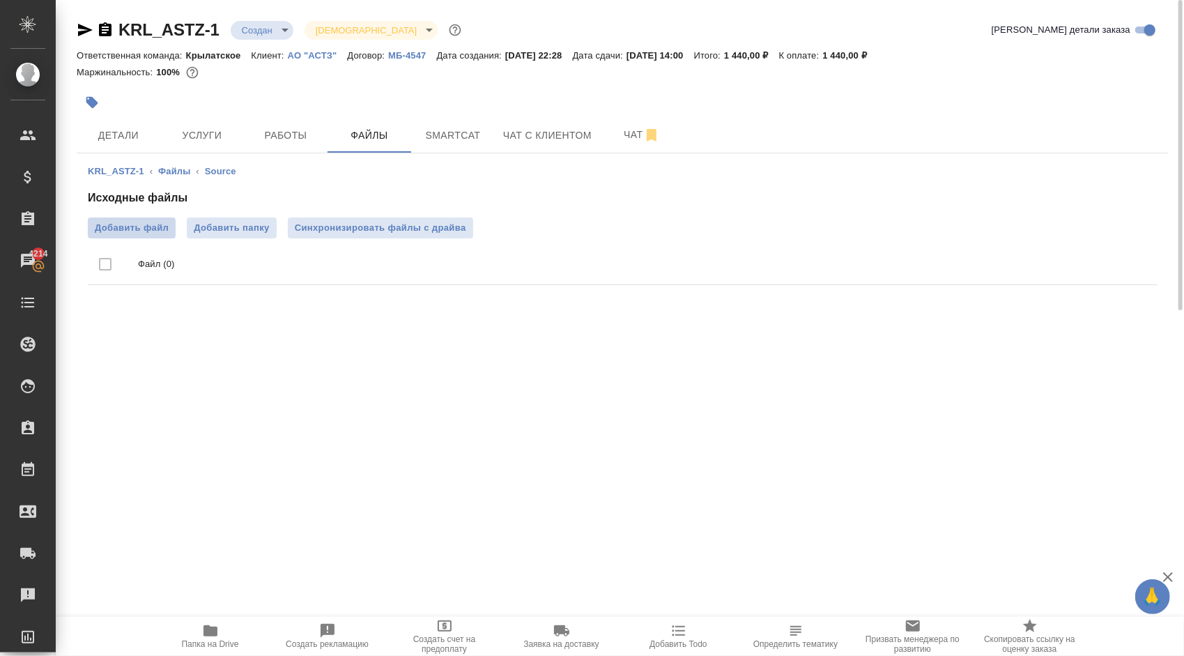
click at [120, 229] on span "Добавить файл" at bounding box center [132, 228] width 74 height 14
click at [0, 0] on input "Добавить файл" at bounding box center [0, 0] width 0 height 0
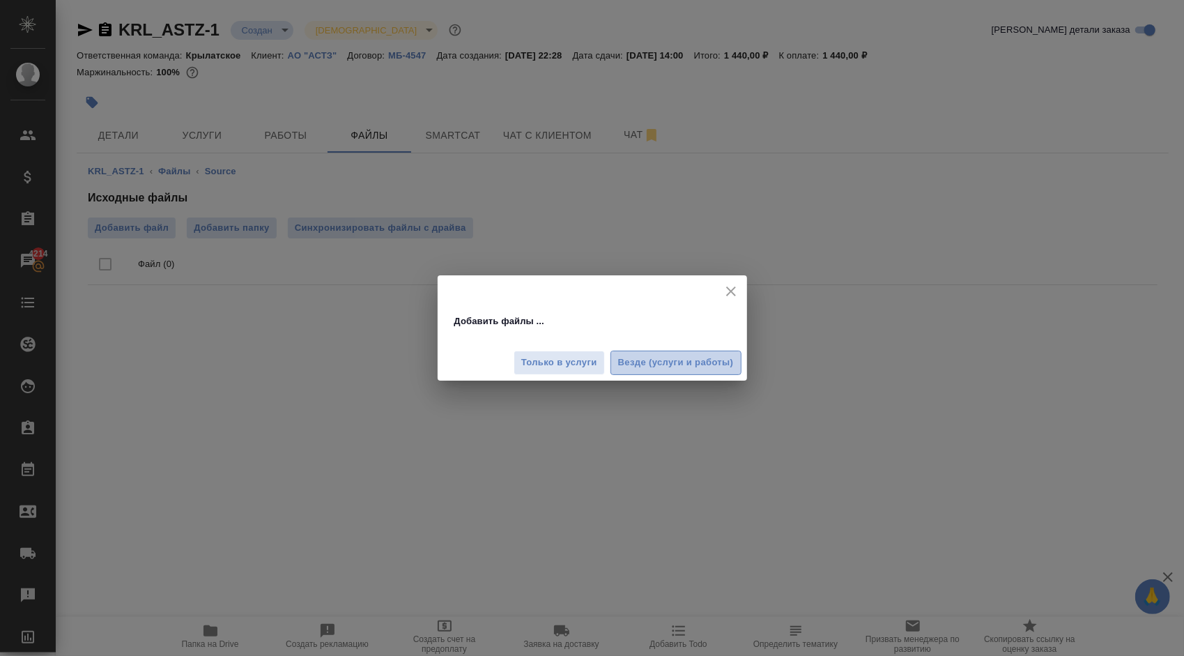
click at [699, 356] on span "Везде (услуги и работы)" at bounding box center [676, 363] width 116 height 16
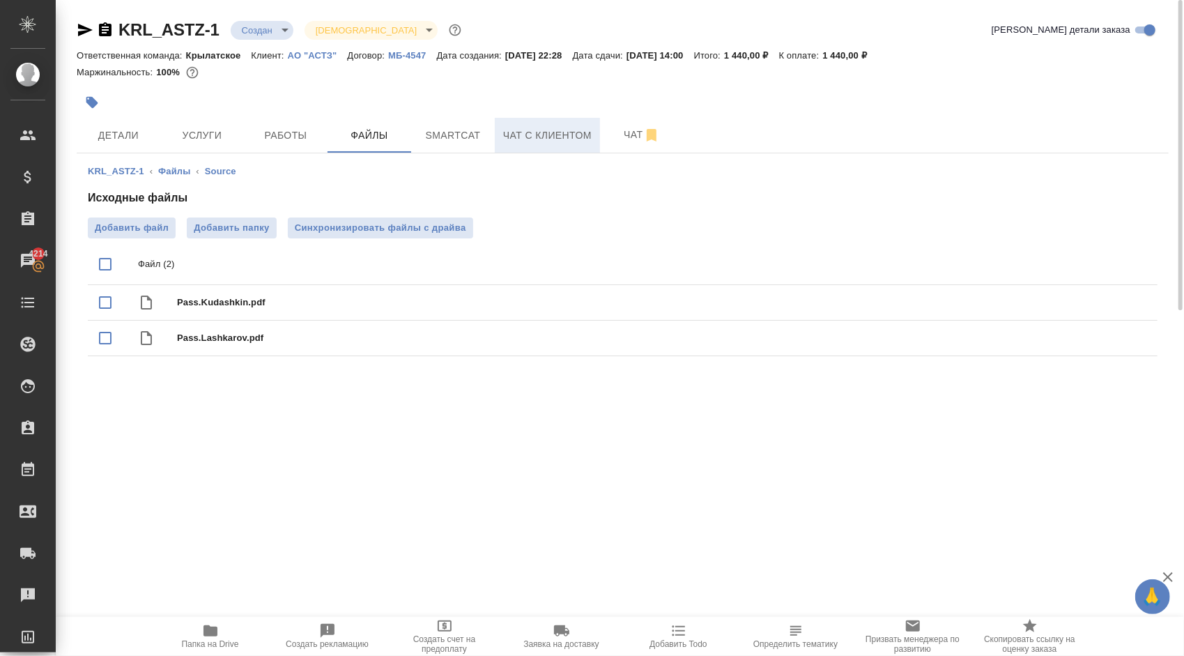
click at [524, 140] on span "Чат с клиентом" at bounding box center [547, 135] width 88 height 17
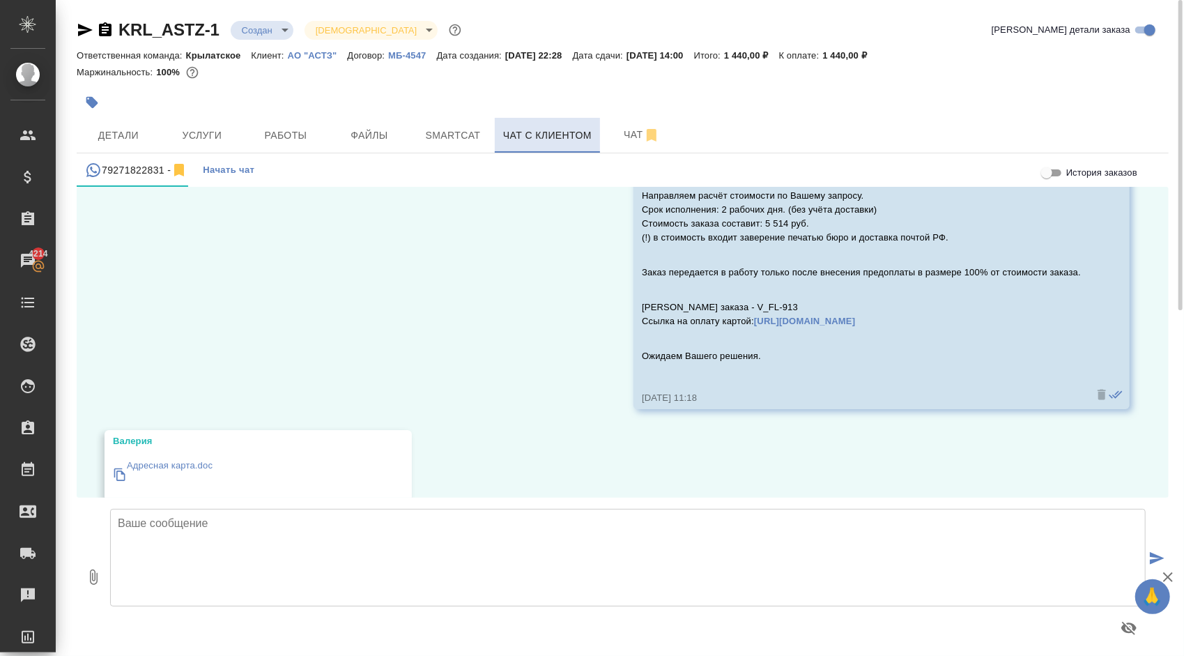
scroll to position [887, 0]
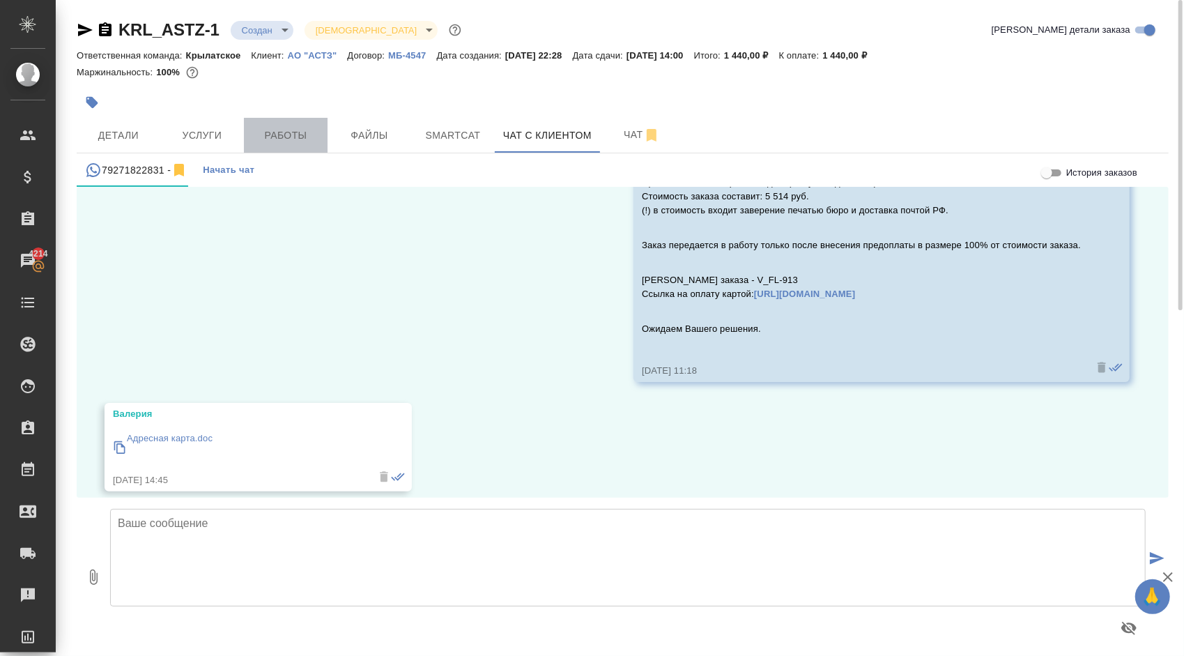
drag, startPoint x: 274, startPoint y: 142, endPoint x: 284, endPoint y: 141, distance: 9.9
click at [274, 143] on span "Работы" at bounding box center [285, 135] width 67 height 17
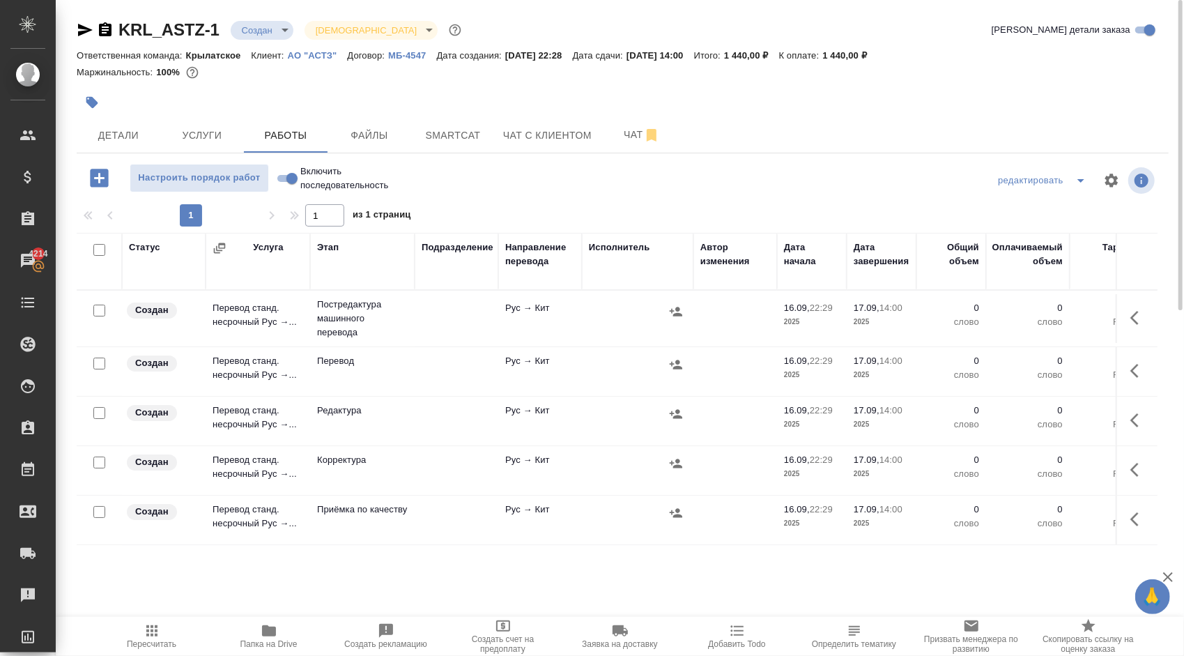
click at [107, 26] on icon "button" at bounding box center [105, 30] width 17 height 17
click at [220, 115] on div at bounding box center [441, 102] width 728 height 31
click at [217, 122] on button "Услуги" at bounding box center [202, 135] width 84 height 35
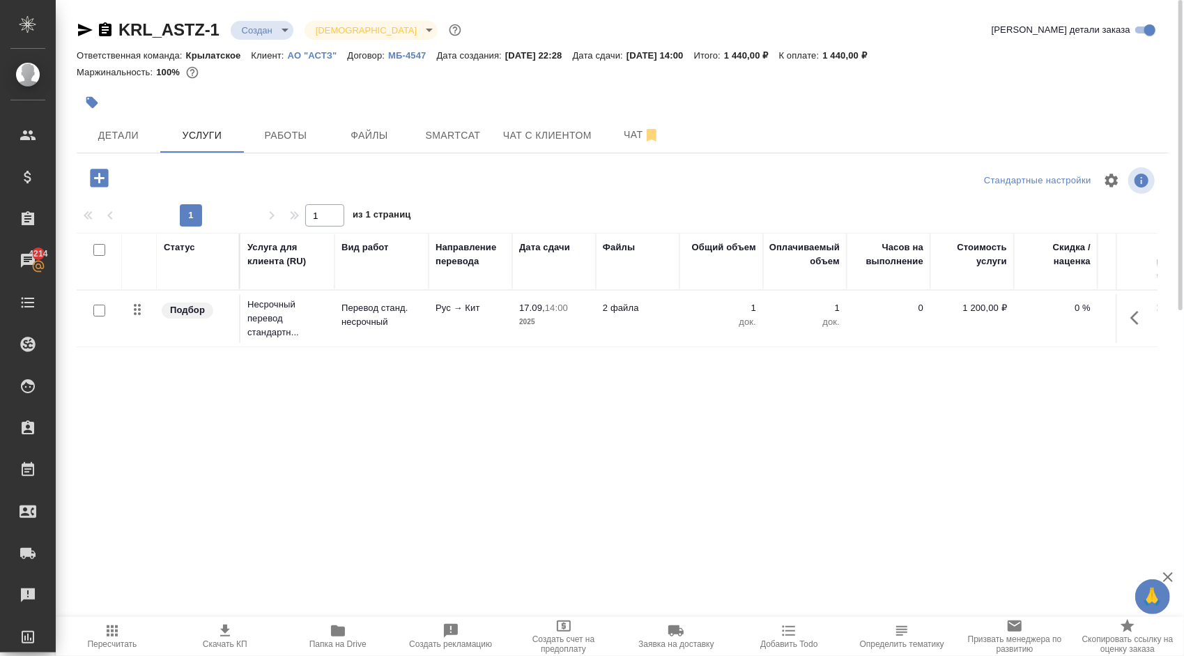
click at [106, 178] on icon "button" at bounding box center [99, 178] width 18 height 18
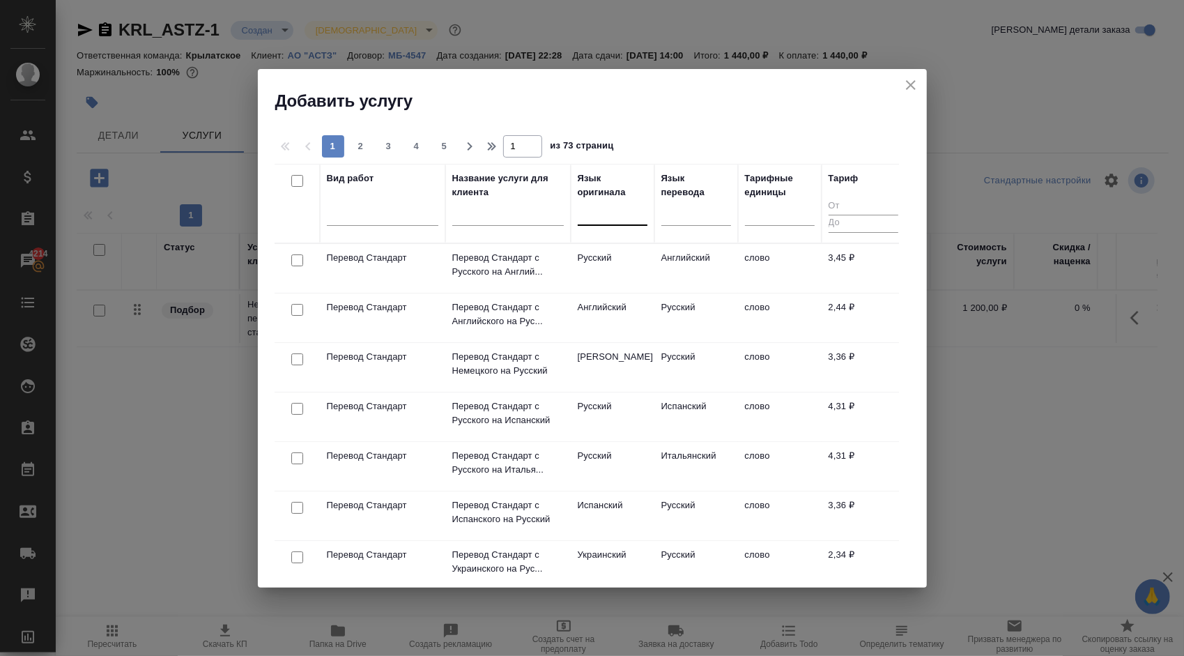
click at [635, 220] on div at bounding box center [613, 211] width 70 height 20
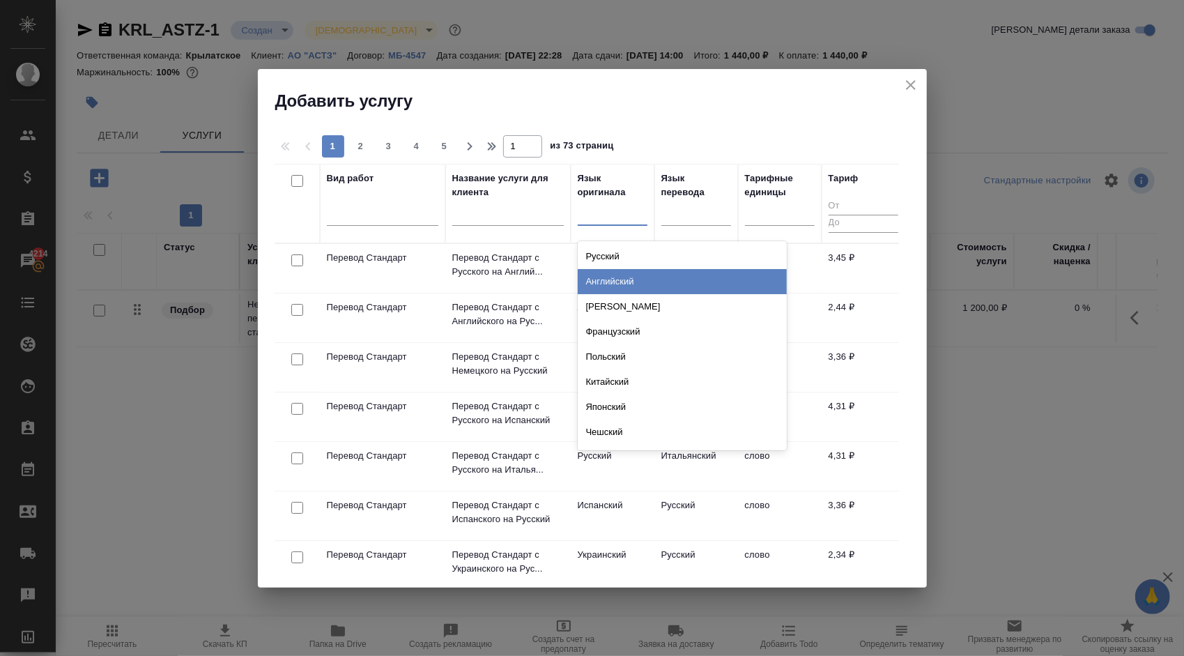
drag, startPoint x: 625, startPoint y: 288, endPoint x: 656, endPoint y: 259, distance: 43.4
click at [625, 288] on div "Английский" at bounding box center [682, 281] width 209 height 25
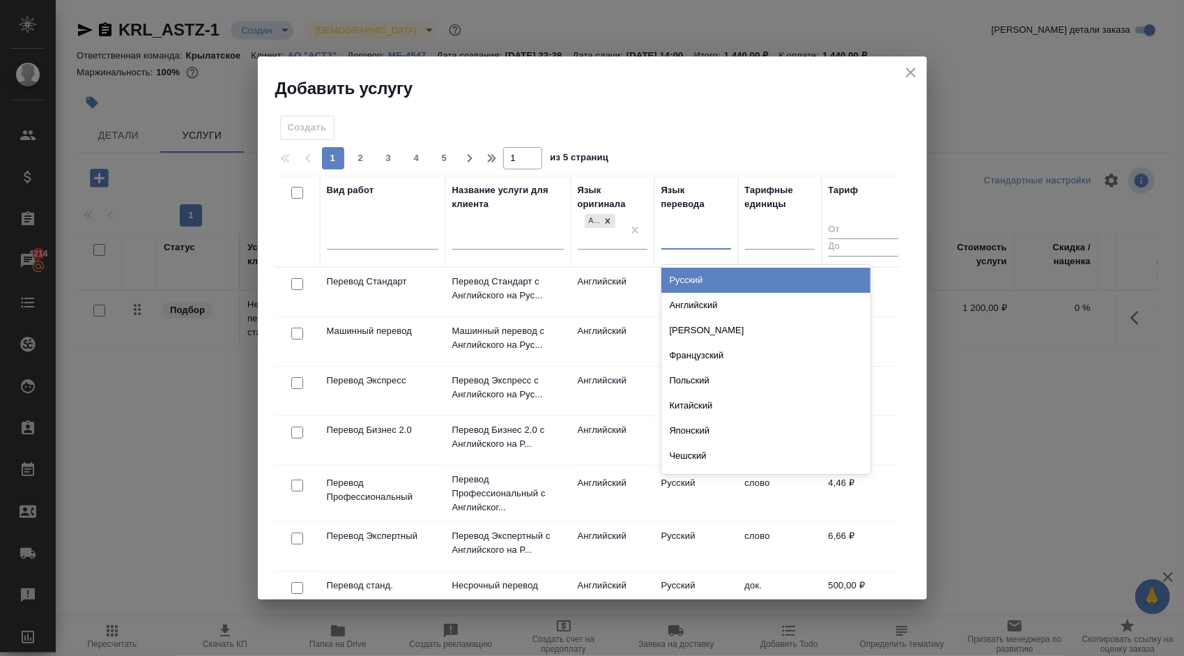
click at [680, 231] on div at bounding box center [696, 235] width 70 height 20
type input "кит"
click at [694, 265] on div "Китайский" at bounding box center [765, 280] width 209 height 31
click at [696, 275] on div "Китайский" at bounding box center [765, 280] width 209 height 25
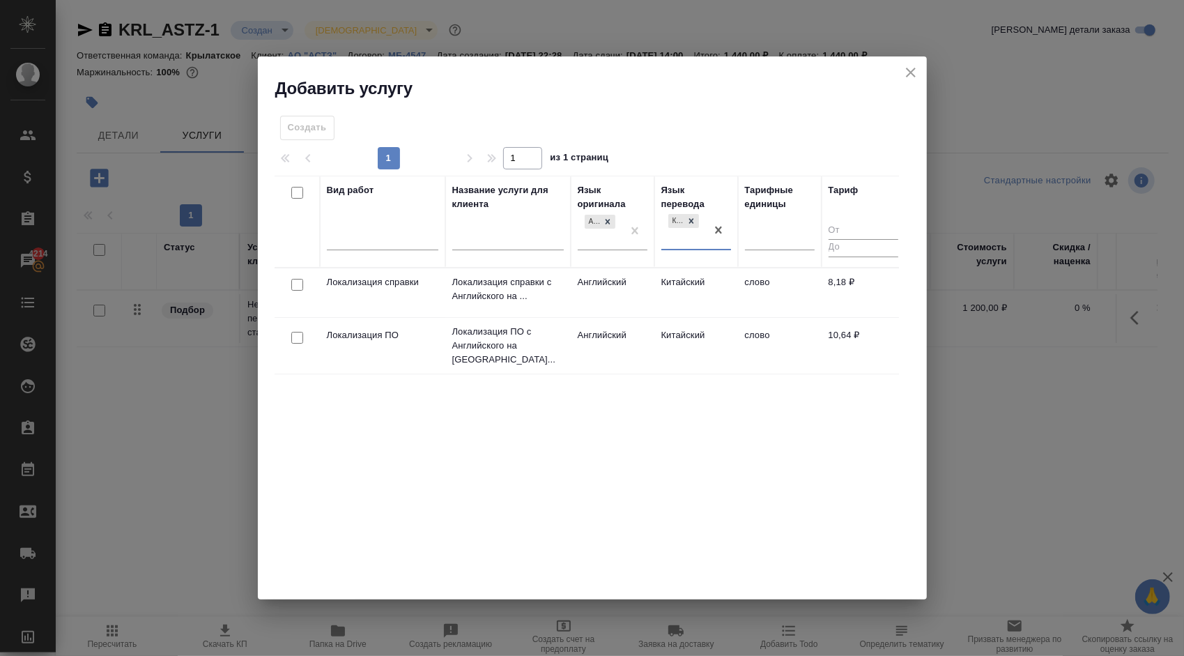
click at [567, 295] on td "Локализация справки с Английского на ..." at bounding box center [507, 292] width 125 height 49
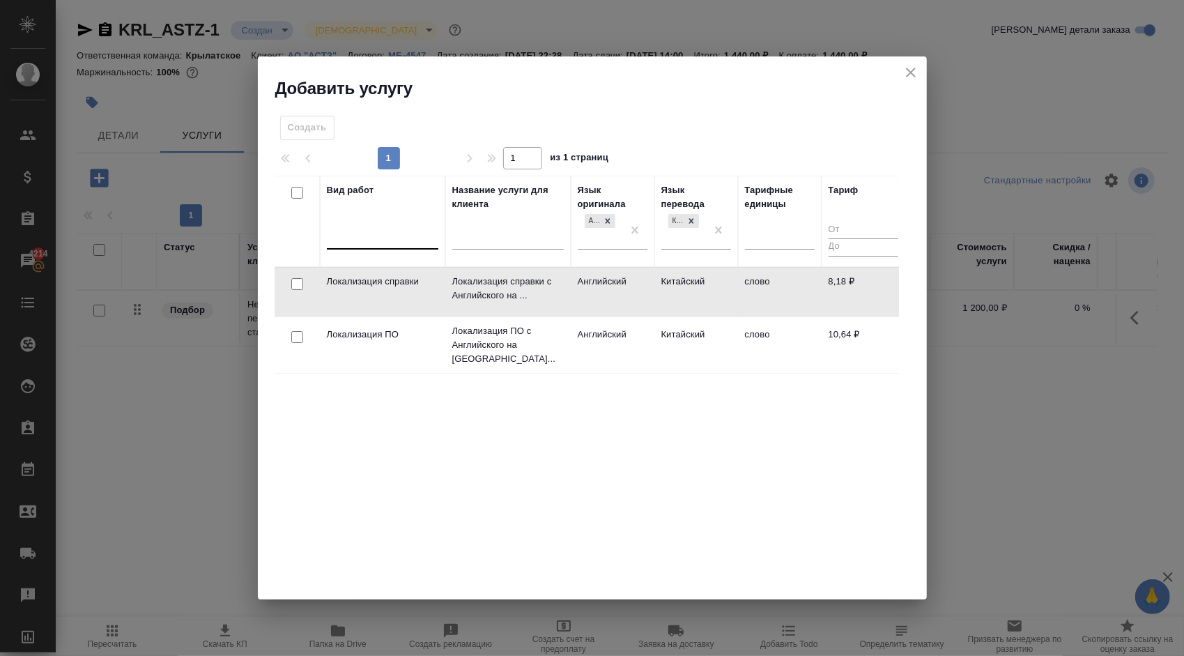
click at [411, 247] on div at bounding box center [382, 236] width 111 height 26
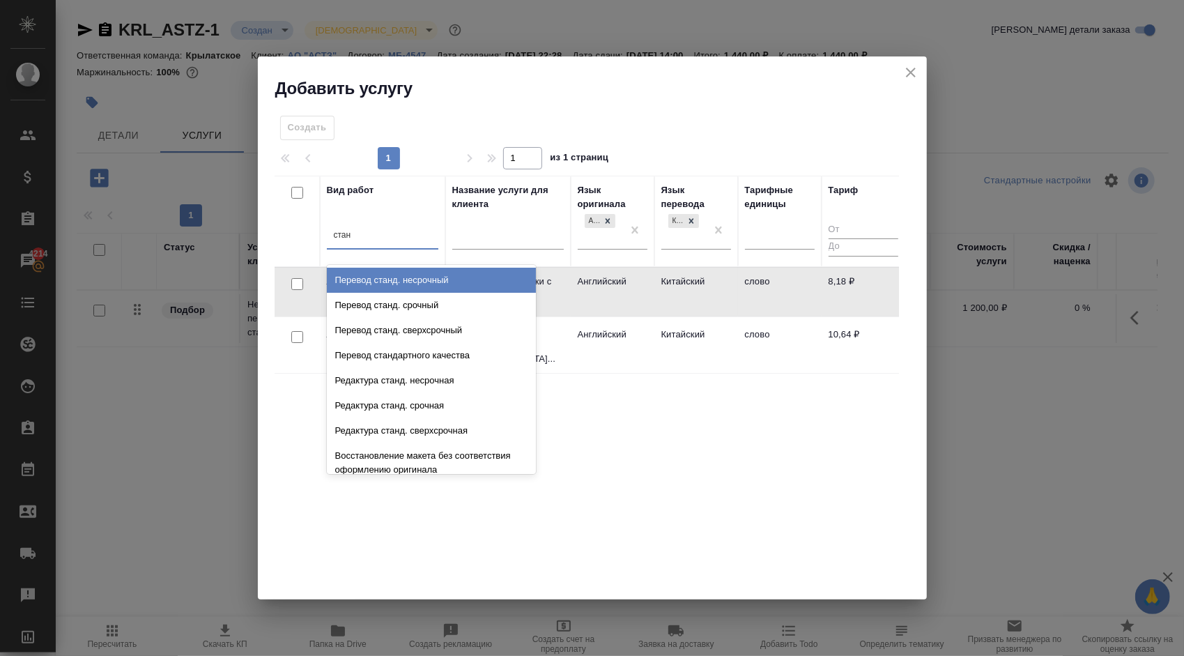
type input "станд"
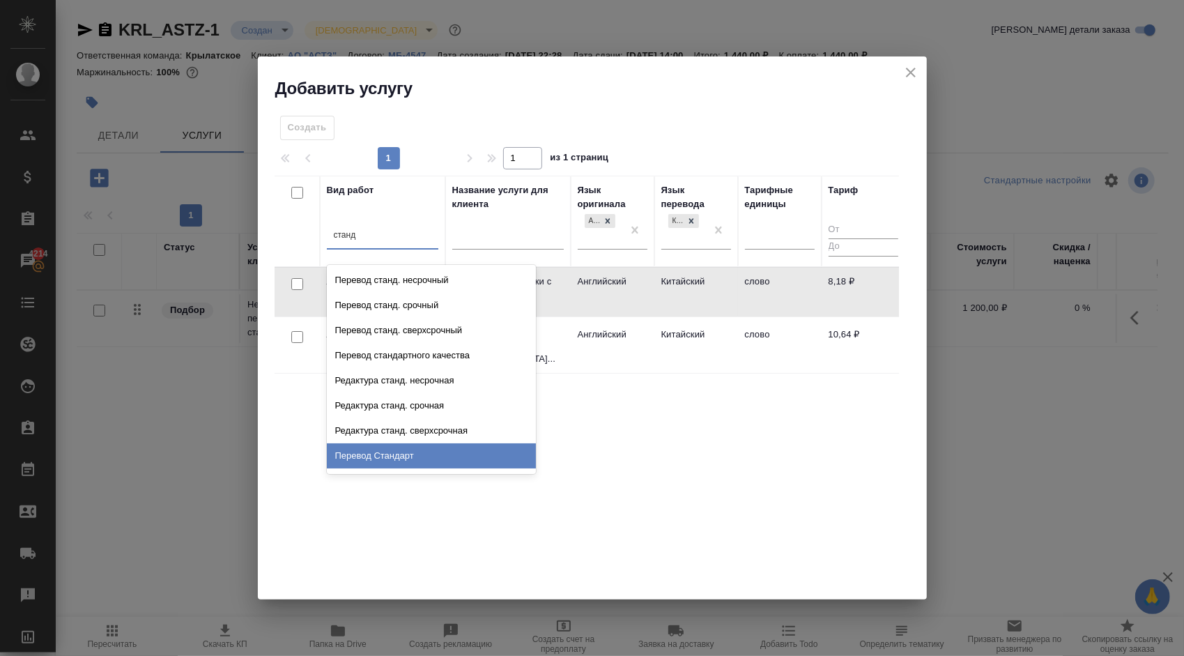
click at [414, 449] on div "Перевод Стандарт" at bounding box center [431, 455] width 209 height 25
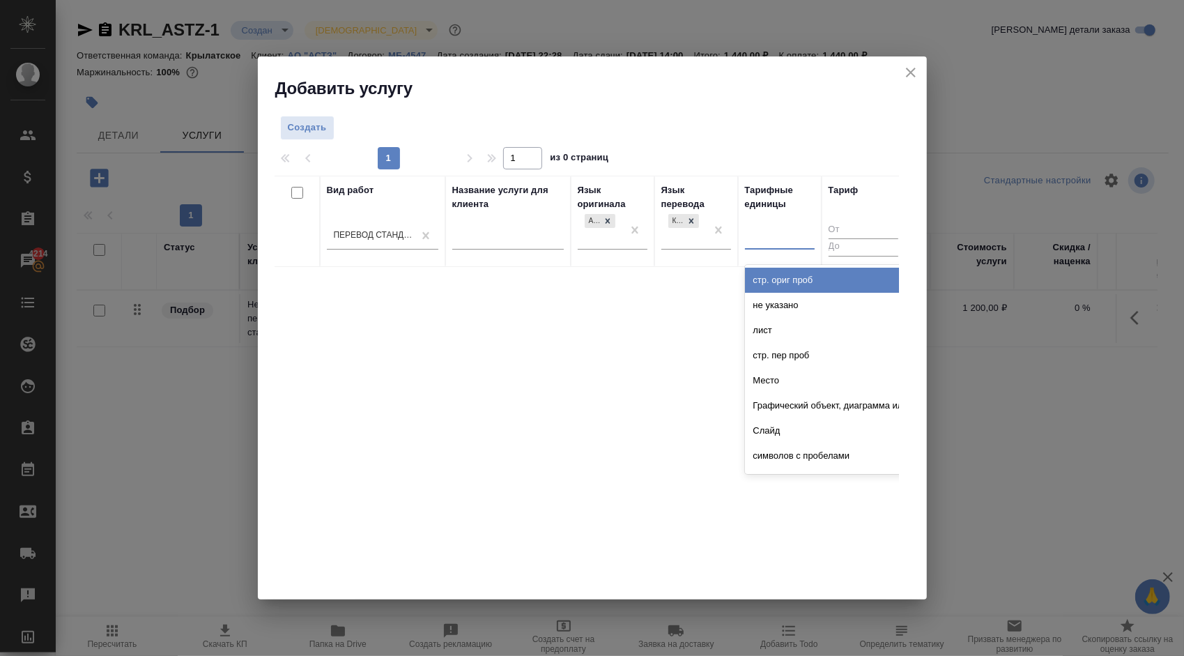
click at [747, 241] on div at bounding box center [780, 235] width 70 height 20
type input "сло"
click at [776, 275] on div "слово" at bounding box center [849, 280] width 209 height 25
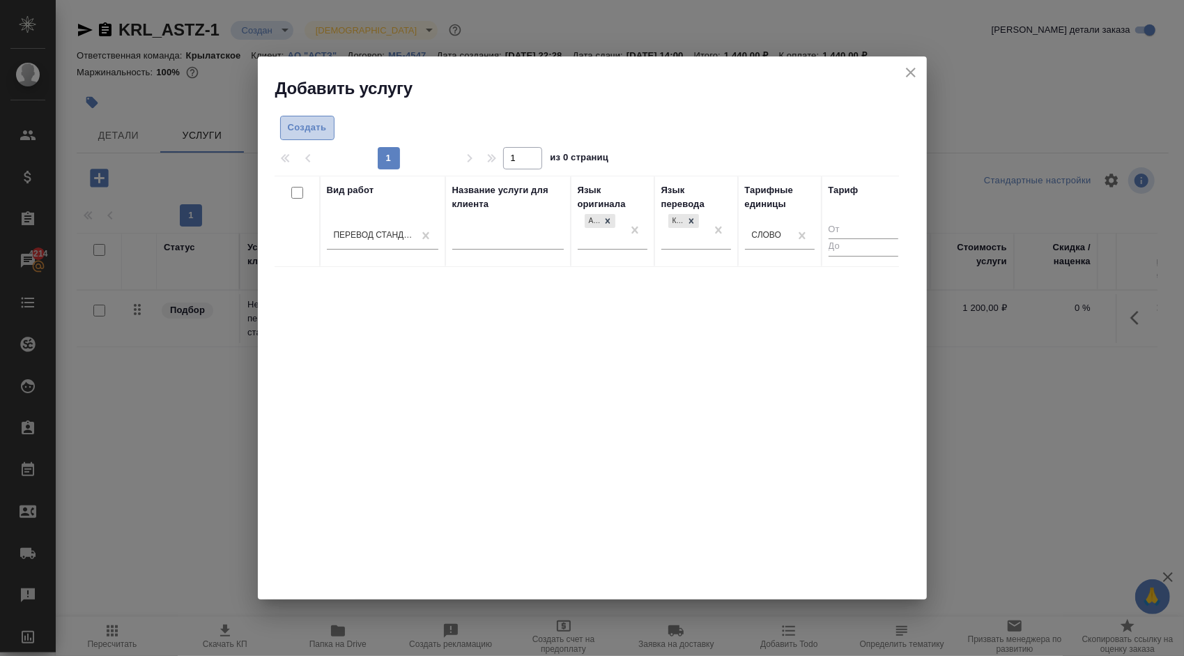
click at [315, 125] on span "Создать" at bounding box center [307, 128] width 39 height 16
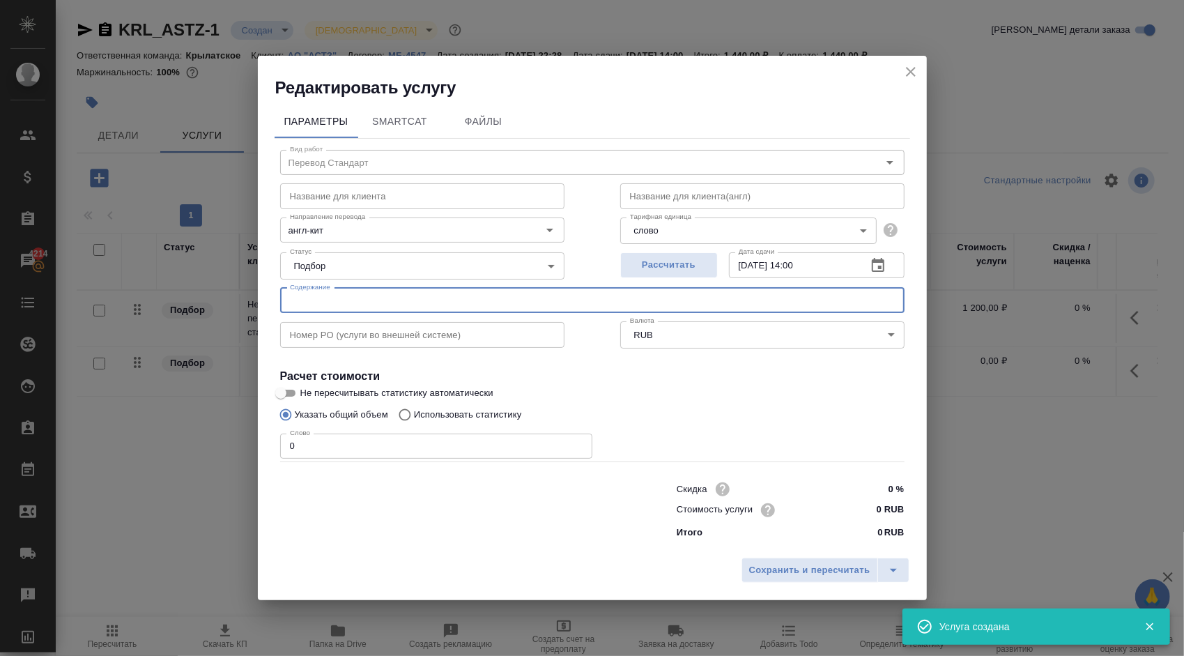
click at [356, 298] on input "text" at bounding box center [592, 300] width 624 height 25
paste input "тадж-рус + рус-кит"
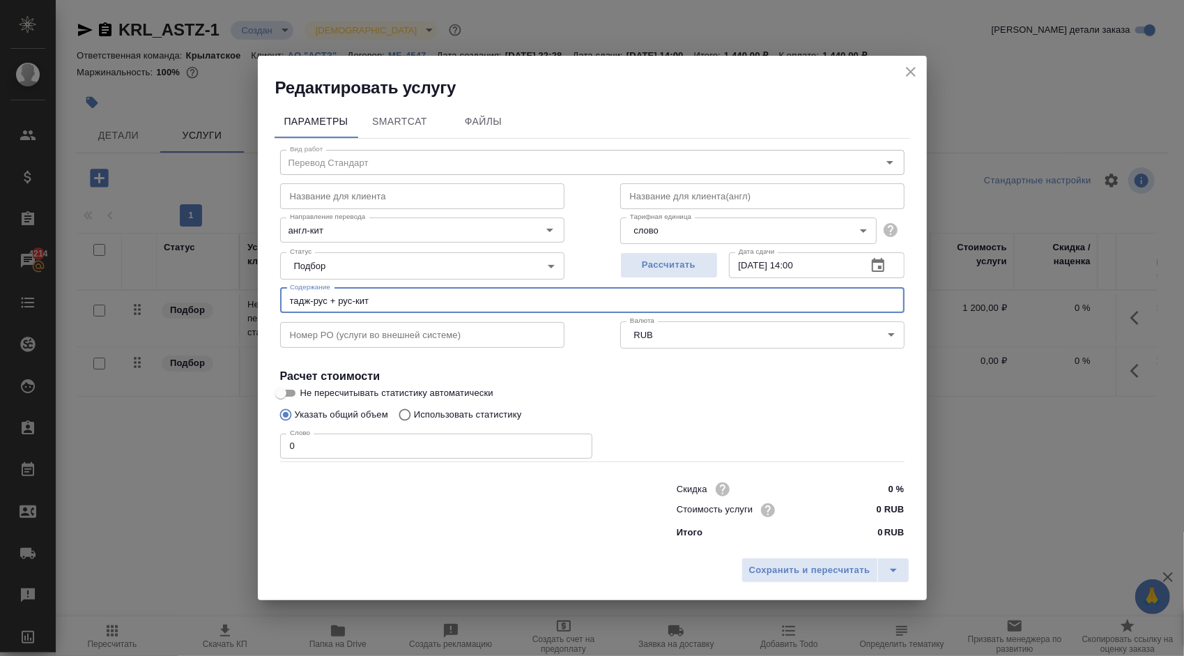
type input "тадж-рус + рус-кит"
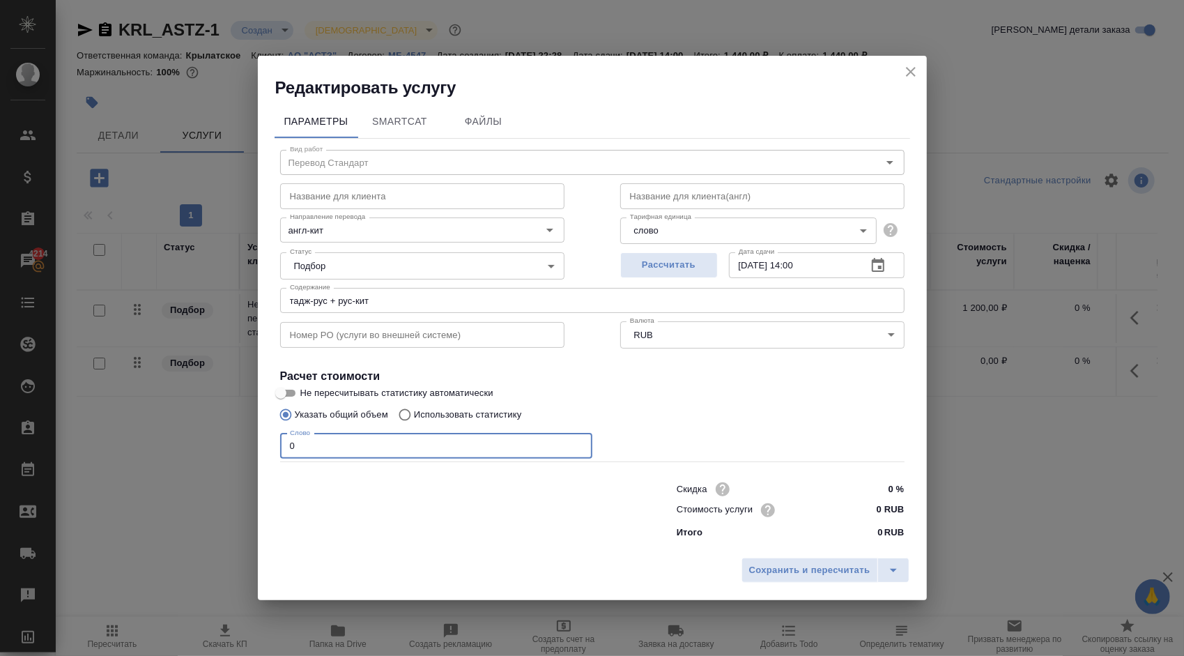
drag, startPoint x: 309, startPoint y: 438, endPoint x: 218, endPoint y: 419, distance: 93.2
click at [218, 419] on div "Редактировать услугу Параметры SmartCat Файлы Вид работ Перевод Стандарт Вид ра…" at bounding box center [592, 328] width 1184 height 656
type input "250"
click at [785, 556] on div "Сохранить и пересчитать" at bounding box center [592, 574] width 669 height 49
click at [793, 567] on span "Сохранить и пересчитать" at bounding box center [809, 570] width 121 height 16
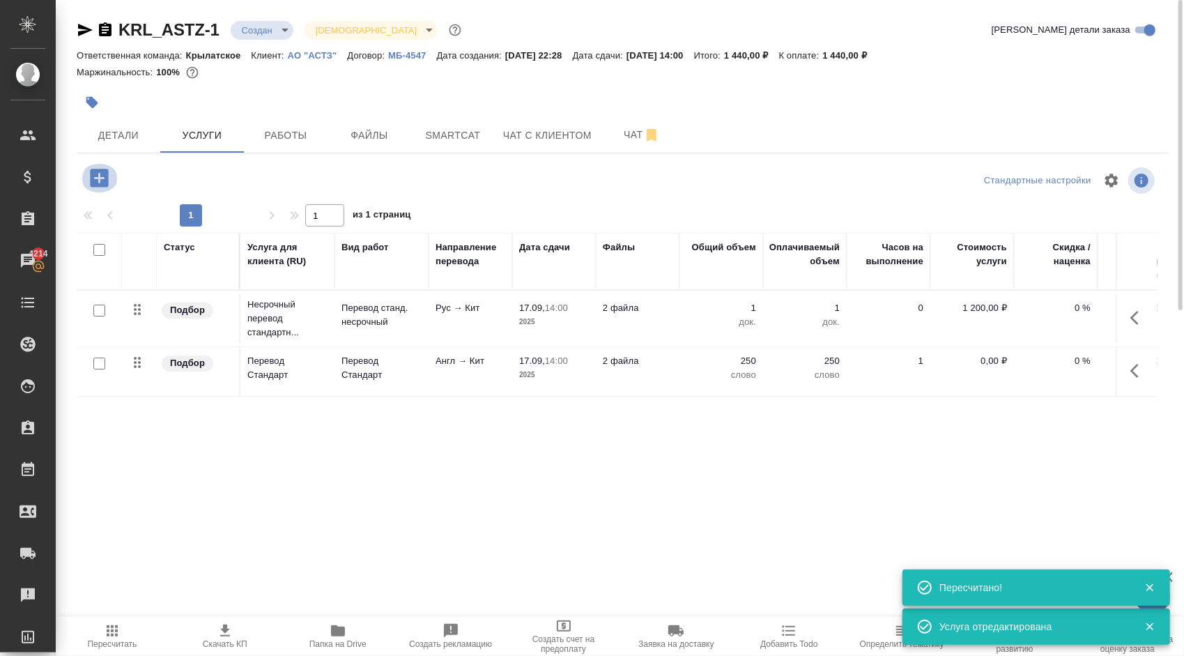
click at [100, 175] on icon "button" at bounding box center [99, 178] width 18 height 18
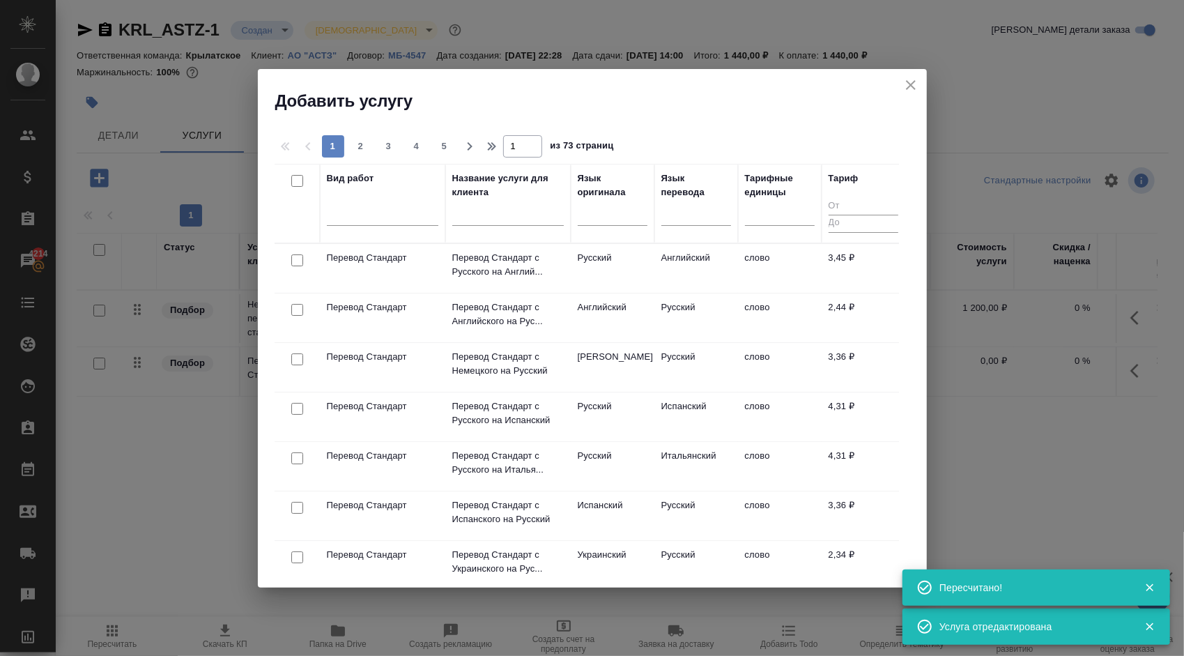
click at [364, 231] on div at bounding box center [382, 217] width 111 height 36
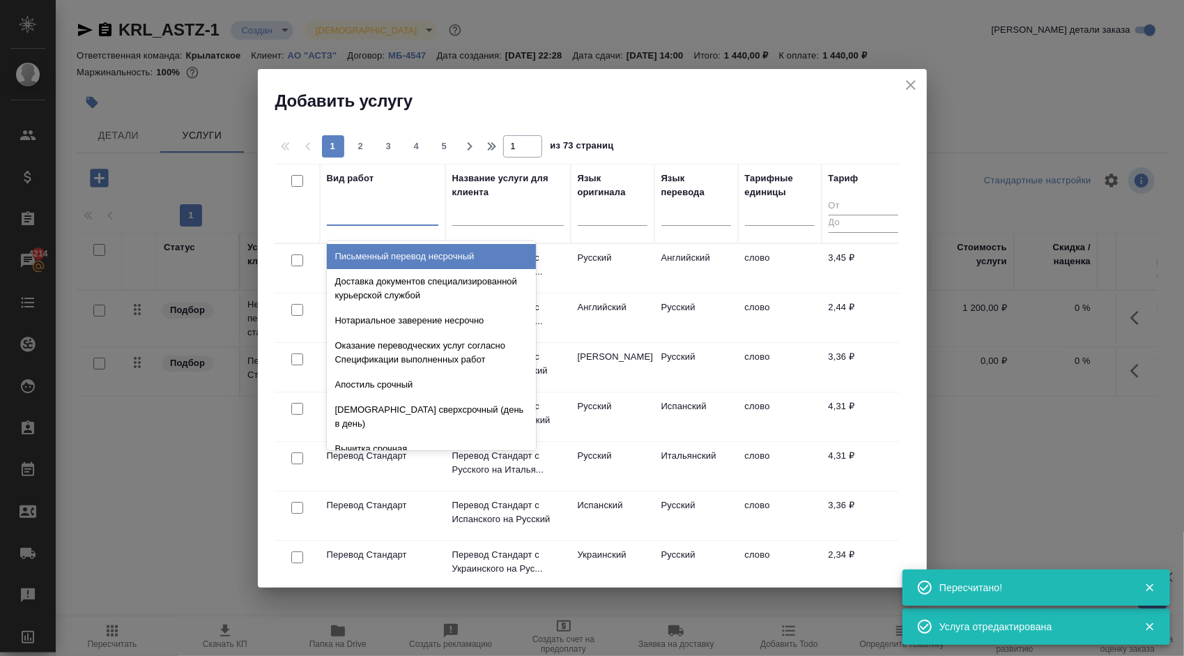
click at [370, 212] on div at bounding box center [382, 211] width 111 height 20
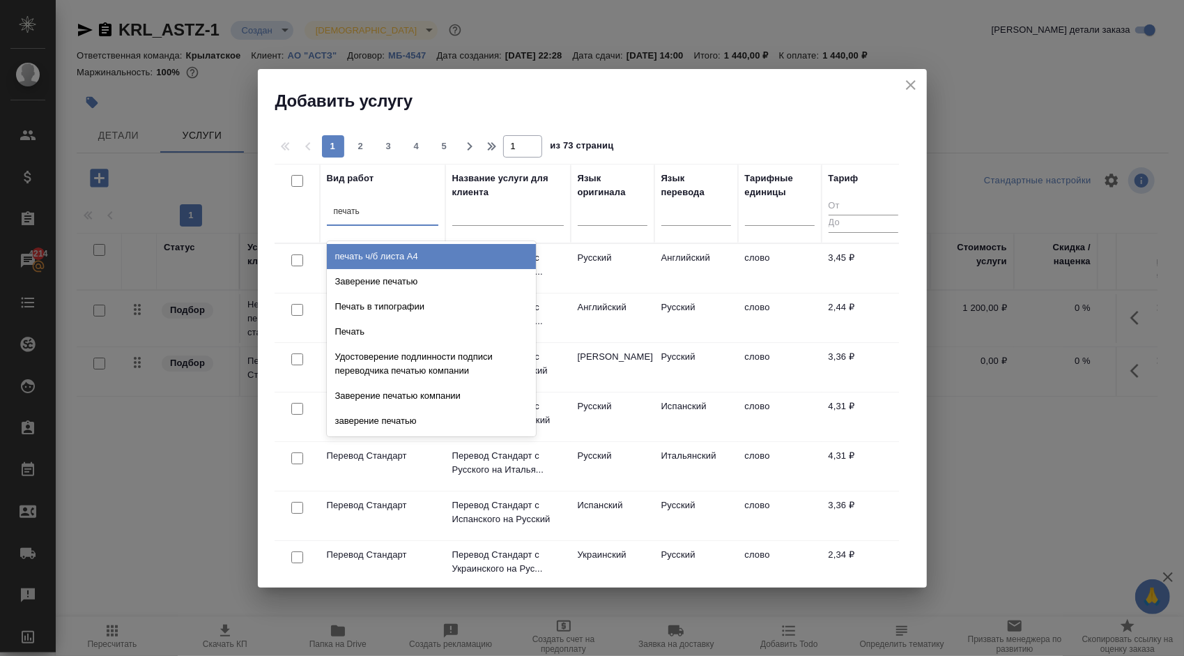
type input "печатью"
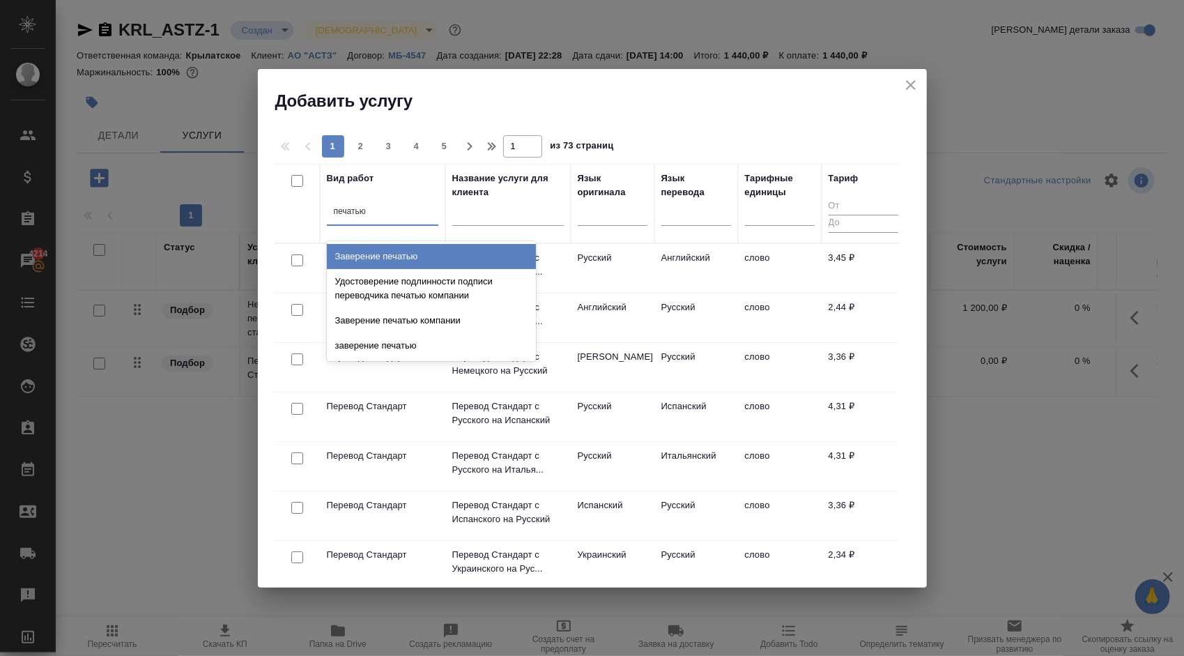
click at [424, 260] on div "Заверение печатью" at bounding box center [431, 256] width 209 height 25
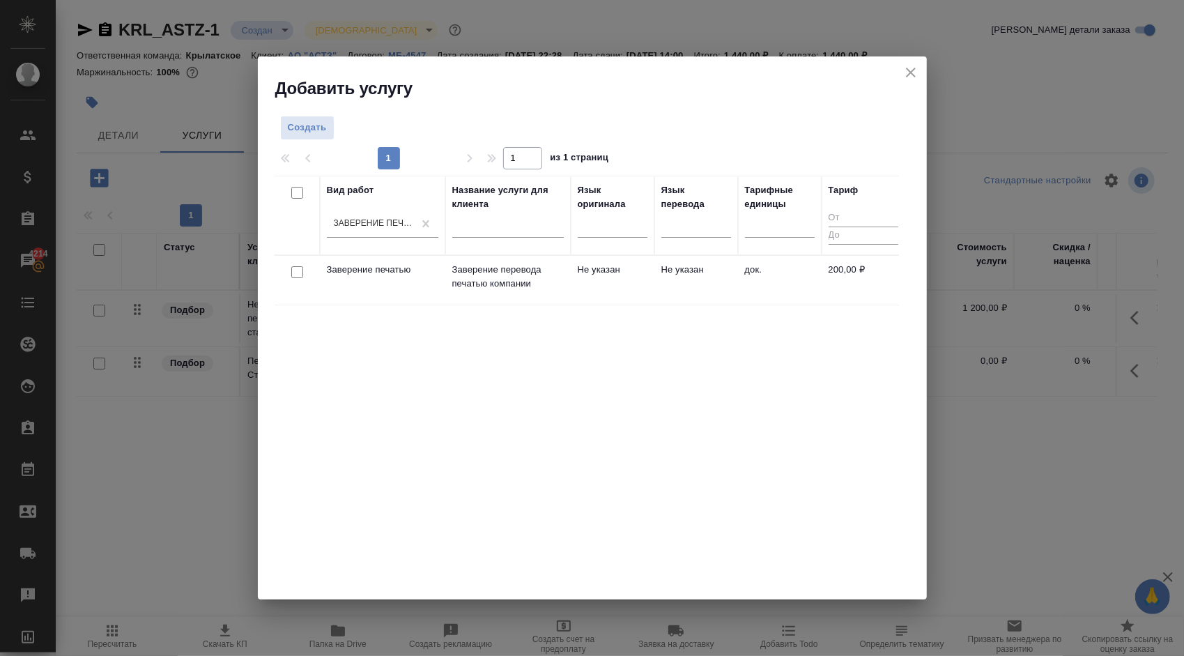
click at [597, 269] on td "Не указан" at bounding box center [613, 280] width 84 height 49
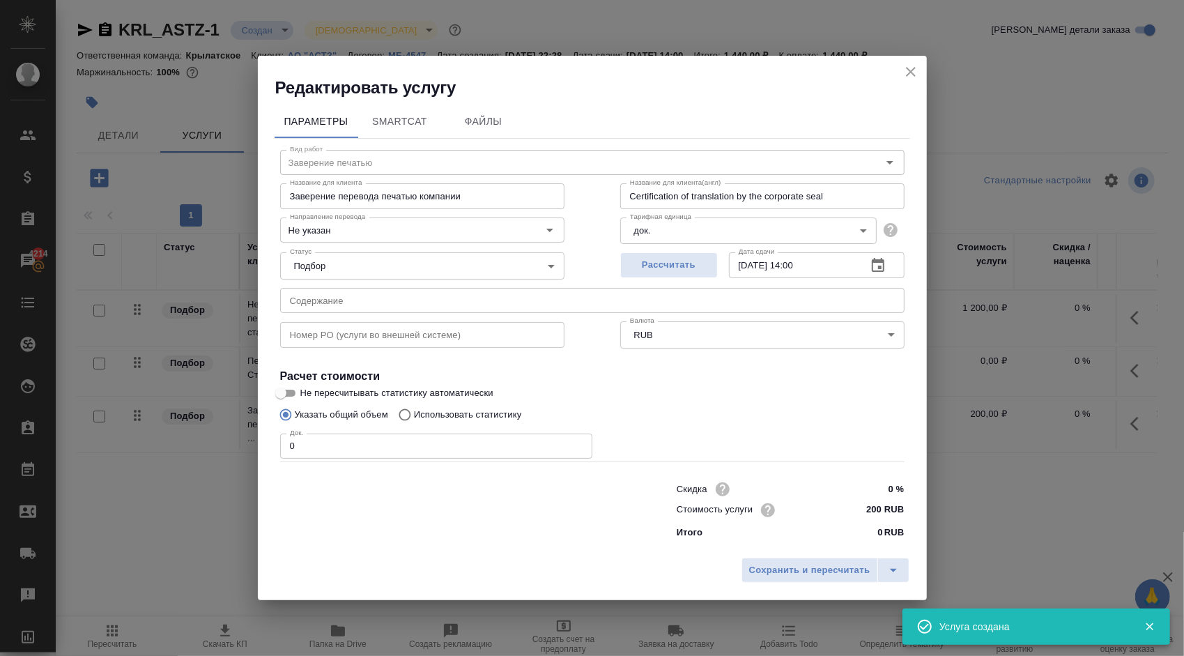
drag, startPoint x: 267, startPoint y: 445, endPoint x: 259, endPoint y: 443, distance: 7.8
click at [259, 443] on div "Параметры SmartCat Файлы Вид работ Заверение печатью Вид работ Название для кли…" at bounding box center [592, 325] width 669 height 452
type input "2"
click at [810, 567] on span "Сохранить и пересчитать" at bounding box center [809, 570] width 121 height 16
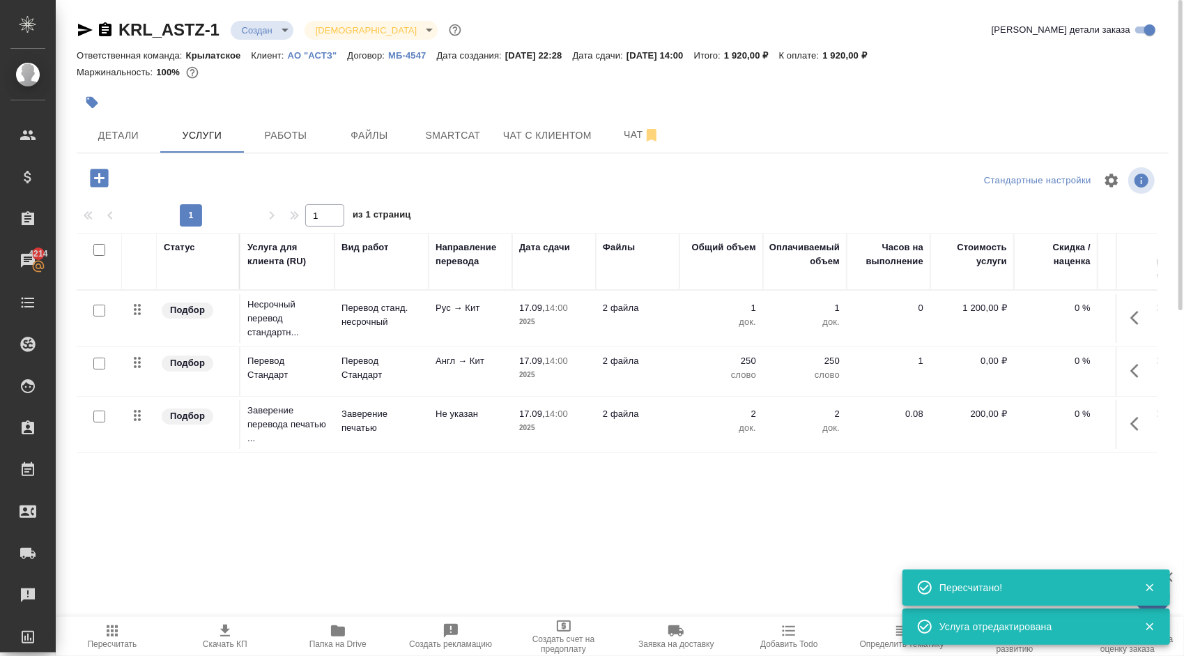
click at [101, 178] on icon "button" at bounding box center [99, 178] width 24 height 24
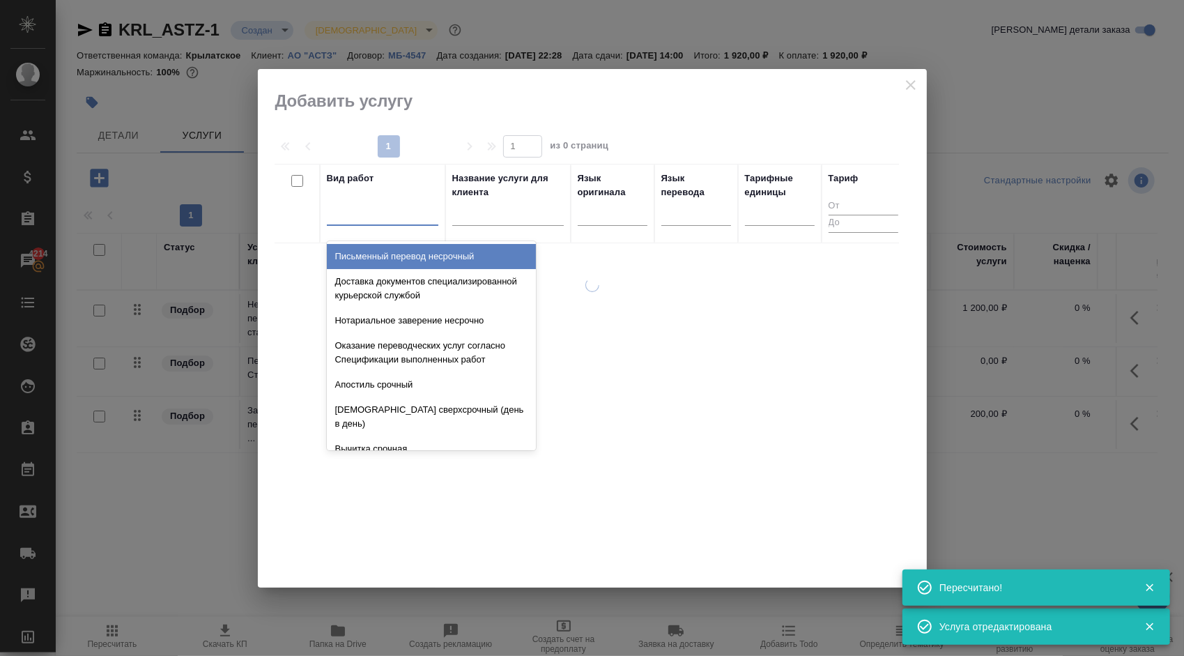
click at [400, 205] on div at bounding box center [382, 211] width 111 height 20
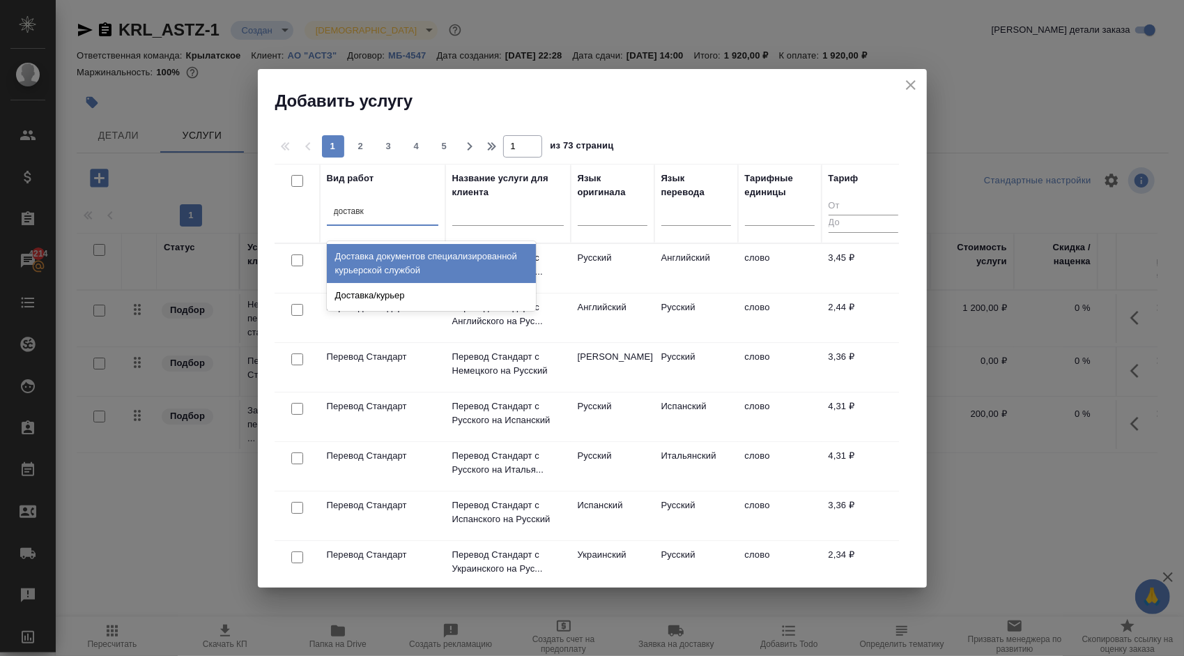
type input "доставка"
click at [439, 242] on div "Доставка документов специализированной курьерской службой Доставка/курьер" at bounding box center [431, 276] width 209 height 70
click at [449, 254] on div "Доставка документов специализированной курьерской службой" at bounding box center [431, 263] width 209 height 39
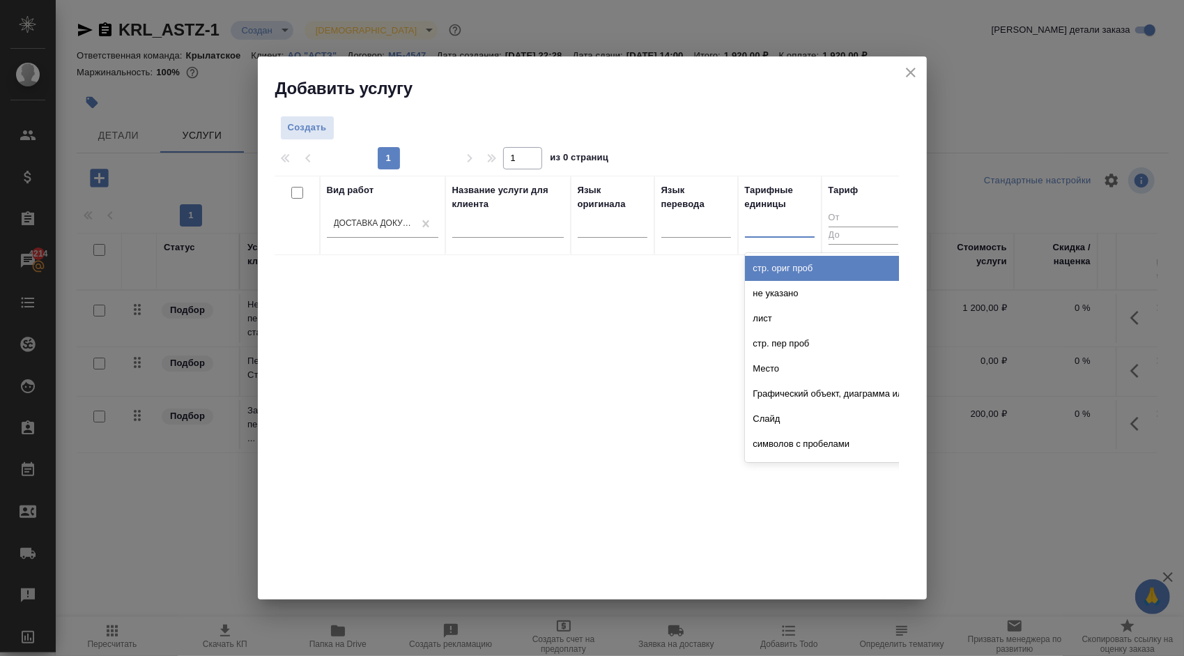
click at [788, 226] on div at bounding box center [780, 223] width 70 height 20
type input "пое"
drag, startPoint x: 785, startPoint y: 277, endPoint x: 780, endPoint y: 270, distance: 8.5
click at [785, 277] on div "Поездка" at bounding box center [849, 268] width 209 height 25
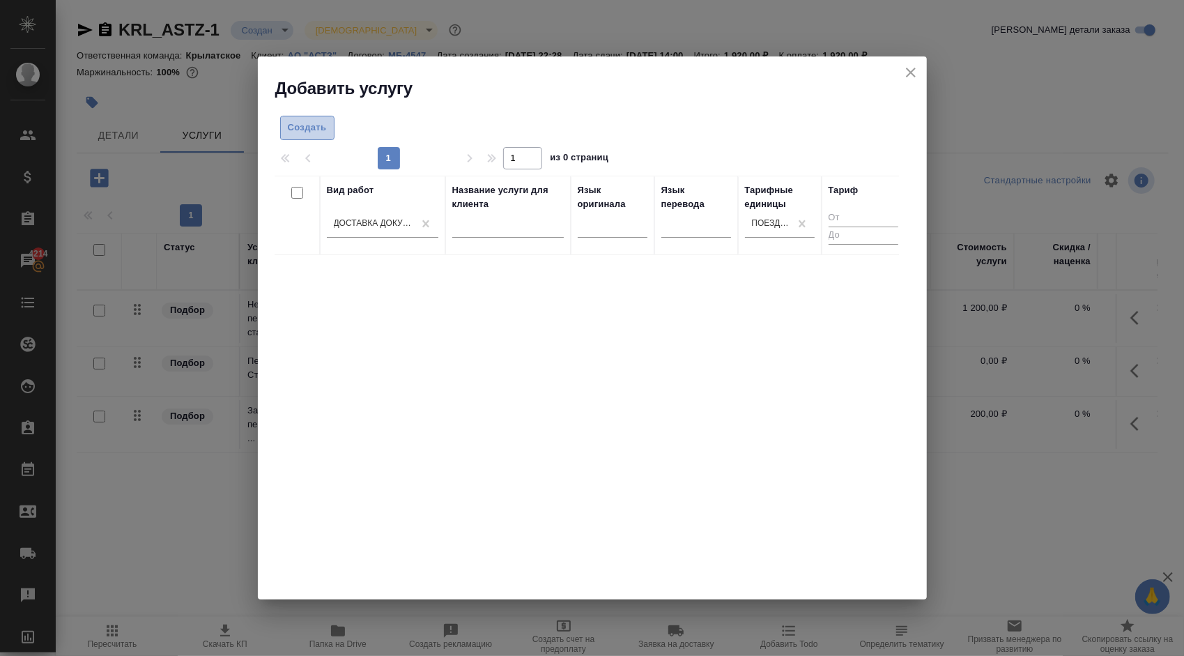
click at [314, 132] on button "Создать" at bounding box center [307, 128] width 54 height 24
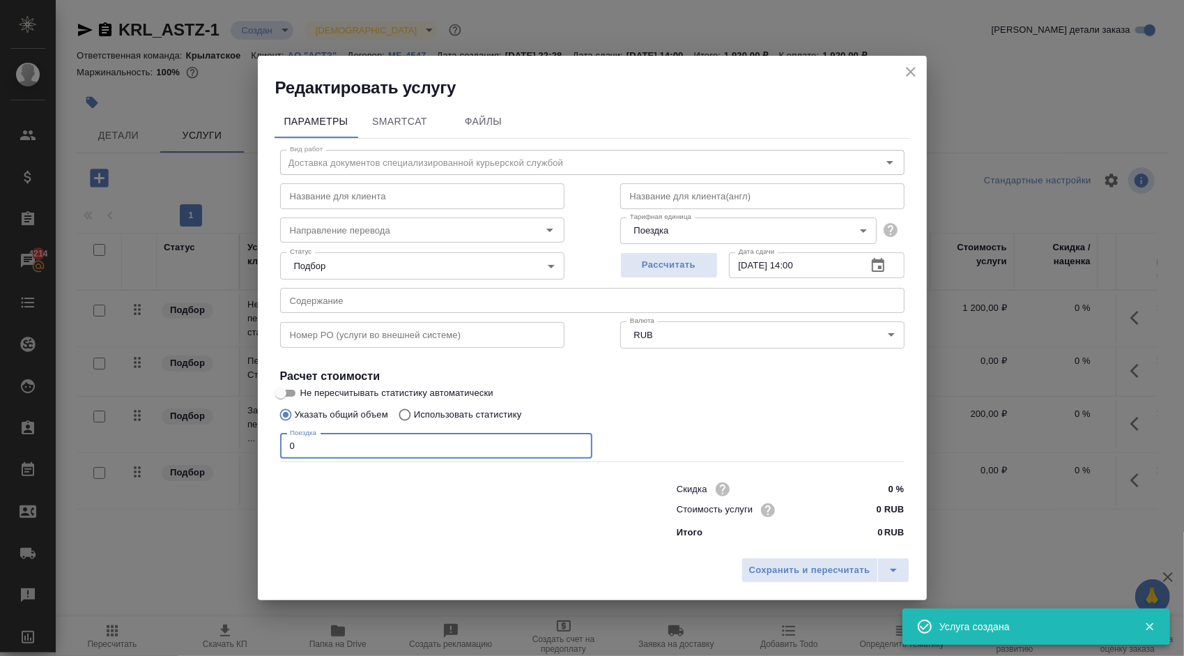
drag, startPoint x: 308, startPoint y: 443, endPoint x: 277, endPoint y: 438, distance: 31.2
click at [277, 438] on div "Вид работ Доставка документов специализированной курьерской службой Вид работ Н…" at bounding box center [593, 342] width 636 height 406
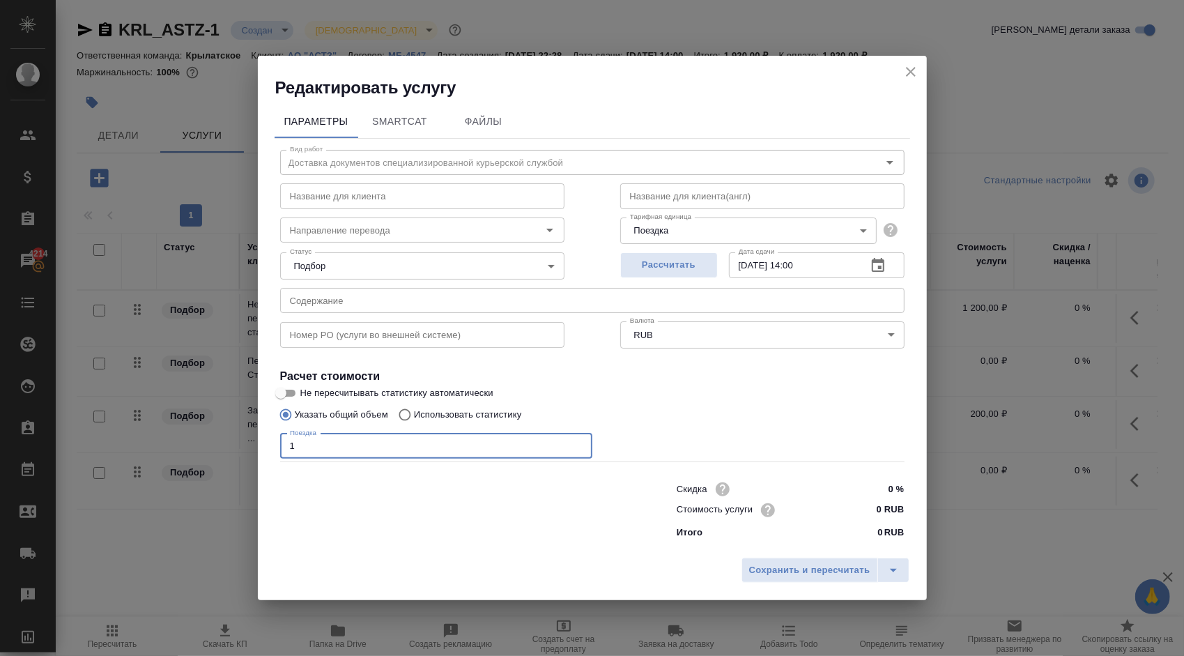
type input "1"
click at [870, 509] on input "0 RUB" at bounding box center [878, 510] width 52 height 20
type input "700 RUB"
click at [853, 564] on span "Сохранить и пересчитать" at bounding box center [809, 571] width 121 height 16
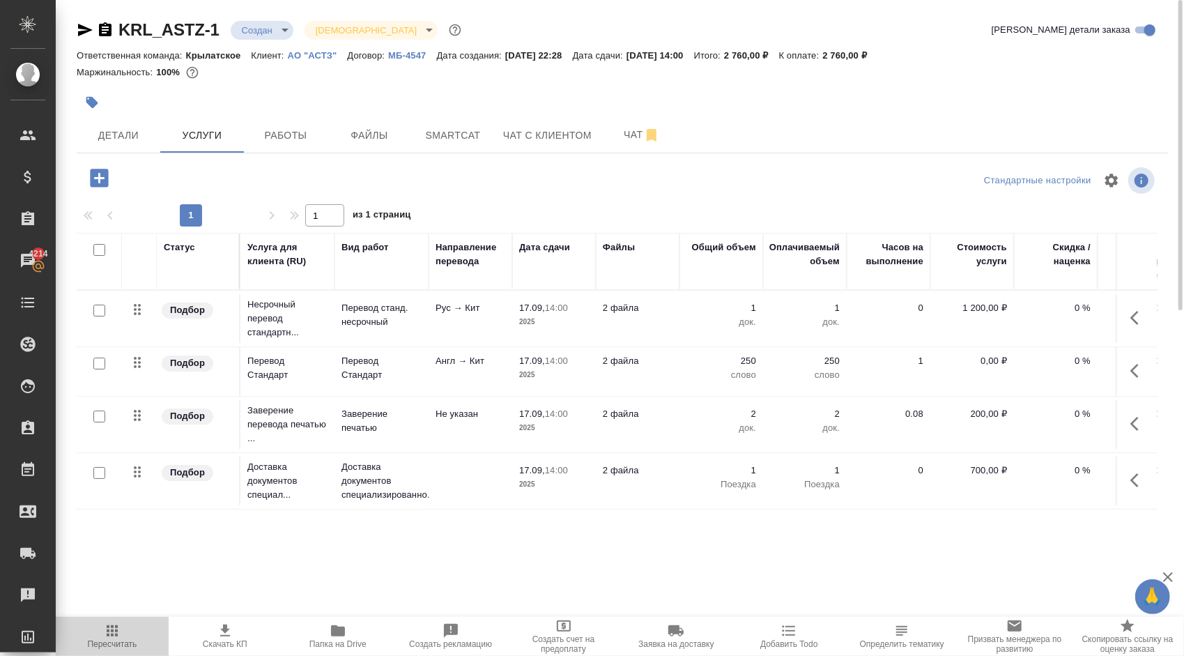
click at [121, 634] on span "Пересчитать" at bounding box center [112, 635] width 96 height 26
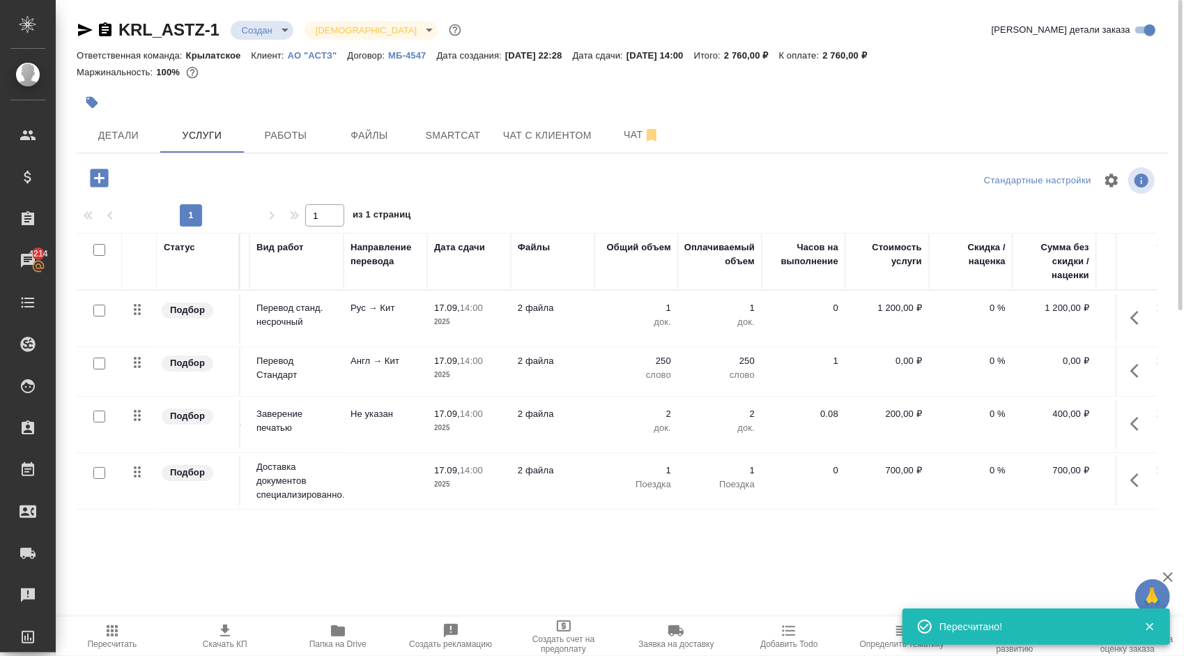
scroll to position [0, 149]
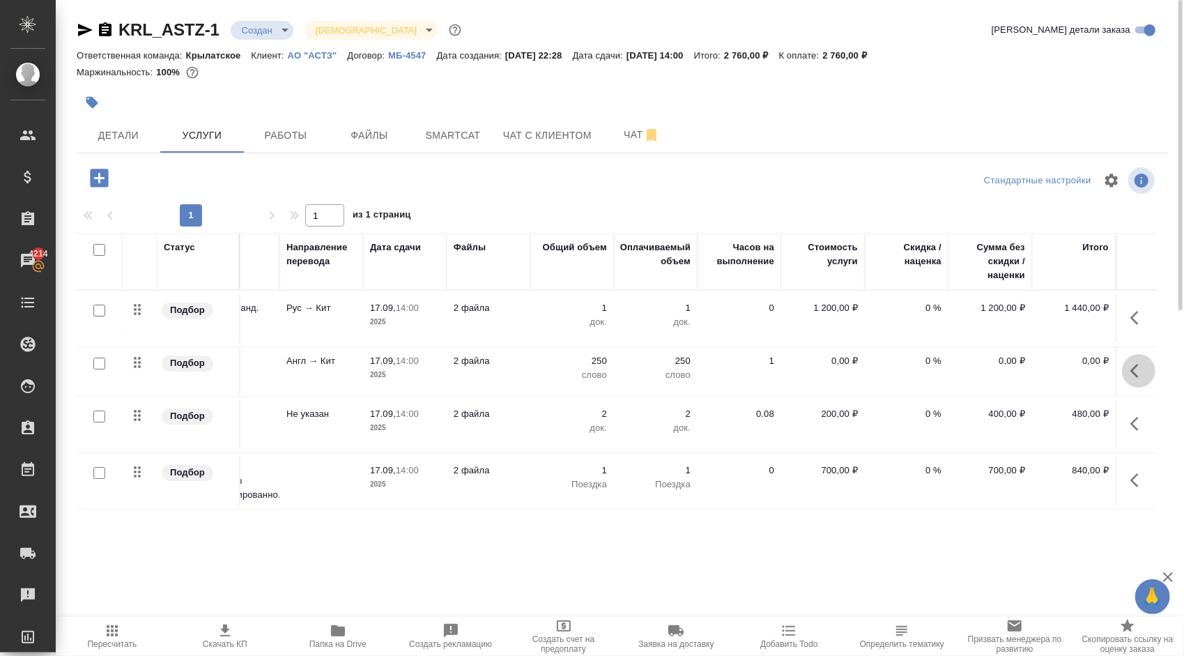
click at [1137, 373] on icon "button" at bounding box center [1138, 370] width 17 height 17
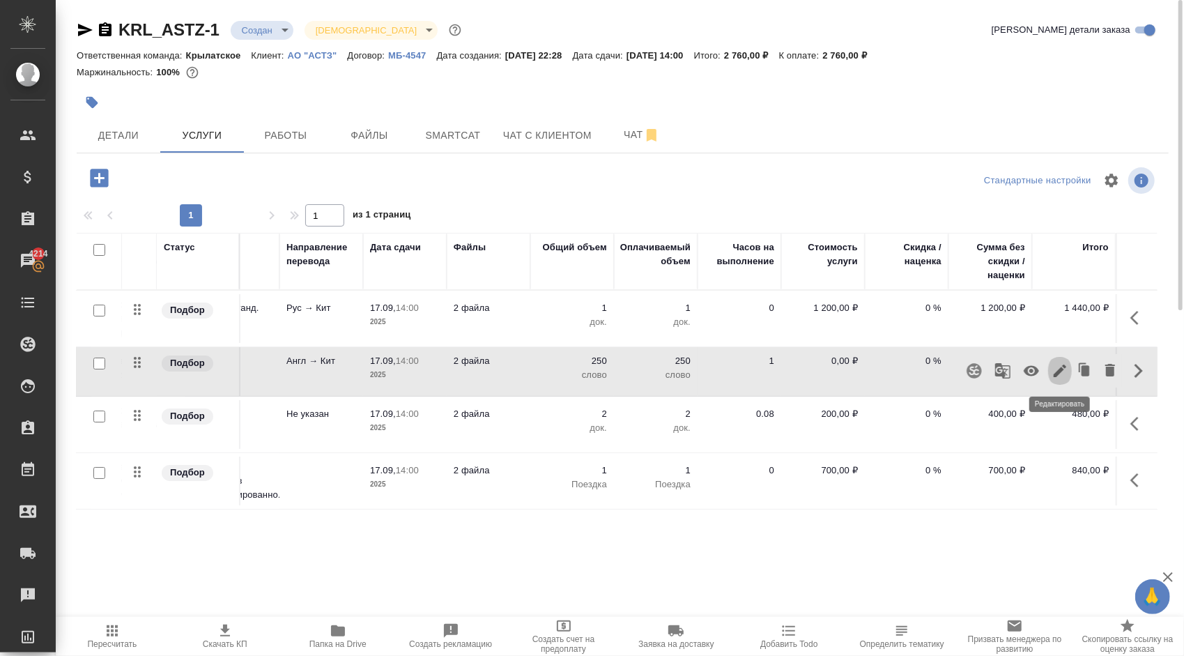
click at [1068, 373] on button "button" at bounding box center [1060, 370] width 24 height 33
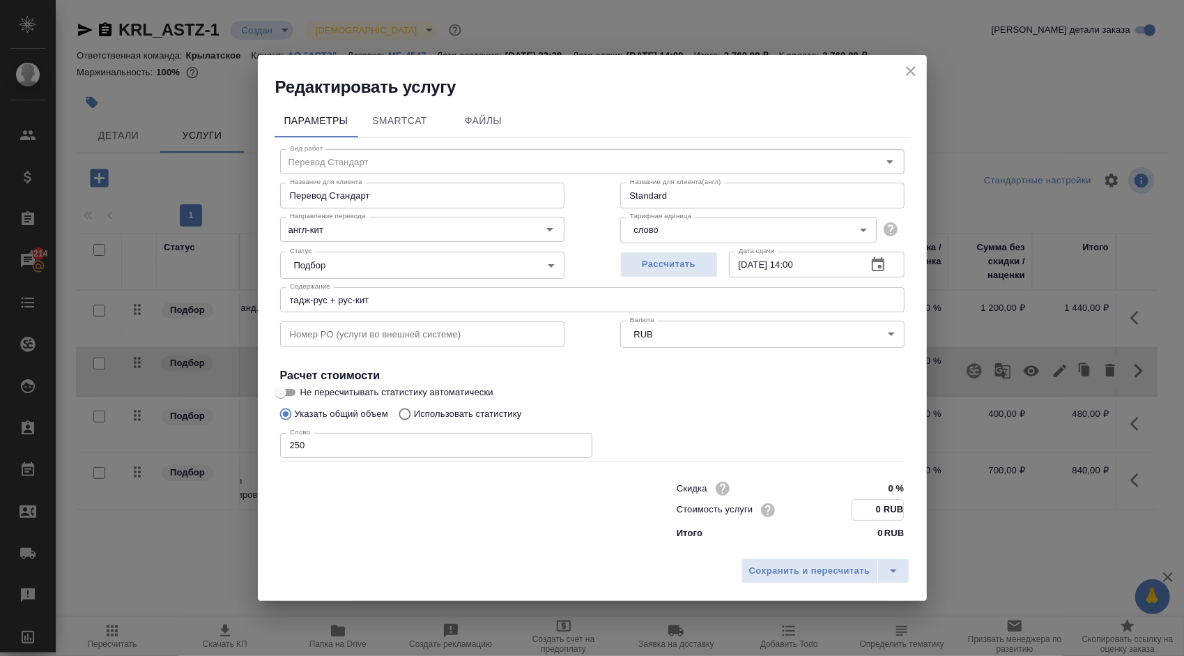
drag, startPoint x: 874, startPoint y: 513, endPoint x: 900, endPoint y: 511, distance: 25.8
click at [899, 513] on input "0 RUB" at bounding box center [877, 510] width 51 height 20
type input "9.18 RUB"
click at [870, 571] on button "Сохранить и пересчитать" at bounding box center [809, 570] width 137 height 25
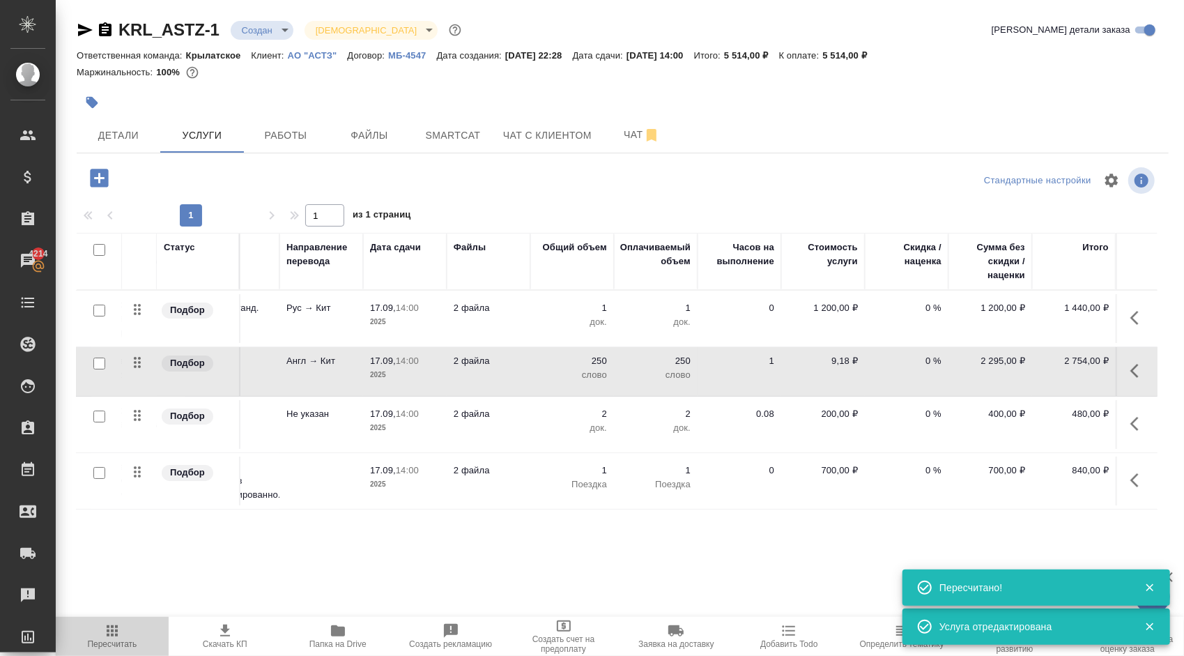
click at [129, 631] on span "Пересчитать" at bounding box center [112, 635] width 96 height 26
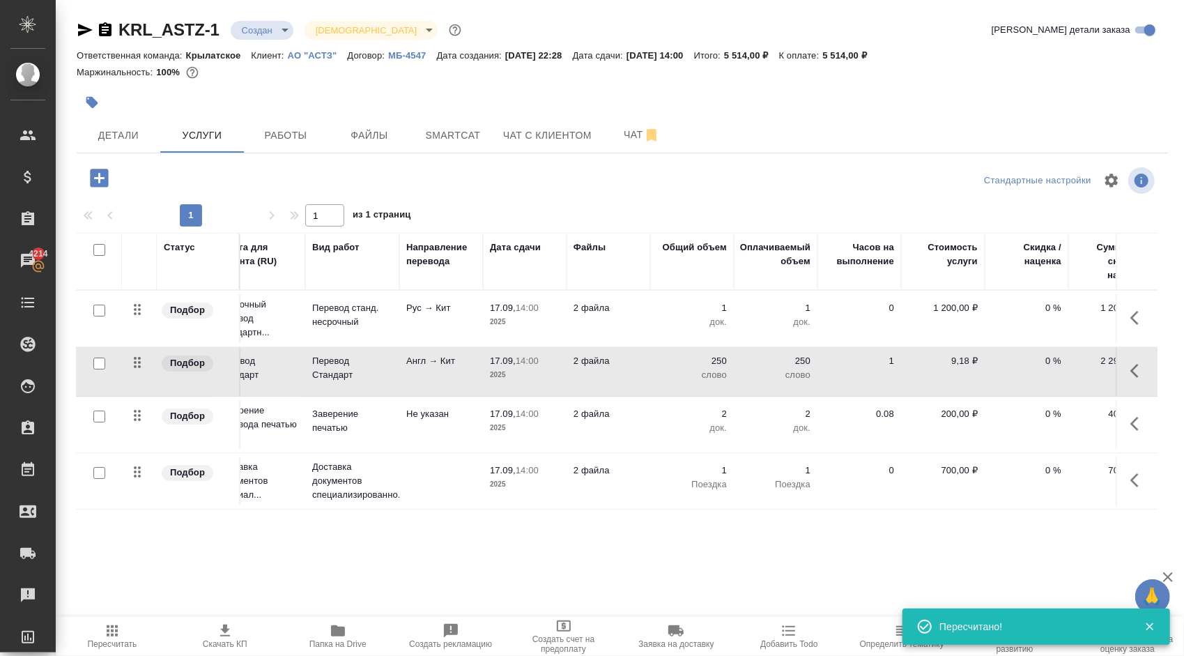
scroll to position [0, 0]
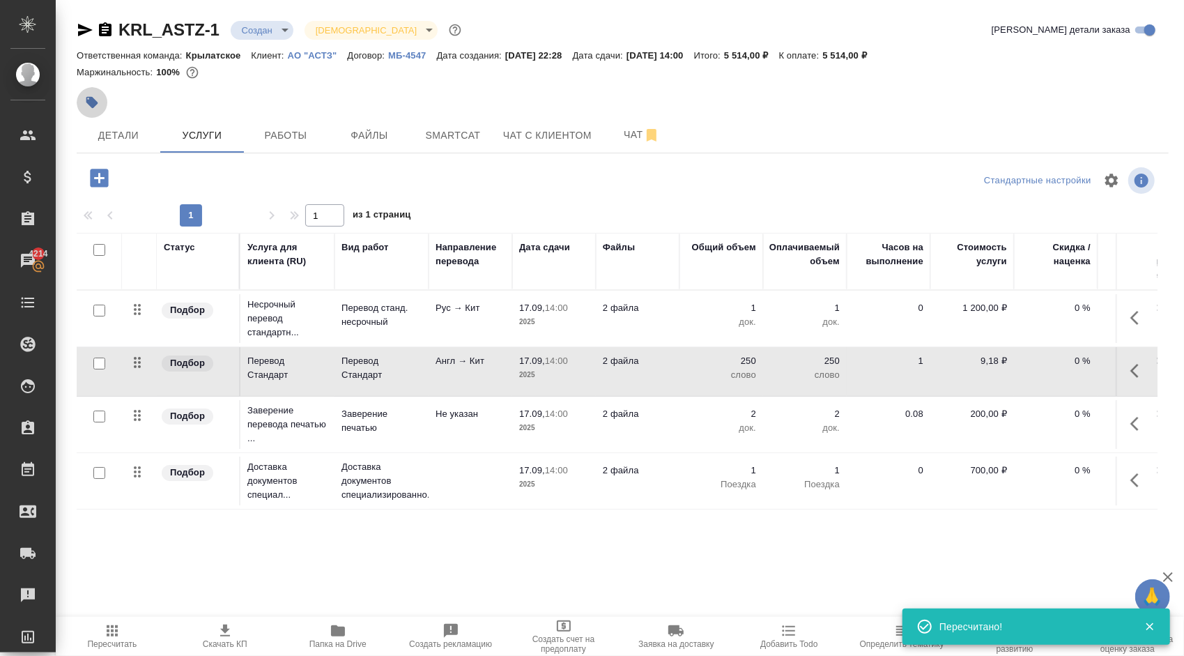
click at [93, 93] on button "button" at bounding box center [92, 102] width 31 height 31
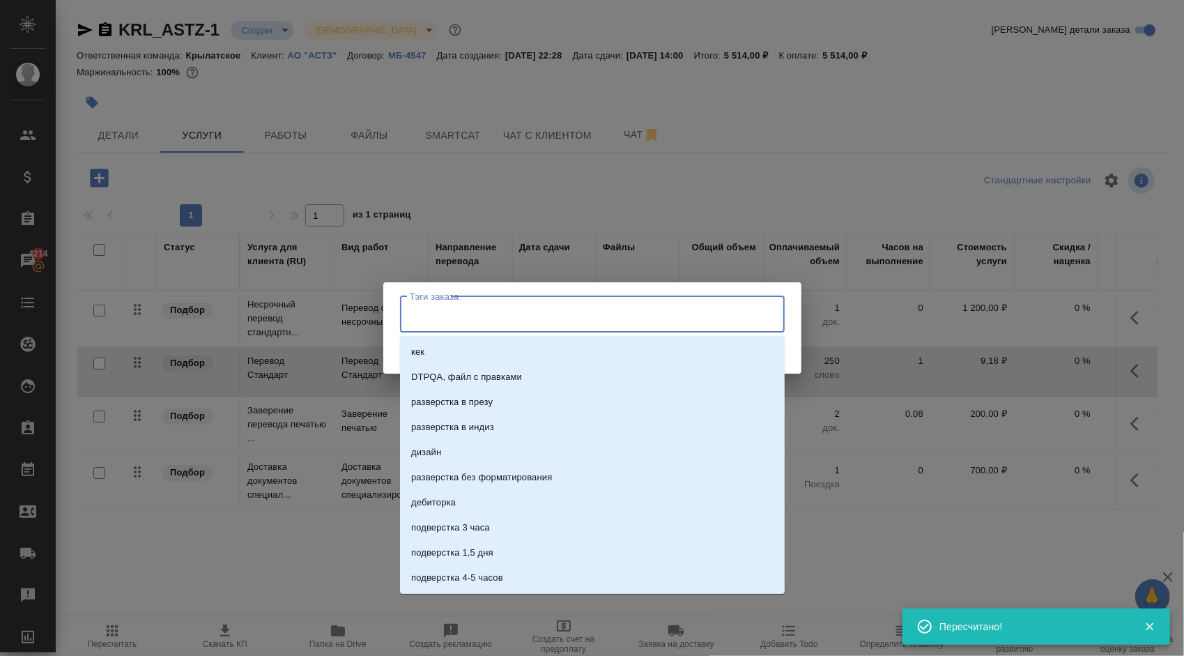
click at [477, 314] on input "Тэги заказа" at bounding box center [579, 314] width 346 height 24
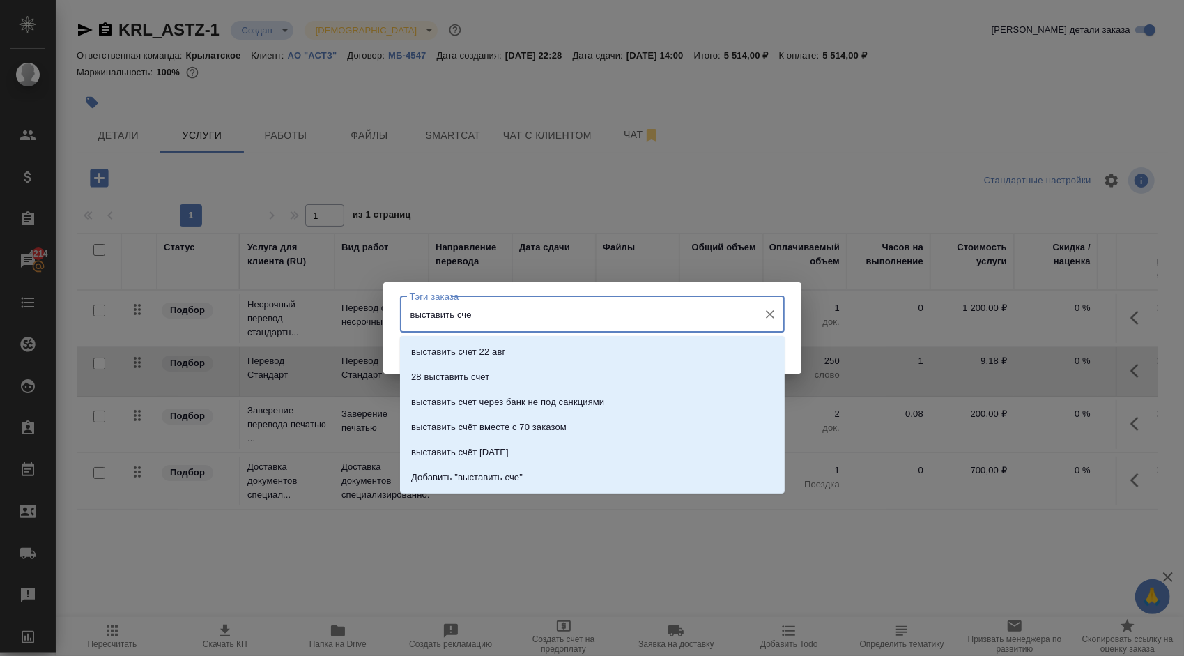
type input "выставить счет"
click at [521, 479] on p "Добавить "выставить счет"" at bounding box center [469, 477] width 116 height 14
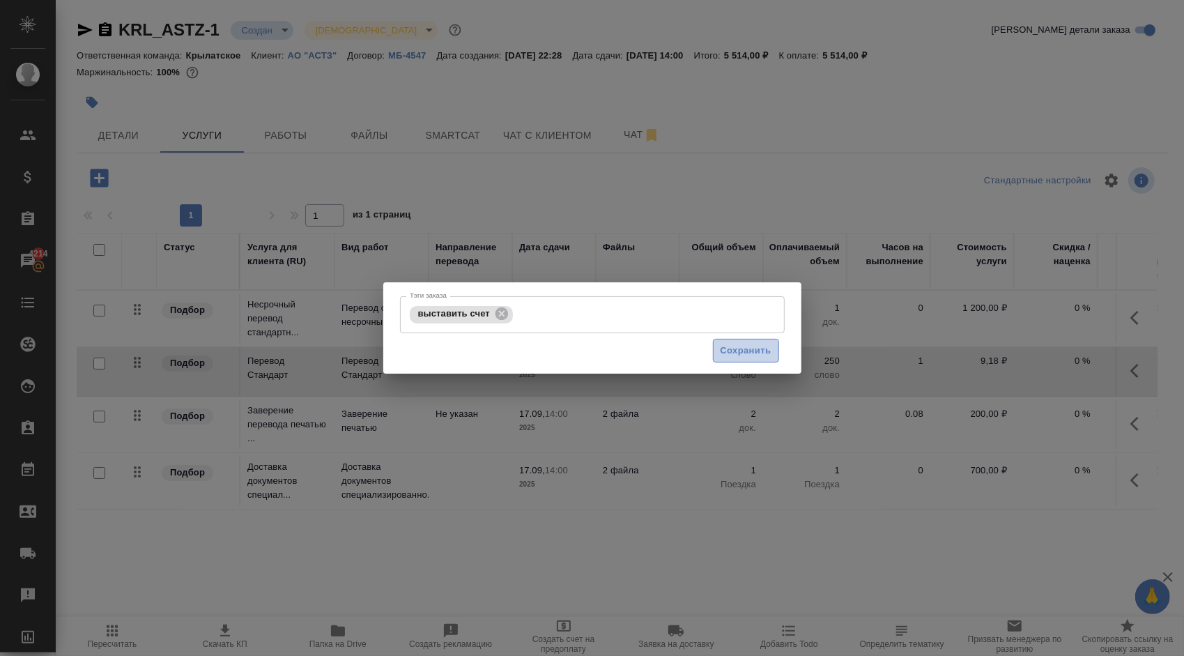
click at [755, 351] on span "Сохранить" at bounding box center [746, 351] width 51 height 16
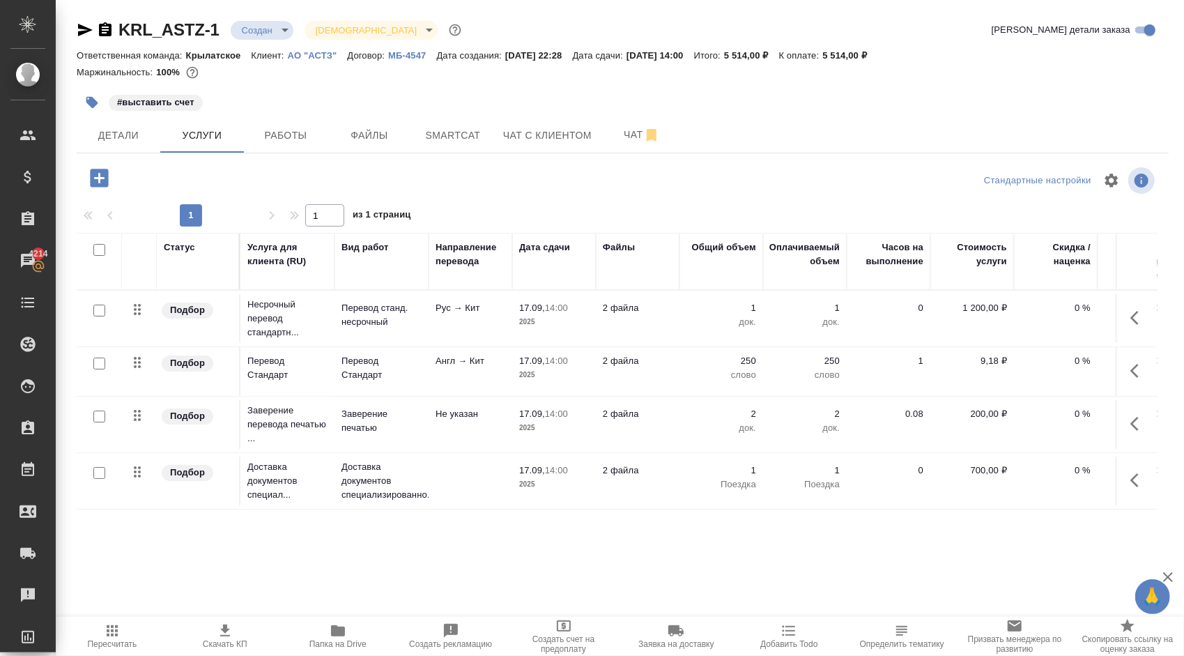
click at [94, 637] on span "Пересчитать" at bounding box center [112, 635] width 96 height 26
